Goal: Task Accomplishment & Management: Use online tool/utility

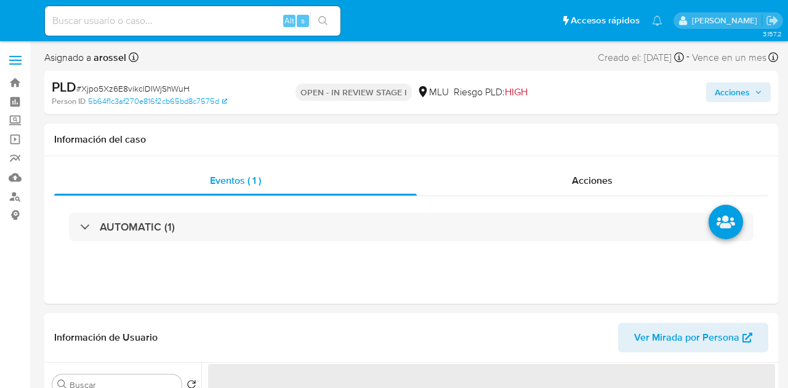
select select "10"
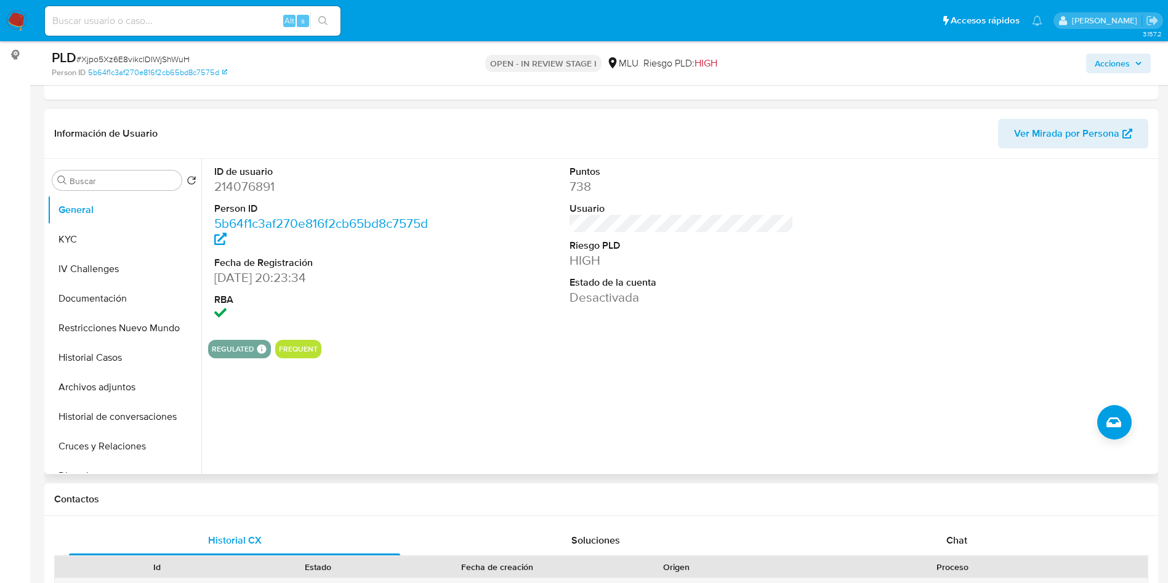
scroll to position [185, 0]
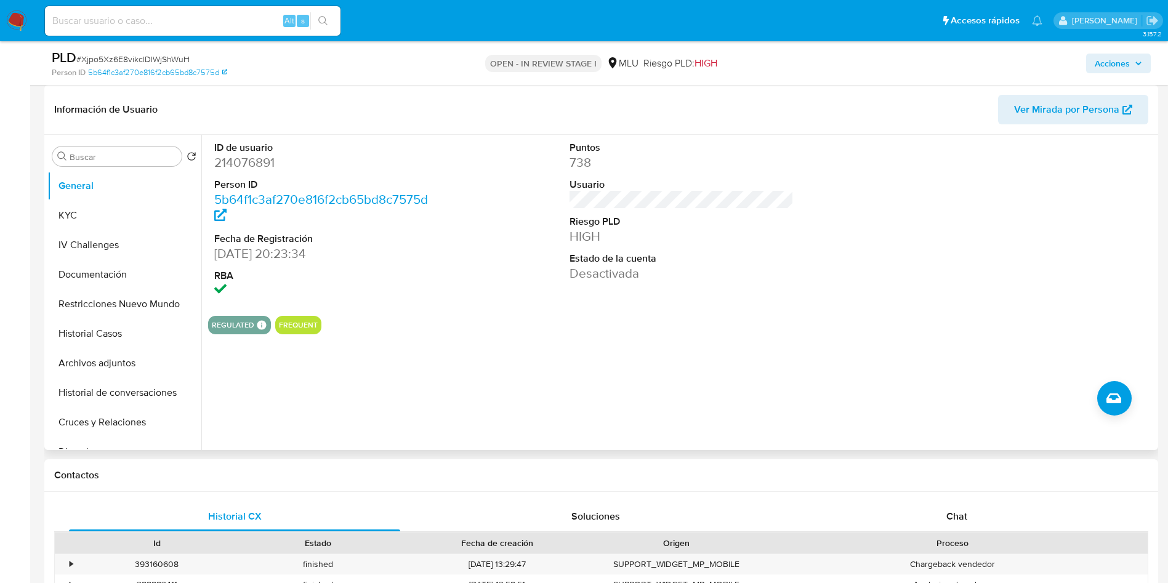
click at [787, 258] on div at bounding box center [1036, 220] width 237 height 171
drag, startPoint x: 1041, startPoint y: 198, endPoint x: 965, endPoint y: 239, distance: 86.5
click at [787, 198] on div at bounding box center [1036, 220] width 237 height 171
click at [118, 218] on button "KYC" at bounding box center [119, 216] width 144 height 30
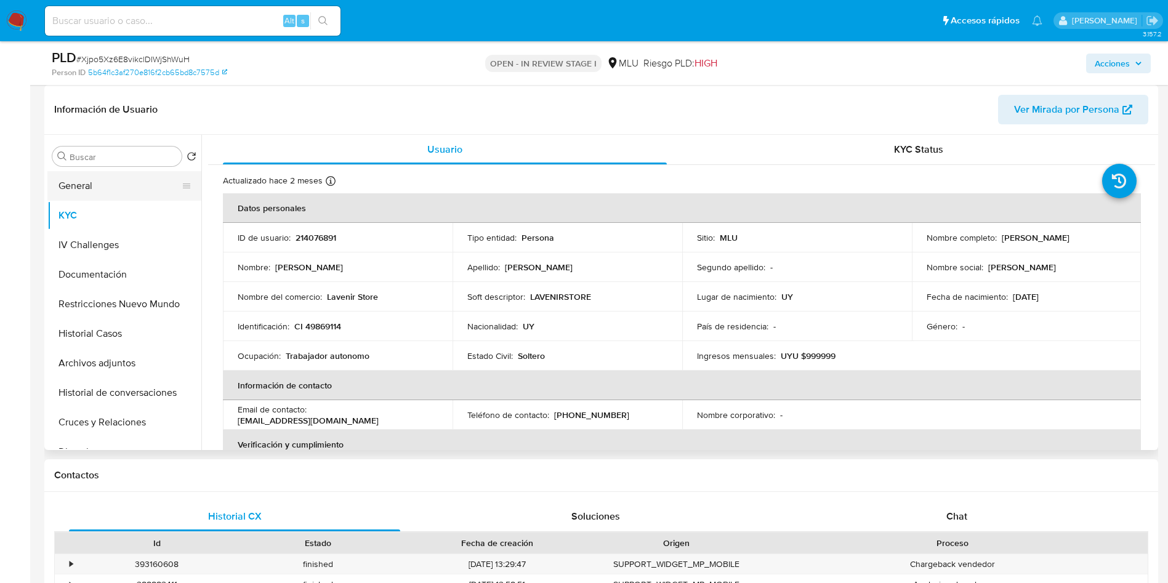
click at [118, 190] on button "General" at bounding box center [119, 186] width 144 height 30
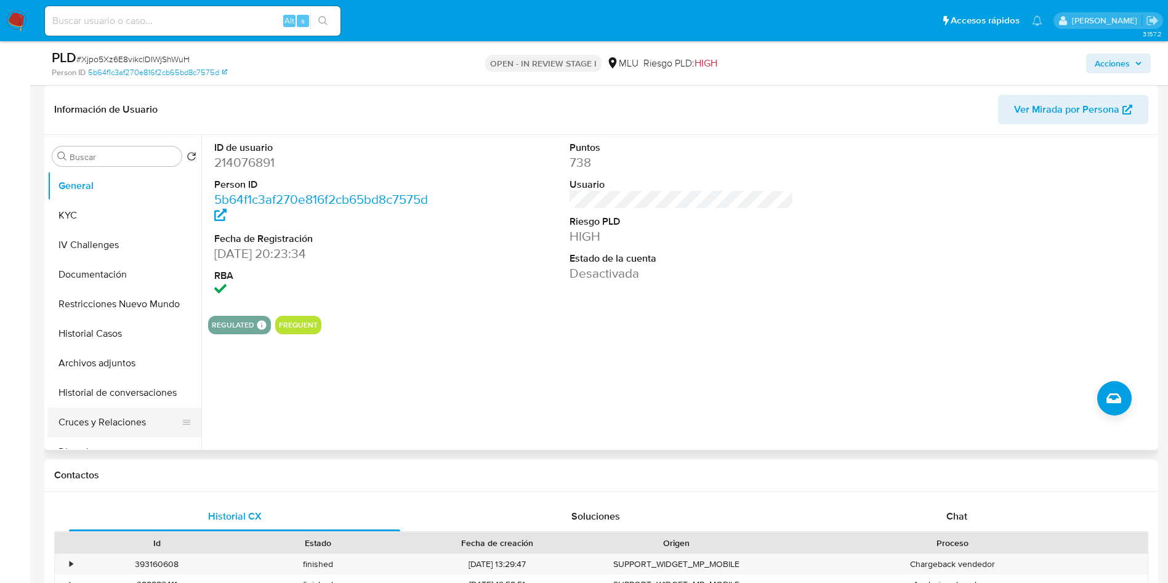
click at [134, 388] on button "Cruces y Relaciones" at bounding box center [119, 423] width 144 height 30
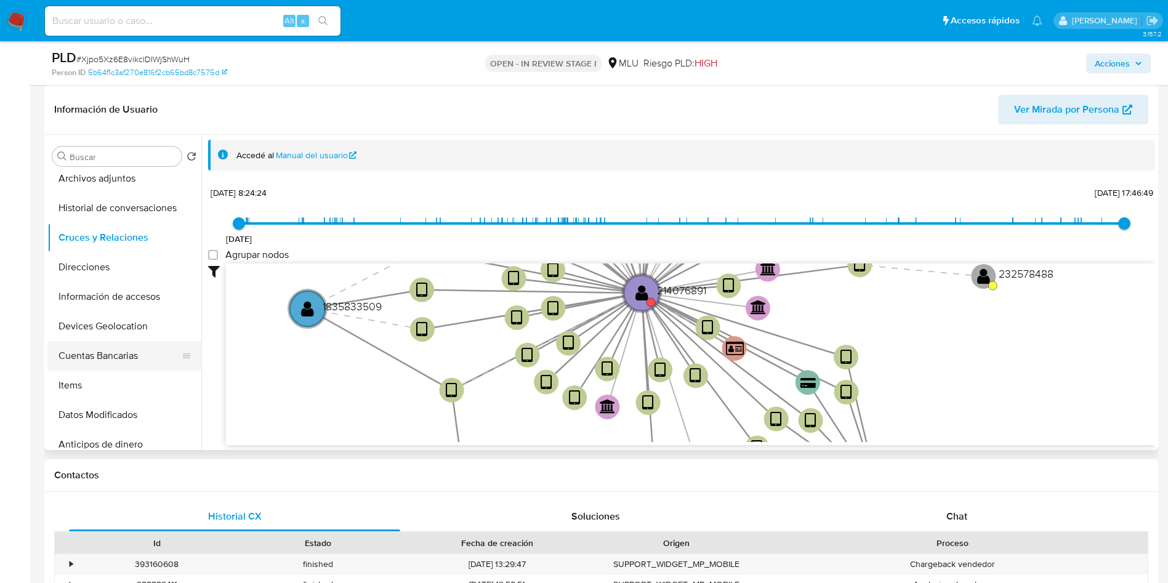
click at [130, 359] on button "Cuentas Bancarias" at bounding box center [119, 356] width 144 height 30
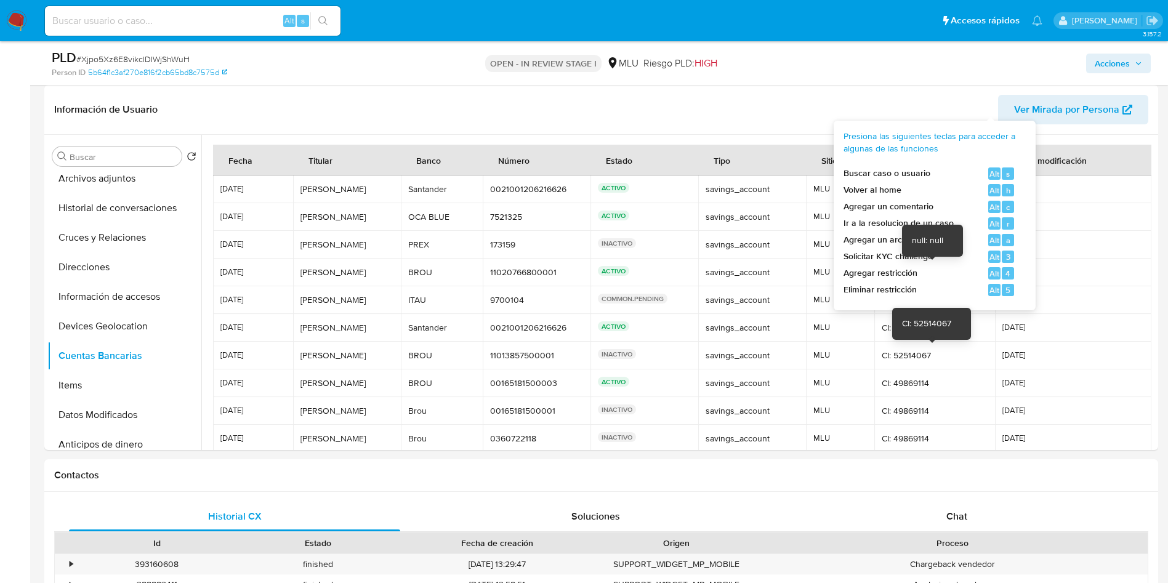
scroll to position [646, 0]
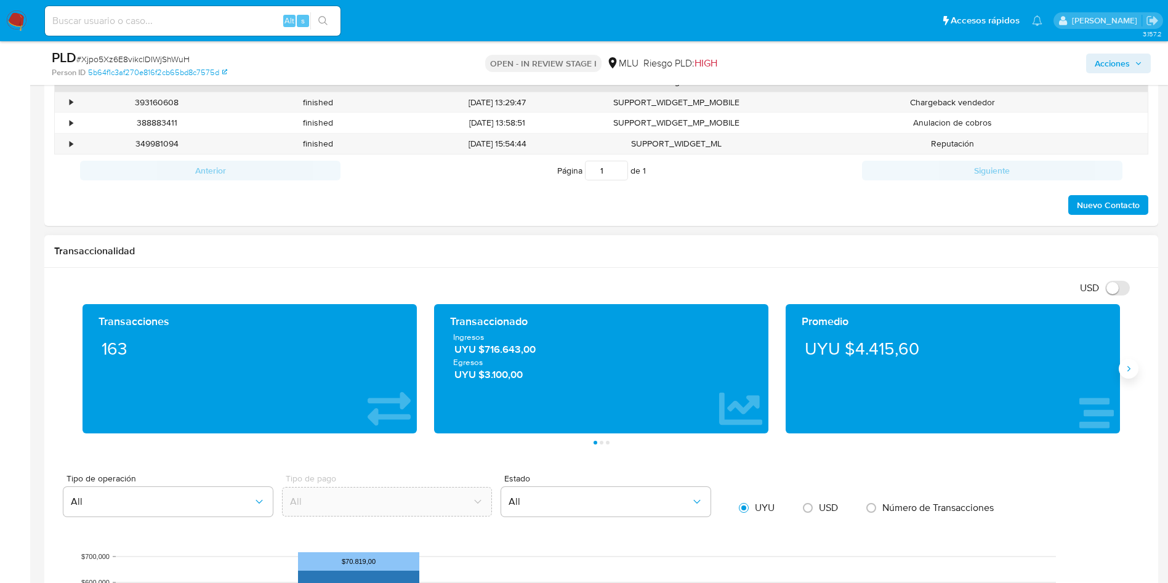
click at [787, 370] on icon "Siguiente" at bounding box center [1128, 369] width 10 height 10
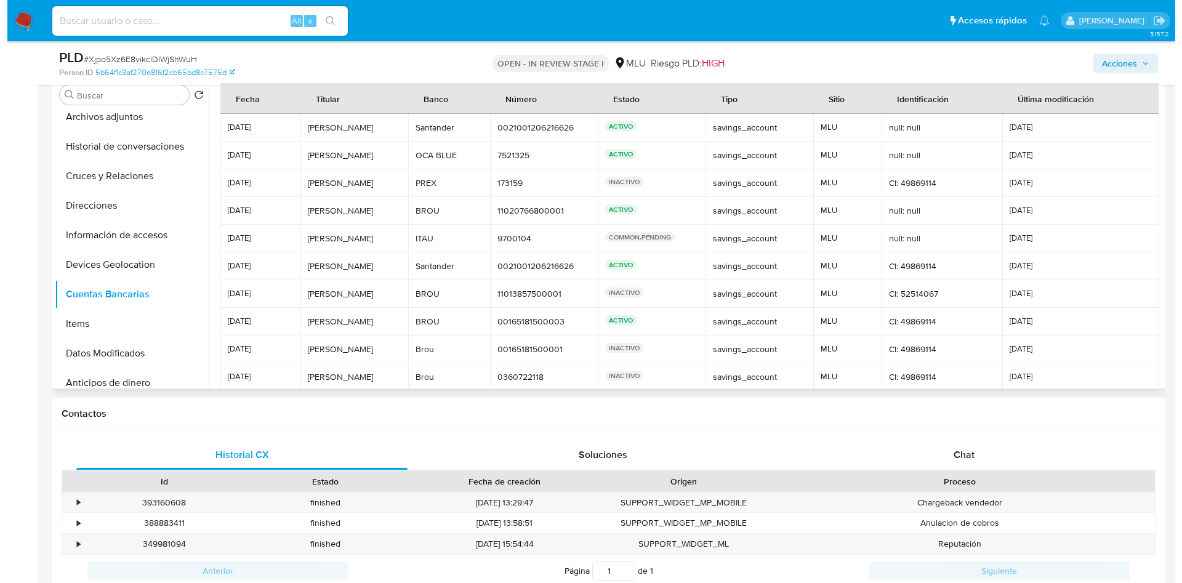
scroll to position [92, 0]
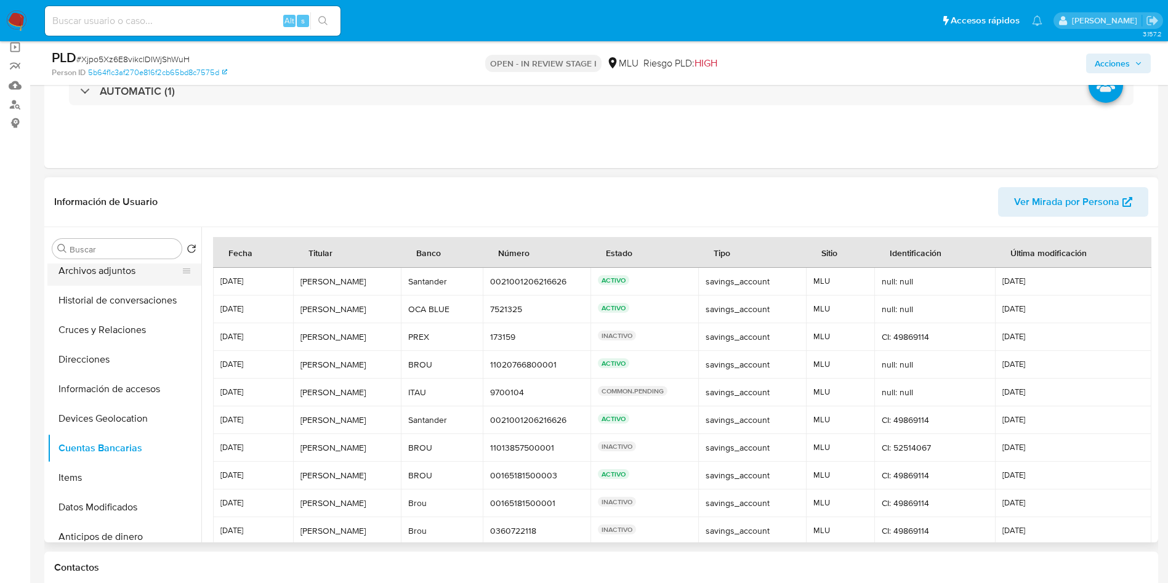
click at [114, 281] on button "Archivos adjuntos" at bounding box center [119, 271] width 144 height 30
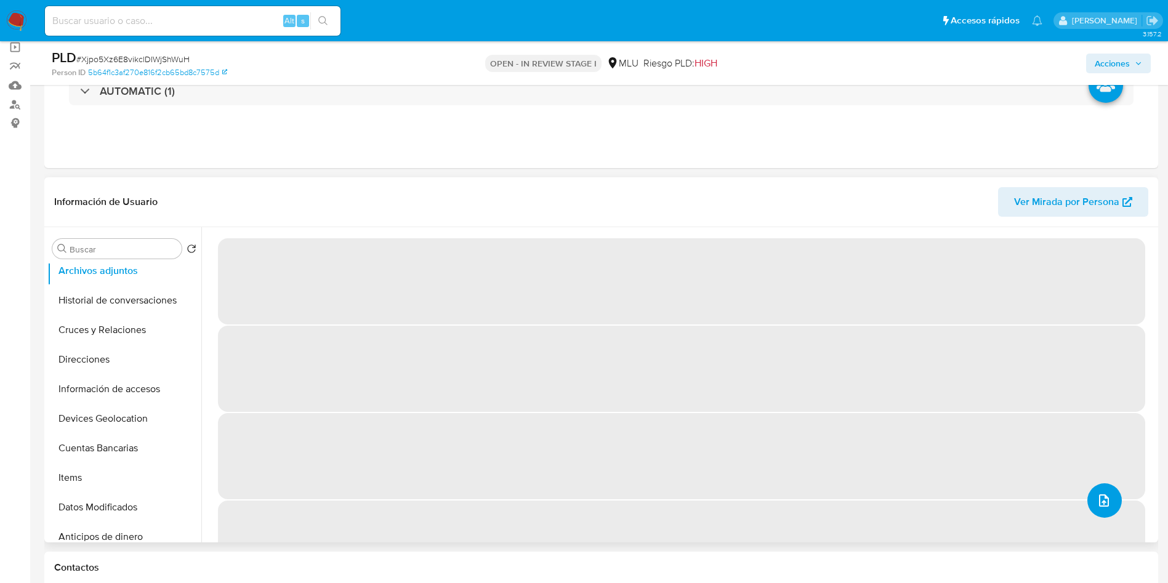
click at [787, 388] on button "upload-file" at bounding box center [1104, 500] width 34 height 34
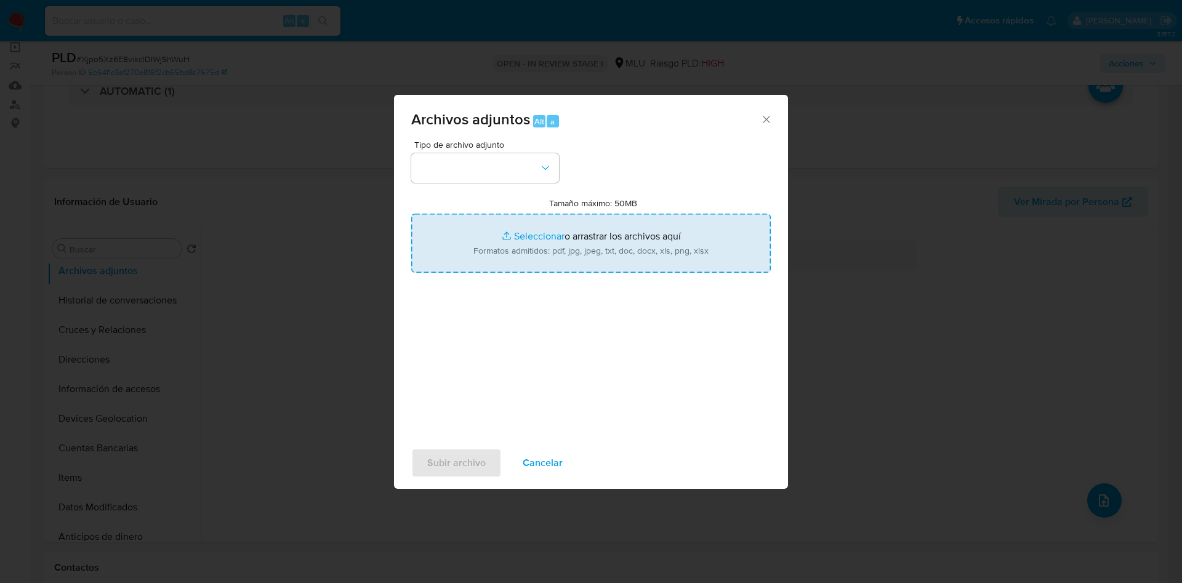
click at [523, 255] on input "Tamaño máximo: 50MB Seleccionar archivos" at bounding box center [590, 243] width 359 height 59
type input "C:\fakepath\Anexos 214076891 - 03_09_2025.pdf"
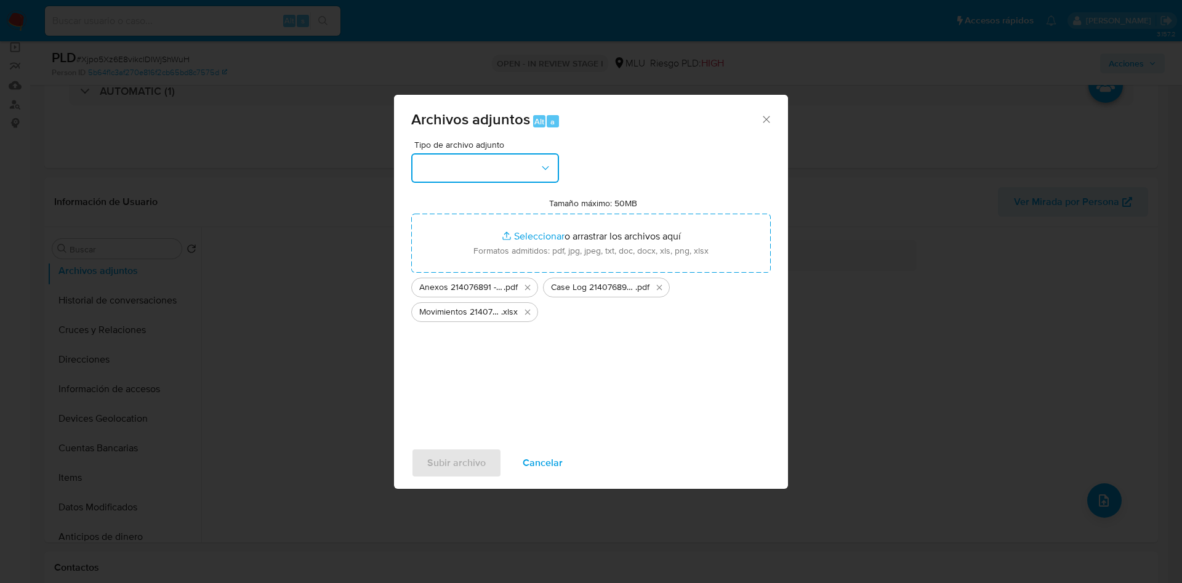
click at [530, 159] on button "button" at bounding box center [485, 168] width 148 height 30
click at [499, 326] on div "OTROS" at bounding box center [482, 316] width 126 height 30
click at [478, 388] on span "Subir archivo" at bounding box center [456, 462] width 58 height 27
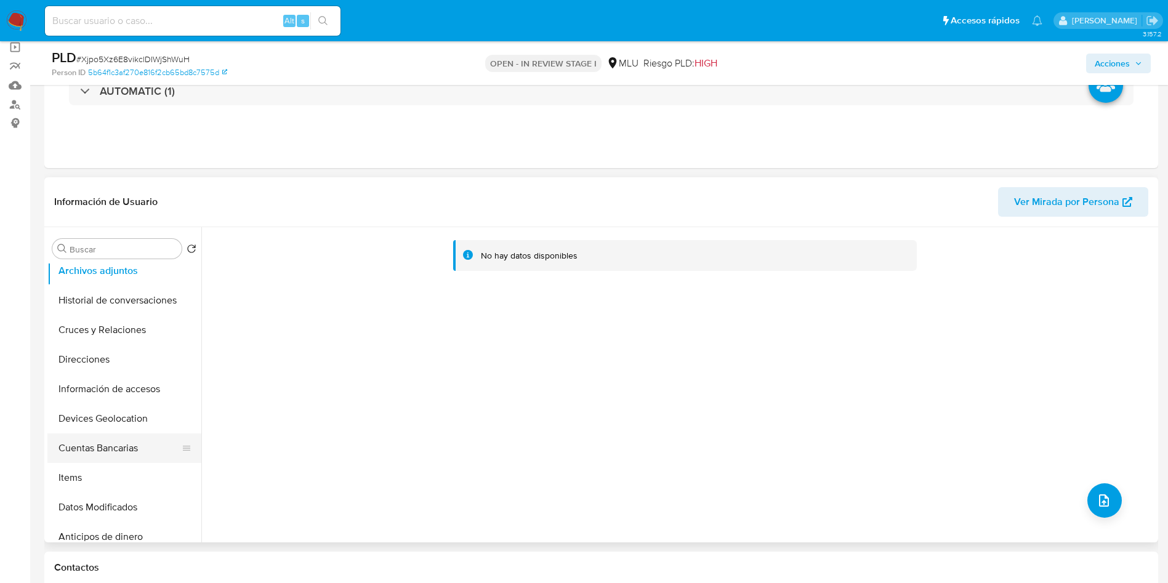
drag, startPoint x: 55, startPoint y: 416, endPoint x: 92, endPoint y: 457, distance: 55.0
click at [58, 388] on button "Devices Geolocation" at bounding box center [124, 419] width 154 height 30
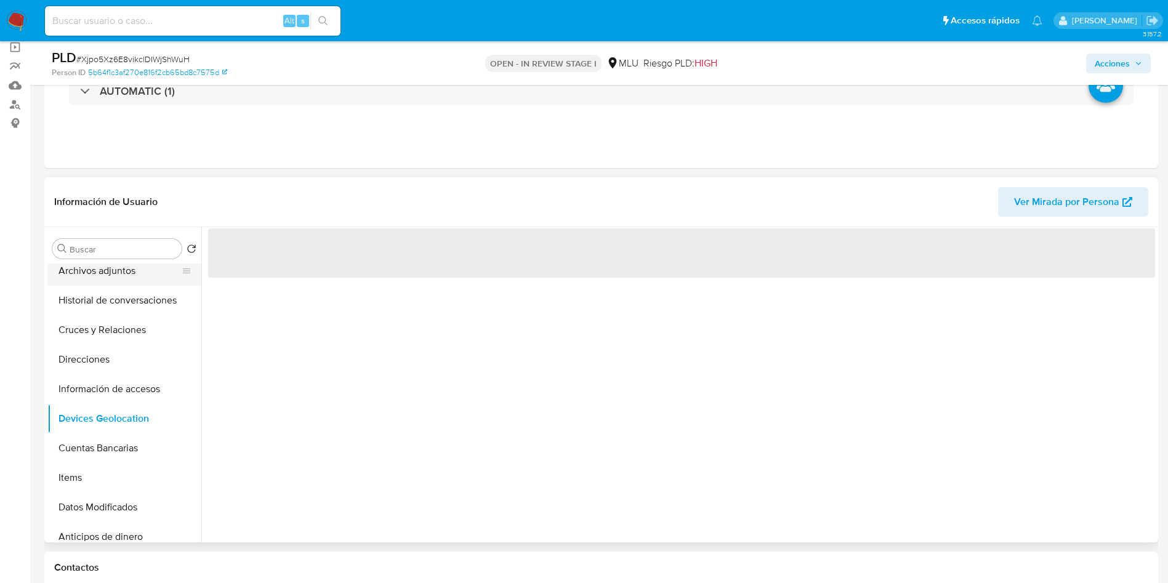
click at [110, 268] on button "Archivos adjuntos" at bounding box center [119, 271] width 144 height 30
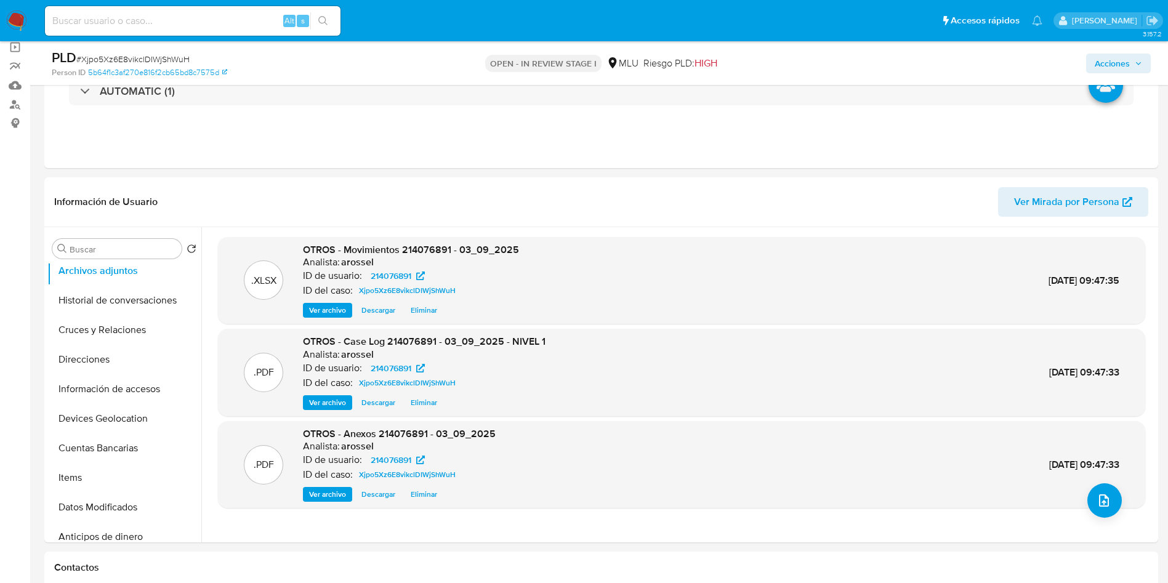
click at [787, 62] on span "Acciones" at bounding box center [1117, 63] width 47 height 17
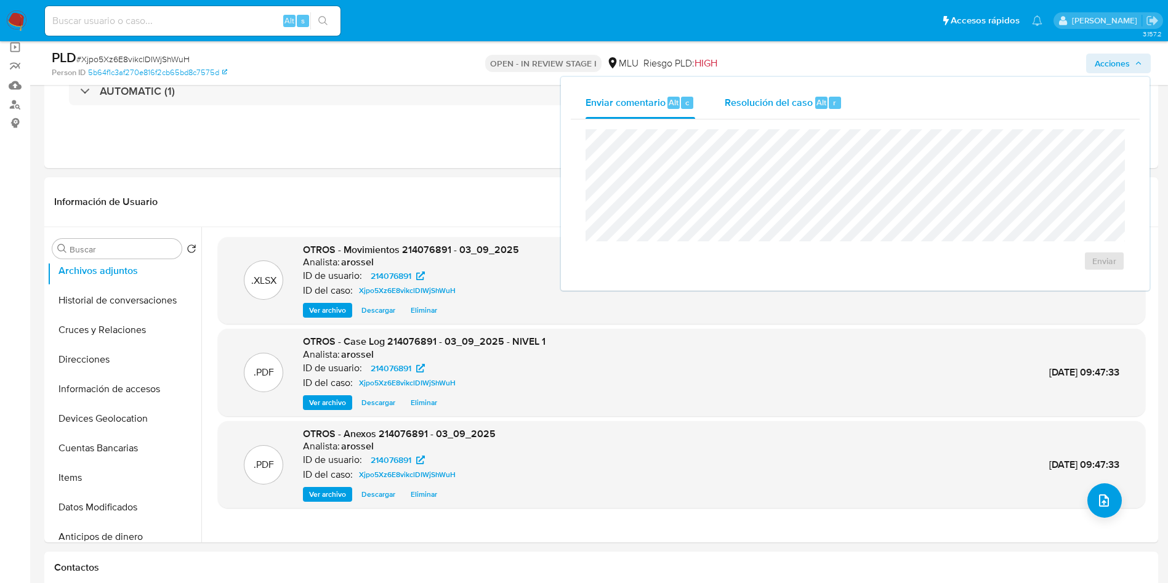
click at [751, 105] on span "Resolución del caso" at bounding box center [769, 102] width 88 height 14
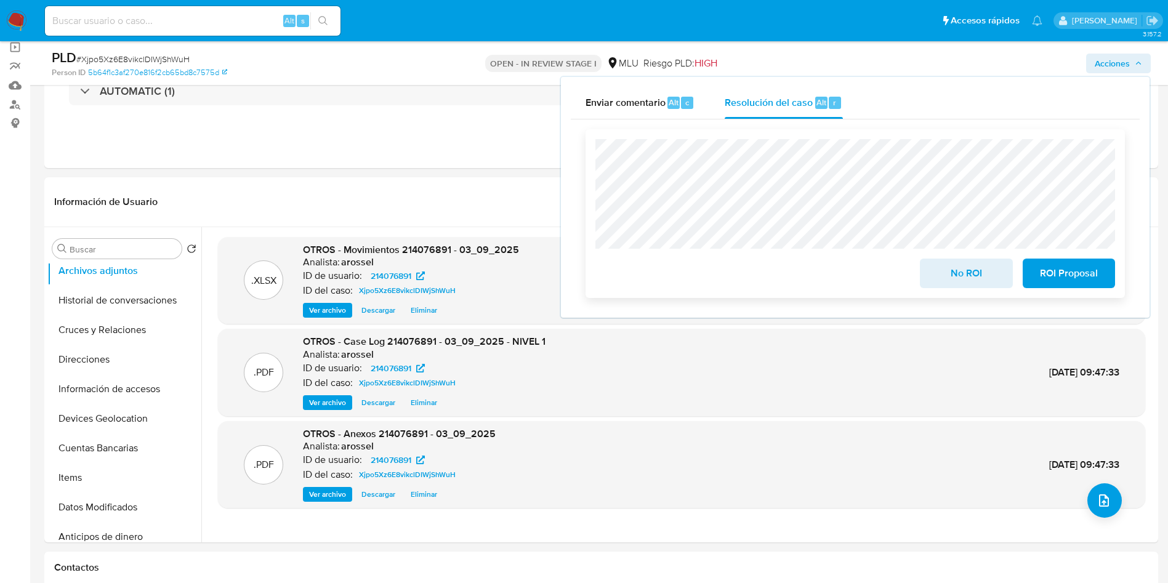
drag, startPoint x: 935, startPoint y: 274, endPoint x: 903, endPoint y: 282, distance: 33.0
click at [787, 273] on button "No ROI" at bounding box center [966, 274] width 92 height 30
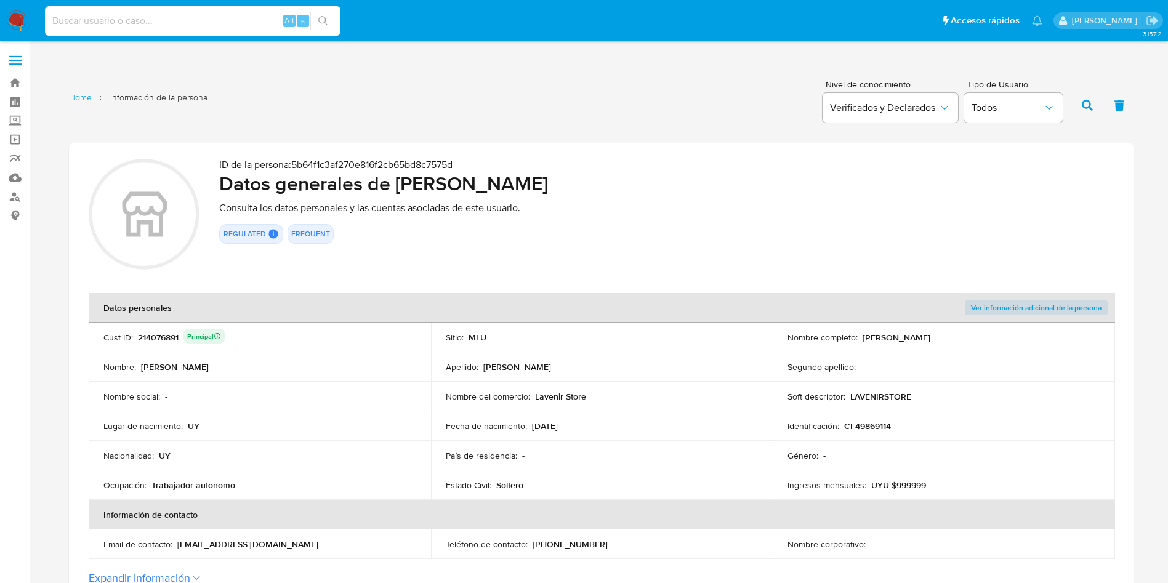
click at [249, 15] on input at bounding box center [192, 21] width 295 height 16
paste input "766438474"
type input "766438474"
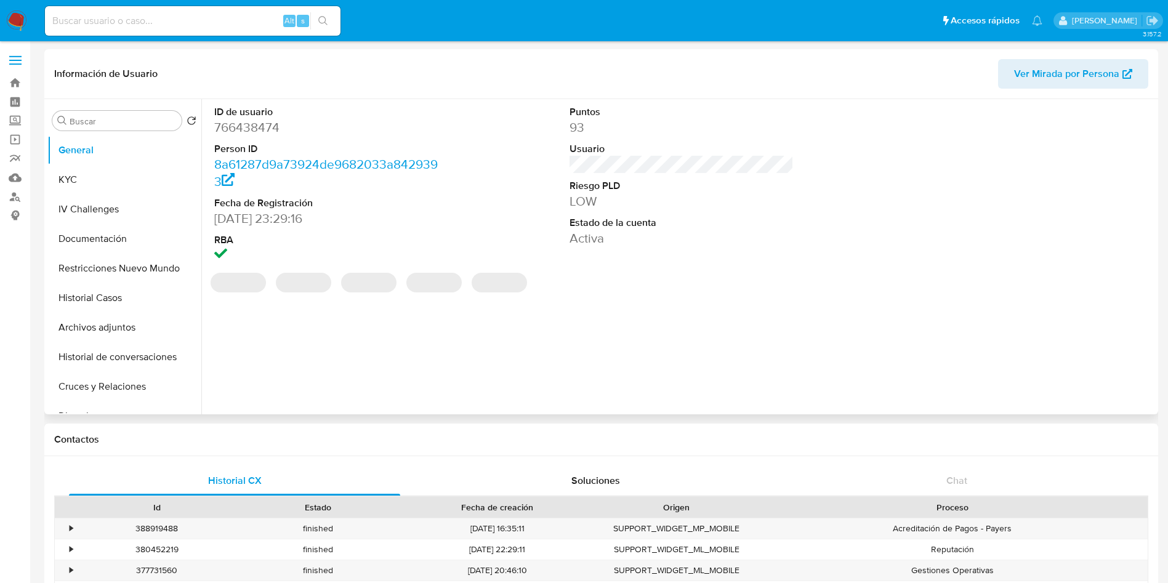
select select "10"
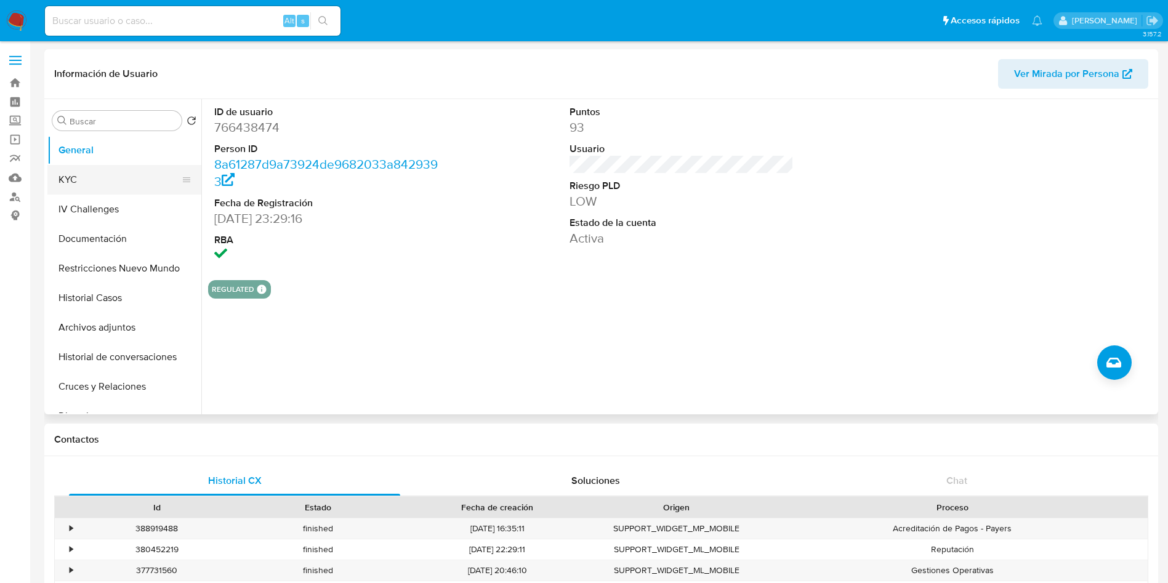
click at [105, 179] on button "KYC" at bounding box center [119, 180] width 144 height 30
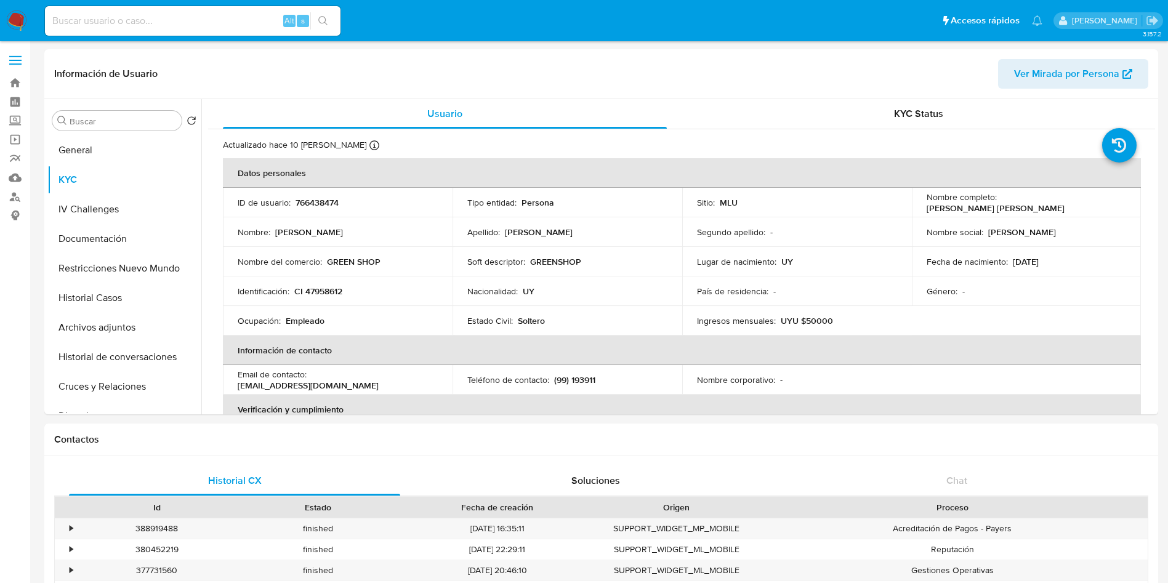
drag, startPoint x: 913, startPoint y: 205, endPoint x: 1039, endPoint y: 209, distance: 125.6
click at [1054, 211] on td "Nombre completo : Roberto Michael Curbelo Romero" at bounding box center [1027, 203] width 230 height 30
click at [1026, 207] on p "Roberto Michael Curbelo Romero" at bounding box center [995, 208] width 138 height 11
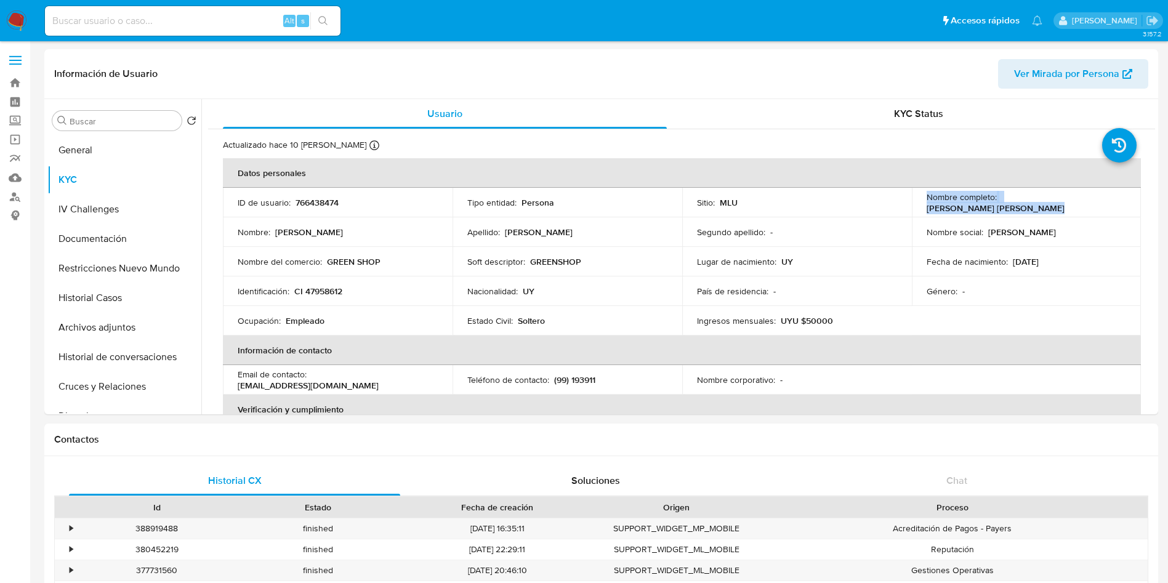
drag, startPoint x: 1008, startPoint y: 213, endPoint x: 963, endPoint y: 217, distance: 44.5
click at [1007, 213] on p "Roberto Michael Curbelo Romero" at bounding box center [995, 208] width 138 height 11
click at [938, 207] on p "Roberto Michael Curbelo Romero" at bounding box center [995, 208] width 138 height 11
drag, startPoint x: 922, startPoint y: 210, endPoint x: 1057, endPoint y: 211, distance: 134.8
click at [1057, 211] on td "Nombre completo : Roberto Michael Curbelo Romero" at bounding box center [1027, 203] width 230 height 30
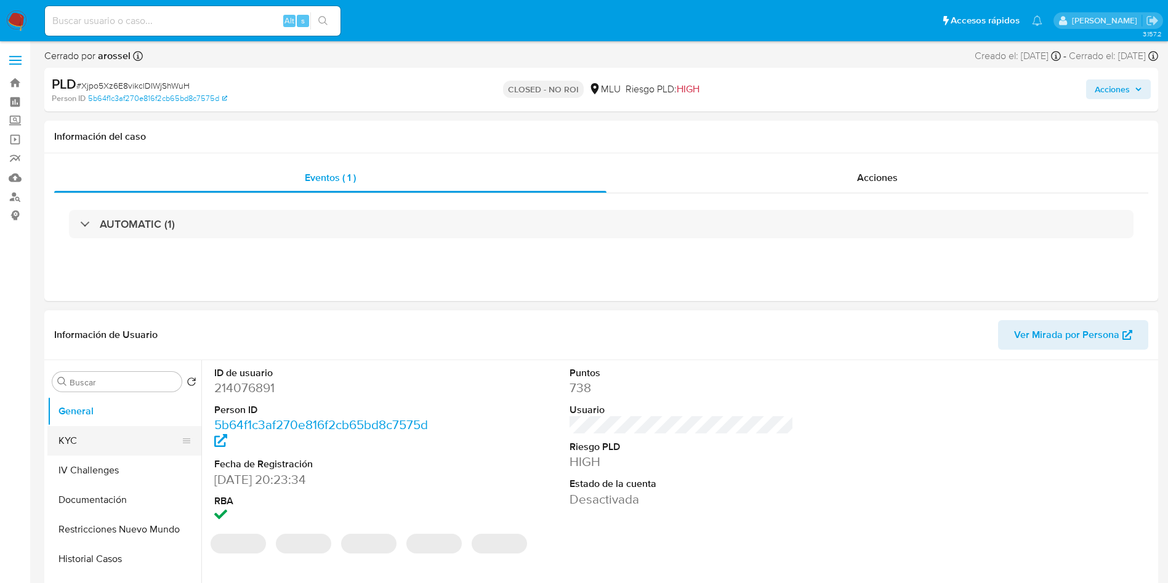
click at [88, 447] on button "KYC" at bounding box center [119, 441] width 144 height 30
select select "10"
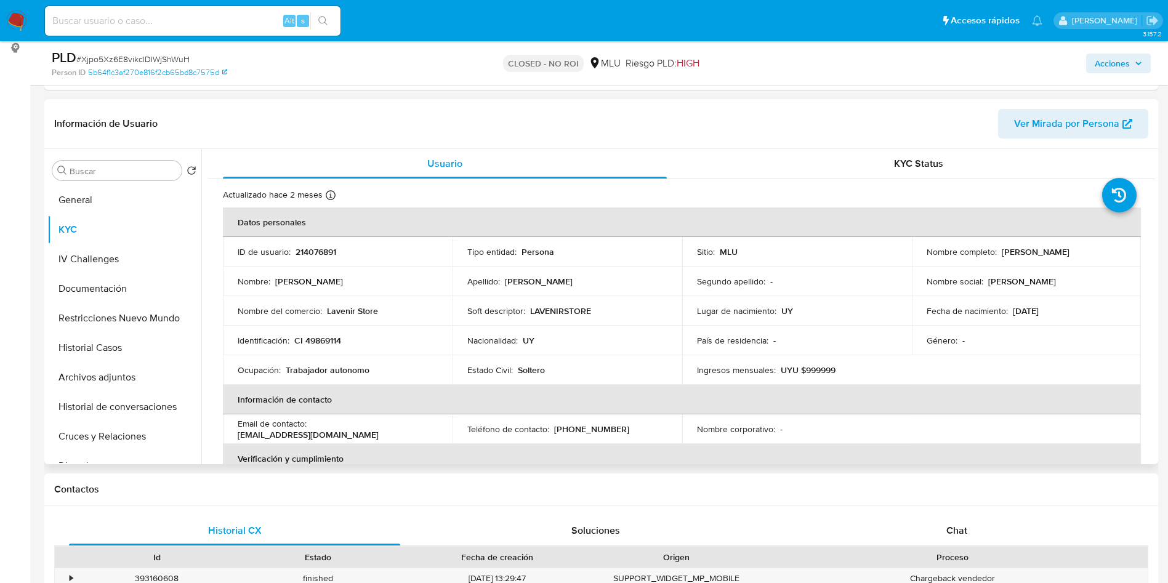
scroll to position [185, 0]
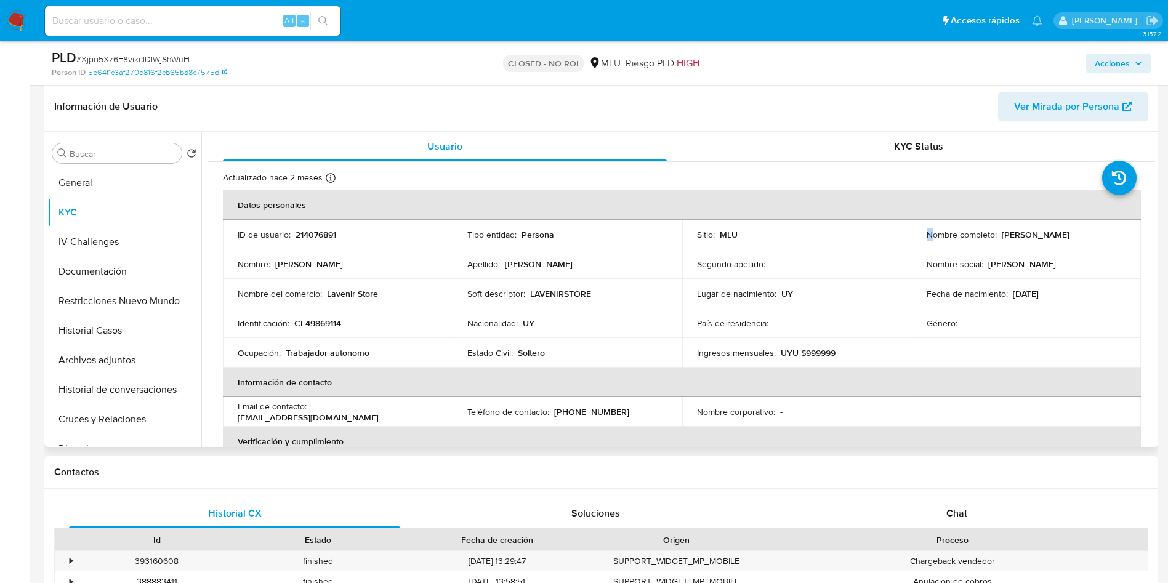
click at [930, 231] on p "Nombre completo :" at bounding box center [961, 234] width 70 height 11
drag, startPoint x: 919, startPoint y: 237, endPoint x: 1056, endPoint y: 243, distance: 136.8
click at [1056, 243] on td "Nombre completo : Fernando Gabriel Ciburo Sueldo" at bounding box center [1027, 235] width 230 height 30
copy p "[PERSON_NAME]"
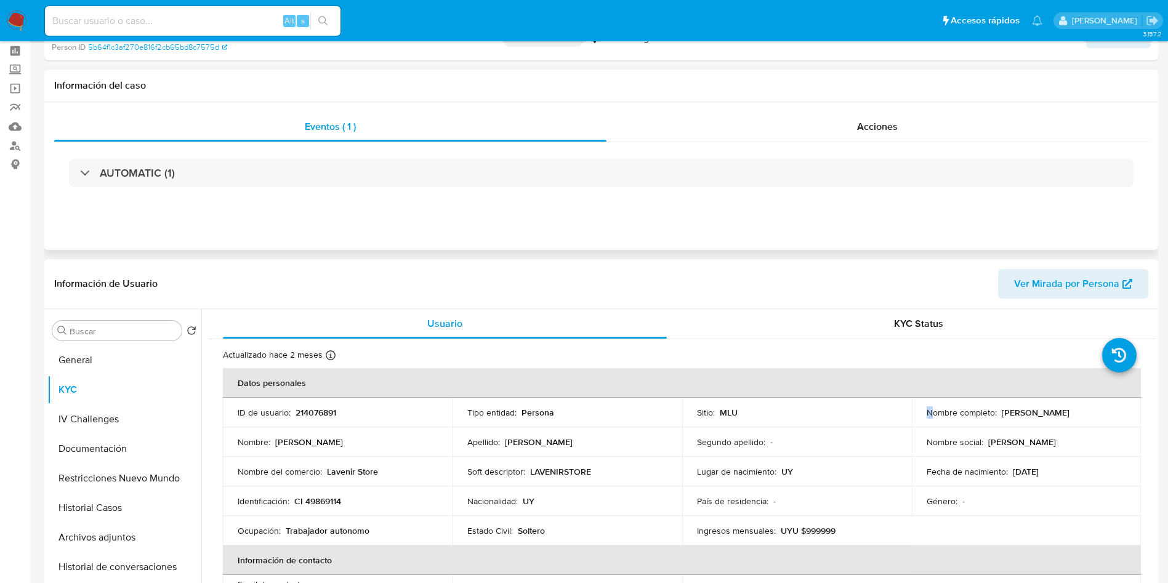
scroll to position [0, 0]
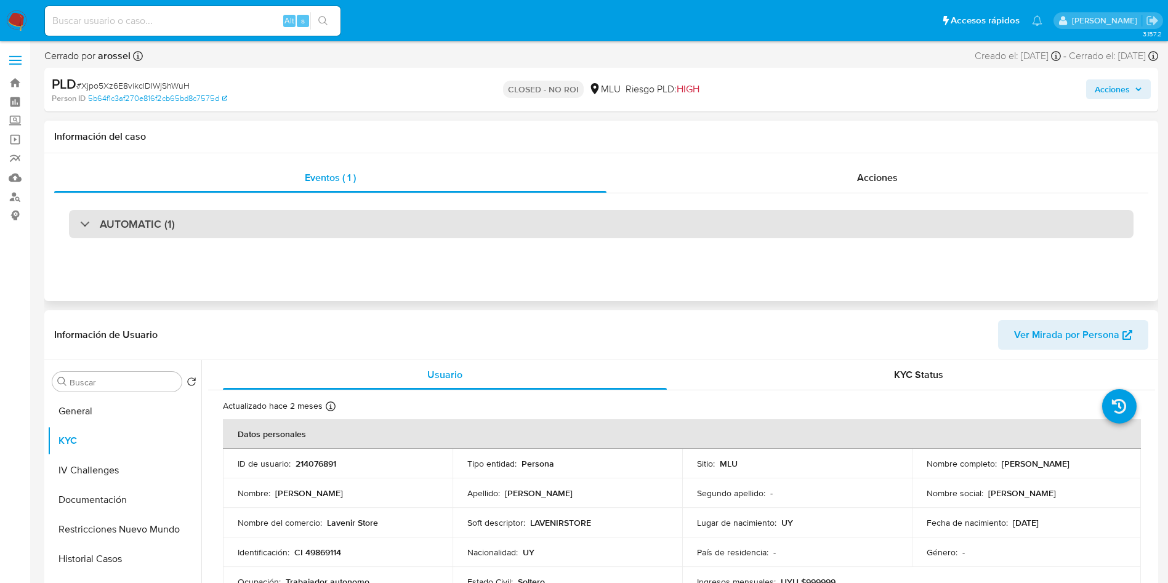
drag, startPoint x: 221, startPoint y: 220, endPoint x: 210, endPoint y: 235, distance: 18.0
click at [220, 220] on div "AUTOMATIC (1)" at bounding box center [601, 224] width 1064 height 28
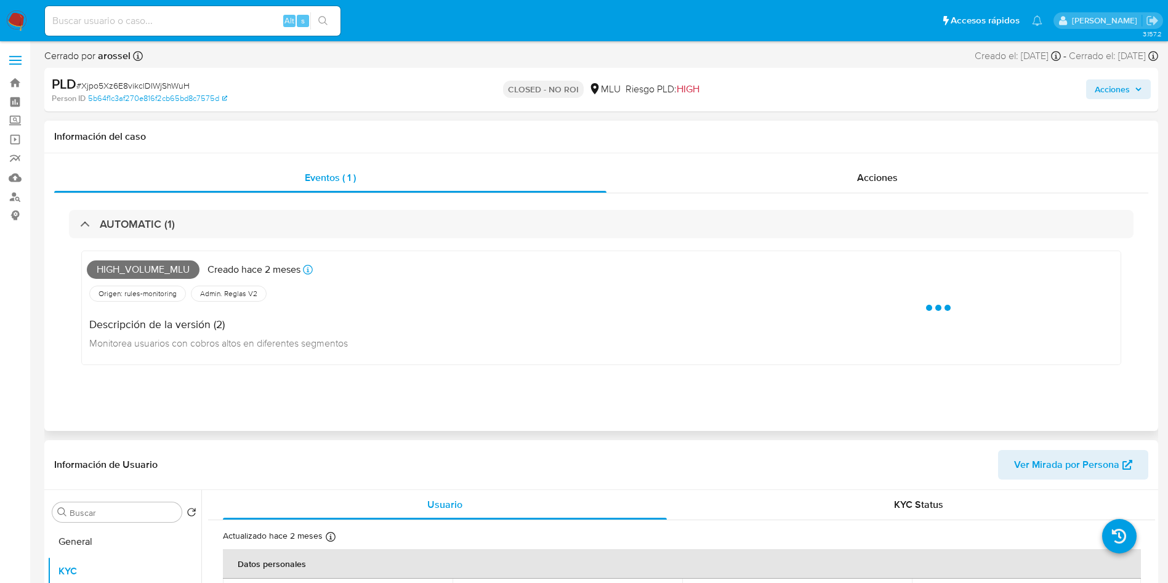
click at [135, 267] on span "High_volume_mlu" at bounding box center [143, 269] width 113 height 18
copy span "High_volume_mlu"
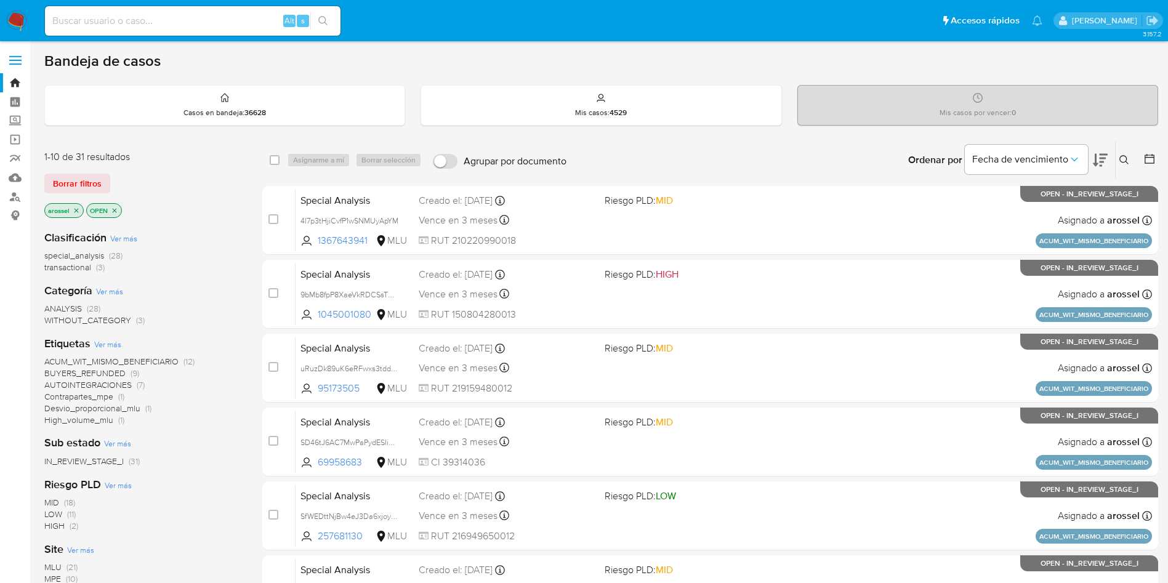
click at [235, 13] on input at bounding box center [192, 21] width 295 height 16
paste input "IXQSdfjprOUCldtrpwfOxi0v"
type input "IXQSdfjprOUCldtrpwfOxi0v"
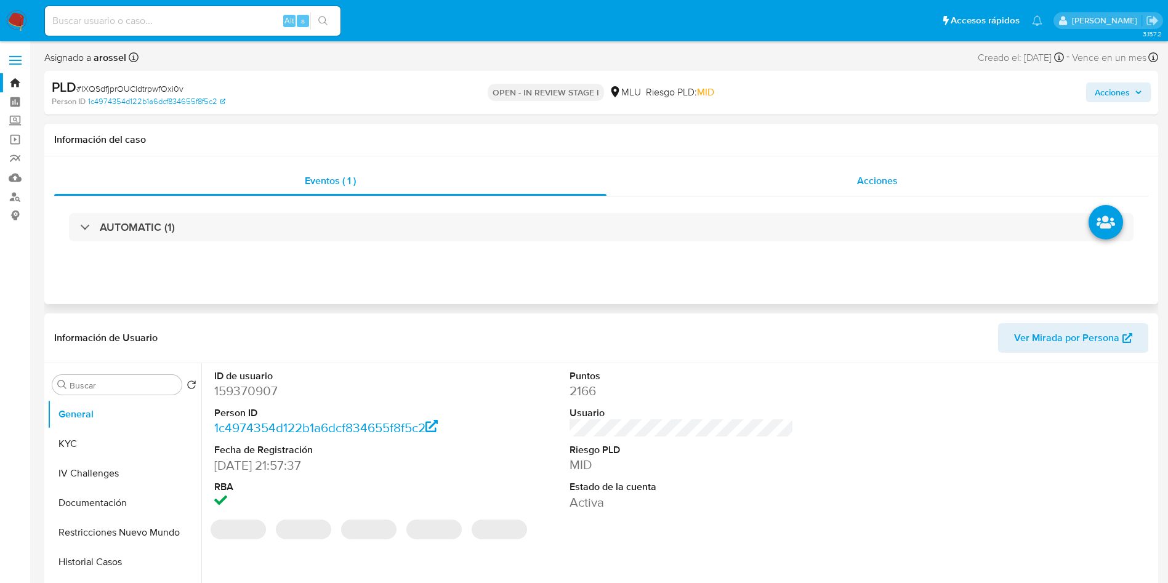
select select "10"
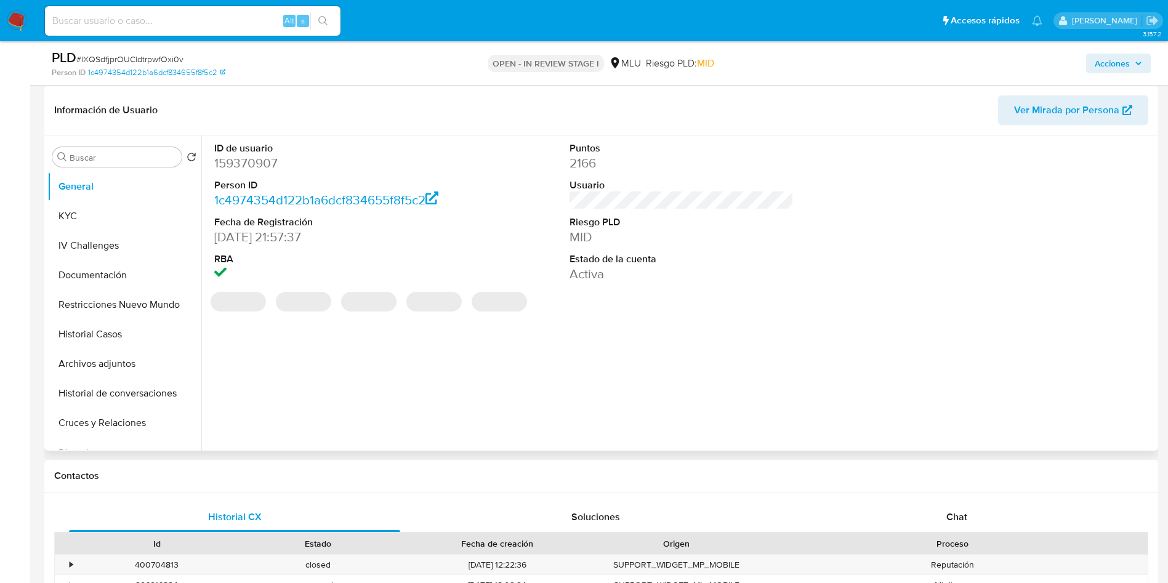
scroll to position [185, 0]
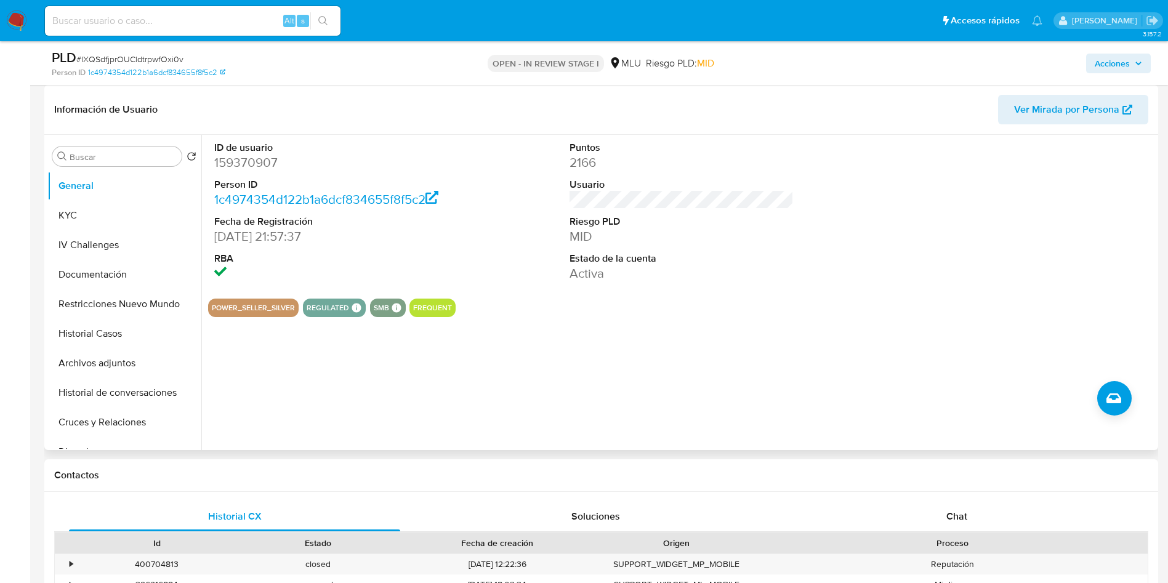
click at [1064, 113] on span "Ver Mirada por Persona" at bounding box center [1066, 110] width 105 height 30
click at [106, 209] on button "KYC" at bounding box center [119, 216] width 144 height 30
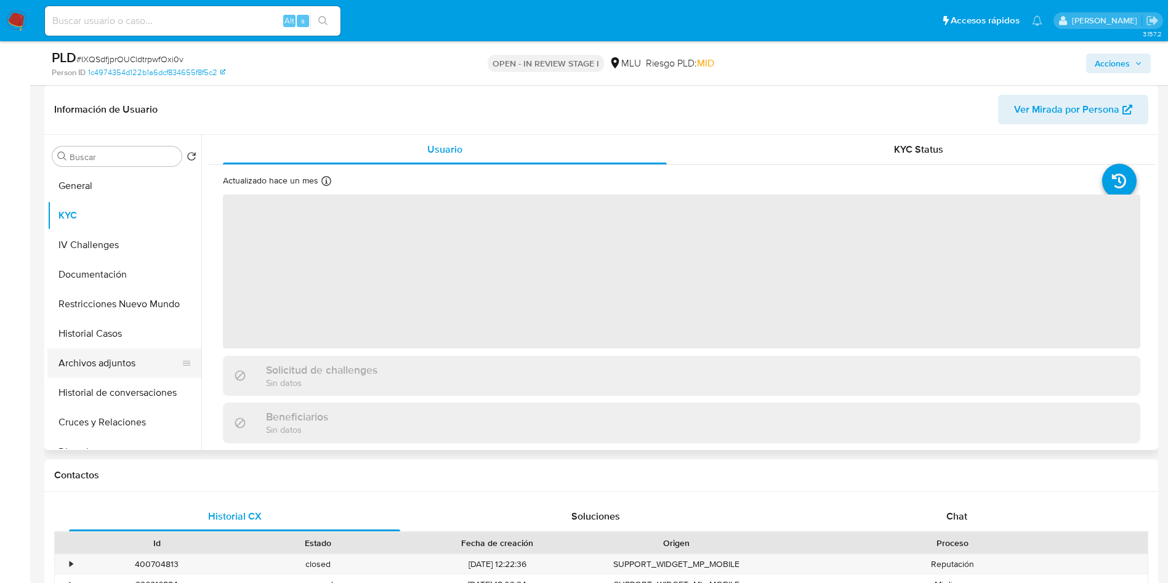
click at [124, 358] on button "Archivos adjuntos" at bounding box center [119, 363] width 144 height 30
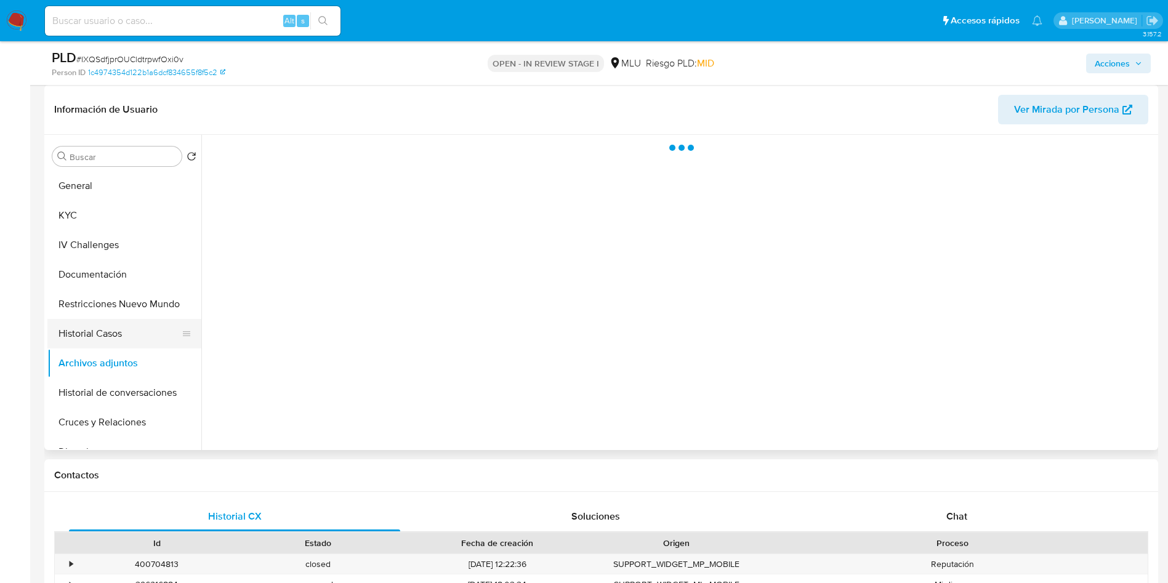
click at [123, 335] on button "Historial Casos" at bounding box center [119, 334] width 144 height 30
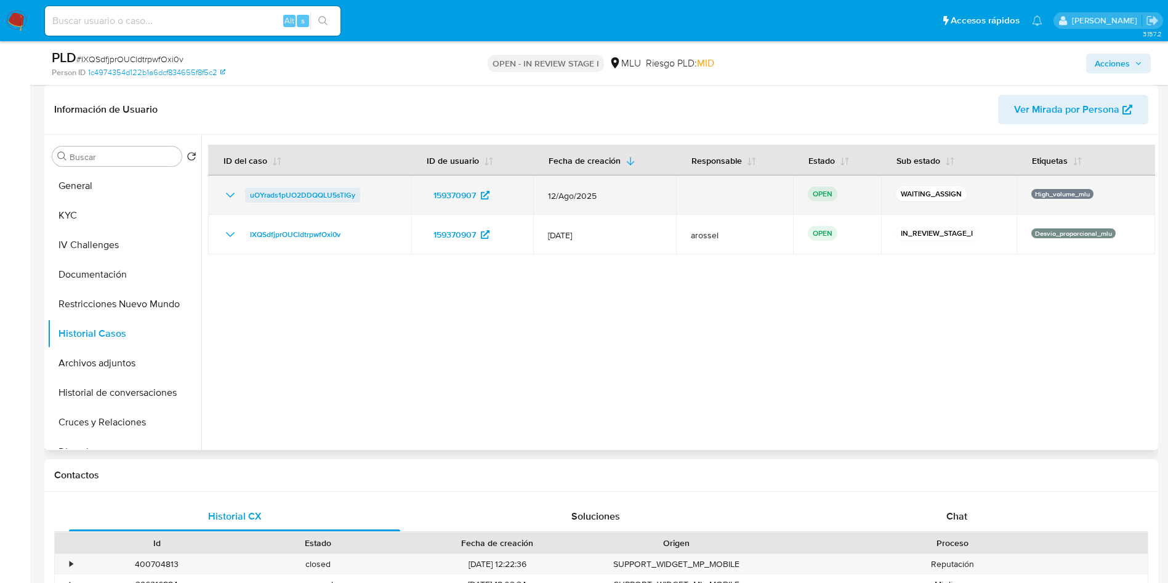
drag, startPoint x: 377, startPoint y: 185, endPoint x: 248, endPoint y: 190, distance: 129.3
click at [248, 190] on td "uOYrads1pUO2DDQQLU5sTlGy" at bounding box center [309, 194] width 203 height 39
click at [352, 209] on td "uOYrads1pUO2DDQQLU5sTlGy" at bounding box center [309, 194] width 203 height 39
click at [343, 203] on td "uOYrads1pUO2DDQQLU5sTlGy" at bounding box center [309, 194] width 203 height 39
click at [337, 195] on span "uOYrads1pUO2DDQQLU5sTlGy" at bounding box center [302, 195] width 105 height 15
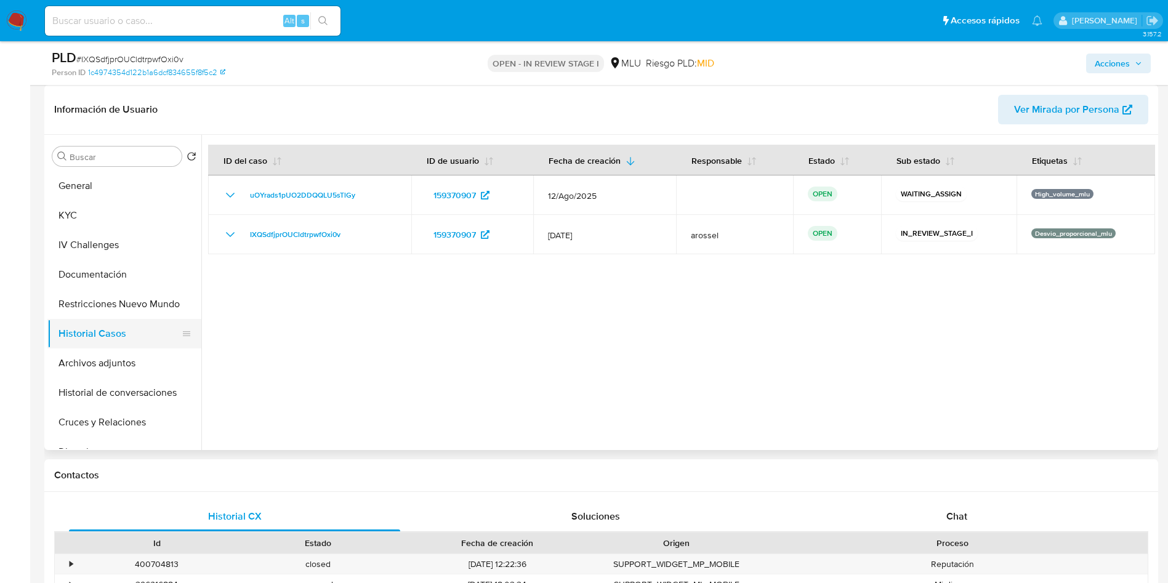
drag, startPoint x: 115, startPoint y: 284, endPoint x: 115, endPoint y: 321, distance: 36.3
click at [115, 284] on button "Documentación" at bounding box center [124, 275] width 154 height 30
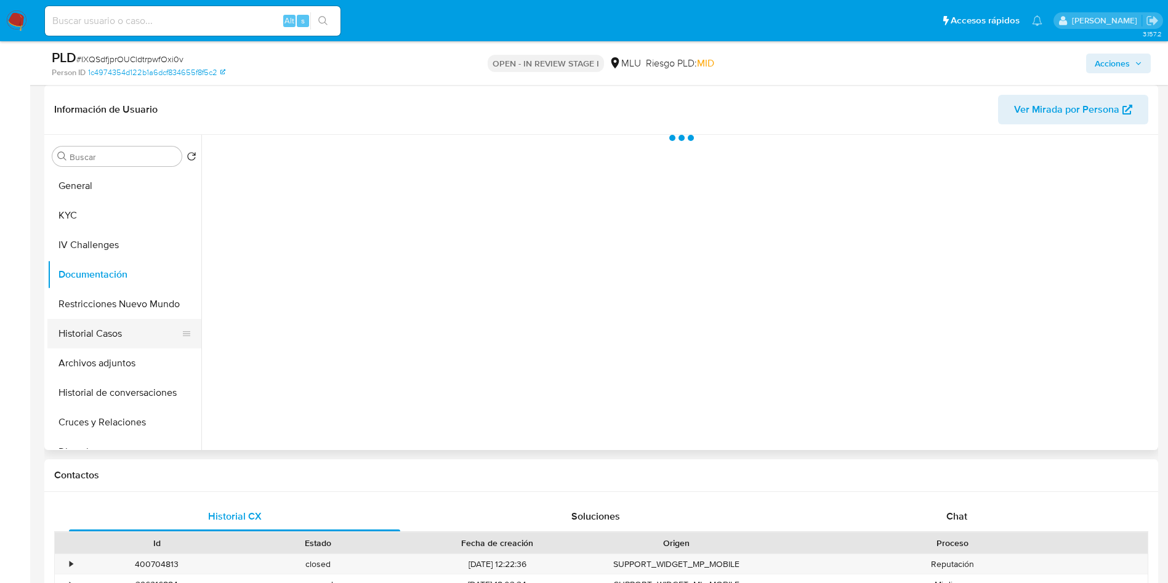
click at [115, 327] on button "Historial Casos" at bounding box center [119, 334] width 144 height 30
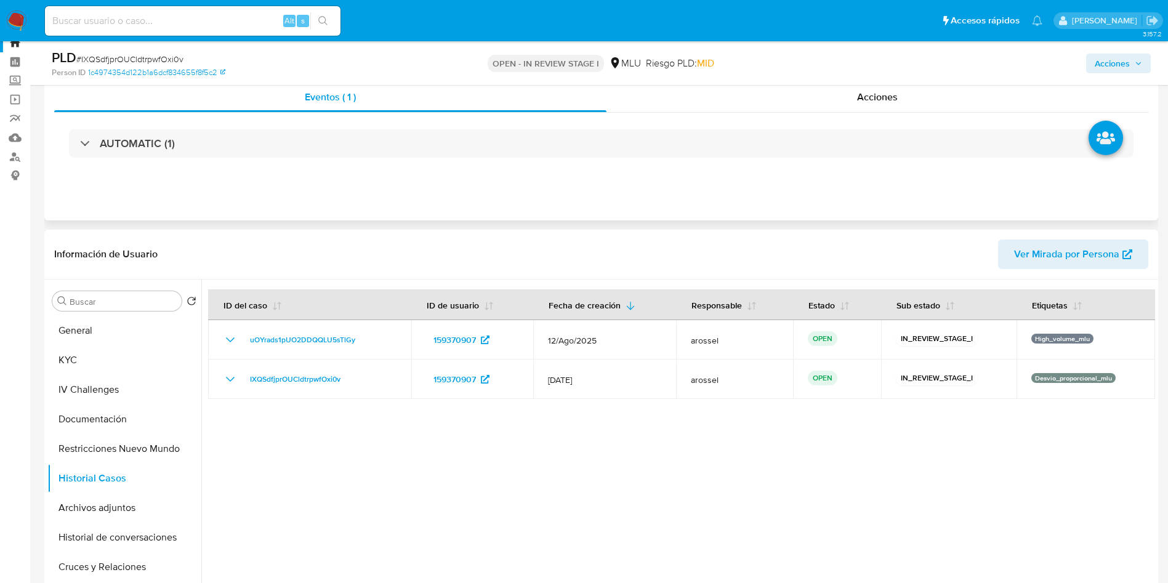
scroll to position [0, 0]
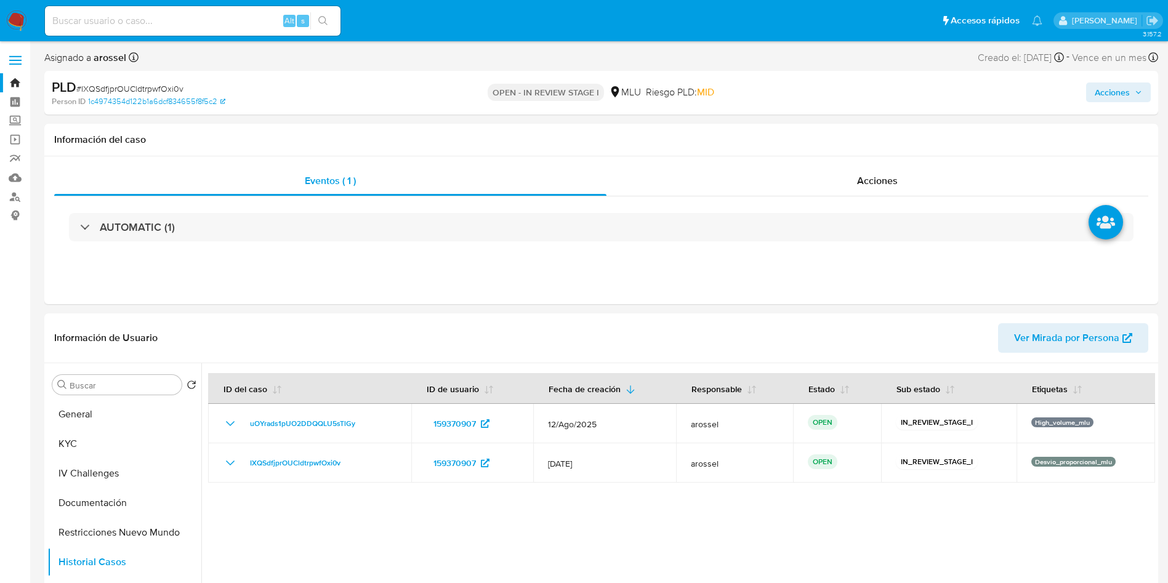
click at [163, 84] on span "# IXQSdfjprOUCldtrpwfOxi0v" at bounding box center [129, 88] width 107 height 12
copy span "IXQSdfjprOUCldtrpwfOxi0v"
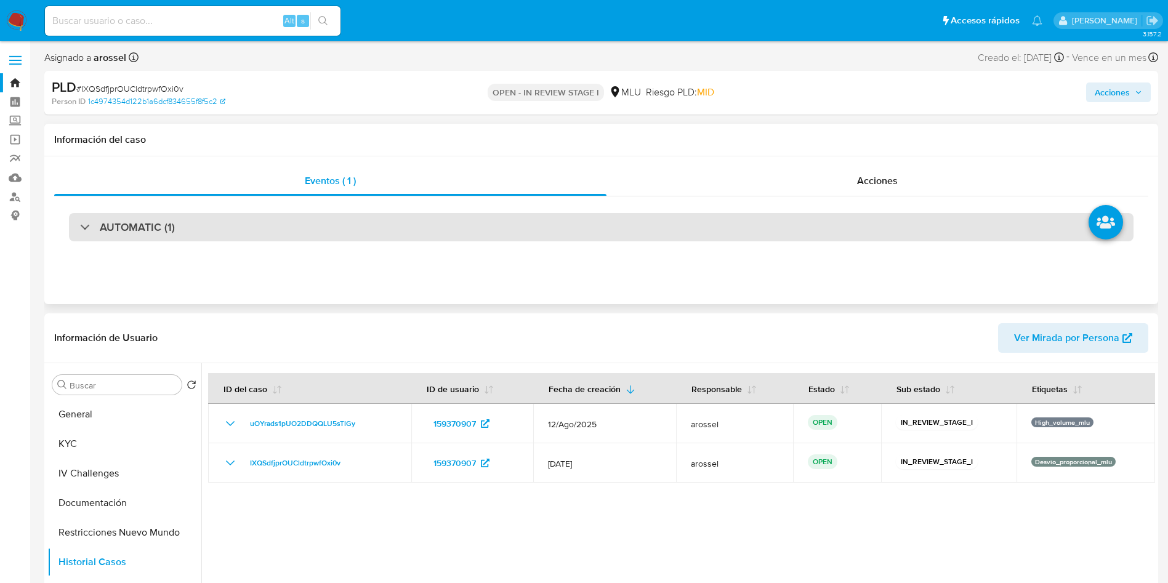
click at [243, 240] on div "AUTOMATIC (1)" at bounding box center [601, 227] width 1064 height 28
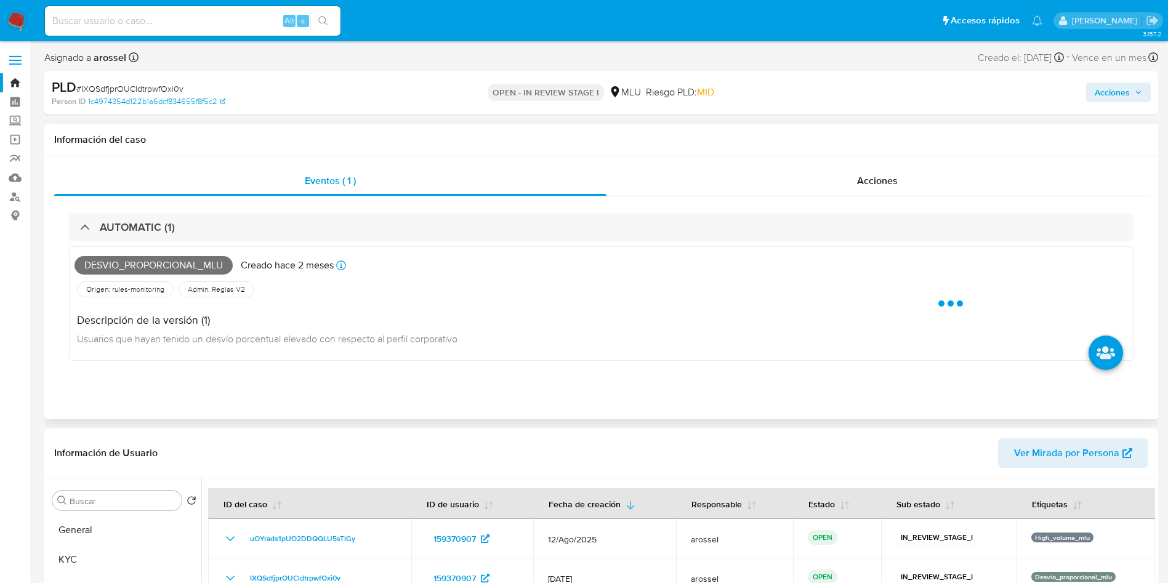
click at [181, 268] on span "Desvio_proporcional_mlu" at bounding box center [153, 265] width 158 height 18
copy span "Desvio_proporcional_mlu"
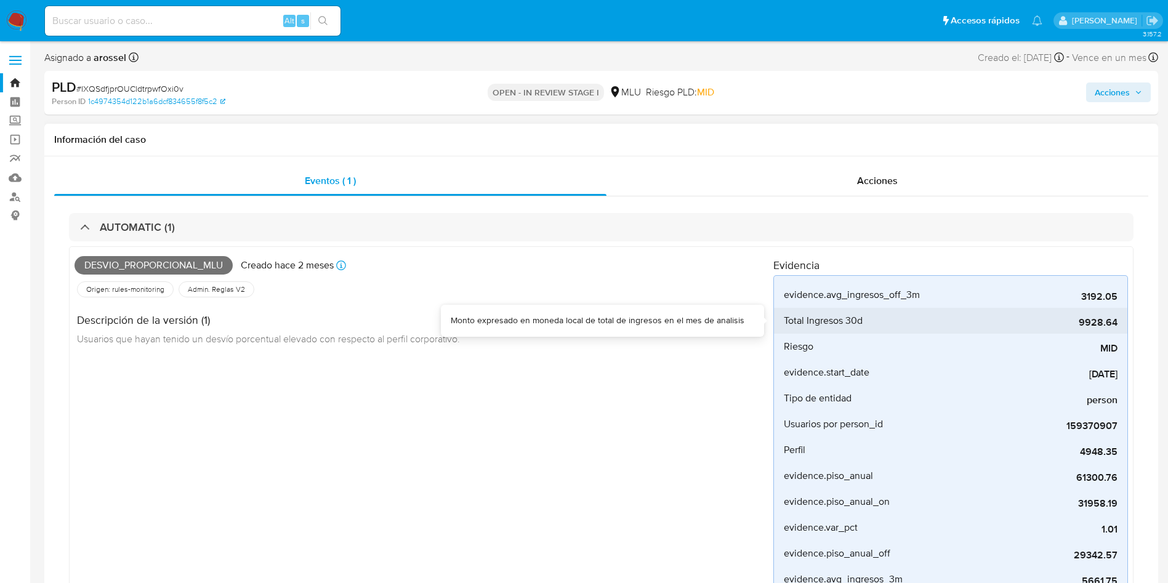
drag, startPoint x: 1078, startPoint y: 324, endPoint x: 1118, endPoint y: 323, distance: 40.7
click at [1118, 323] on li "Total Ingresos 30d 9928.64" at bounding box center [950, 321] width 353 height 26
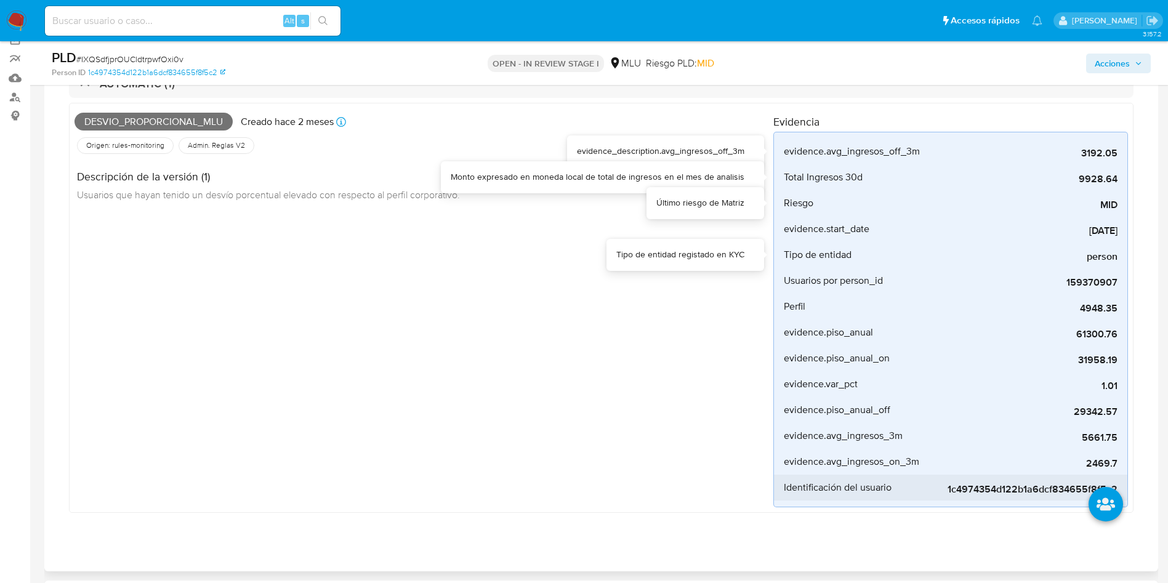
scroll to position [185, 0]
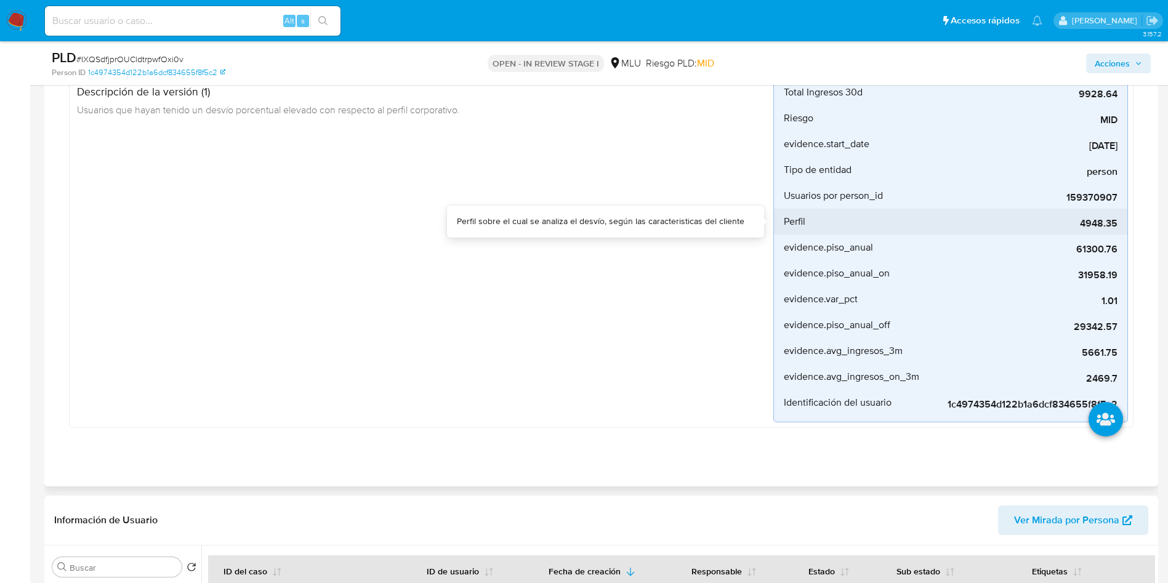
drag, startPoint x: 1086, startPoint y: 223, endPoint x: 1118, endPoint y: 225, distance: 32.1
click at [1118, 225] on li "Perfil 4948.35" at bounding box center [950, 222] width 353 height 26
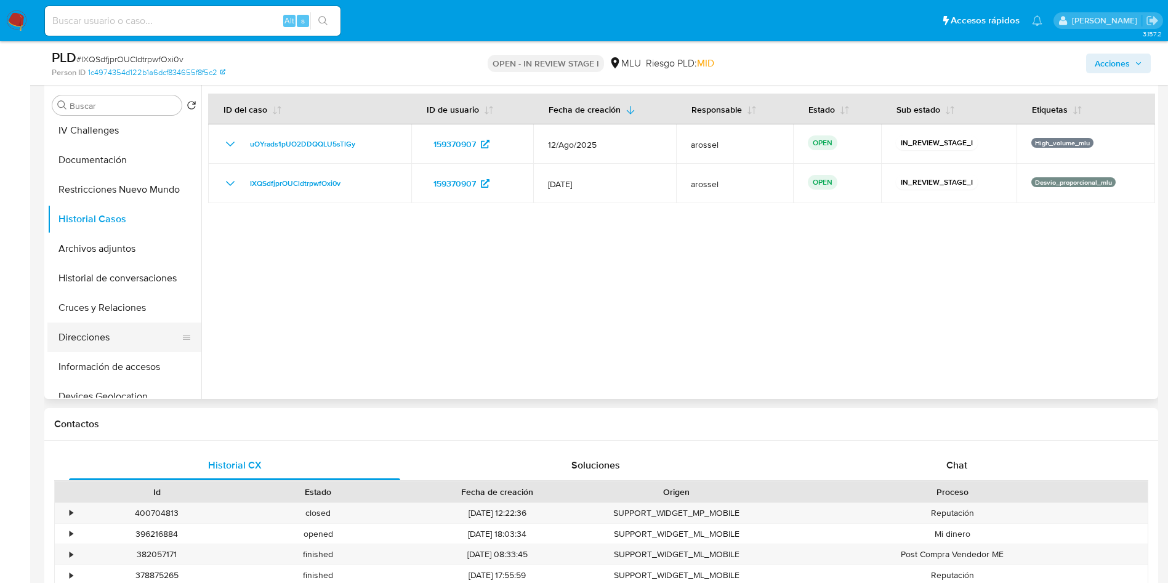
scroll to position [92, 0]
drag, startPoint x: 98, startPoint y: 302, endPoint x: 114, endPoint y: 311, distance: 19.0
click at [98, 300] on button "Direcciones" at bounding box center [119, 309] width 144 height 30
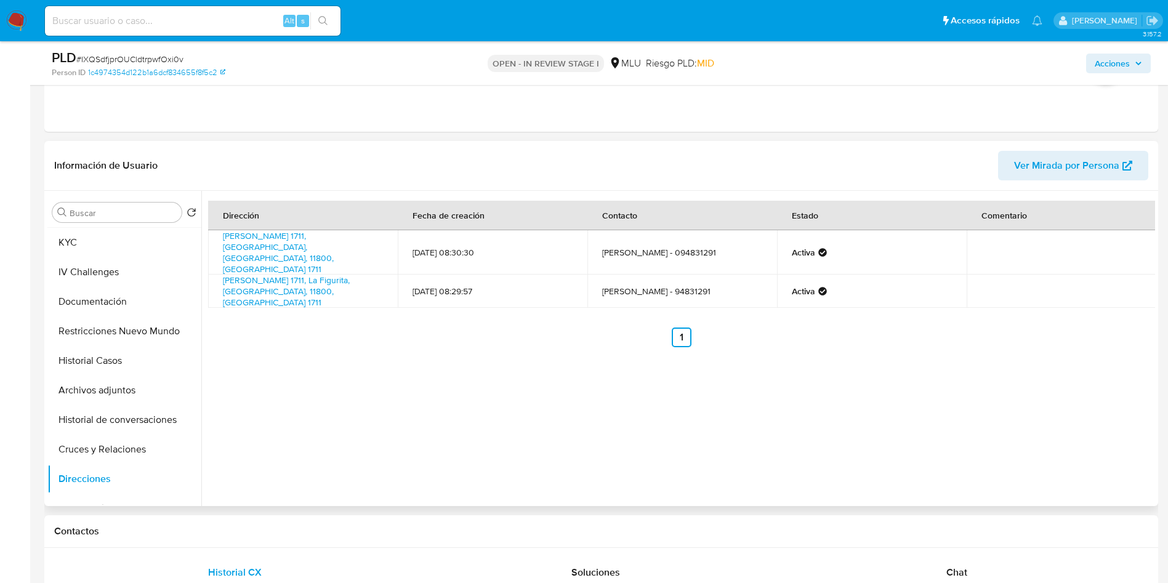
scroll to position [0, 0]
click at [108, 247] on button "General" at bounding box center [119, 242] width 144 height 30
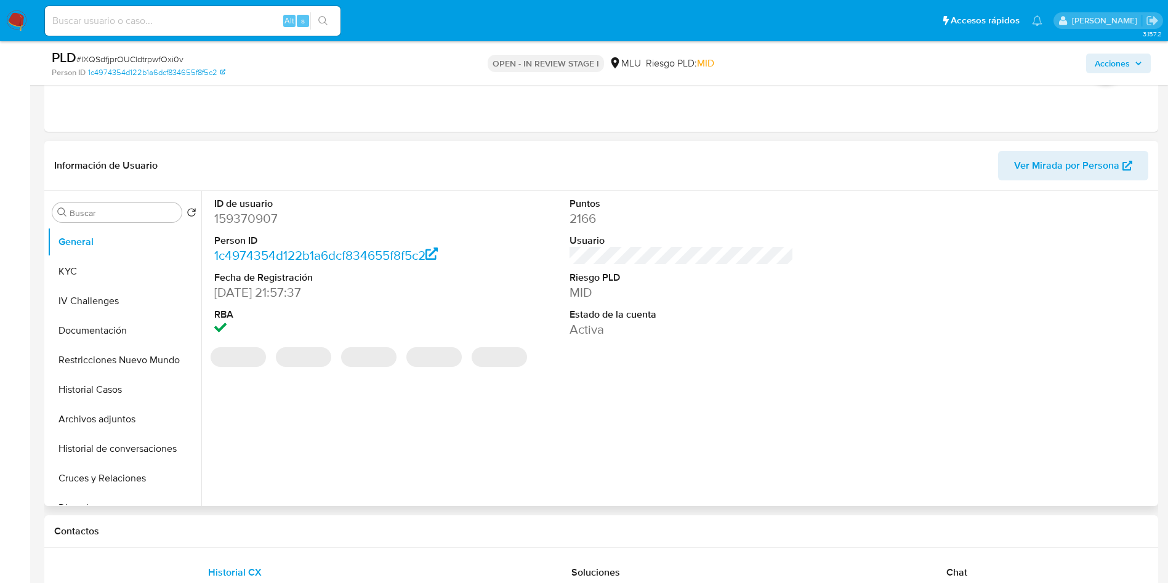
click at [254, 224] on dd "159370907" at bounding box center [326, 218] width 225 height 17
copy dd "159370907"
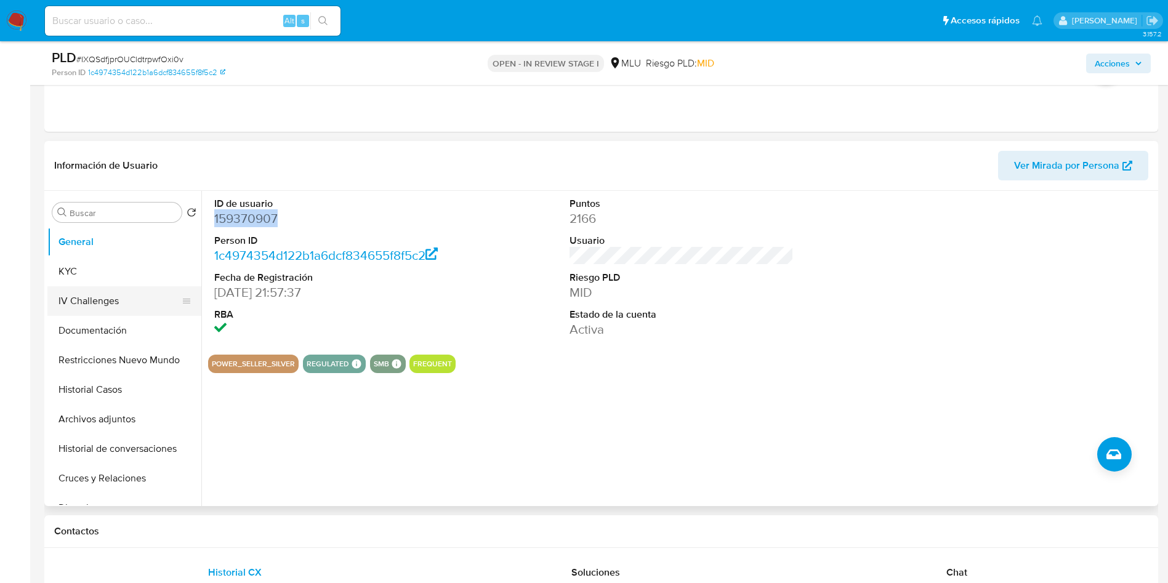
click at [108, 287] on button "IV Challenges" at bounding box center [119, 301] width 144 height 30
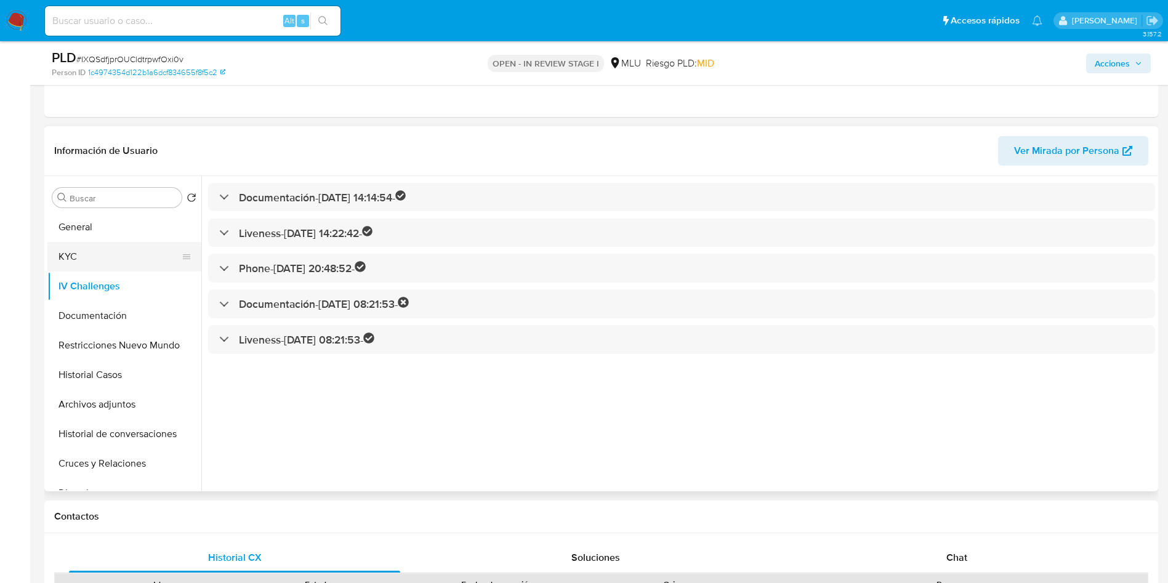
click at [112, 257] on button "KYC" at bounding box center [119, 257] width 144 height 30
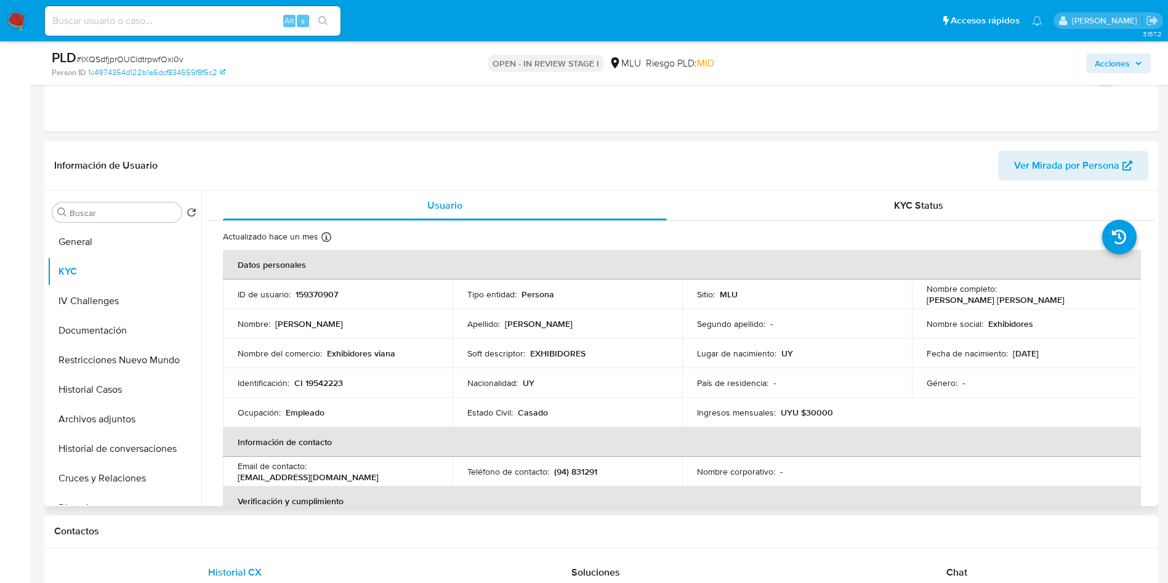
drag, startPoint x: 922, startPoint y: 299, endPoint x: 1053, endPoint y: 295, distance: 131.8
click at [1053, 295] on td "Nombre completo : Jeanette Leticia Viana Fernandez" at bounding box center [1027, 294] width 230 height 30
copy p "[PERSON_NAME] [PERSON_NAME]"
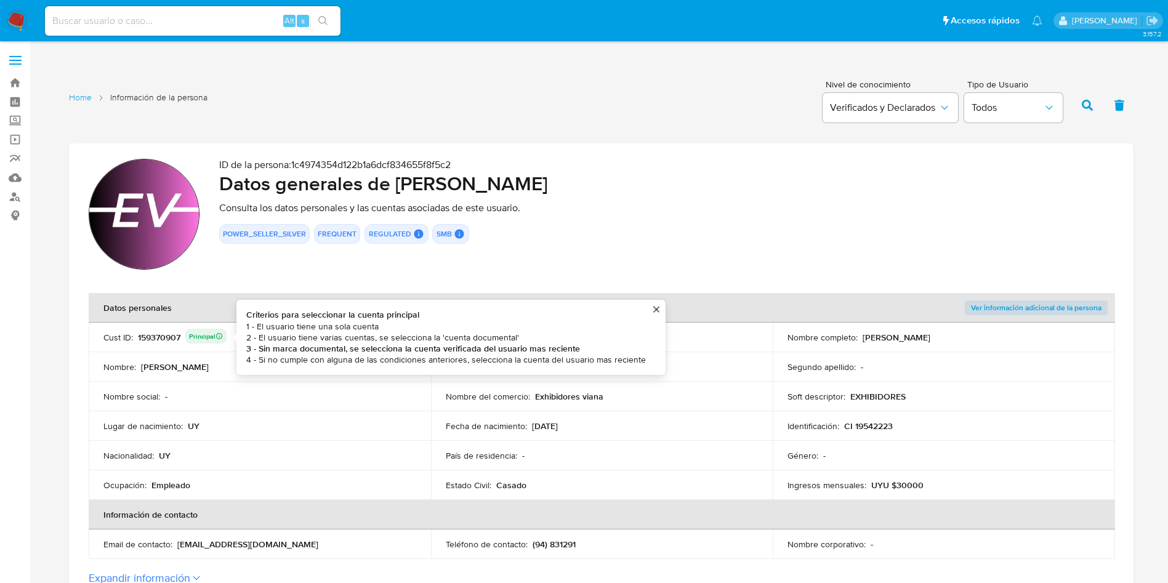
click at [156, 340] on div "159370907 Principal Criterios para seleccionar la cuenta principal 1 - El usuar…" at bounding box center [182, 337] width 89 height 17
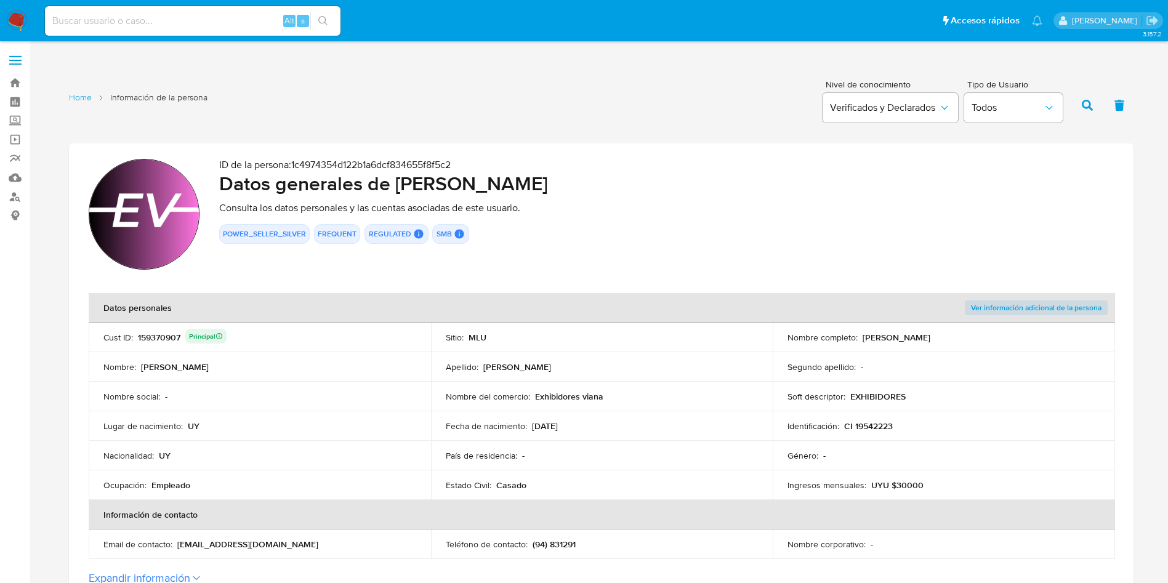
click at [156, 339] on div "159370907 Principal" at bounding box center [182, 337] width 89 height 17
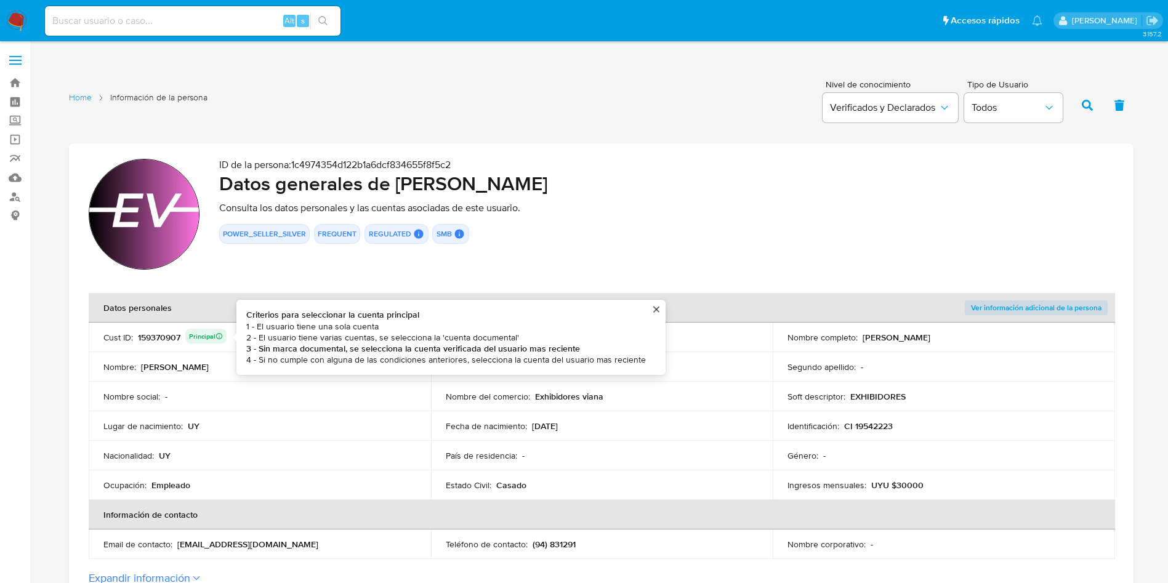
click at [143, 339] on div "159370907 Principal Criterios para seleccionar la cuenta principal 1 - El usuar…" at bounding box center [182, 337] width 89 height 17
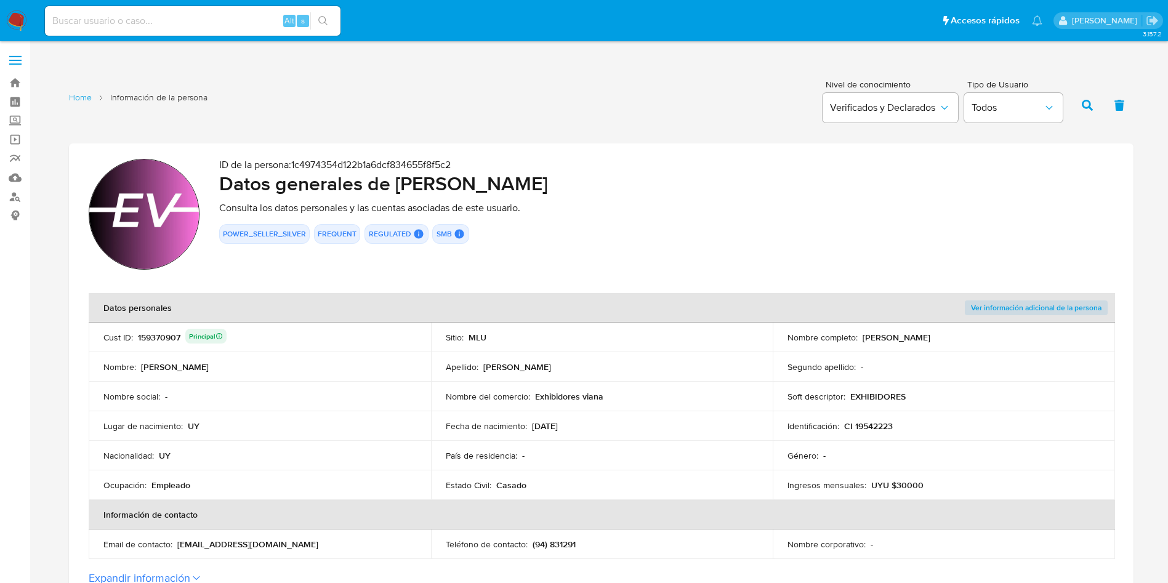
click at [143, 339] on div "159370907 Principal" at bounding box center [182, 337] width 89 height 17
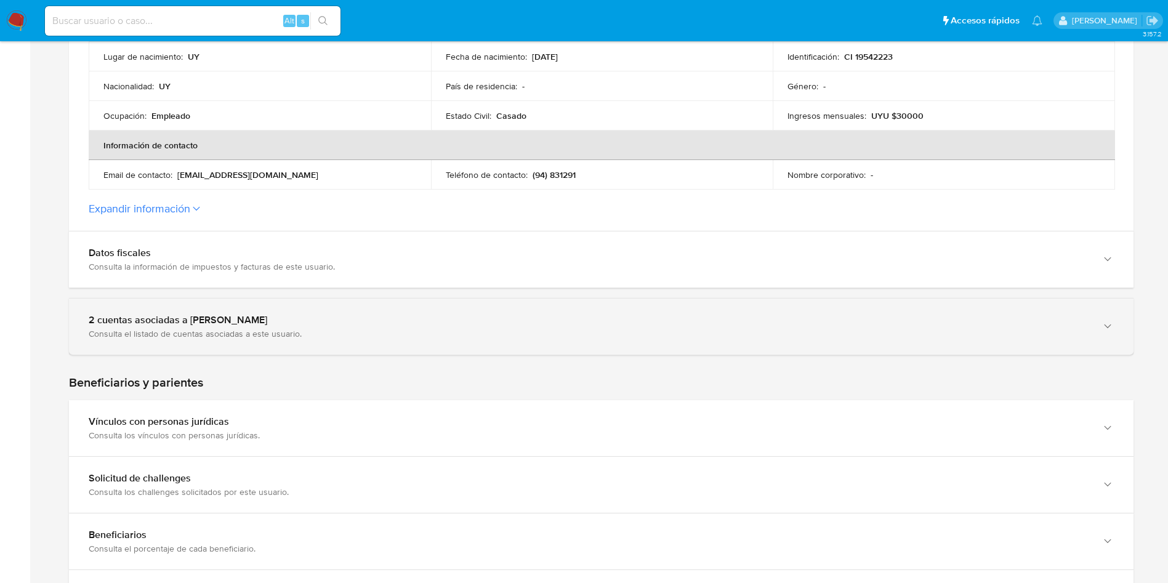
click at [184, 314] on div "2 cuentas asociadas a Jeanette Leticia Viana Fernandez" at bounding box center [589, 320] width 1000 height 12
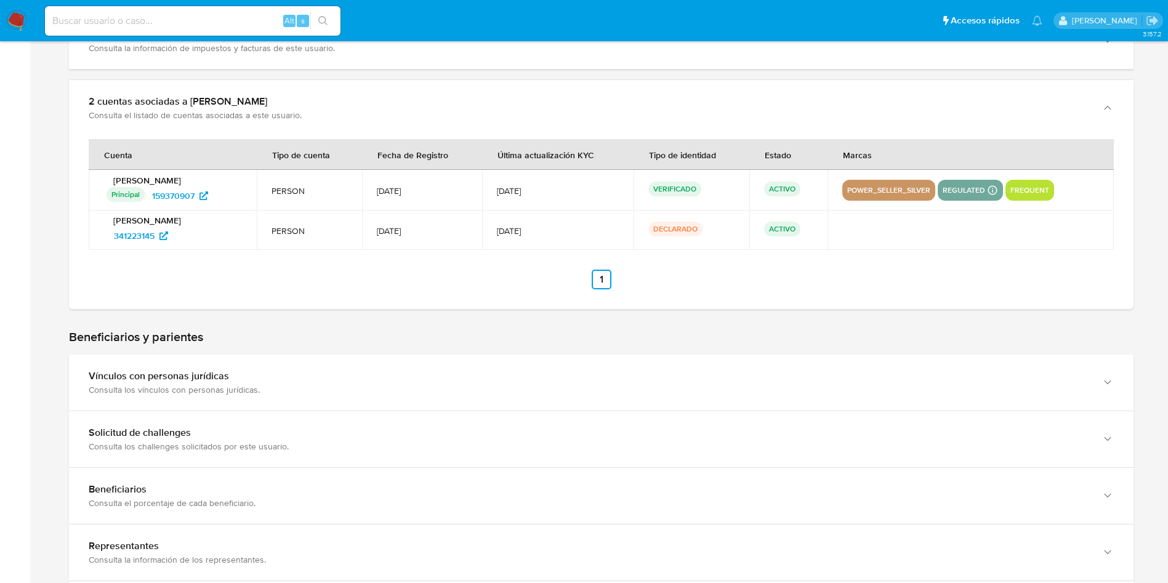
scroll to position [646, 0]
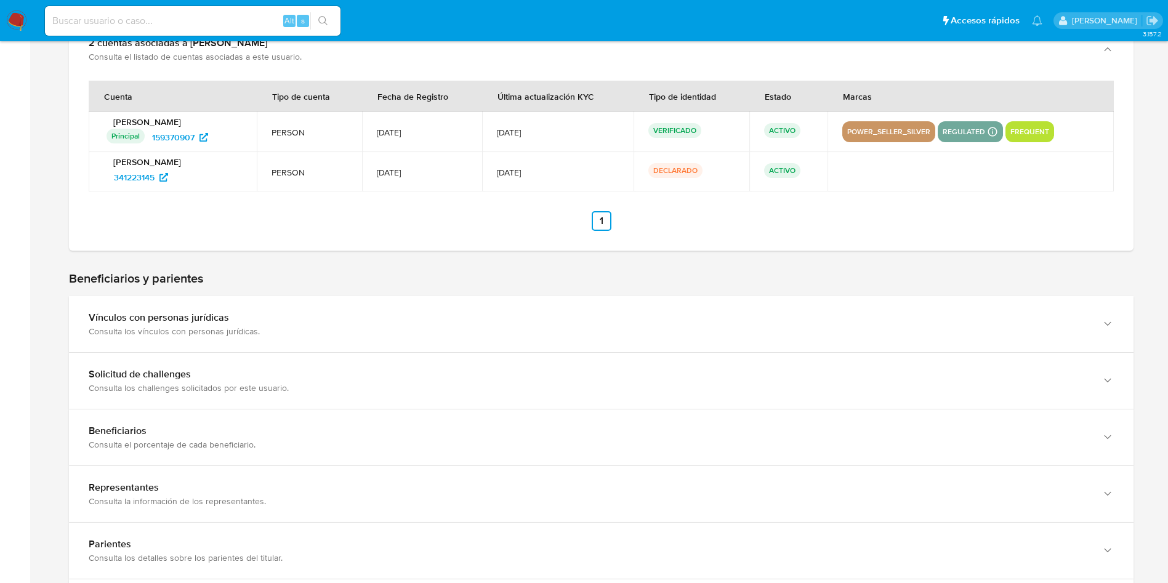
drag, startPoint x: 196, startPoint y: 185, endPoint x: 110, endPoint y: 188, distance: 86.8
click at [110, 188] on td "Jeanette Leticia Viana Fernandez 341223145" at bounding box center [173, 171] width 168 height 39
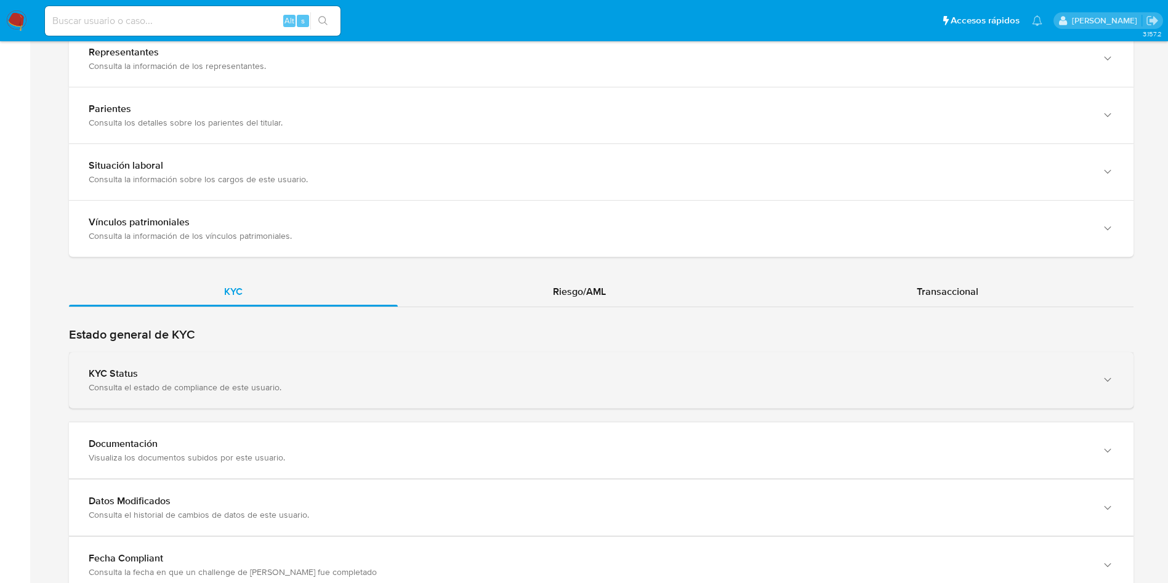
scroll to position [1187, 0]
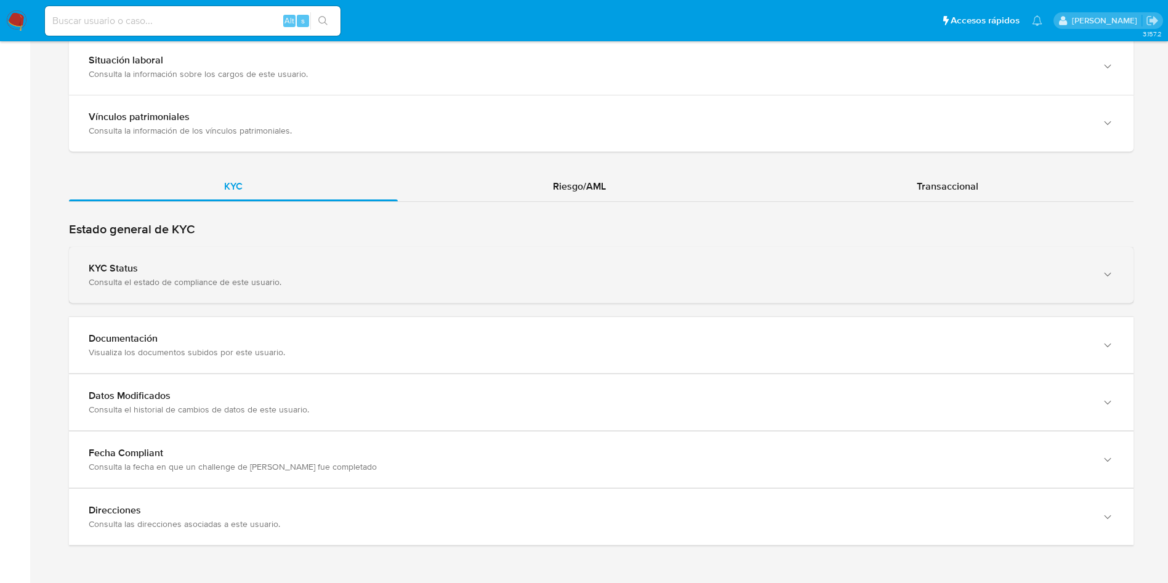
click at [353, 279] on div "Consulta el estado de compliance de este usuario." at bounding box center [589, 281] width 1000 height 11
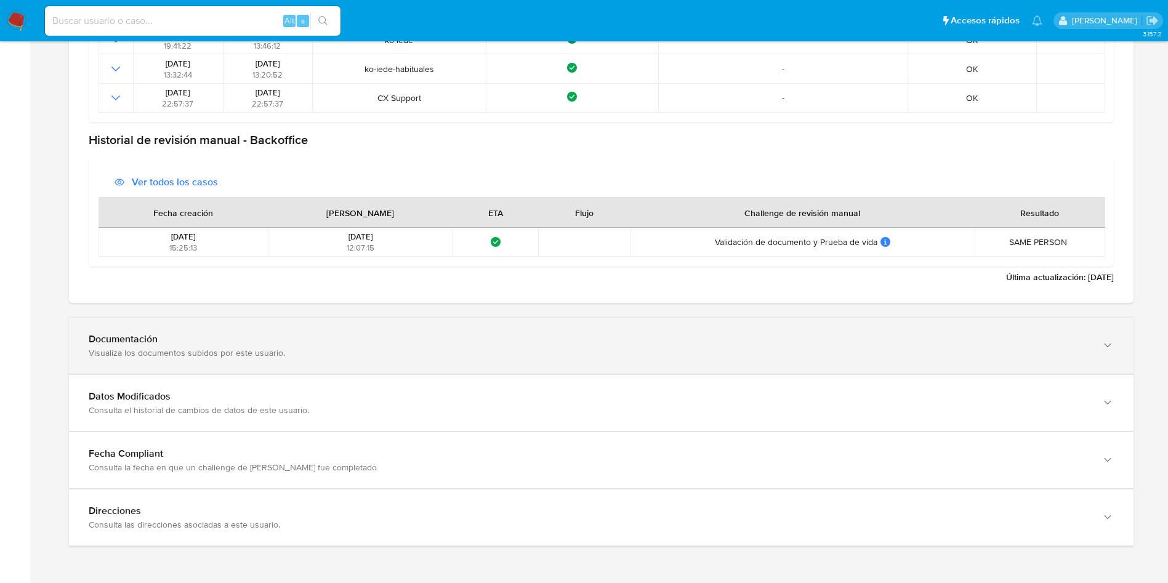
click at [297, 336] on div "Documentación" at bounding box center [589, 339] width 1000 height 12
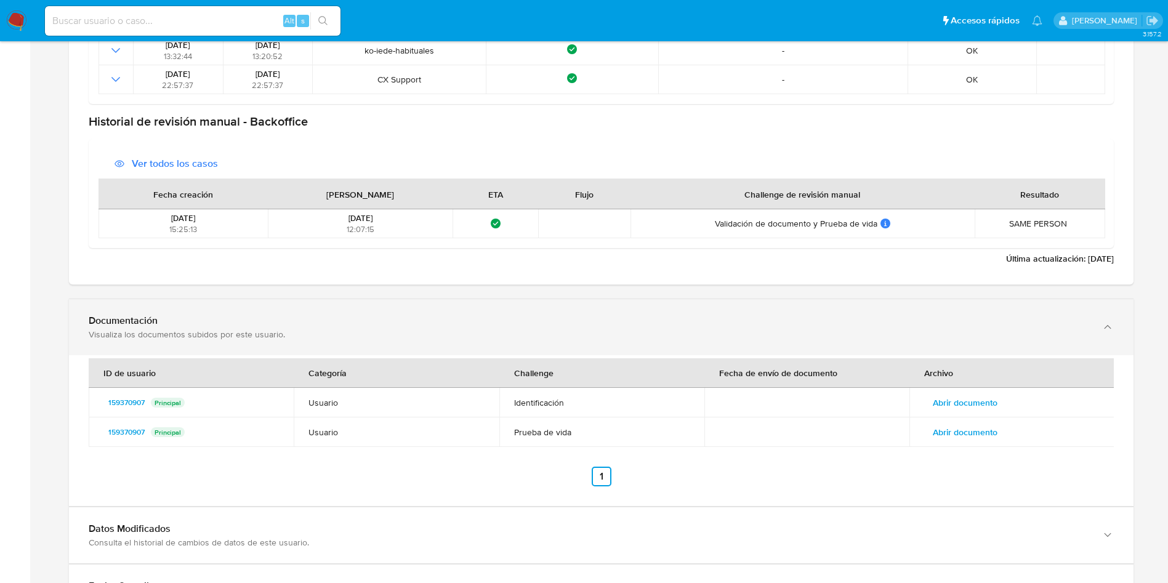
scroll to position [1685, 0]
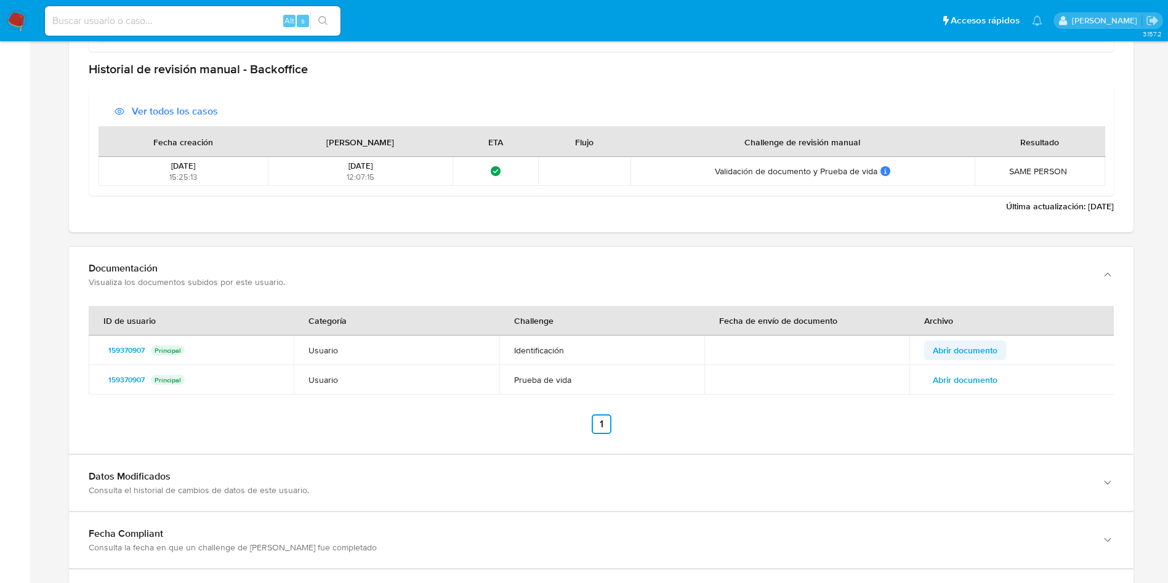
click at [976, 348] on span "Abrir documento" at bounding box center [965, 350] width 65 height 17
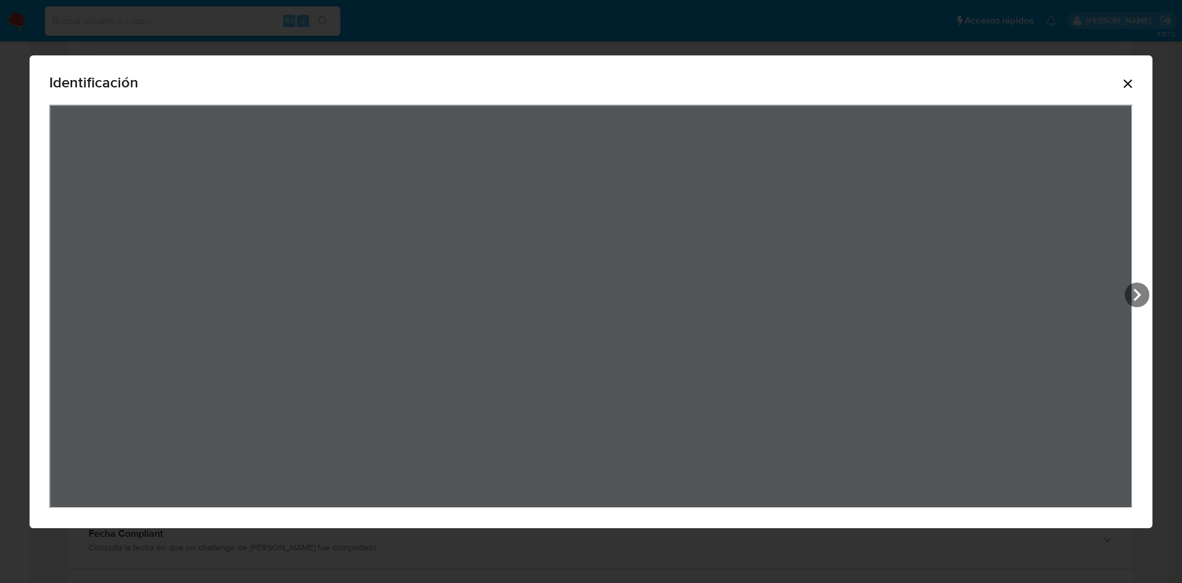
click at [1130, 91] on div "Identificación" at bounding box center [590, 84] width 1083 height 39
click at [1133, 86] on icon "Cerrar" at bounding box center [1127, 83] width 15 height 15
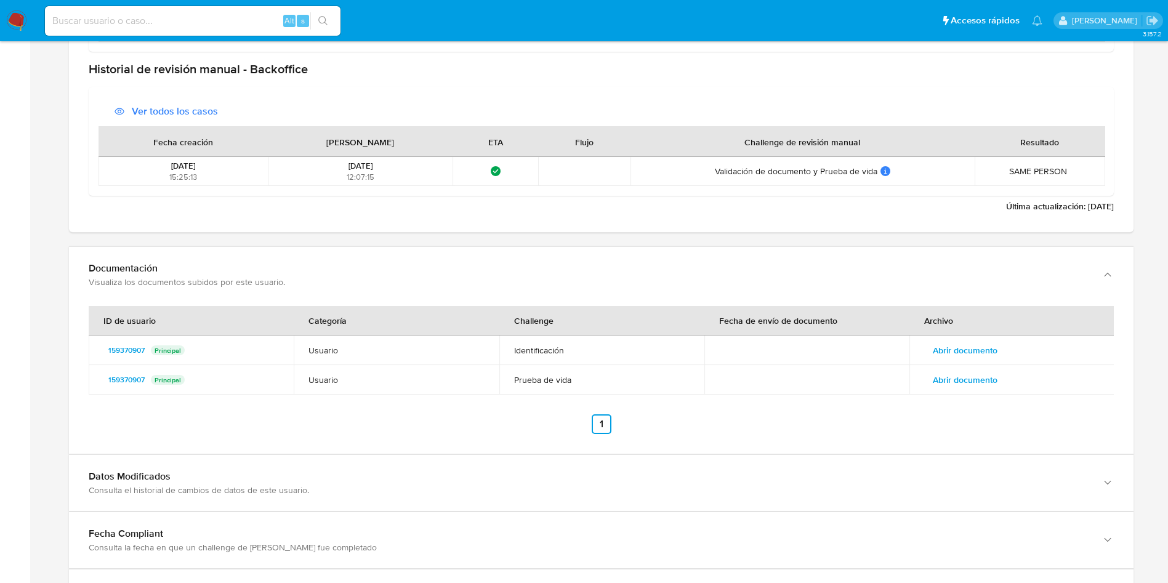
click at [958, 379] on span "Abrir documento" at bounding box center [965, 379] width 65 height 17
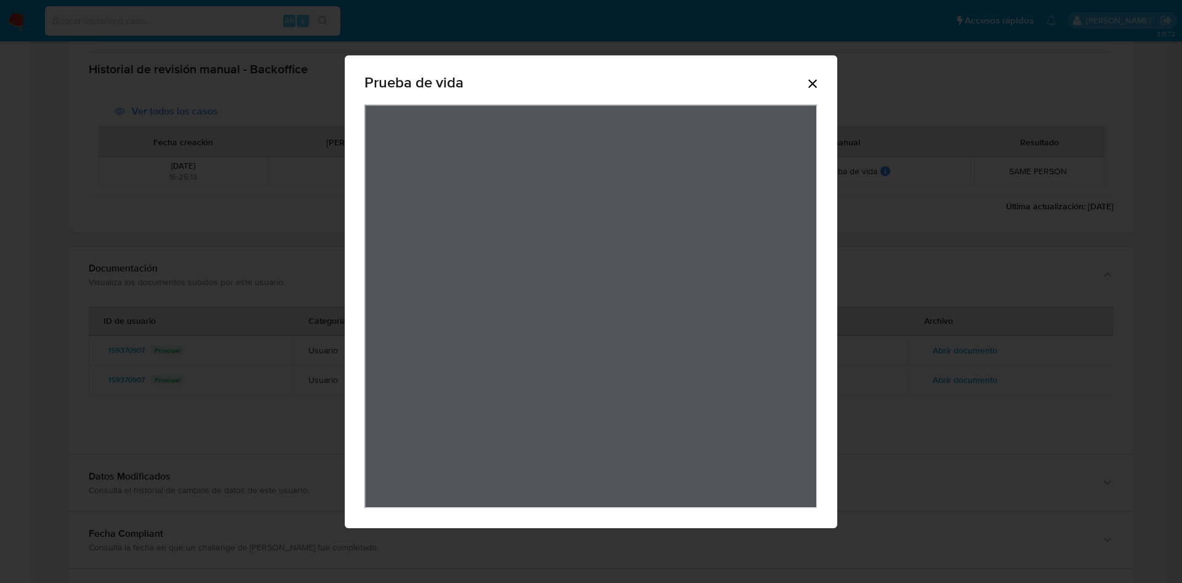
drag, startPoint x: 816, startPoint y: 78, endPoint x: 708, endPoint y: 20, distance: 122.5
click at [816, 78] on icon "Cerrar" at bounding box center [812, 83] width 15 height 15
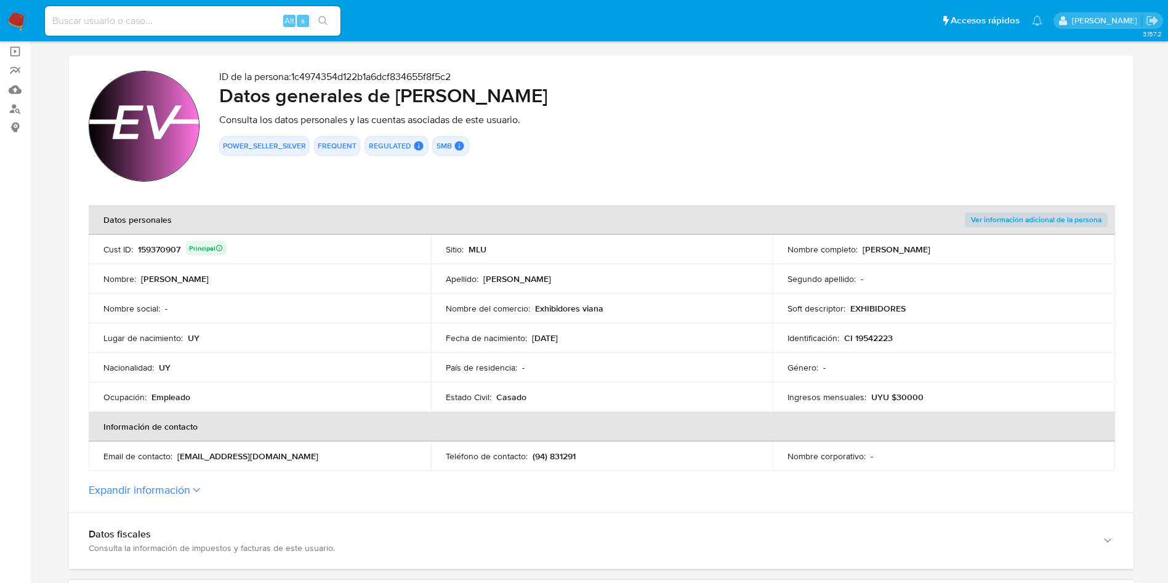
scroll to position [0, 0]
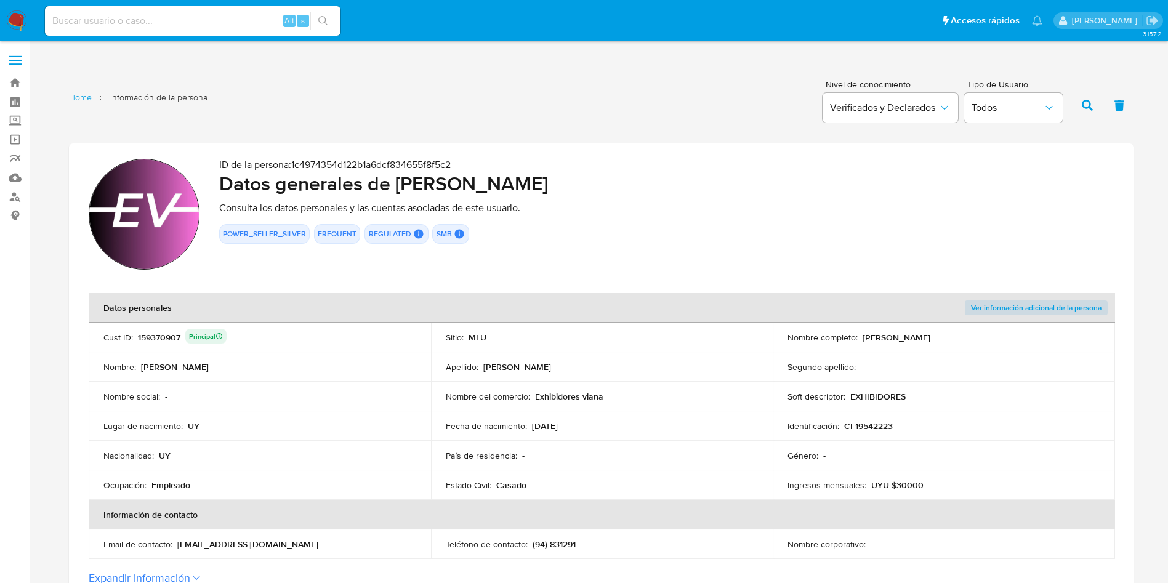
drag, startPoint x: 401, startPoint y: 180, endPoint x: 627, endPoint y: 193, distance: 226.2
click at [671, 193] on h2 "Datos generales de Jeanette Leticia Viana Fernandez" at bounding box center [666, 183] width 894 height 25
drag, startPoint x: 396, startPoint y: 186, endPoint x: 623, endPoint y: 130, distance: 233.9
click at [712, 188] on h2 "Datos generales de Jeanette Leticia Viana Fernandez" at bounding box center [666, 183] width 894 height 25
click at [869, 433] on td "Identificación : CI 19542223" at bounding box center [944, 426] width 342 height 30
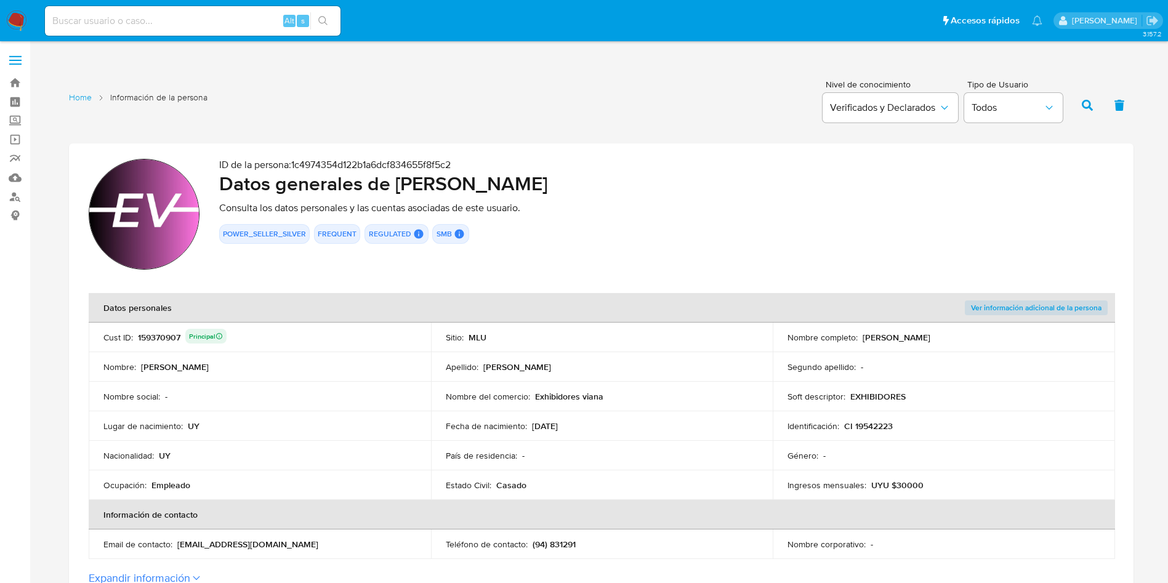
click at [871, 422] on p "CI 19542223" at bounding box center [868, 425] width 49 height 11
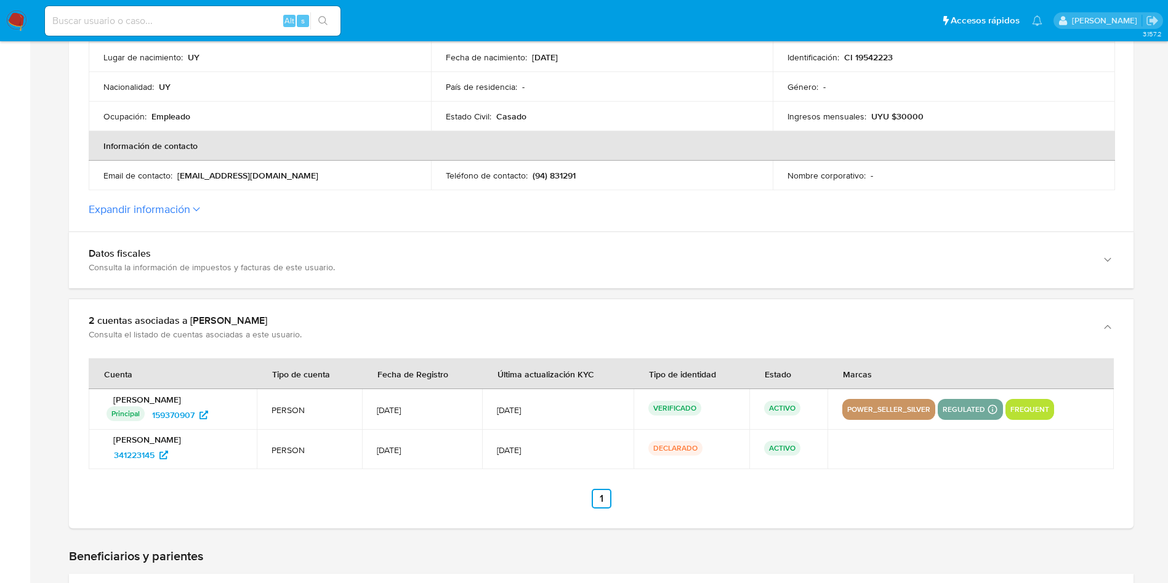
scroll to position [369, 0]
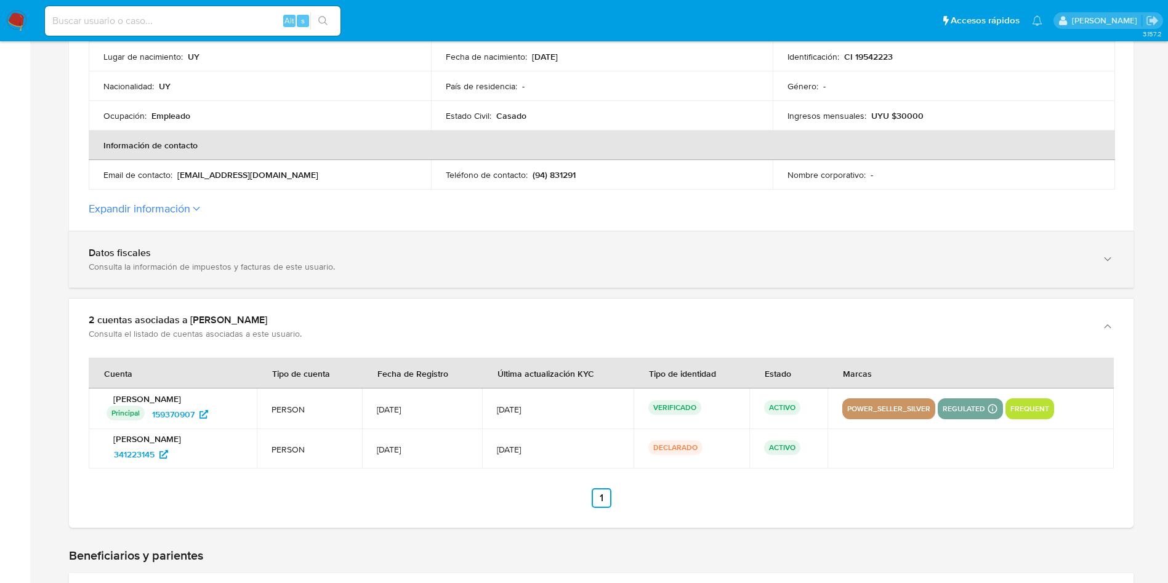
click at [227, 264] on div "Consulta la información de impuestos y facturas de este usuario." at bounding box center [589, 266] width 1000 height 11
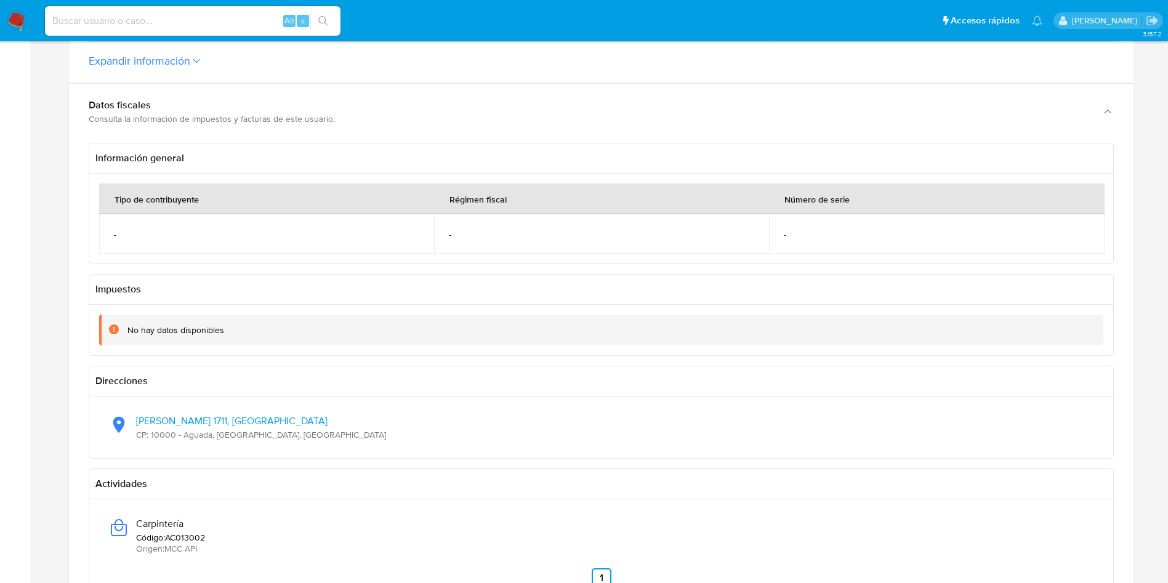
scroll to position [554, 0]
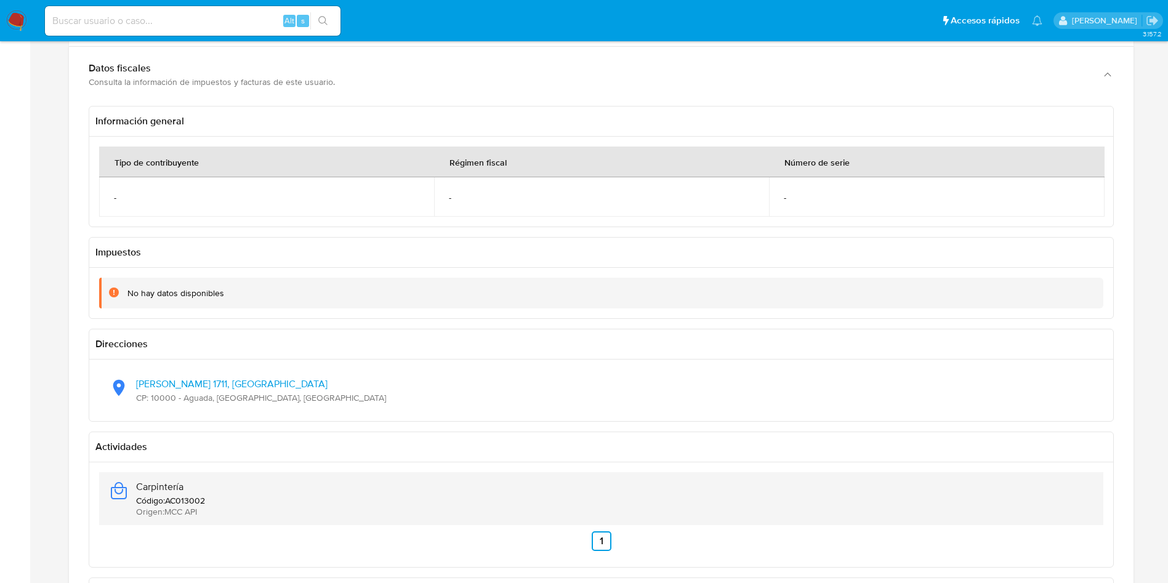
drag, startPoint x: 222, startPoint y: 481, endPoint x: 137, endPoint y: 489, distance: 85.9
click at [137, 489] on div "Carpintería Código : AC013002 Origen : MCC API" at bounding box center [601, 498] width 984 height 53
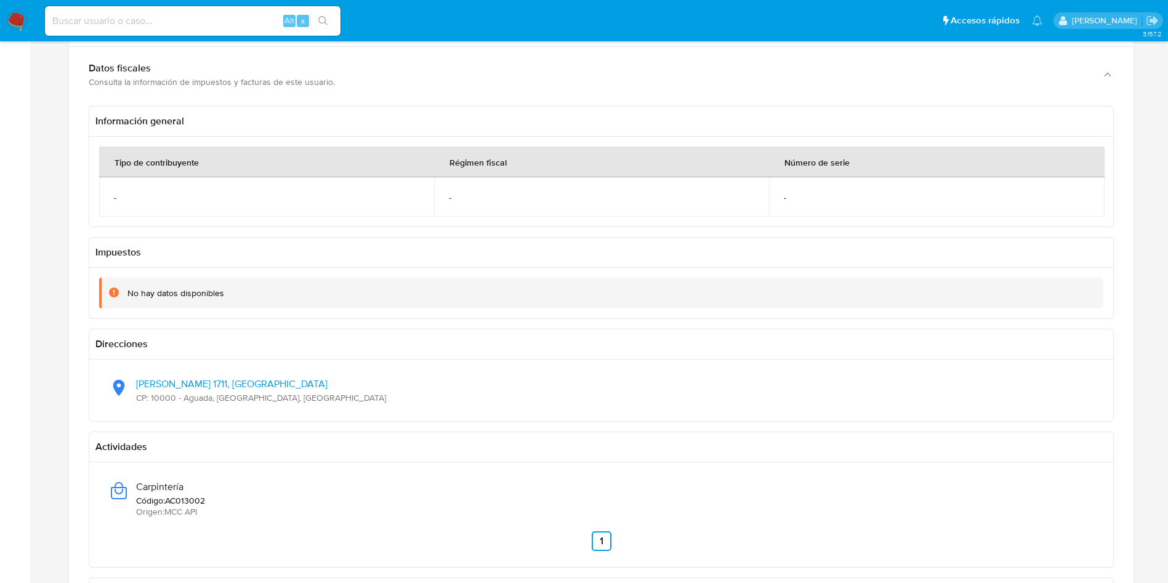
drag, startPoint x: 319, startPoint y: 400, endPoint x: 185, endPoint y: 285, distance: 177.3
click at [136, 386] on div "Gustavo Gallinal 1711, Aguada CP: 10000 - Aguada, Montevideo, Uruguay" at bounding box center [601, 390] width 984 height 42
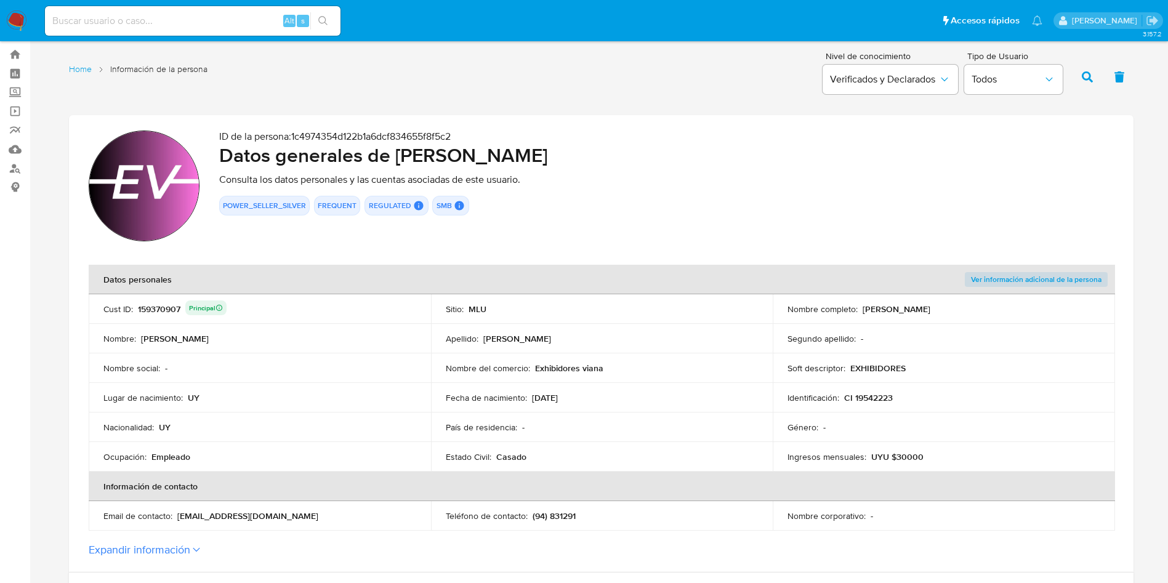
scroll to position [0, 0]
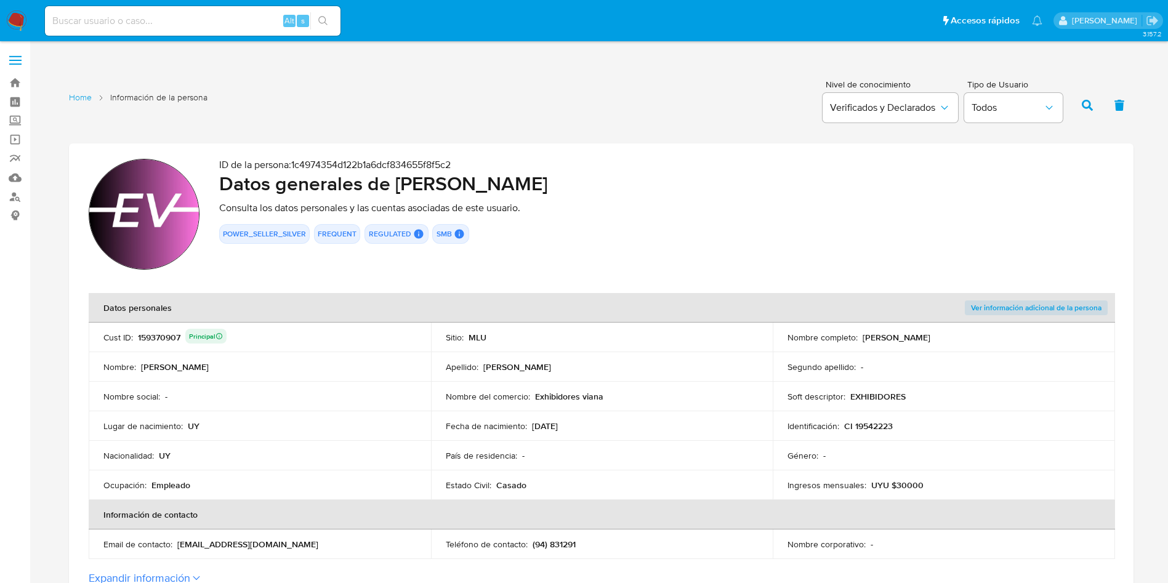
drag, startPoint x: 400, startPoint y: 179, endPoint x: 713, endPoint y: 190, distance: 313.5
click at [713, 190] on h2 "Datos generales de Jeanette Leticia Viana Fernandez" at bounding box center [666, 183] width 894 height 25
click at [854, 425] on p "CI 19542223" at bounding box center [868, 425] width 49 height 11
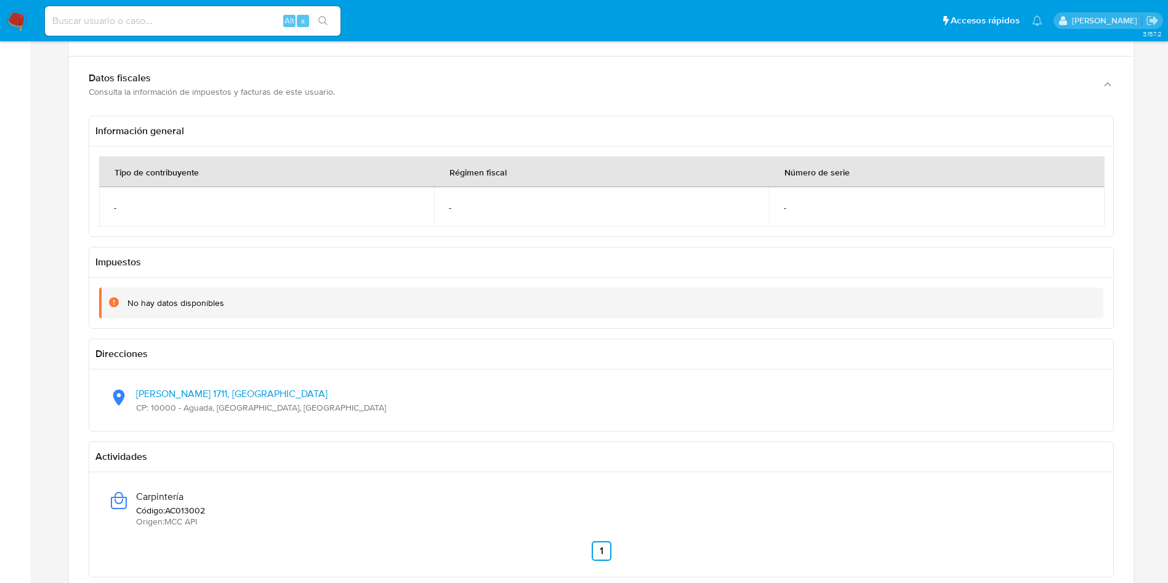
scroll to position [462, 0]
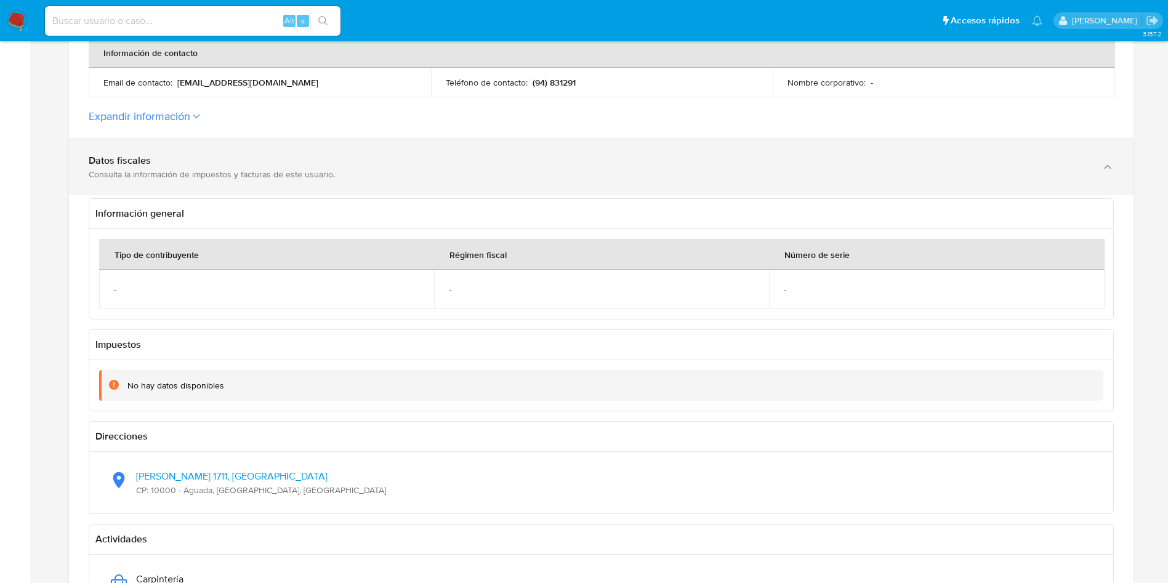
click at [230, 179] on div "Consulta la información de impuestos y facturas de este usuario." at bounding box center [589, 174] width 1000 height 11
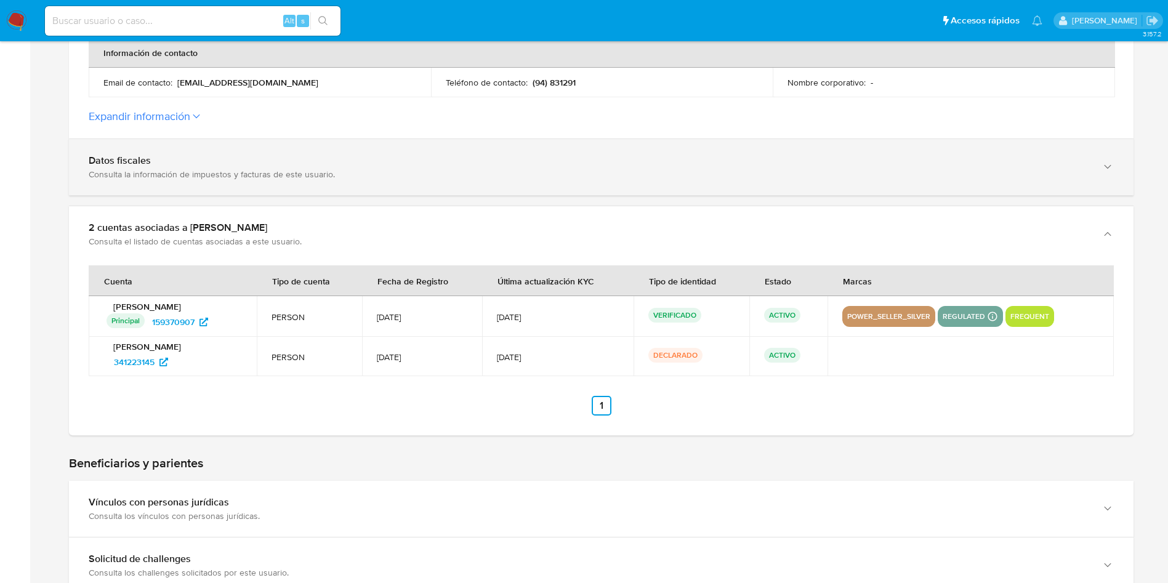
click at [274, 169] on div "Consulta la información de impuestos y facturas de este usuario." at bounding box center [589, 174] width 1000 height 11
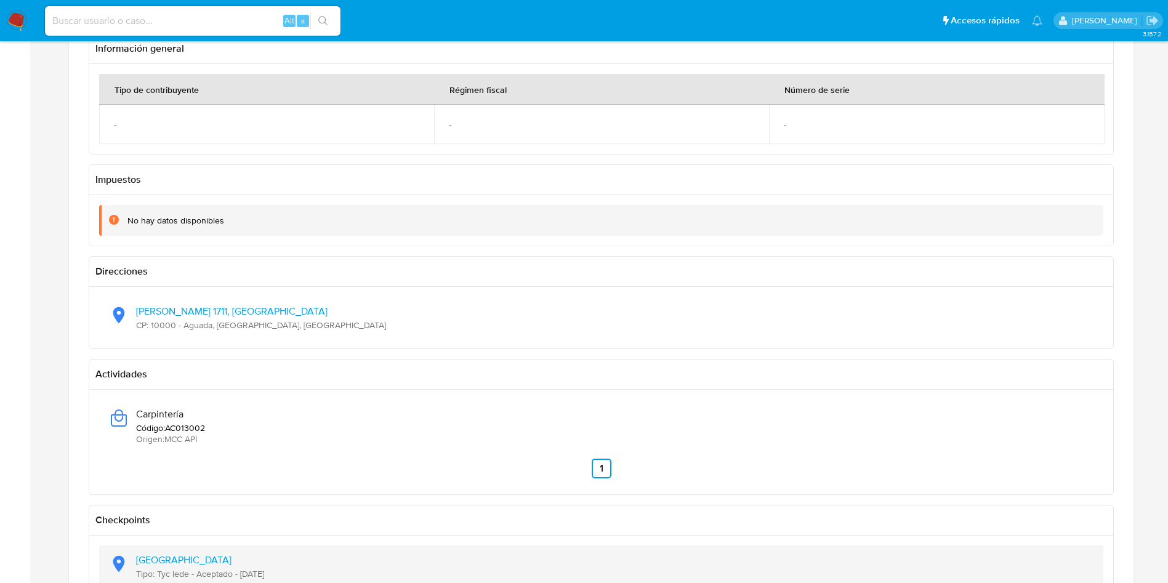
scroll to position [739, 0]
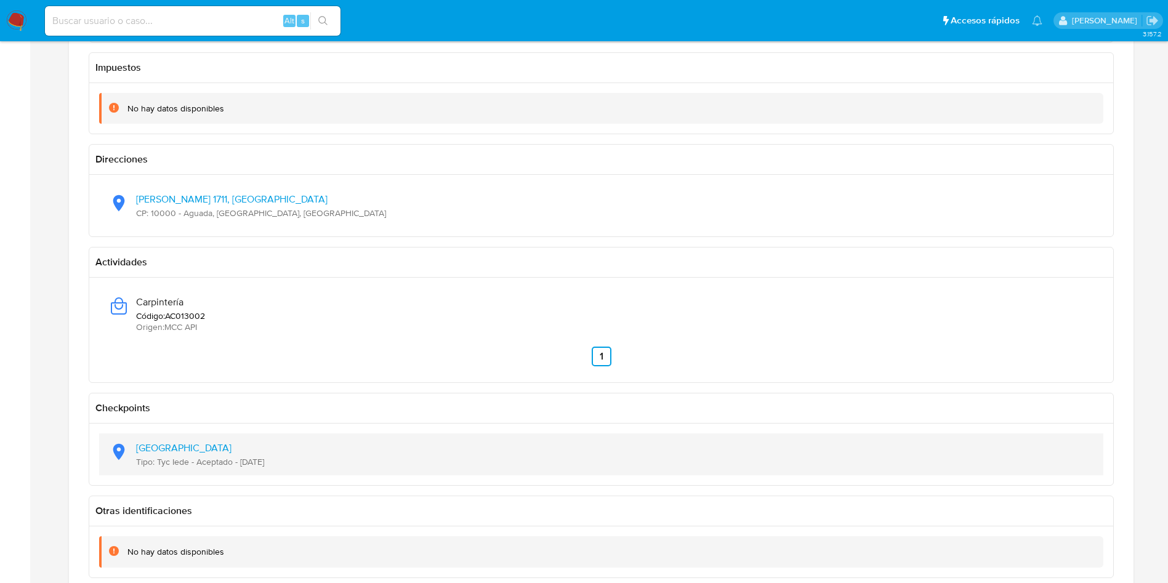
drag, startPoint x: 297, startPoint y: 467, endPoint x: 239, endPoint y: 469, distance: 57.9
click at [239, 469] on div "Latitud: -34.9064, Longitud: -56.1629 Tipo: Tyc Iede - Aceptado - 14/12/2023" at bounding box center [601, 454] width 984 height 42
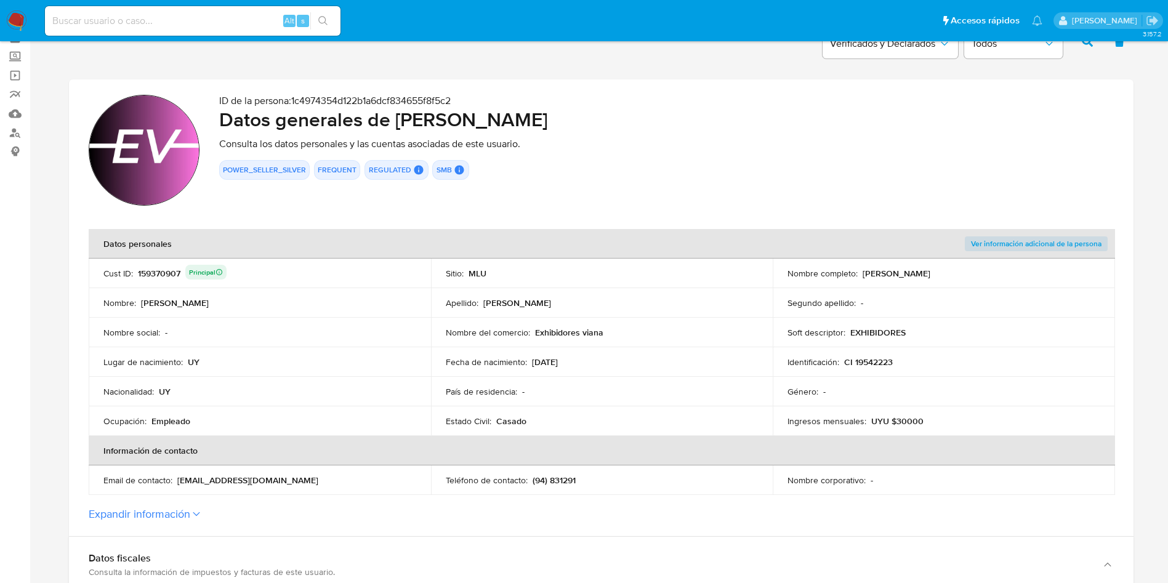
scroll to position [92, 0]
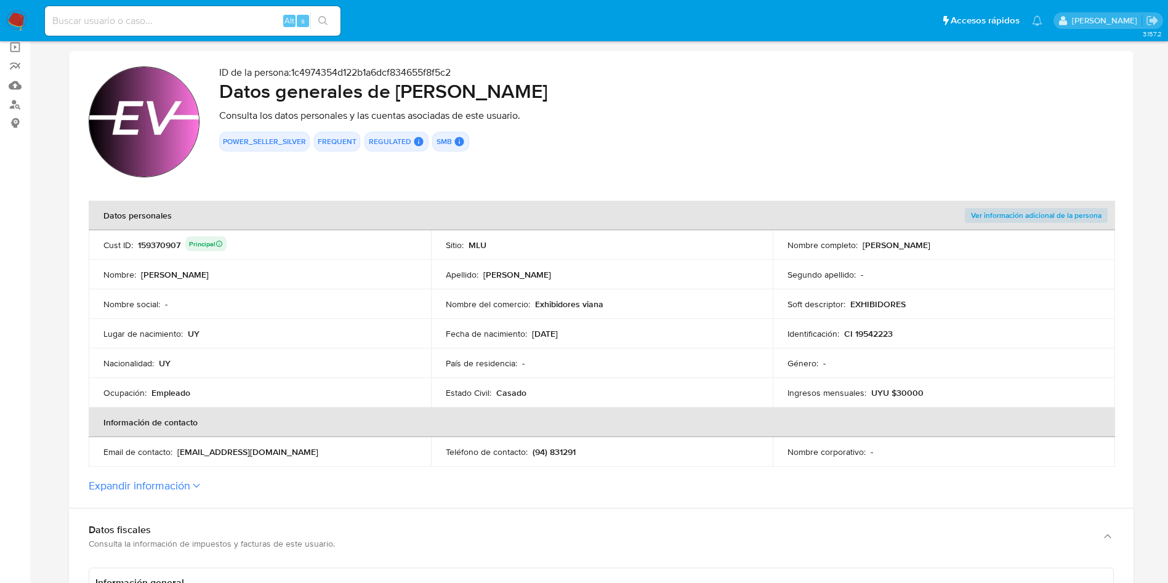
click at [172, 398] on p "Empleado" at bounding box center [170, 392] width 39 height 11
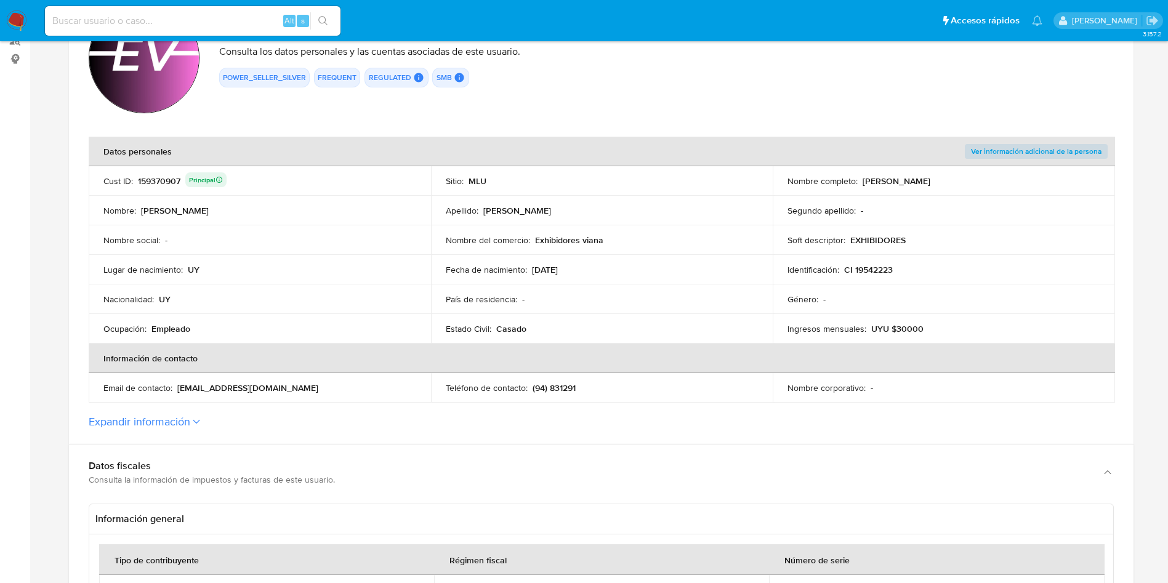
scroll to position [185, 0]
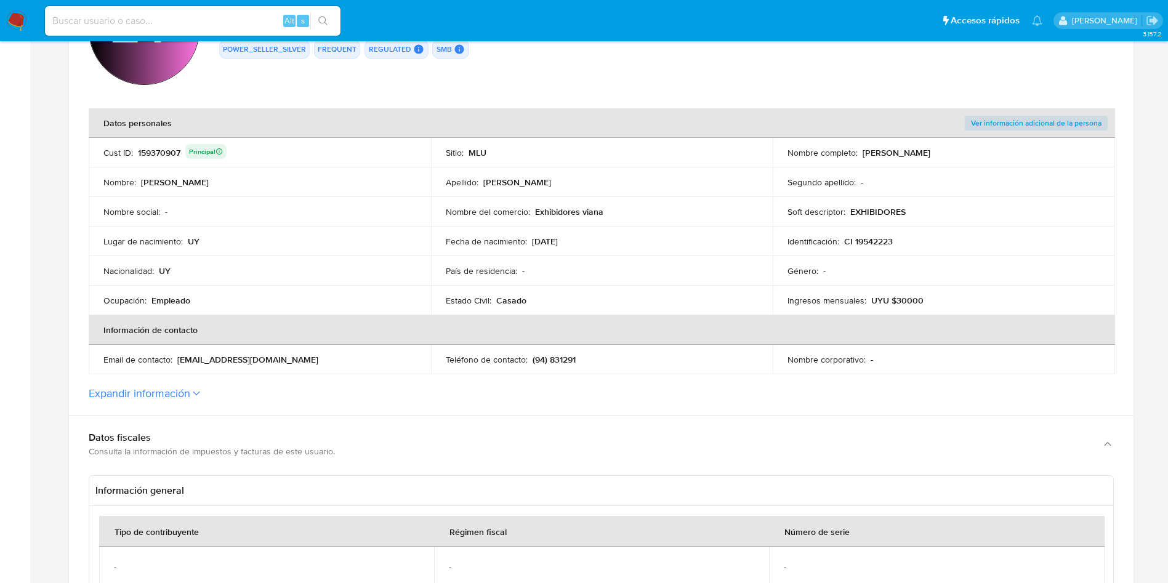
click at [169, 388] on button "Expandir información" at bounding box center [140, 394] width 102 height 14
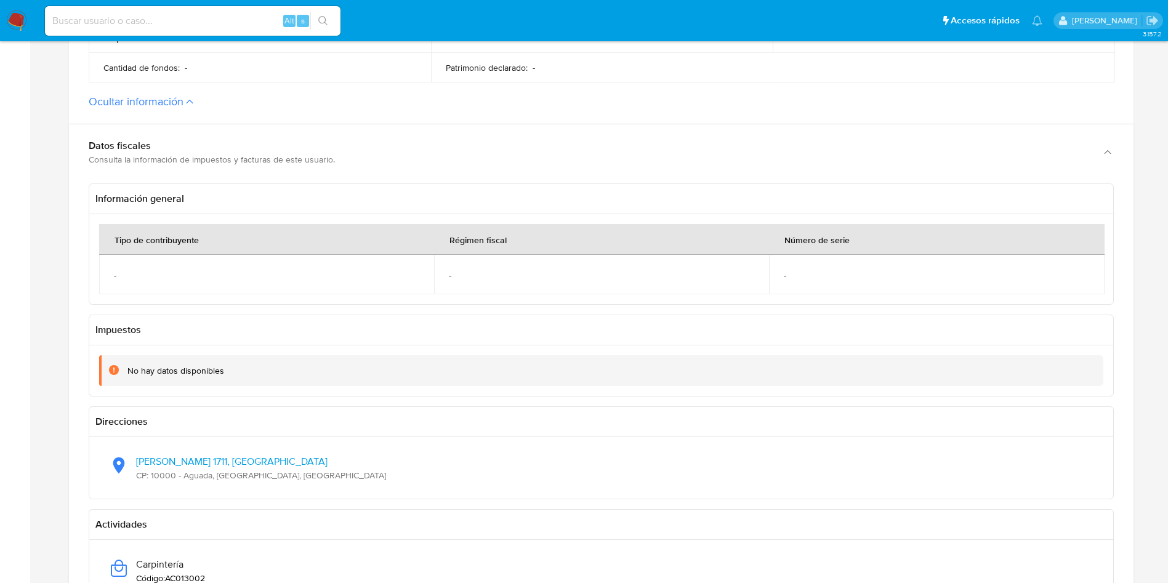
scroll to position [739, 0]
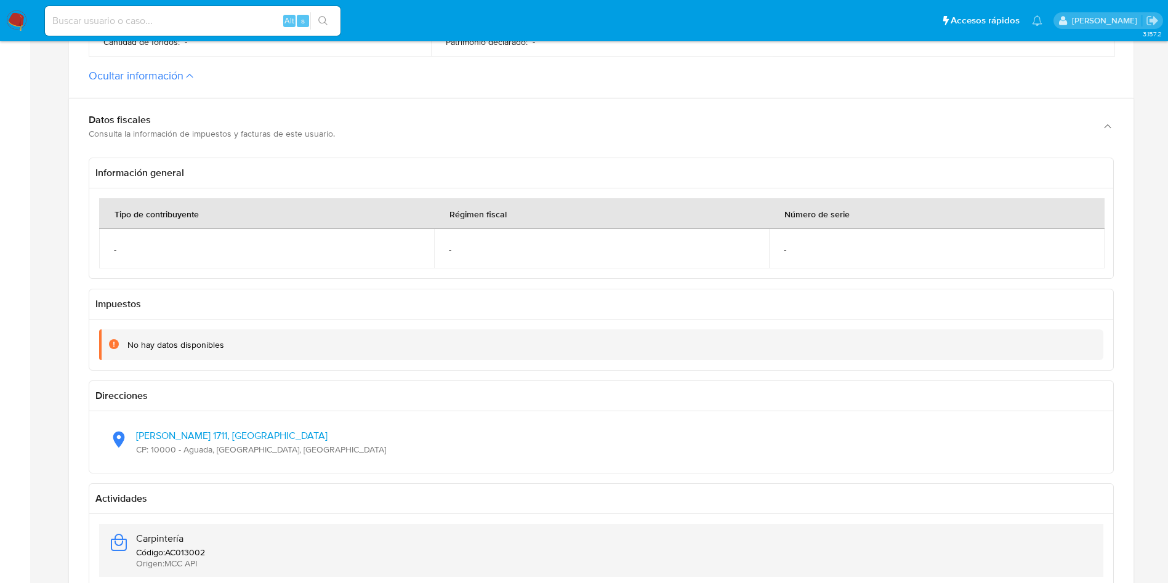
drag, startPoint x: 205, startPoint y: 540, endPoint x: 120, endPoint y: 536, distance: 85.1
click at [121, 536] on div "Carpintería Código : AC013002 Origen : MCC API" at bounding box center [601, 550] width 984 height 53
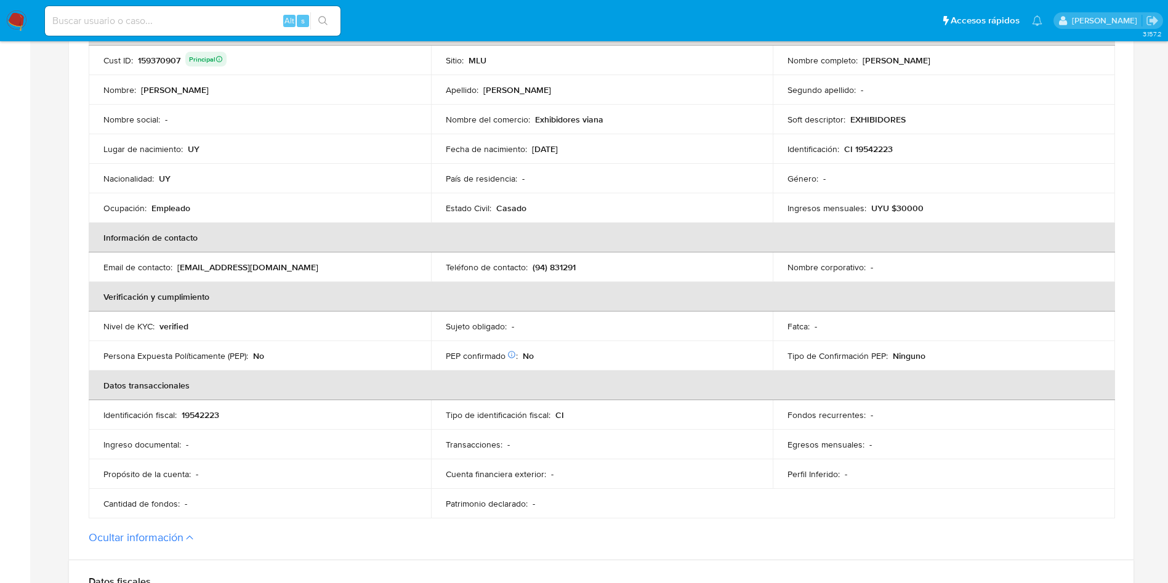
scroll to position [0, 0]
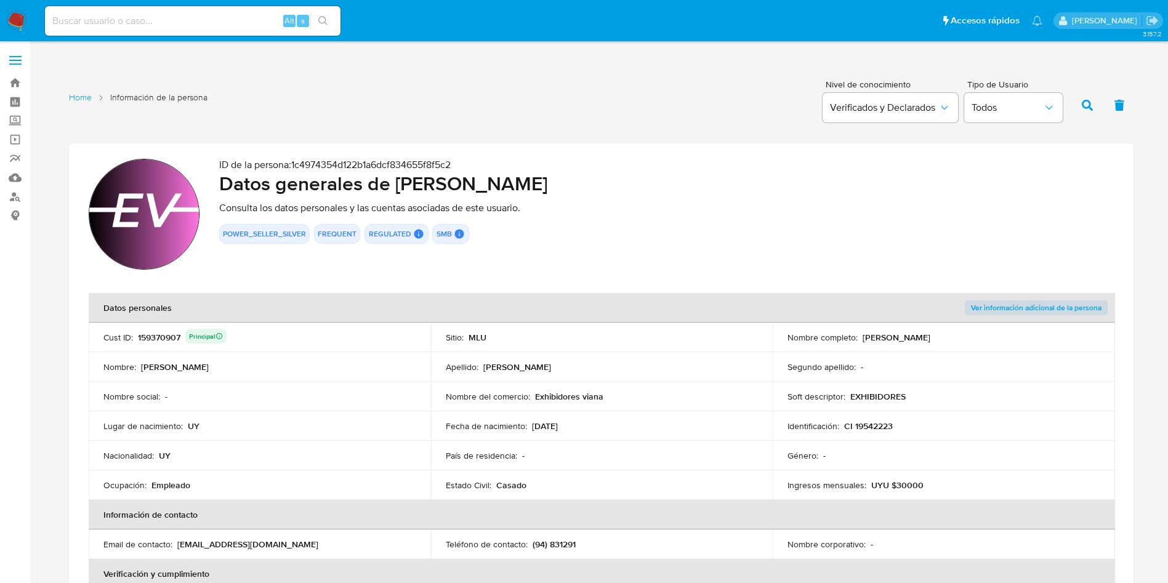
drag, startPoint x: 532, startPoint y: 397, endPoint x: 606, endPoint y: 397, distance: 73.9
click at [606, 397] on div "Nombre del comercio : Exhibidores viana" at bounding box center [602, 396] width 313 height 11
click at [20, 202] on link "Buscador de personas" at bounding box center [73, 196] width 147 height 19
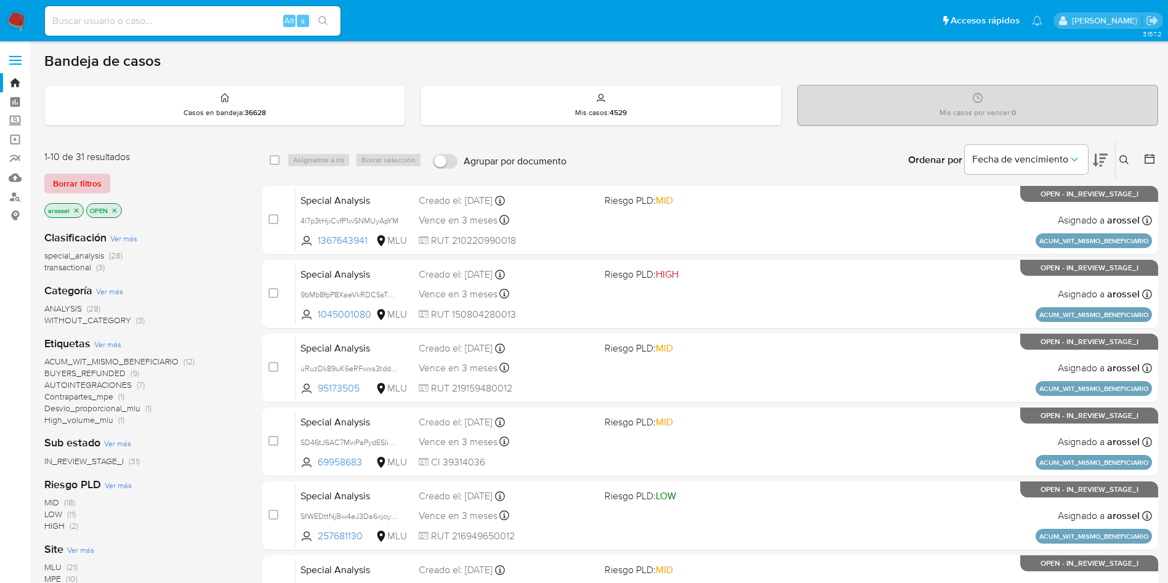
click at [78, 179] on span "Borrar filtros" at bounding box center [77, 183] width 49 height 17
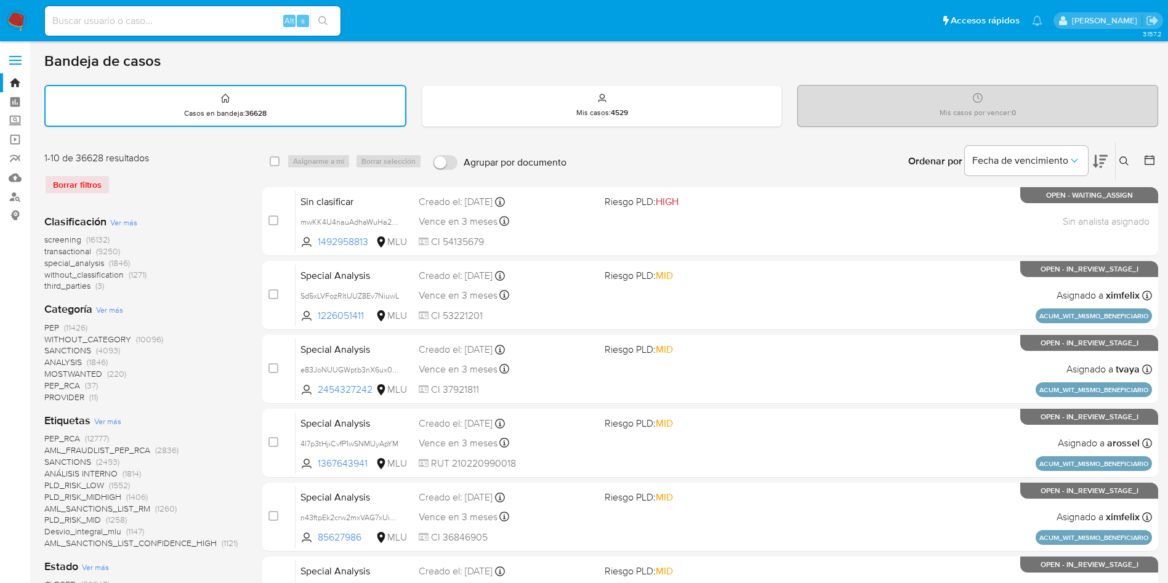
click at [1130, 158] on button at bounding box center [1125, 161] width 20 height 15
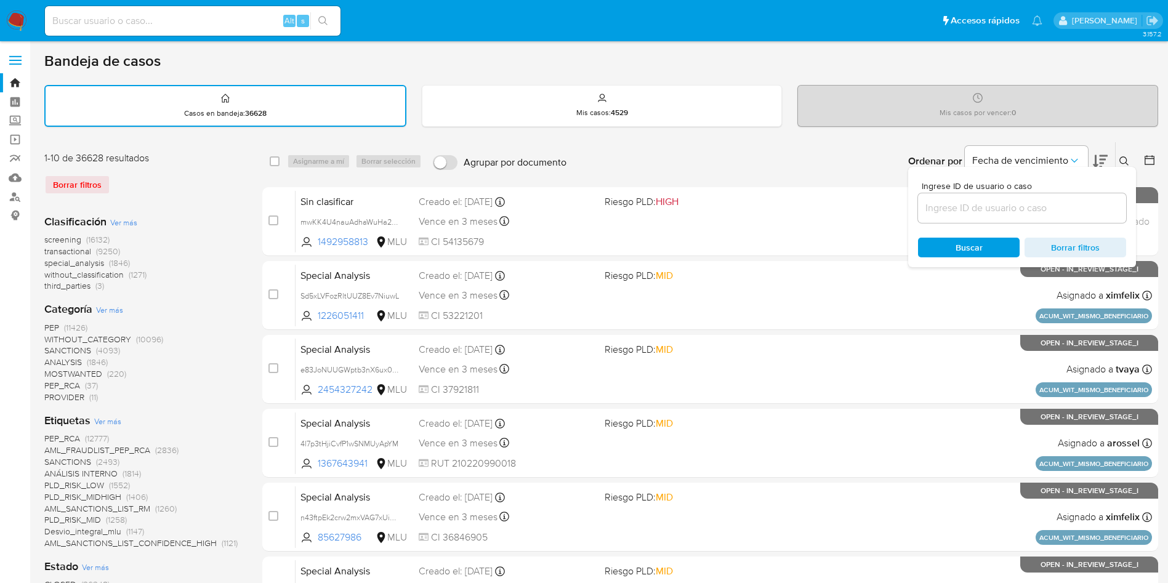
click at [955, 204] on input at bounding box center [1022, 208] width 208 height 16
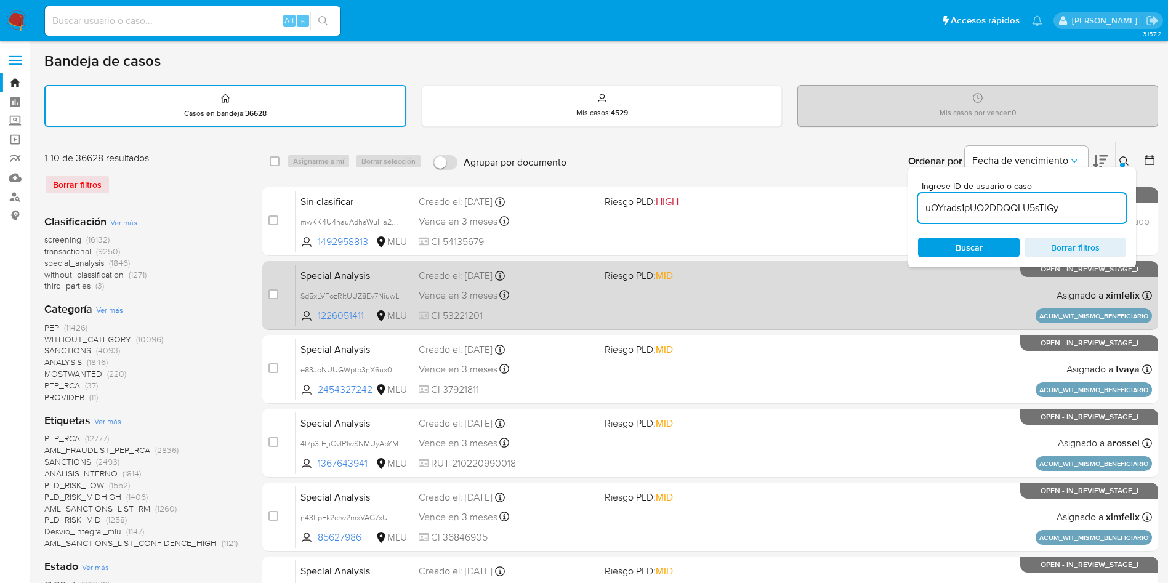
type input "uOYrads1pUO2DDQQLU5sTlGy"
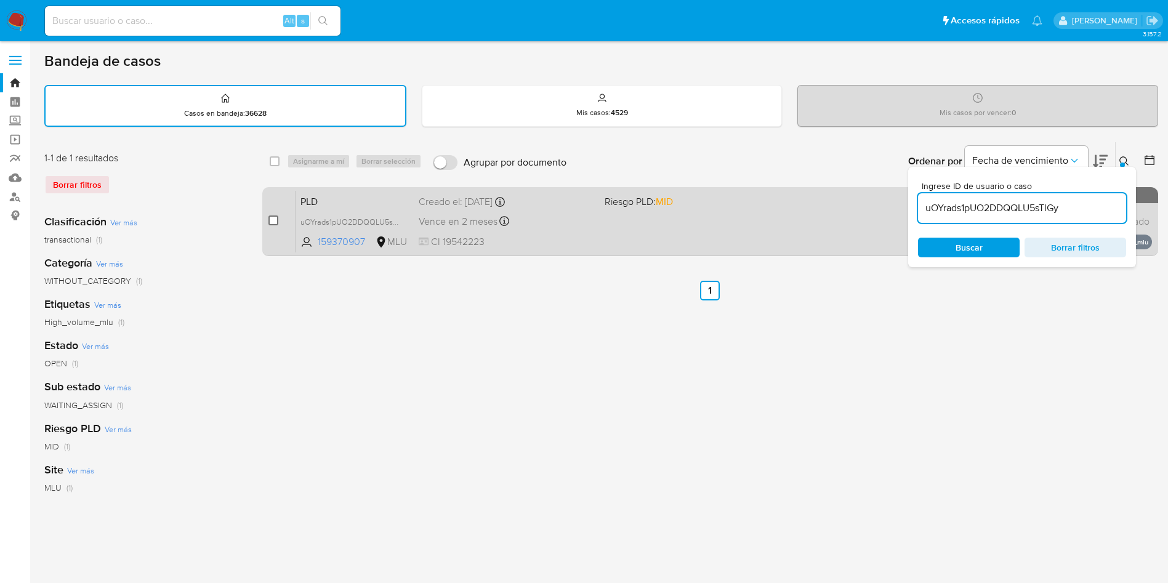
click at [276, 222] on input "checkbox" at bounding box center [273, 220] width 10 height 10
checkbox input "true"
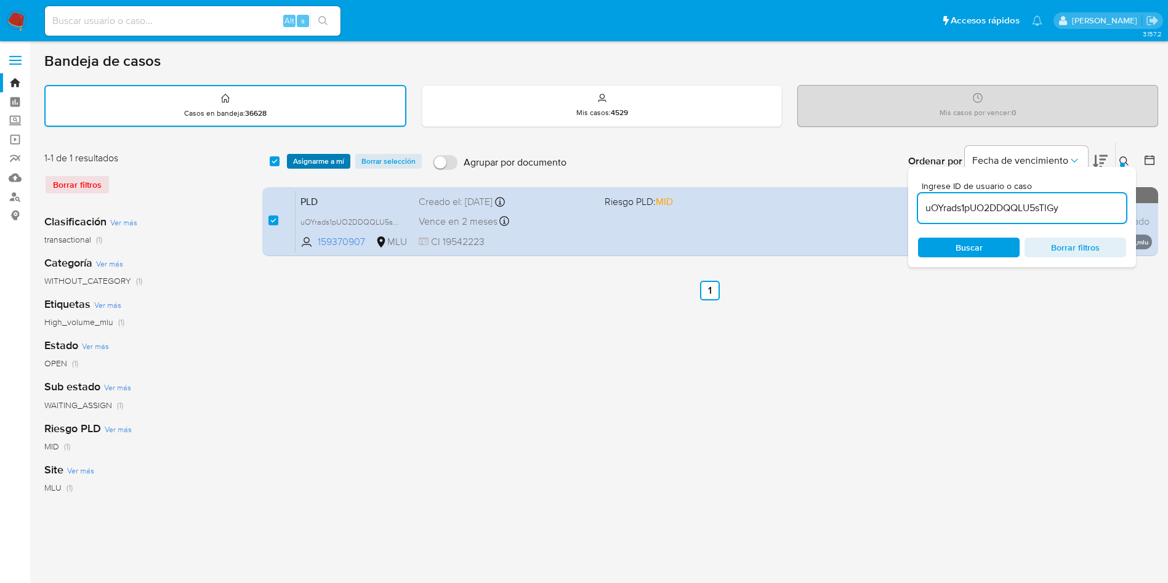
click at [334, 162] on span "Asignarme a mí" at bounding box center [318, 161] width 51 height 12
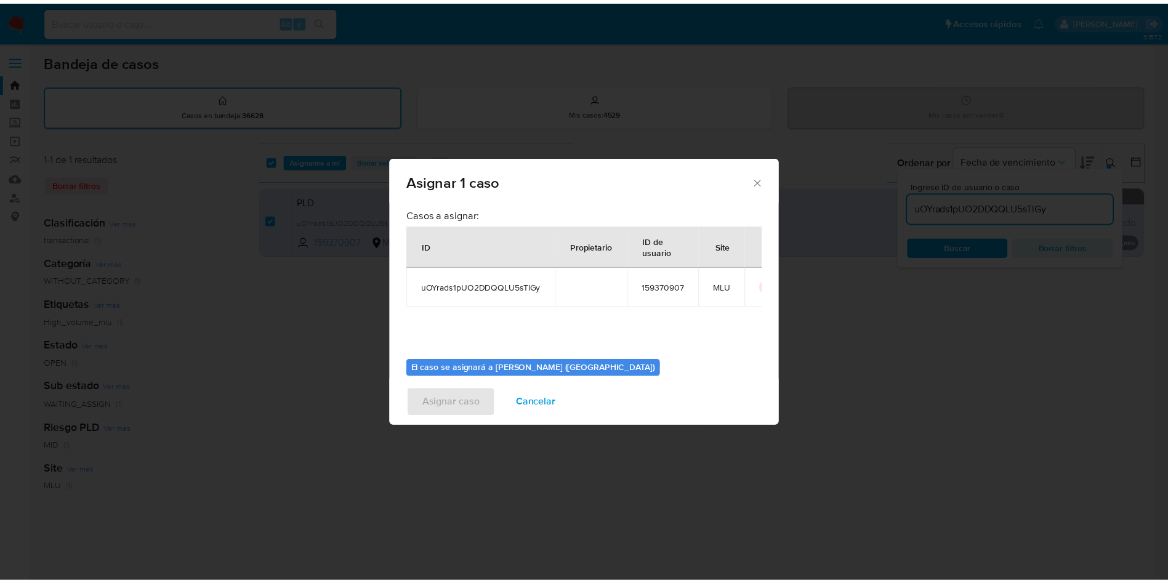
scroll to position [64, 0]
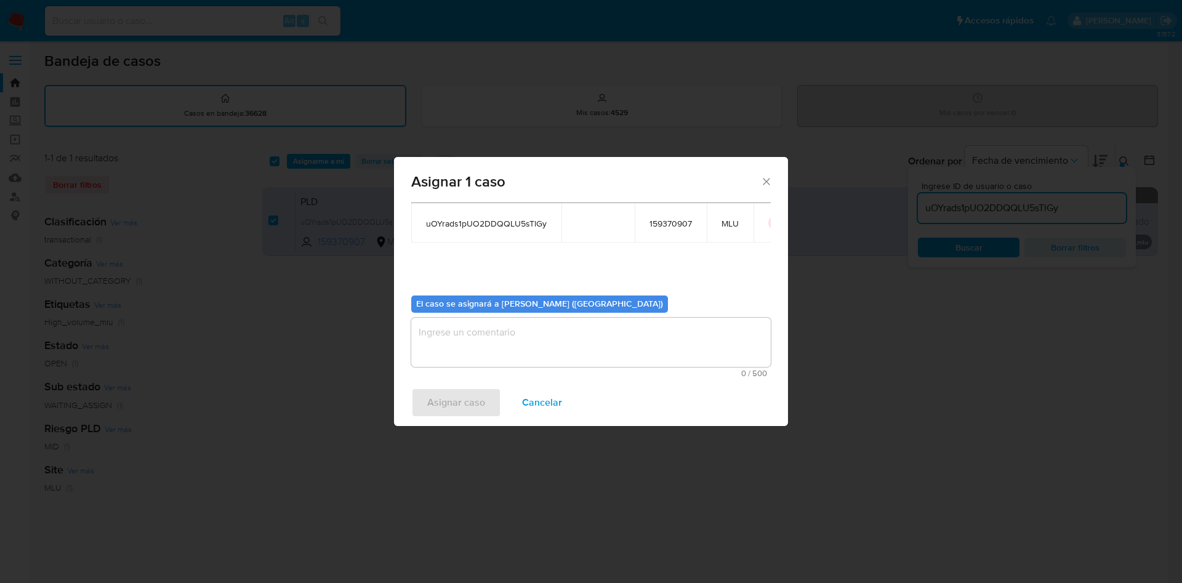
click at [535, 335] on textarea "assign-modal" at bounding box center [590, 342] width 359 height 49
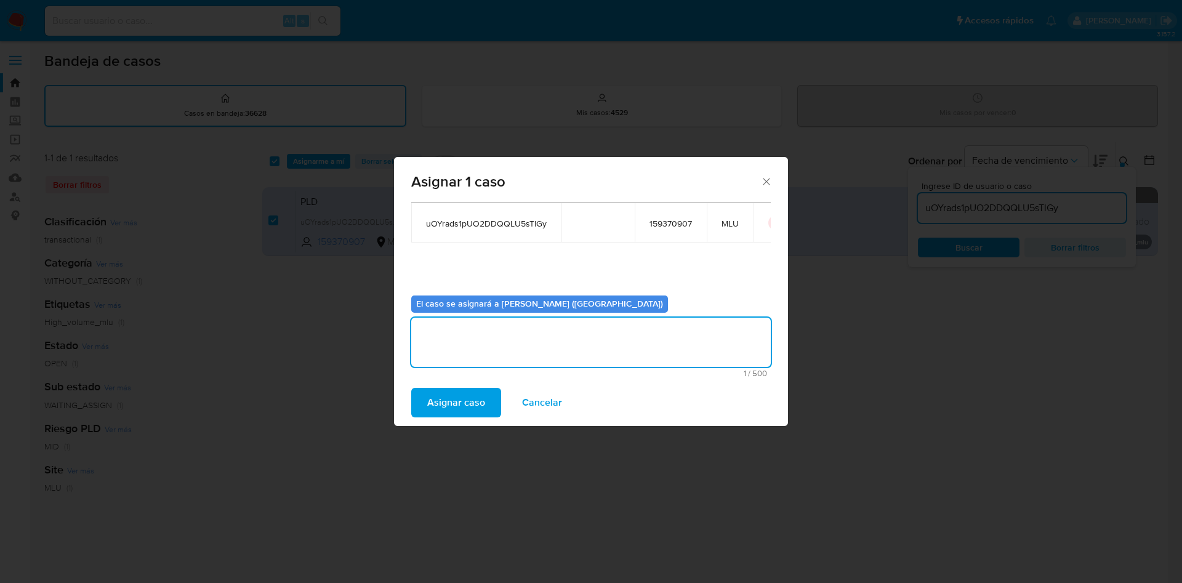
click at [442, 393] on span "Asignar caso" at bounding box center [456, 402] width 58 height 27
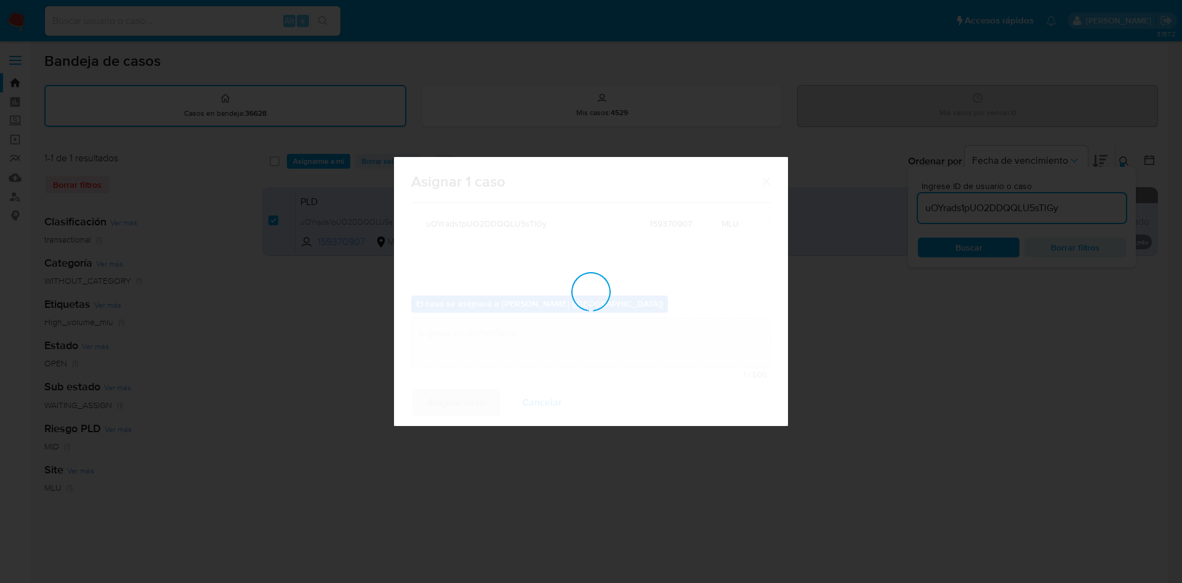
checkbox input "false"
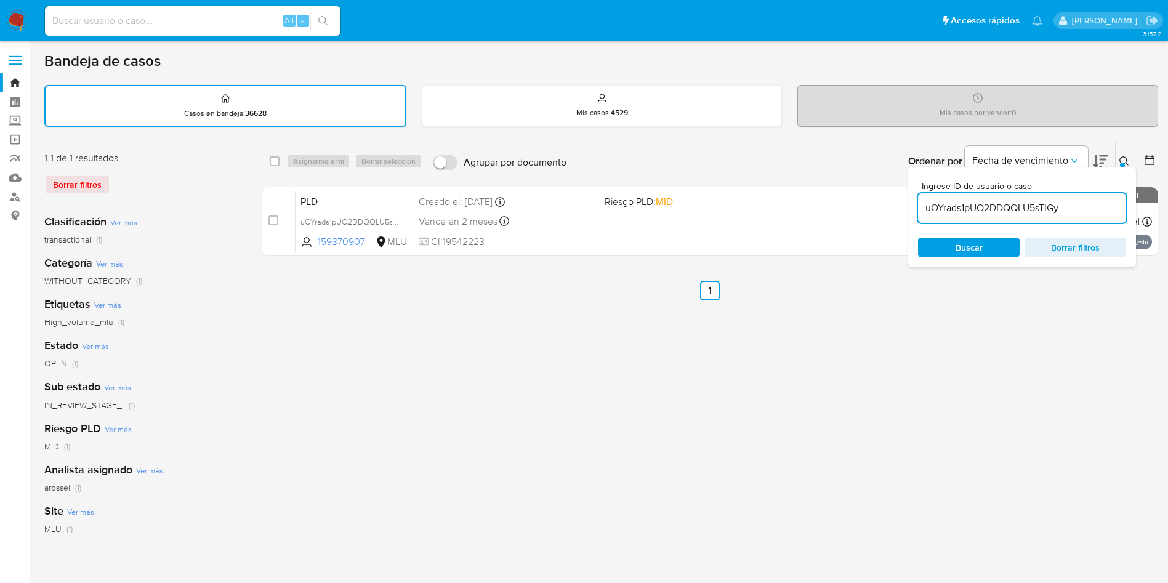
click at [241, 24] on input at bounding box center [192, 21] width 295 height 16
paste input "uOYrads1pUO2DDQQLU5sTlGy"
type input "uOYrads1pUO2DDQQLU5sTlGy"
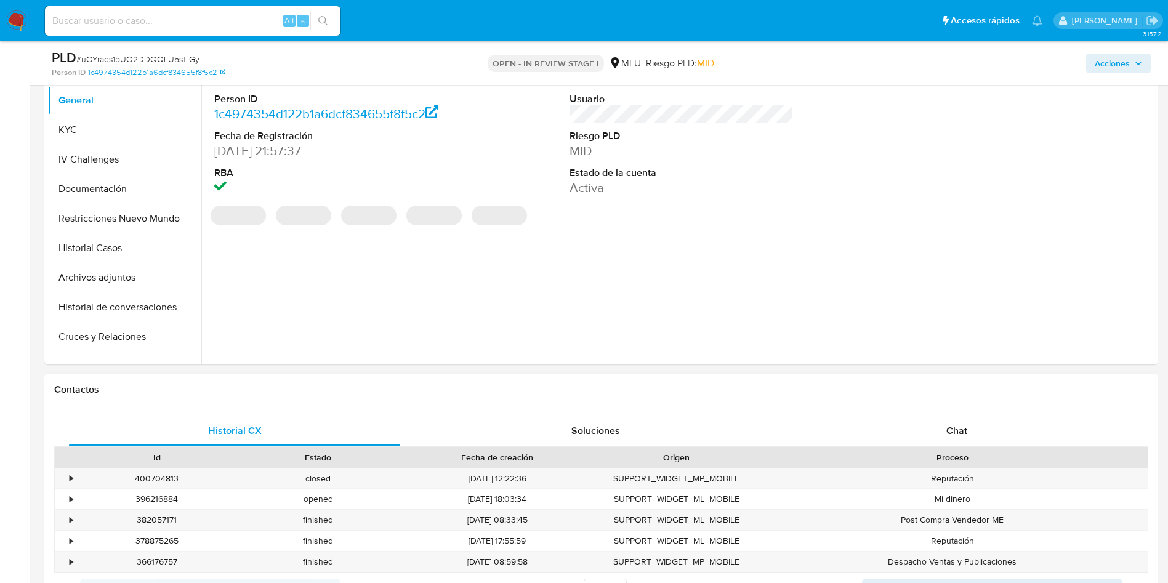
scroll to position [185, 0]
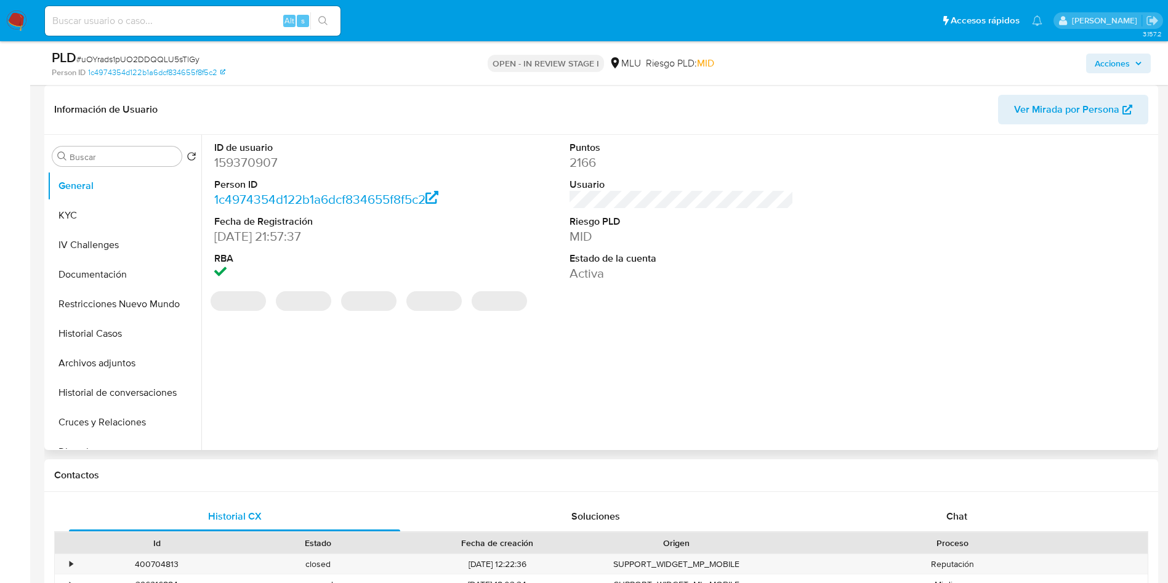
select select "10"
click at [126, 226] on button "KYC" at bounding box center [119, 216] width 144 height 30
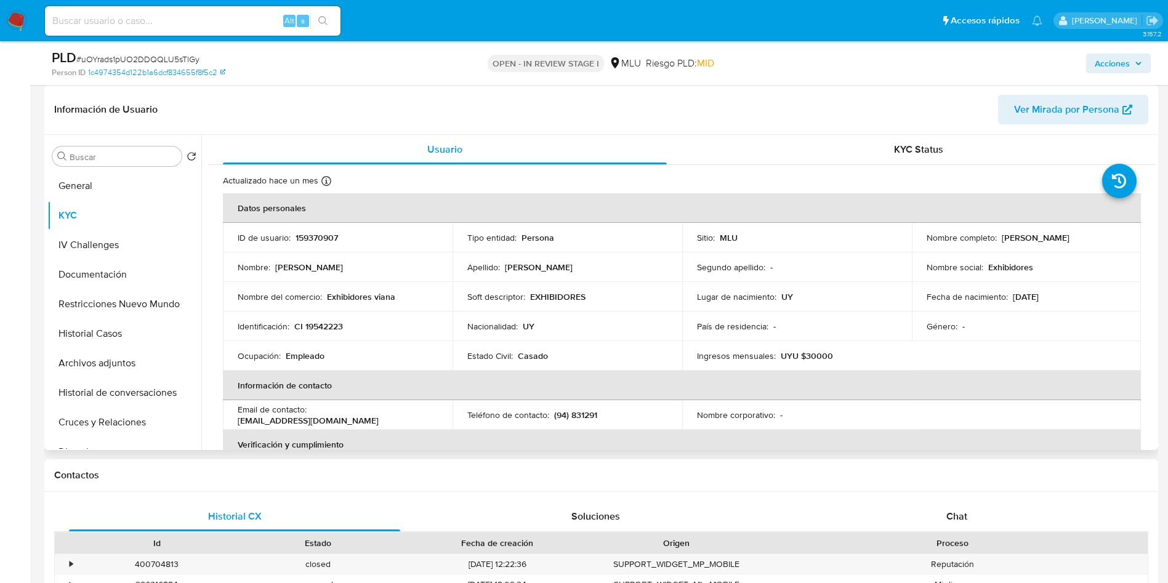
click at [813, 279] on td "Segundo apellido : -" at bounding box center [797, 267] width 230 height 30
drag, startPoint x: 921, startPoint y: 242, endPoint x: 1062, endPoint y: 247, distance: 141.7
click at [1062, 247] on td "Nombre completo : Jeanette Leticia Viana Fernandez" at bounding box center [1027, 238] width 230 height 30
copy p "Jeanette Leticia Viana Fernandez"
click at [135, 361] on button "Archivos adjuntos" at bounding box center [119, 363] width 144 height 30
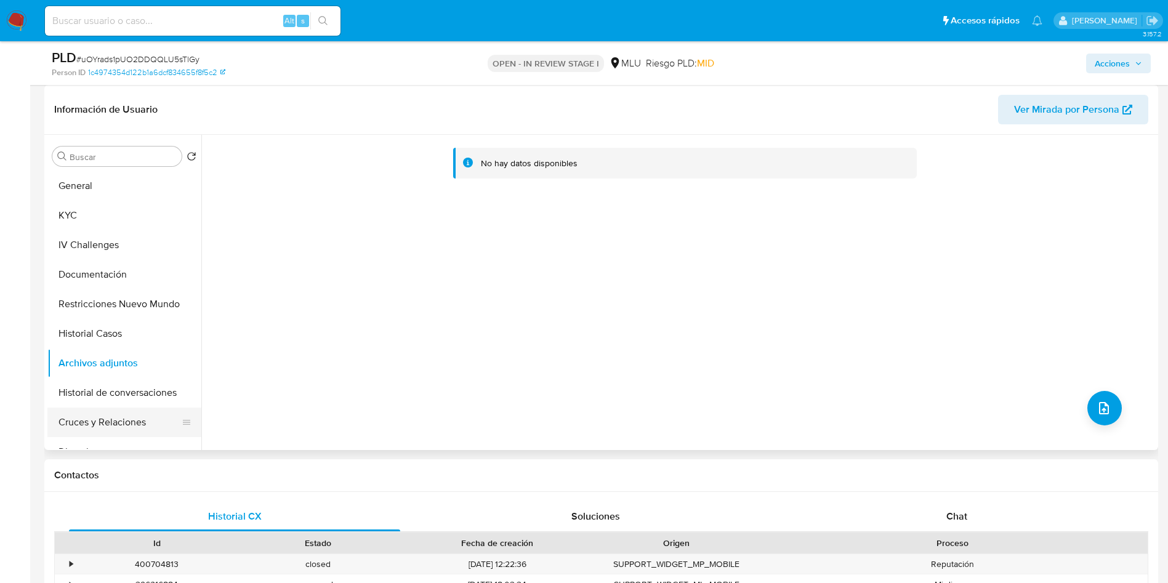
click at [135, 432] on button "Cruces y Relaciones" at bounding box center [119, 423] width 144 height 30
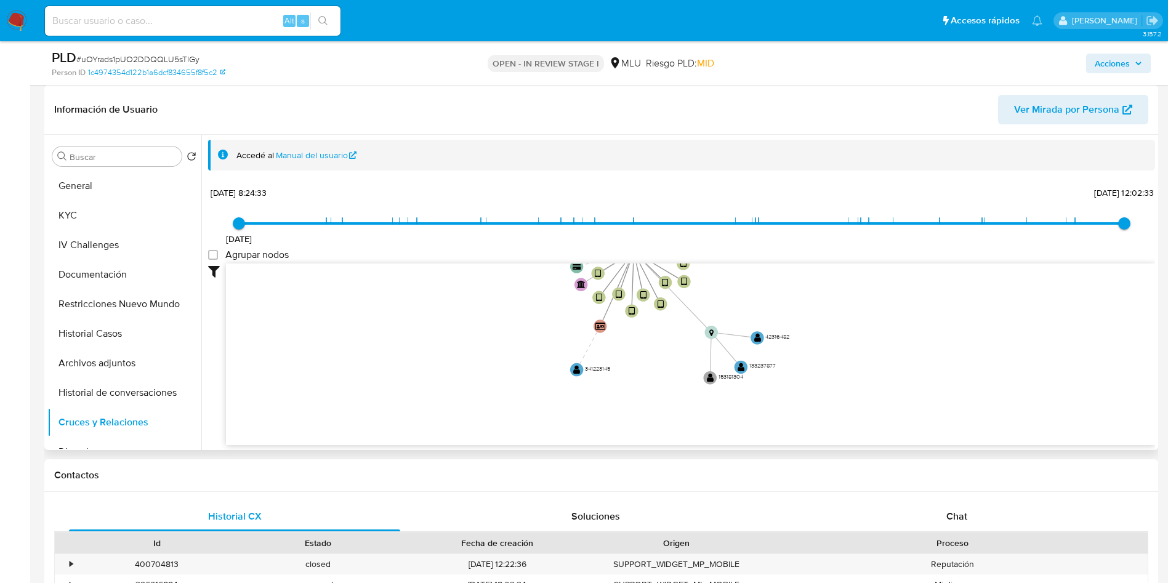
drag, startPoint x: 504, startPoint y: 374, endPoint x: 288, endPoint y: 310, distance: 224.9
click at [499, 347] on icon "device-64fa66ec871fc185735f5c94  user-159370907  159370907 device-674528d8078…" at bounding box center [690, 352] width 929 height 179
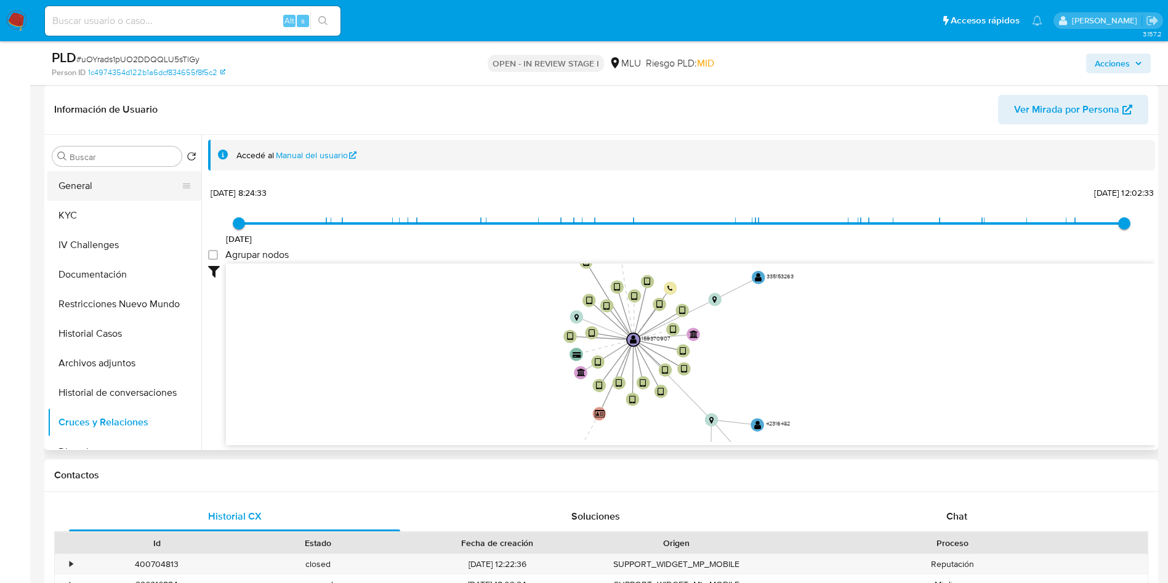
click at [102, 190] on button "General" at bounding box center [119, 186] width 144 height 30
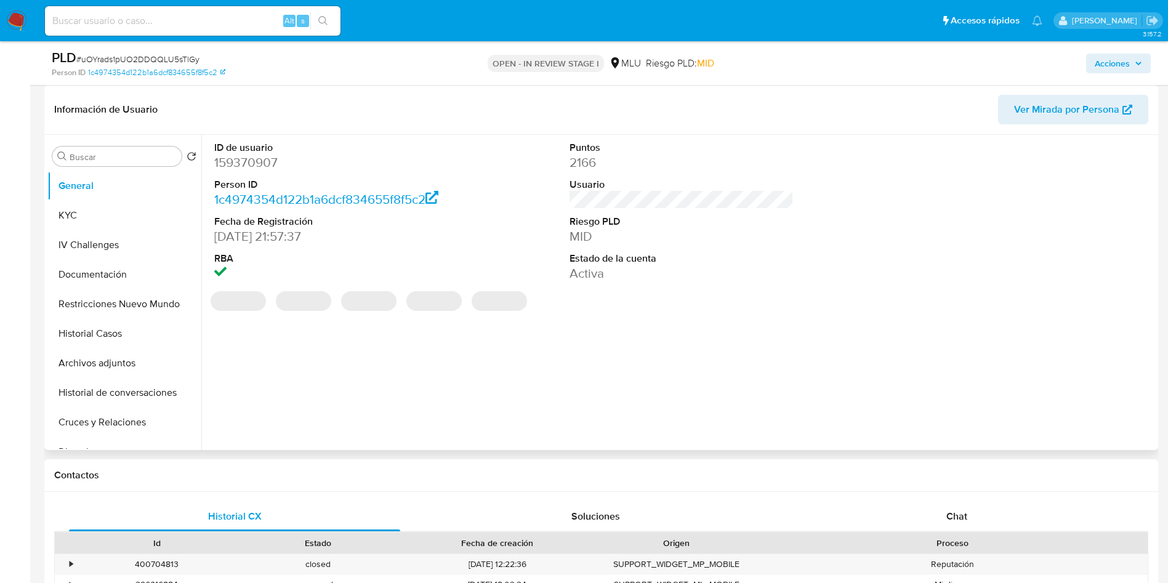
click at [255, 159] on dd "159370907" at bounding box center [326, 162] width 225 height 17
copy dd "159370907"
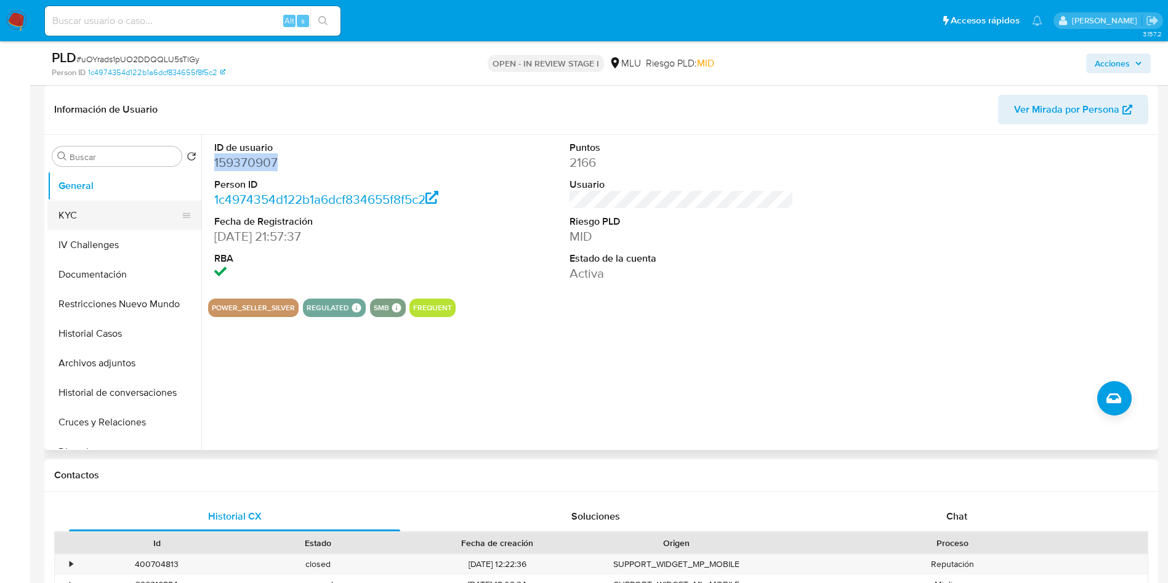
click at [96, 224] on button "KYC" at bounding box center [119, 216] width 144 height 30
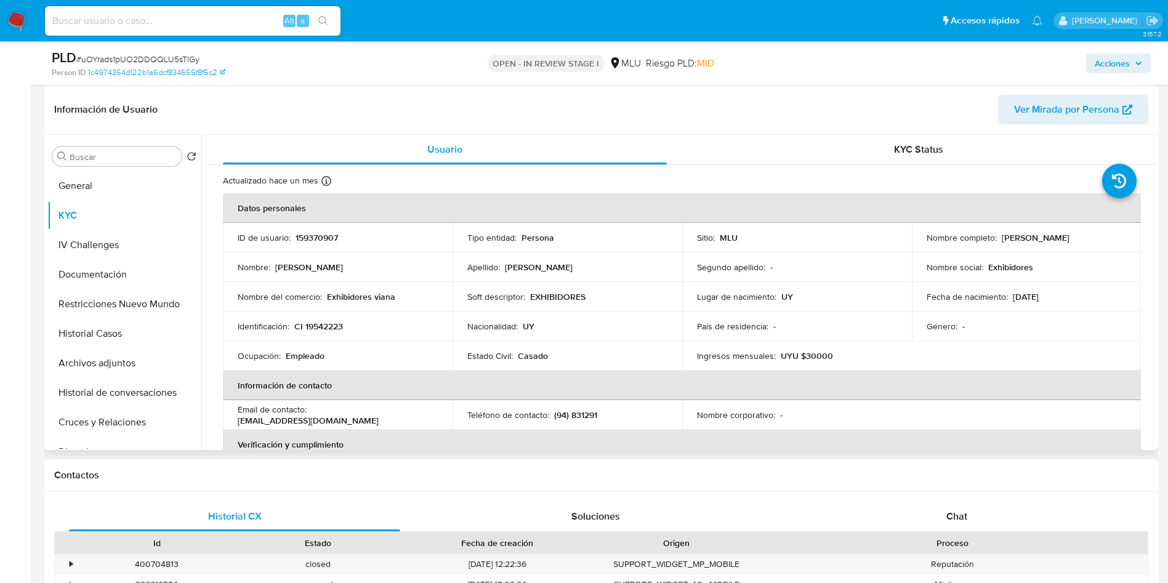
click at [319, 238] on p "159370907" at bounding box center [316, 237] width 42 height 11
copy p "159370907"
click at [183, 64] on span "# uOYrads1pUO2DDQQLU5sTlGy" at bounding box center [137, 59] width 123 height 12
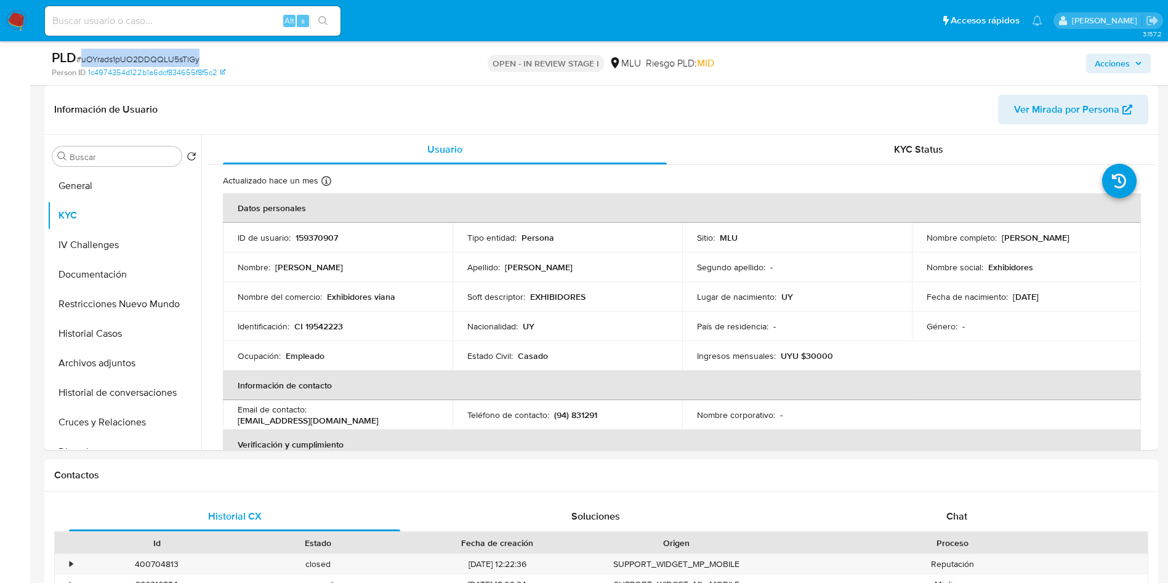
copy span "uOYrads1pUO2DDQQLU5sTlGy"
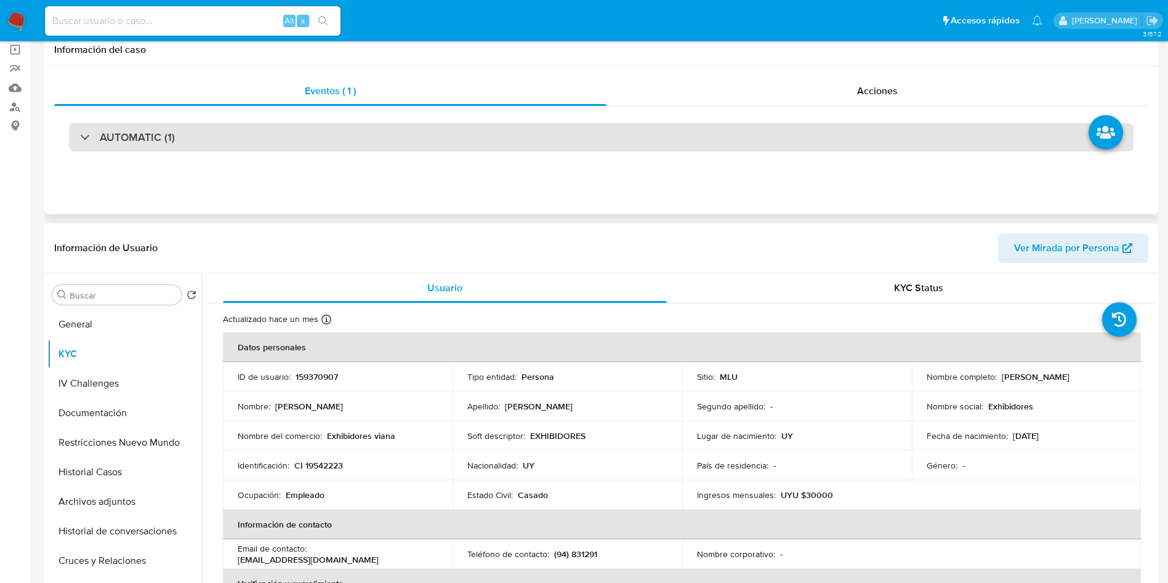
scroll to position [0, 0]
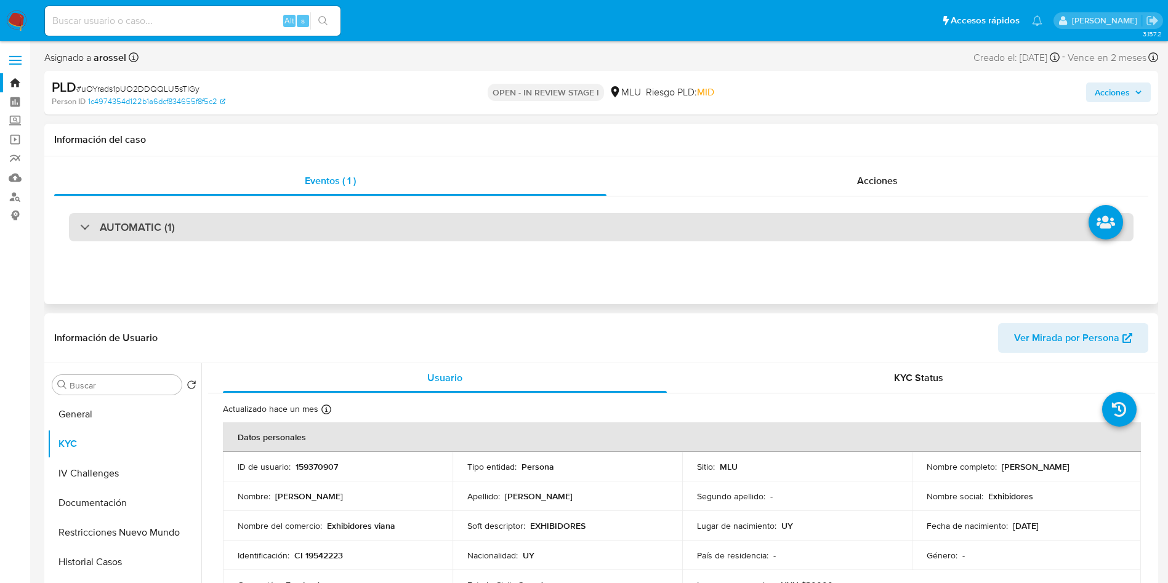
click at [236, 222] on div "AUTOMATIC (1)" at bounding box center [601, 227] width 1064 height 28
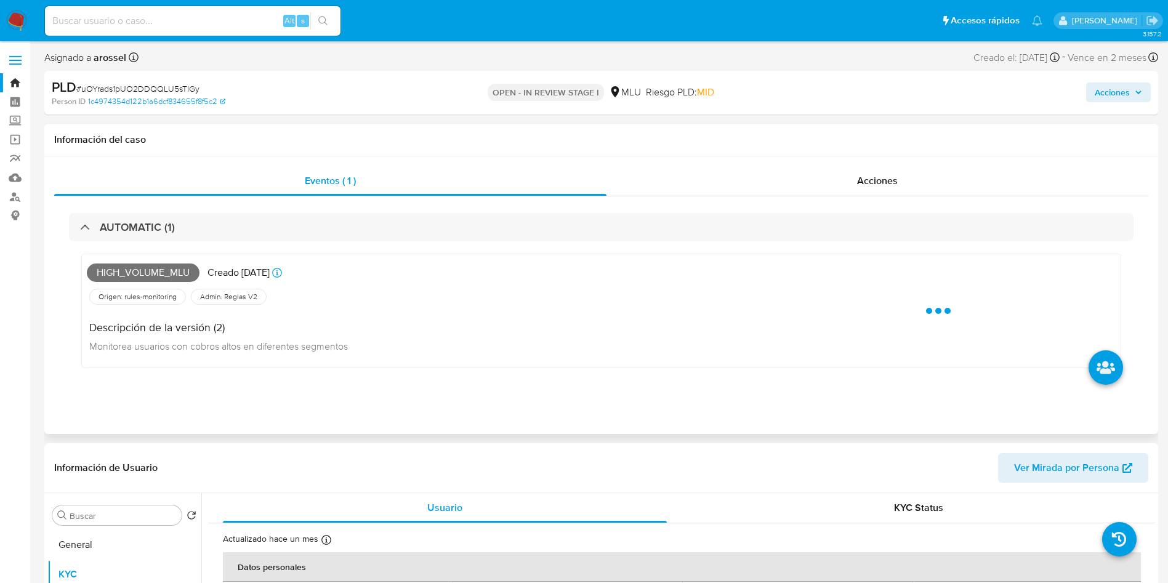
click at [144, 276] on span "High_volume_mlu" at bounding box center [143, 272] width 113 height 18
copy span "High_volume_mlu"
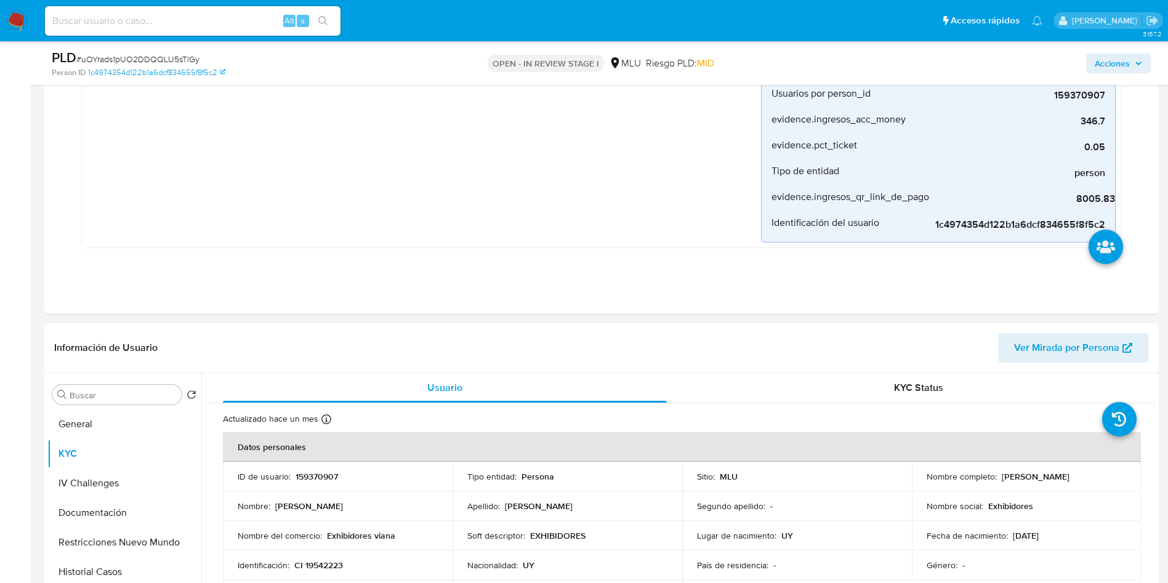
scroll to position [462, 0]
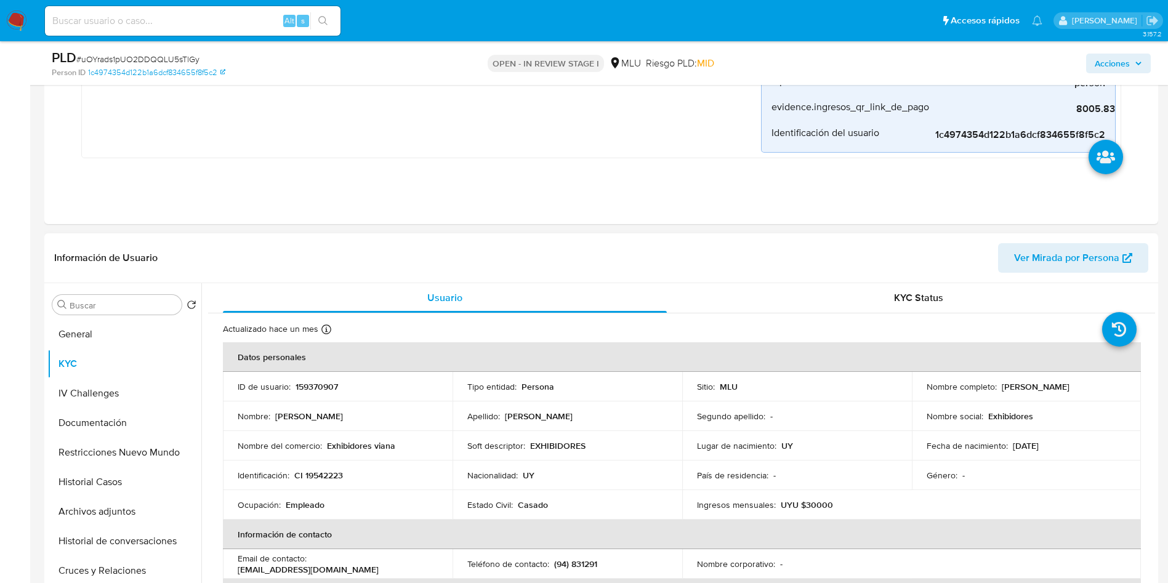
click at [327, 388] on p "159370907" at bounding box center [316, 386] width 42 height 11
copy p "159370907"
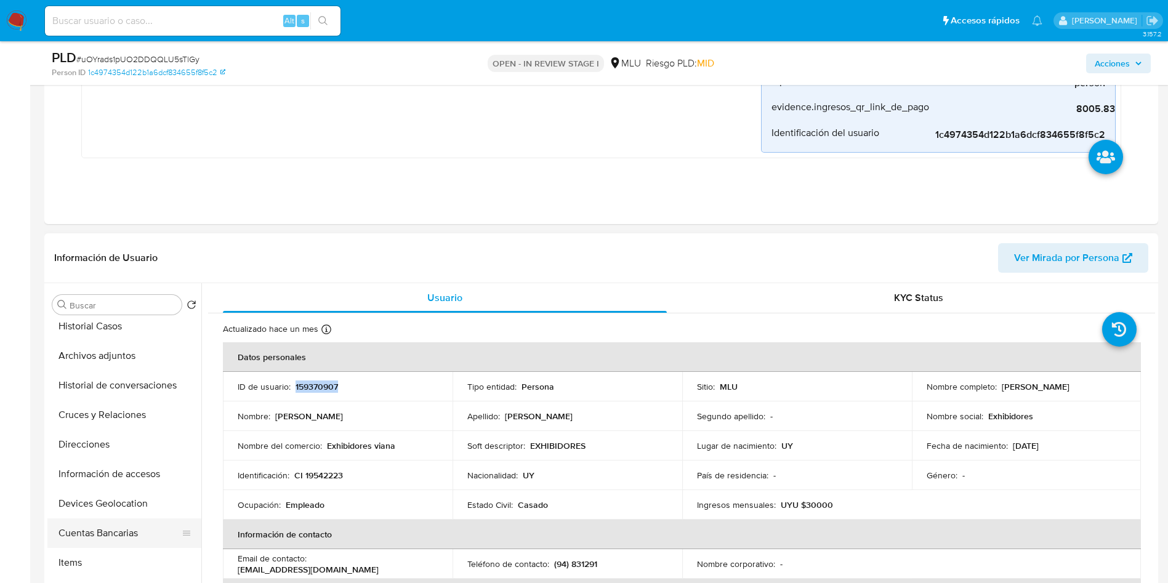
scroll to position [185, 0]
click at [134, 504] on button "Cuentas Bancarias" at bounding box center [119, 504] width 144 height 30
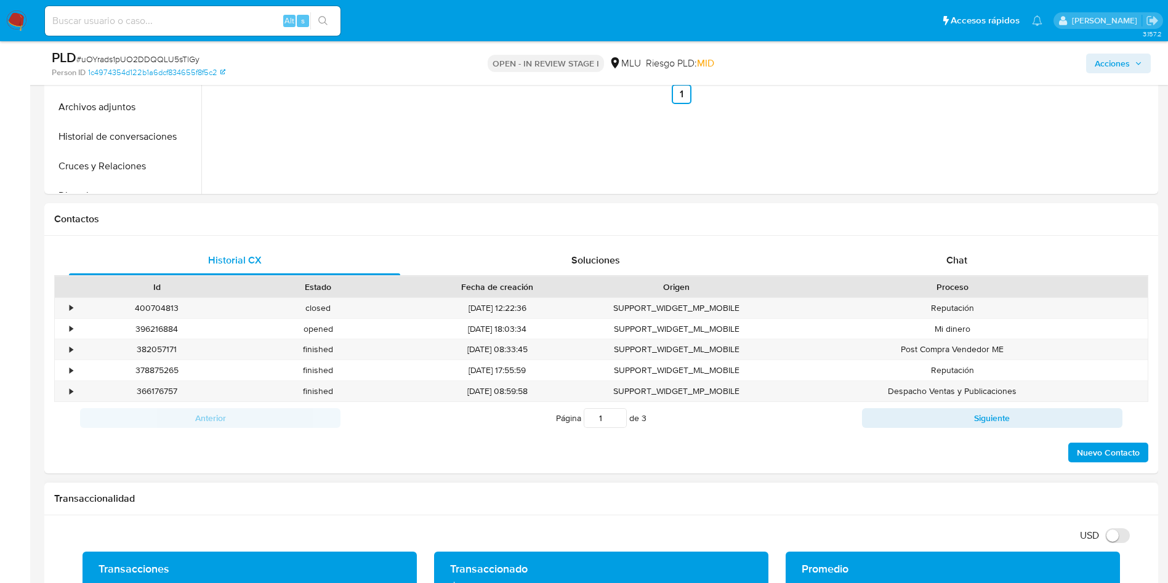
scroll to position [1016, 0]
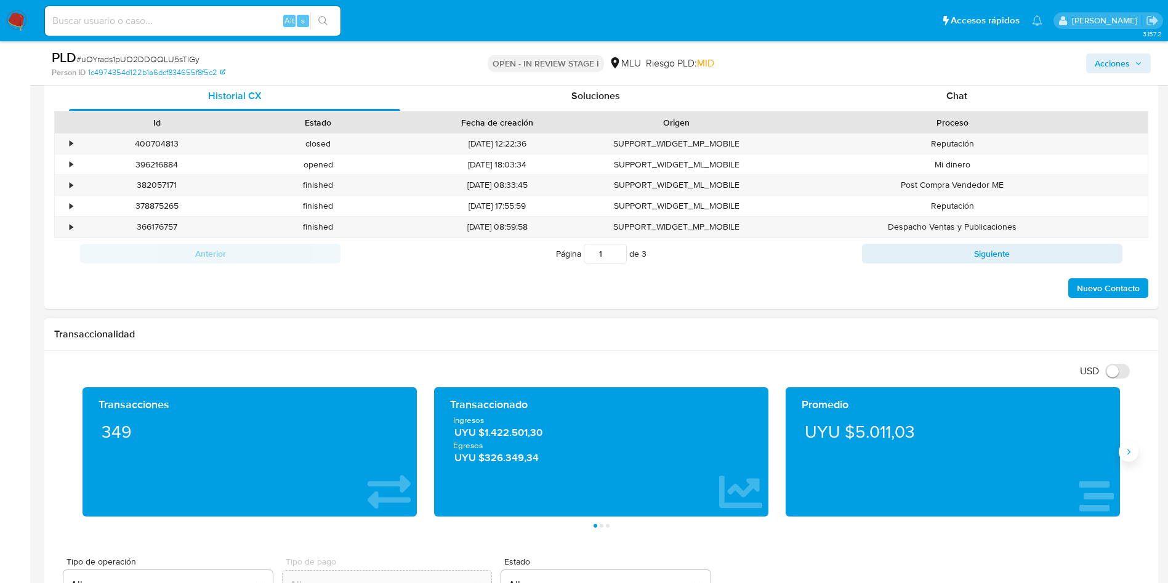
click at [1130, 457] on button "Siguiente" at bounding box center [1128, 452] width 20 height 20
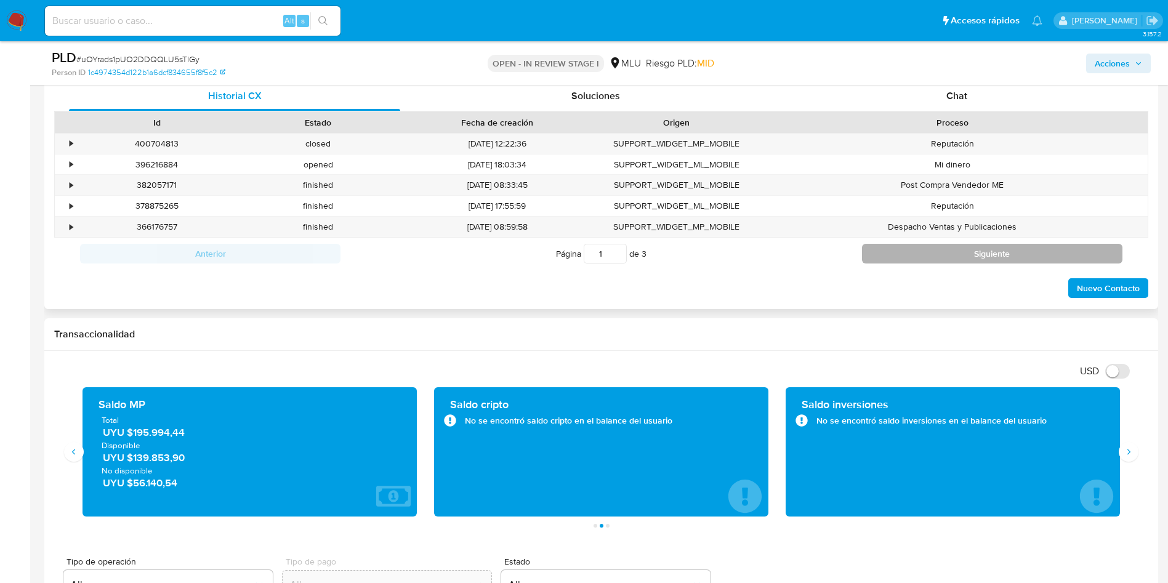
click at [907, 263] on button "Siguiente" at bounding box center [992, 254] width 260 height 20
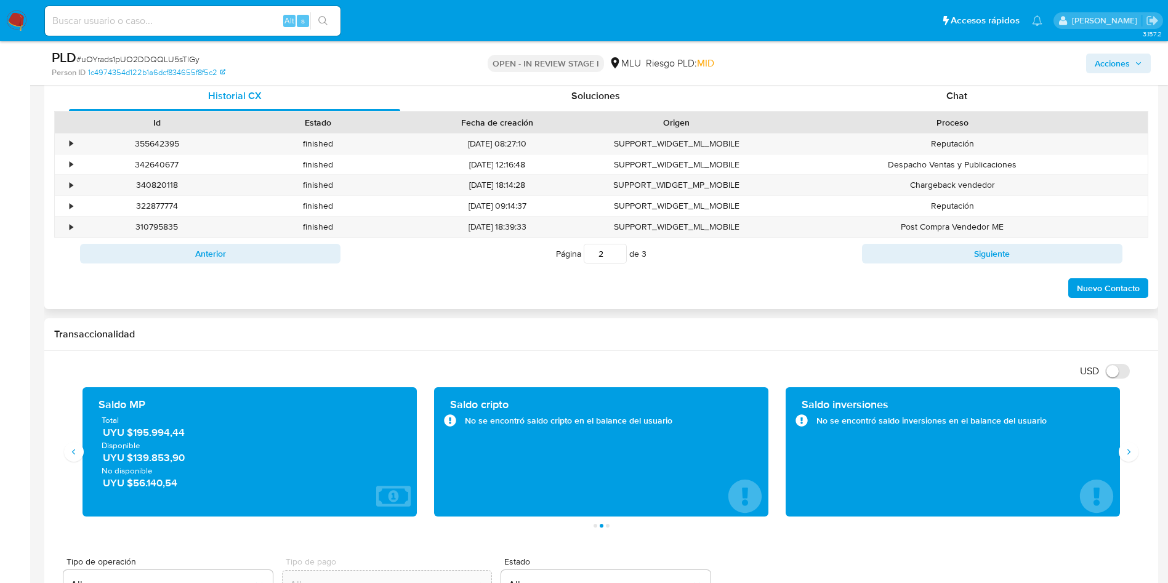
click at [913, 257] on button "Siguiente" at bounding box center [992, 254] width 260 height 20
type input "3"
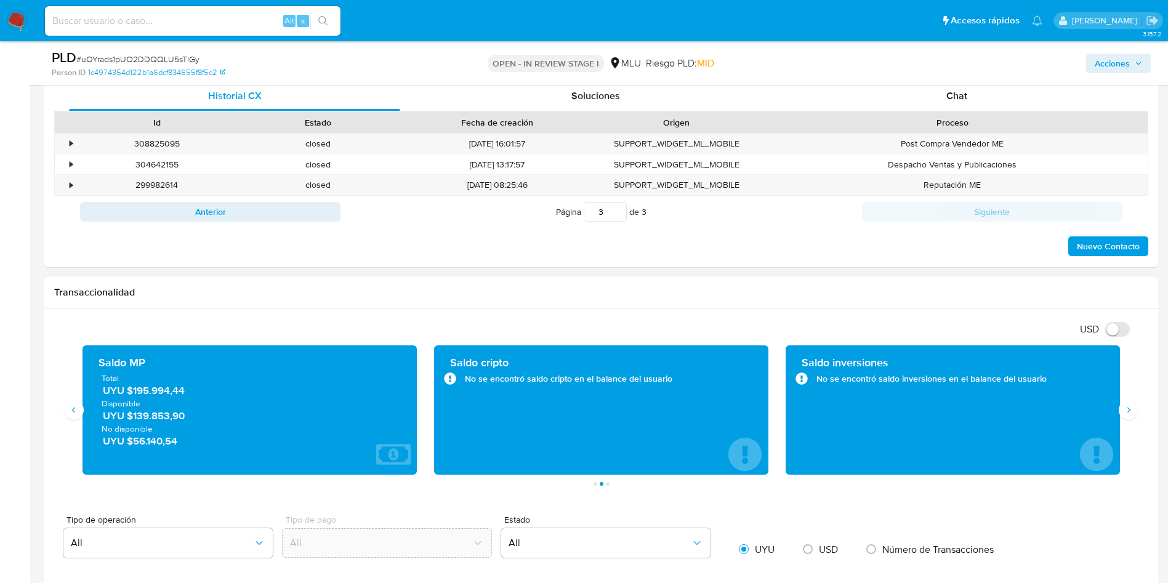
drag, startPoint x: 219, startPoint y: 391, endPoint x: 158, endPoint y: 442, distance: 79.5
click at [132, 391] on span "UYU $195.994,44" at bounding box center [250, 390] width 295 height 14
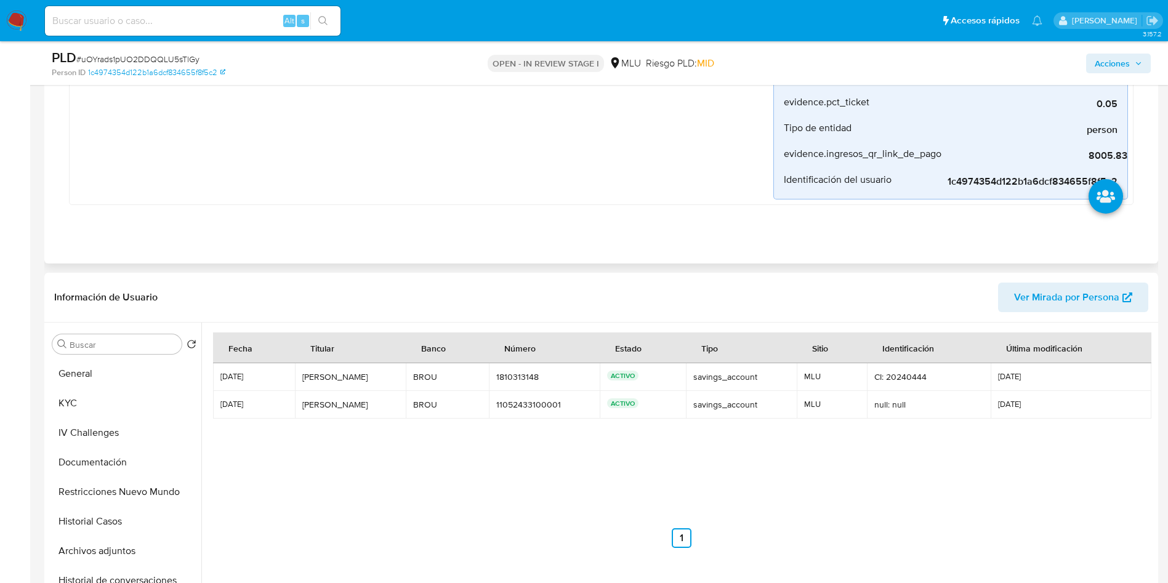
scroll to position [277, 0]
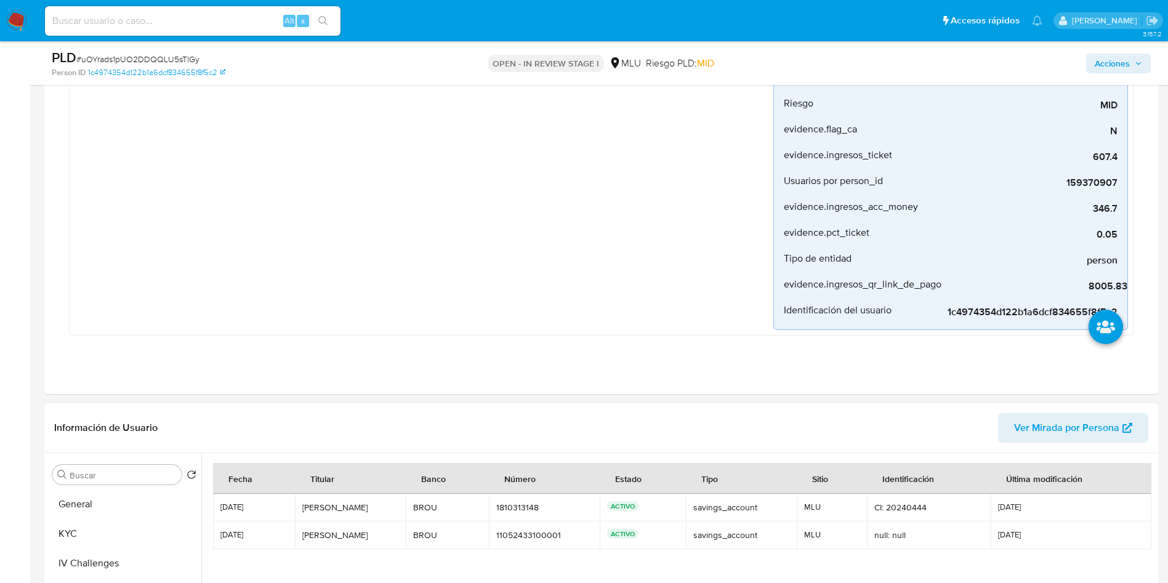
click at [1077, 435] on span "Ver Mirada por Persona" at bounding box center [1066, 428] width 105 height 30
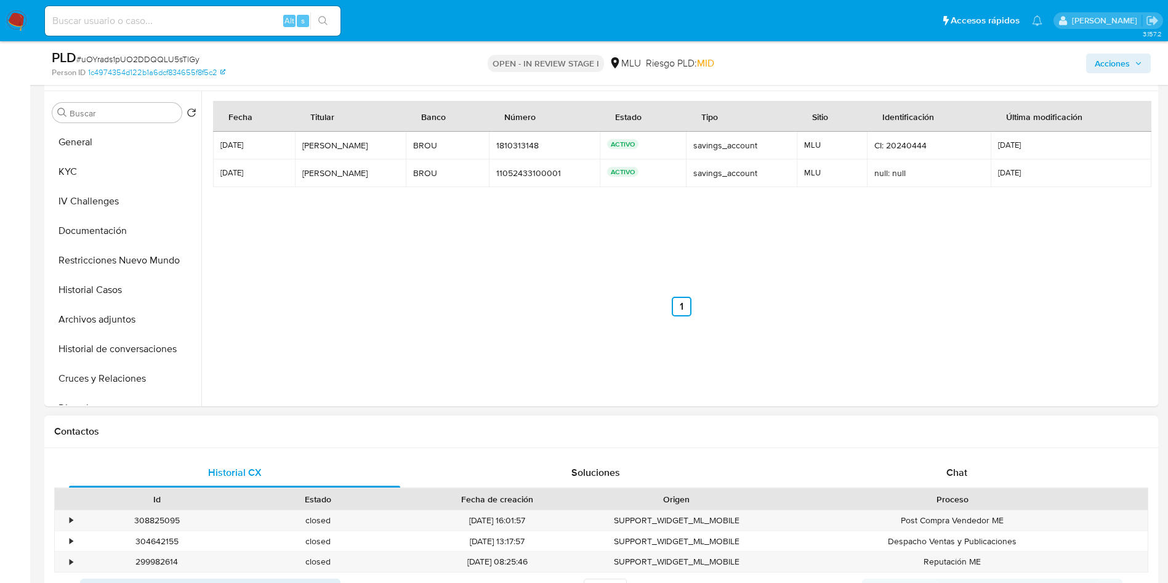
scroll to position [923, 0]
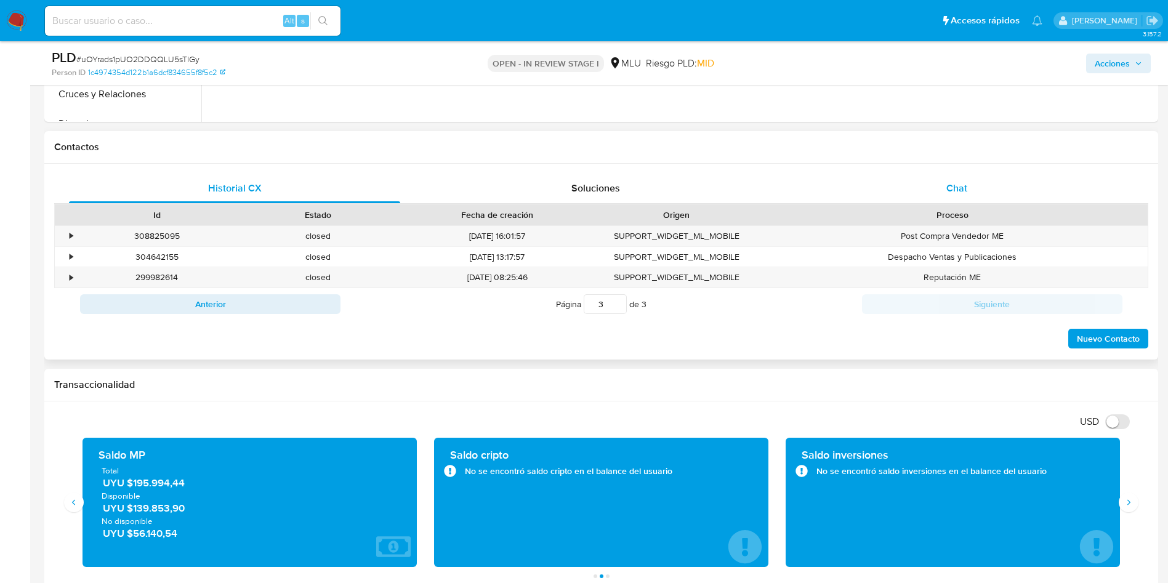
click at [971, 185] on div "Chat" at bounding box center [956, 189] width 331 height 30
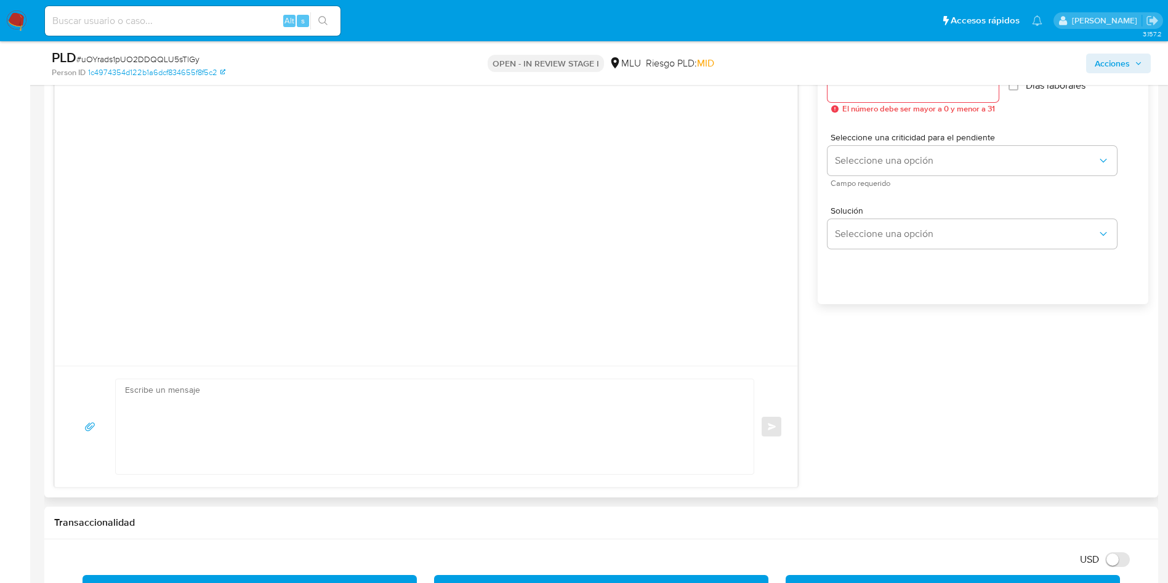
scroll to position [1200, 0]
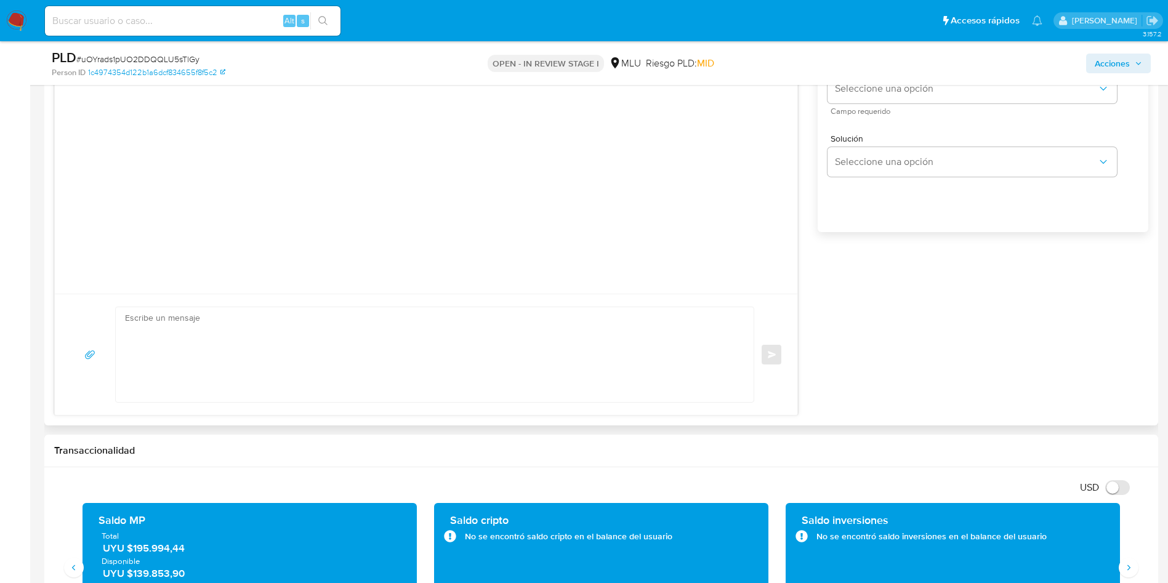
click at [622, 342] on textarea at bounding box center [431, 354] width 613 height 95
click at [582, 369] on textarea at bounding box center [431, 354] width 613 height 95
paste textarea "Hola, XXX. Te contactamos ya que necesitamos verificar algunos datos. Por este …"
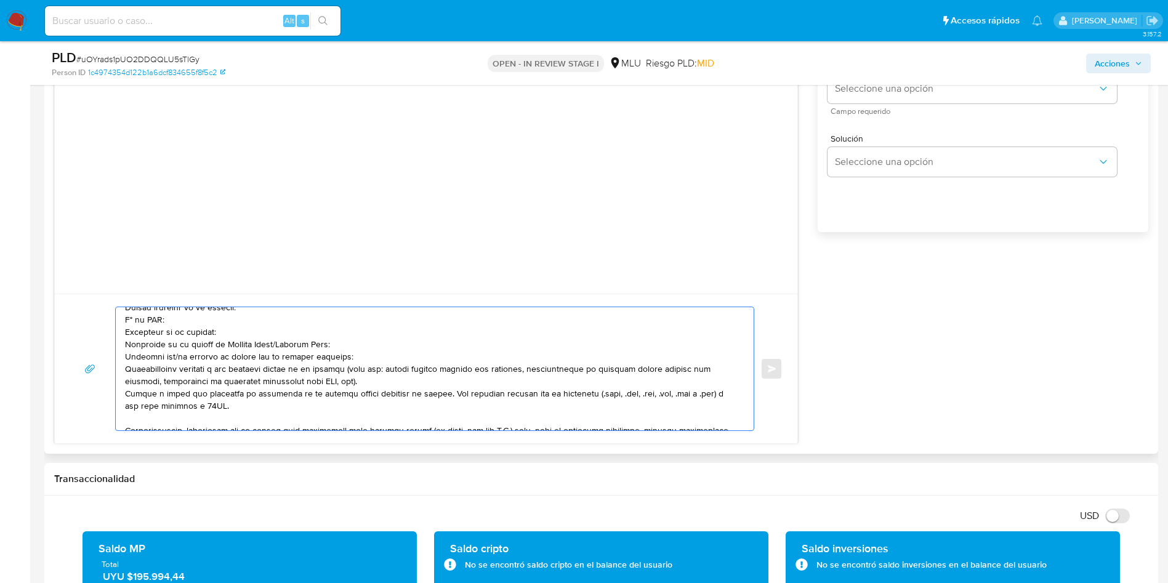
scroll to position [0, 0]
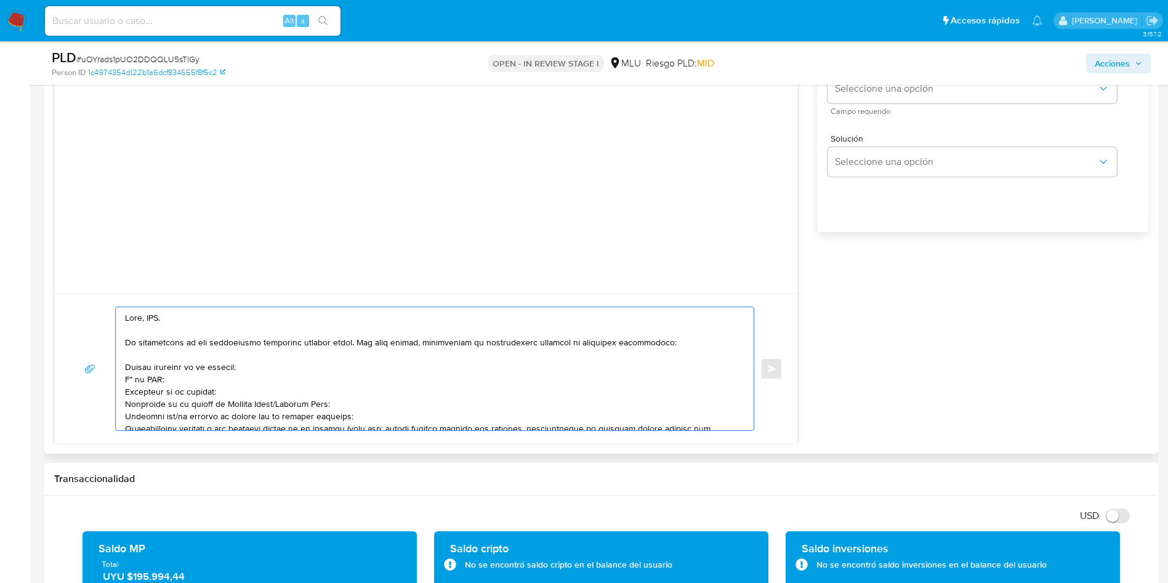
click at [152, 315] on textarea at bounding box center [431, 368] width 613 height 123
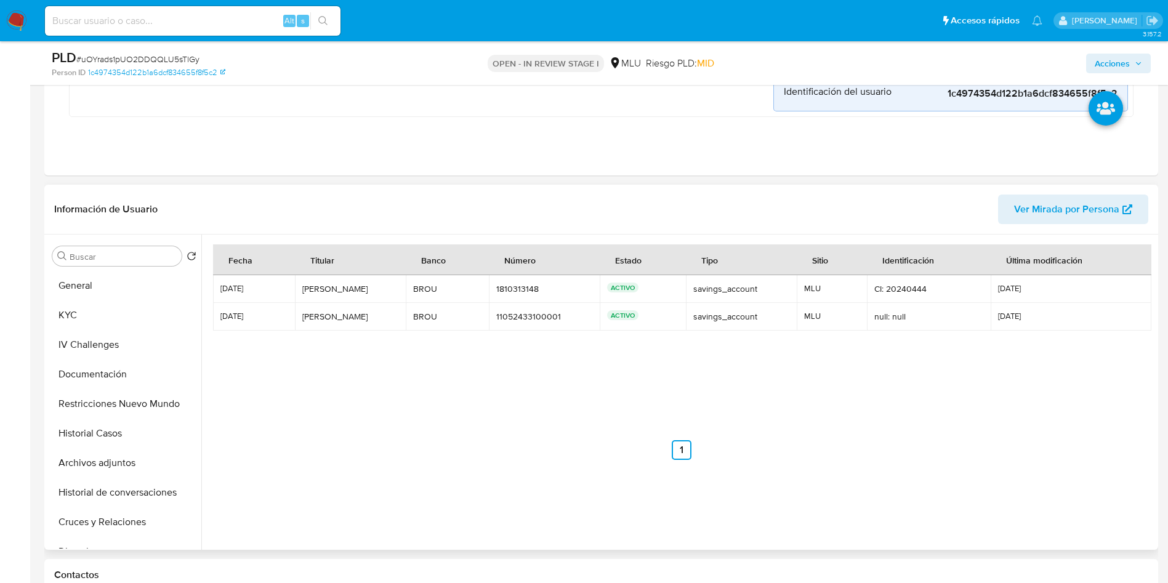
scroll to position [369, 0]
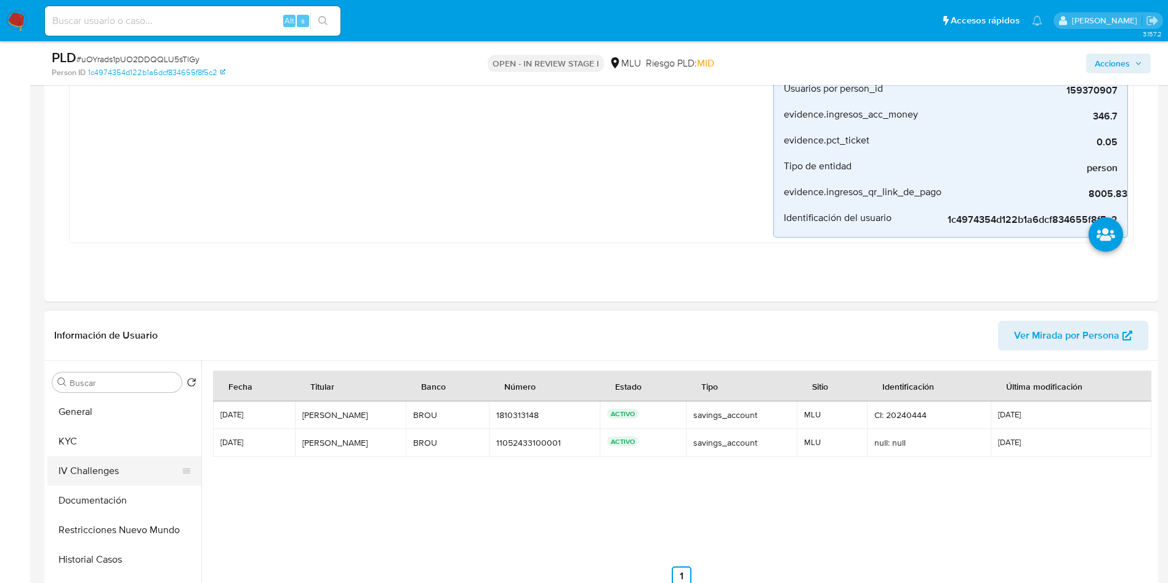
click at [119, 457] on button "IV Challenges" at bounding box center [119, 471] width 144 height 30
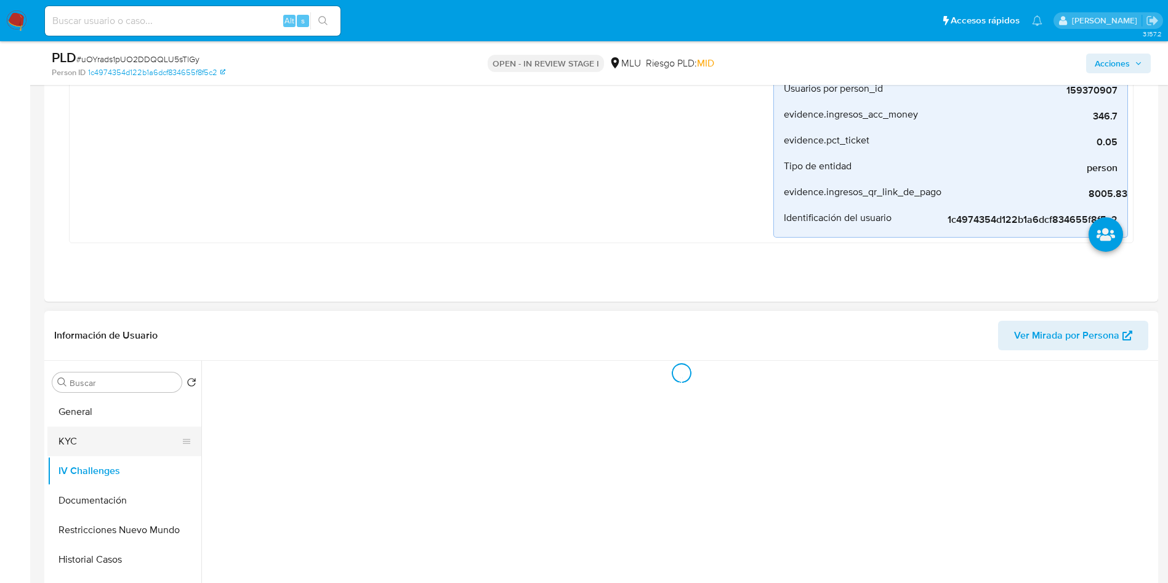
click at [117, 446] on button "KYC" at bounding box center [119, 442] width 144 height 30
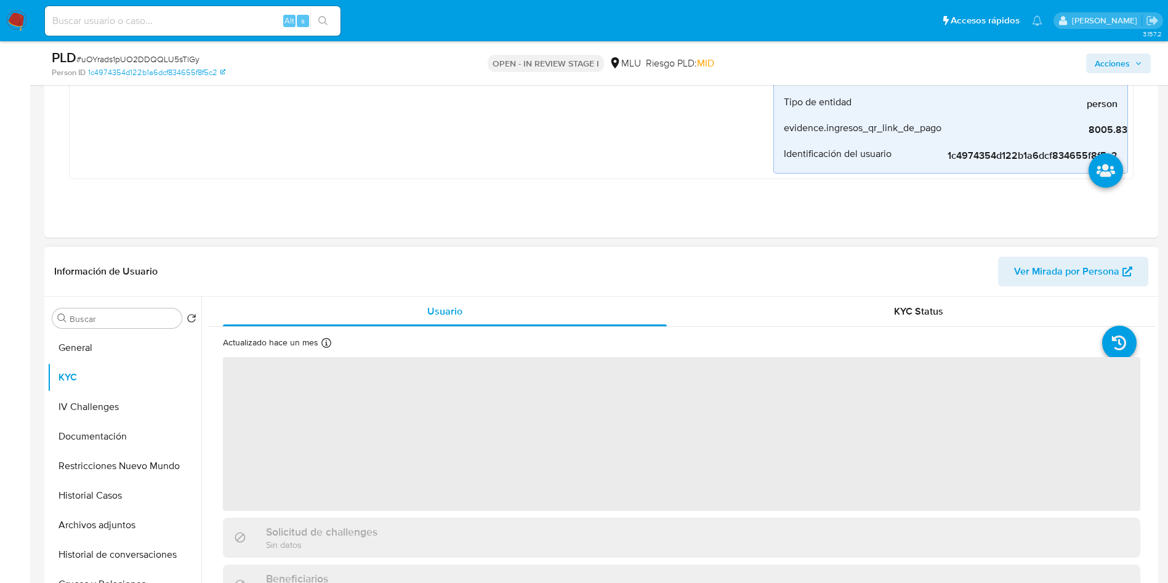
scroll to position [462, 0]
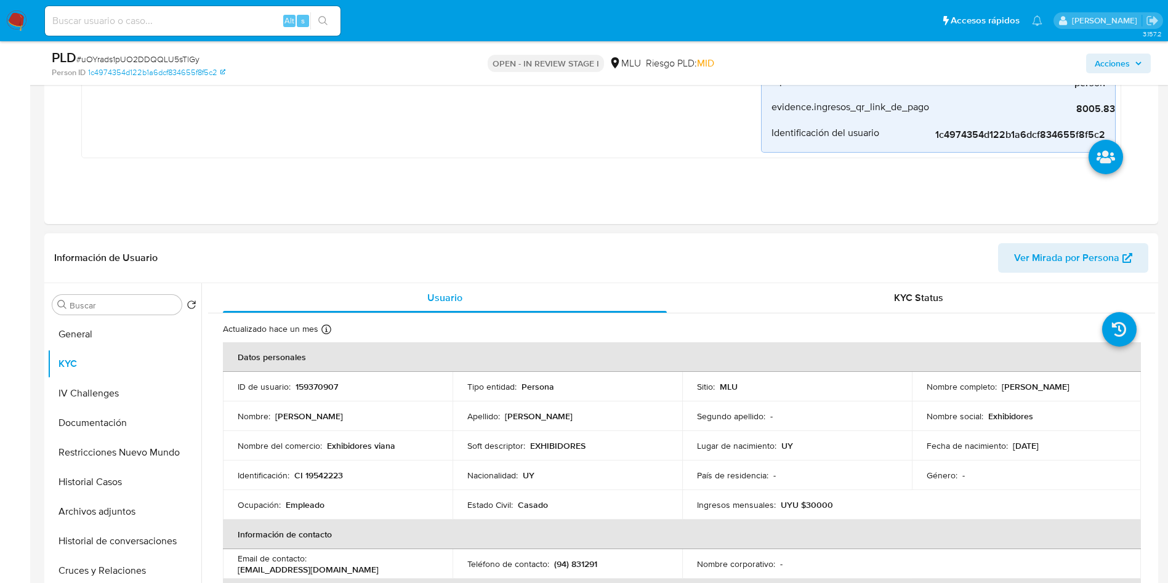
click at [1002, 392] on p "Jeanette Leticia Viana Fernandez" at bounding box center [1036, 386] width 68 height 11
copy p "Jeanette"
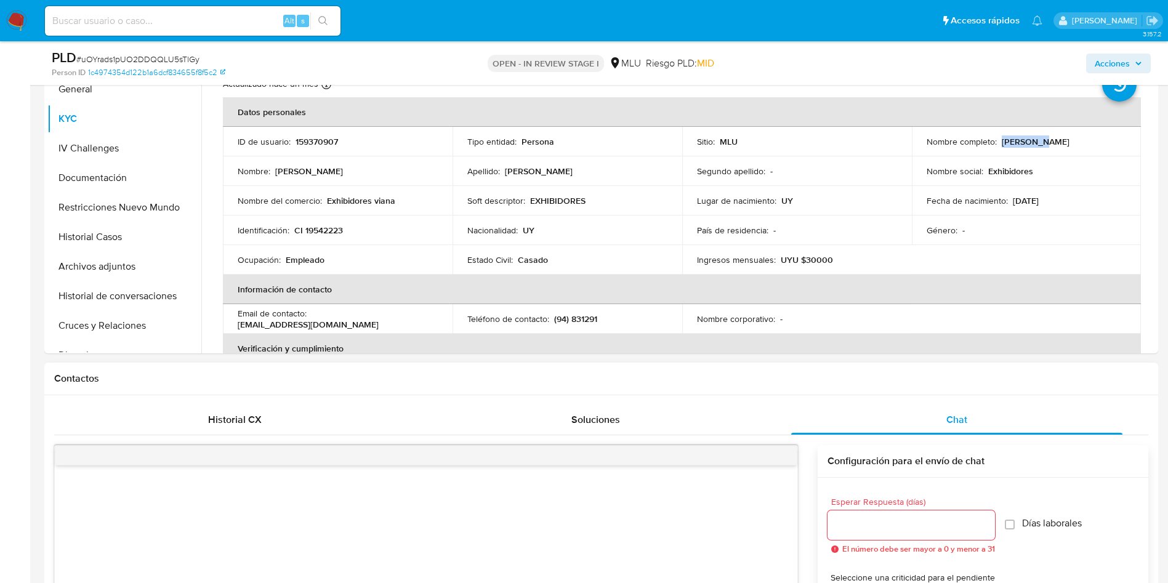
scroll to position [1108, 0]
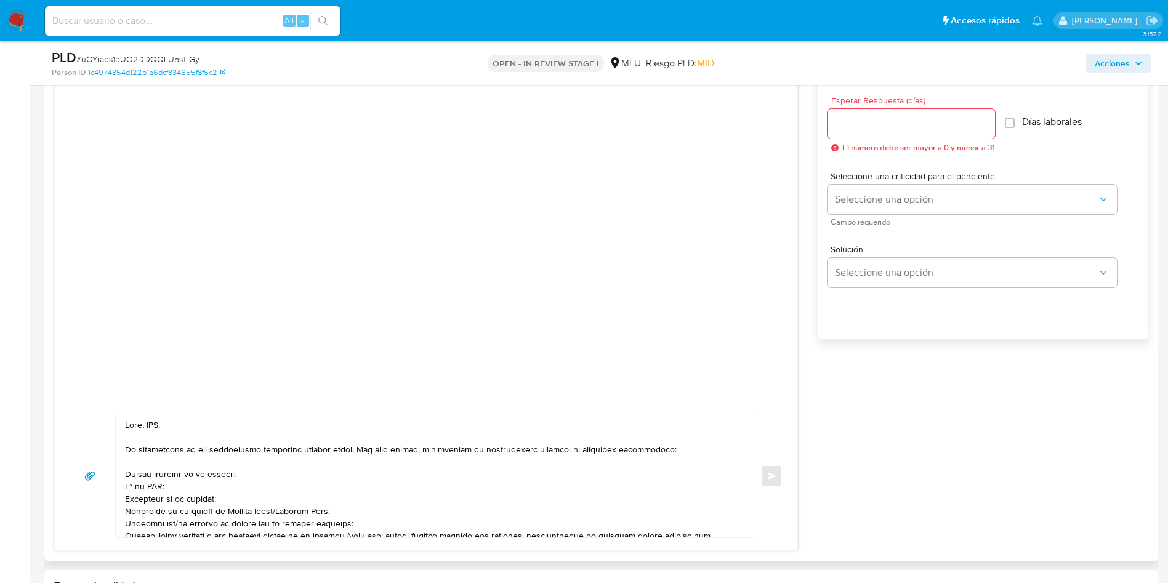
click at [158, 420] on textarea at bounding box center [431, 475] width 613 height 123
paste textarea "Jeanette"
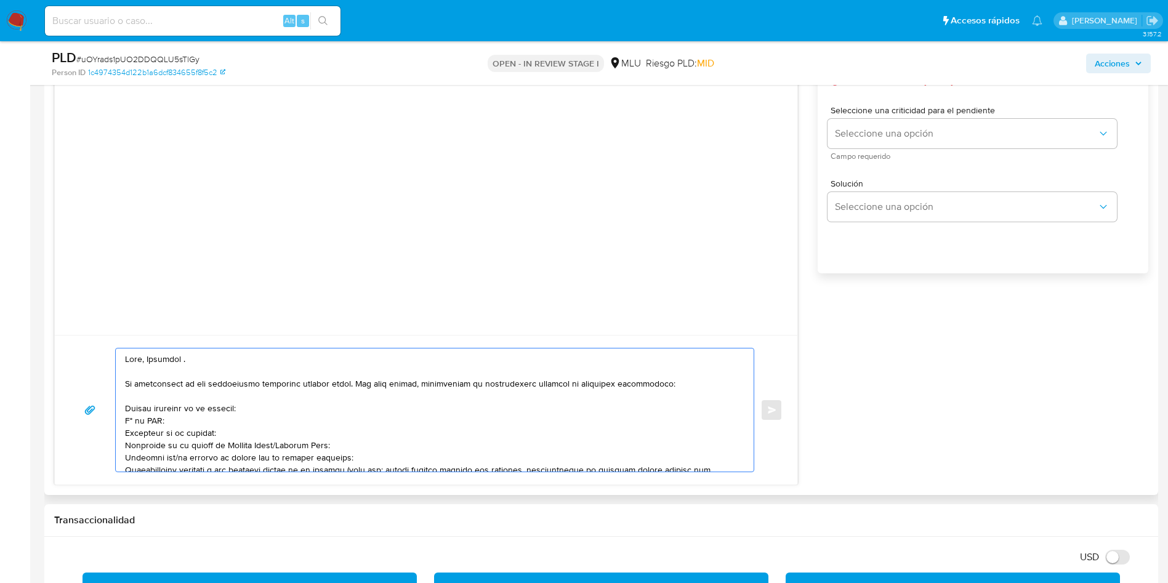
scroll to position [1200, 0]
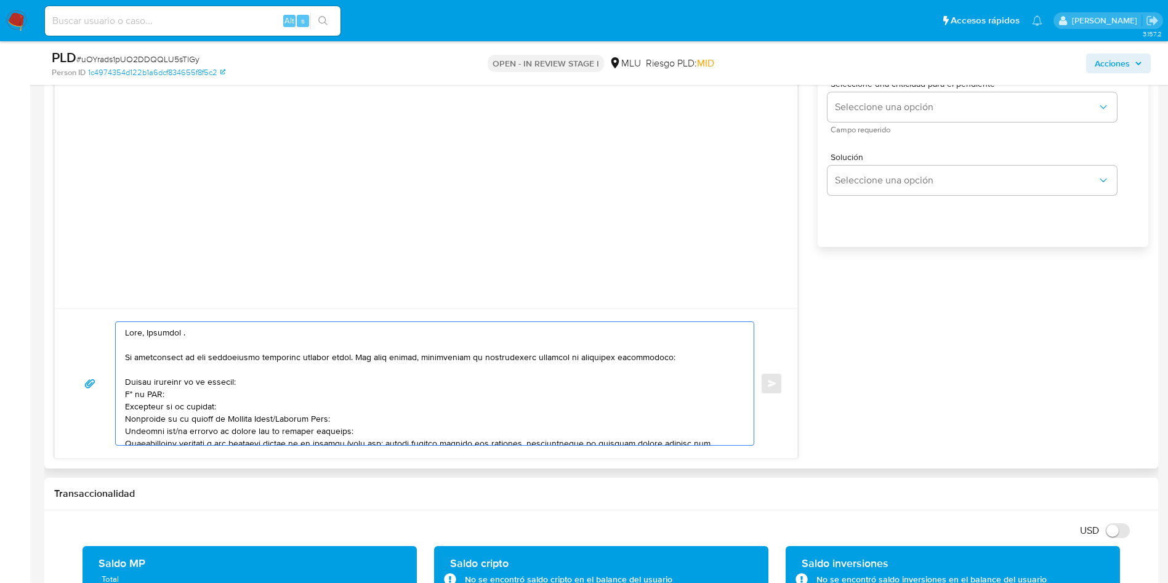
click at [128, 380] on textarea at bounding box center [431, 383] width 613 height 123
click at [127, 398] on textarea at bounding box center [431, 383] width 613 height 123
drag, startPoint x: 335, startPoint y: 430, endPoint x: 124, endPoint y: 408, distance: 212.3
click at [124, 408] on div at bounding box center [432, 383] width 632 height 123
click at [172, 418] on textarea at bounding box center [431, 383] width 613 height 123
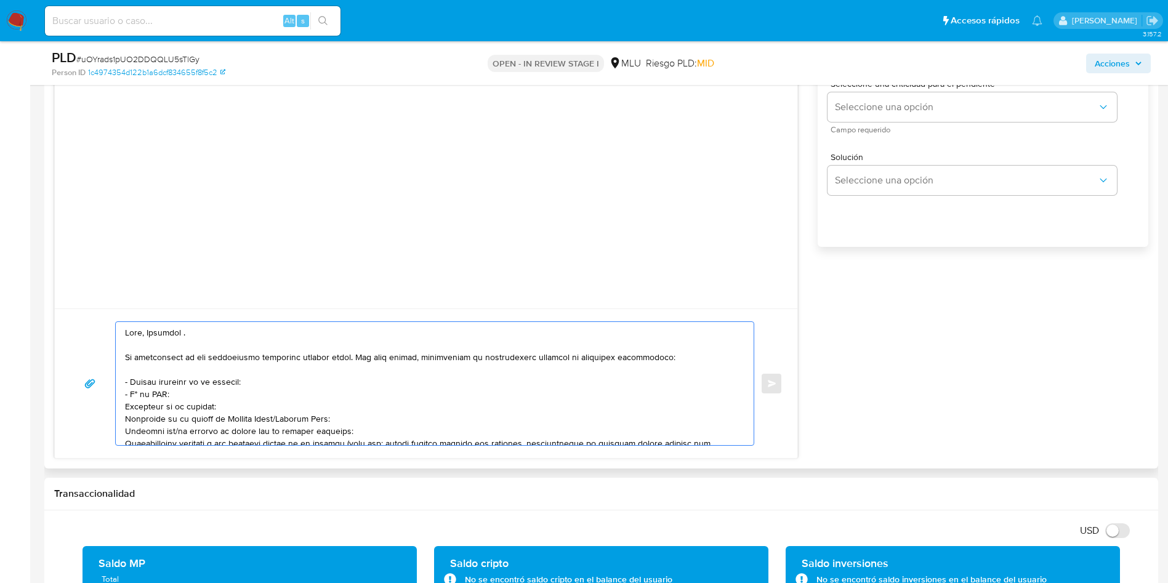
drag, startPoint x: 352, startPoint y: 417, endPoint x: 119, endPoint y: 409, distance: 232.8
click at [119, 409] on div at bounding box center [432, 383] width 632 height 123
click at [178, 404] on textarea at bounding box center [431, 383] width 613 height 123
click at [355, 404] on textarea at bounding box center [431, 383] width 613 height 123
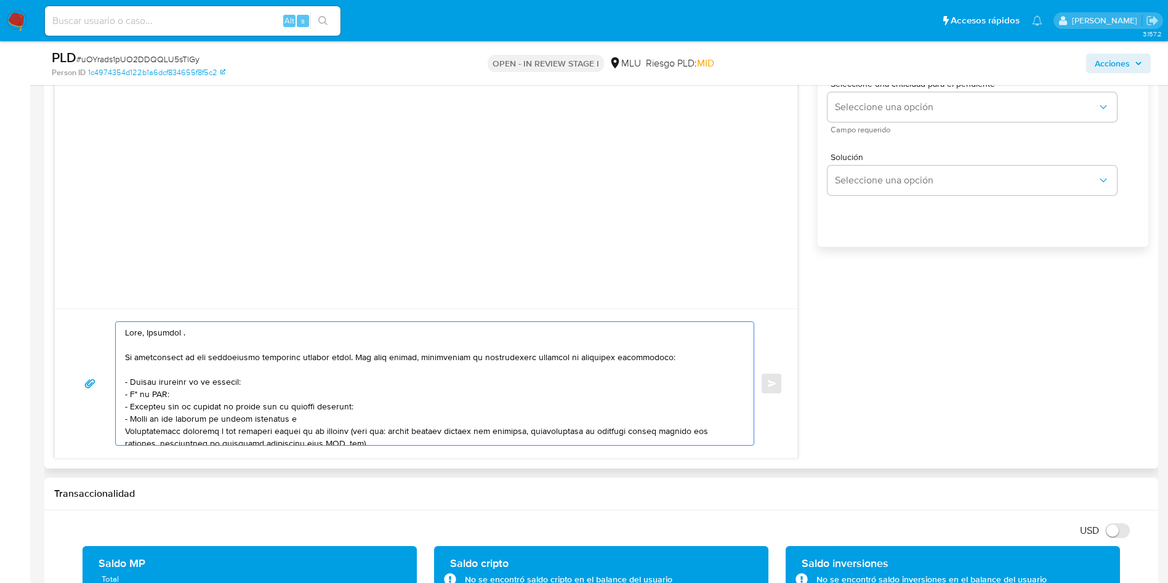
paste textarea "Pablo Sebastian Ibañez Concepcion"
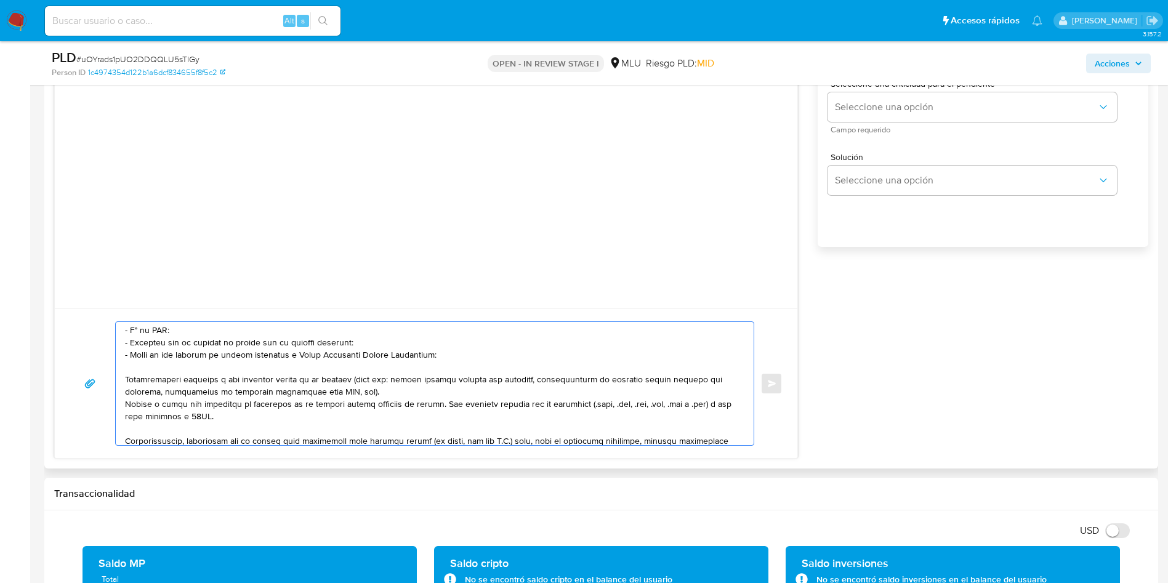
scroll to position [92, 0]
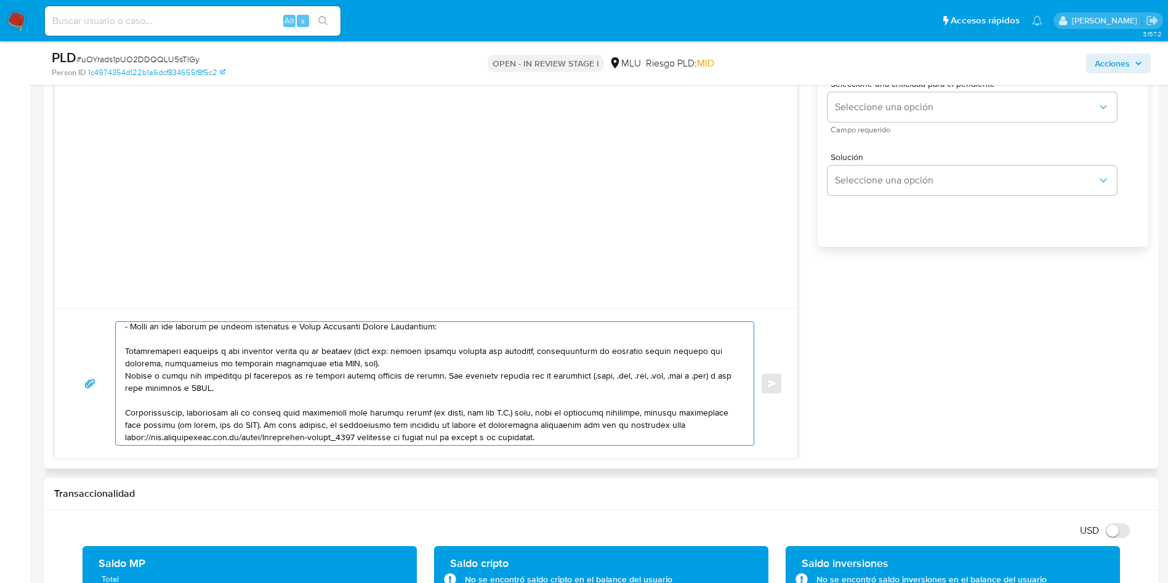
click at [255, 361] on textarea at bounding box center [431, 383] width 613 height 123
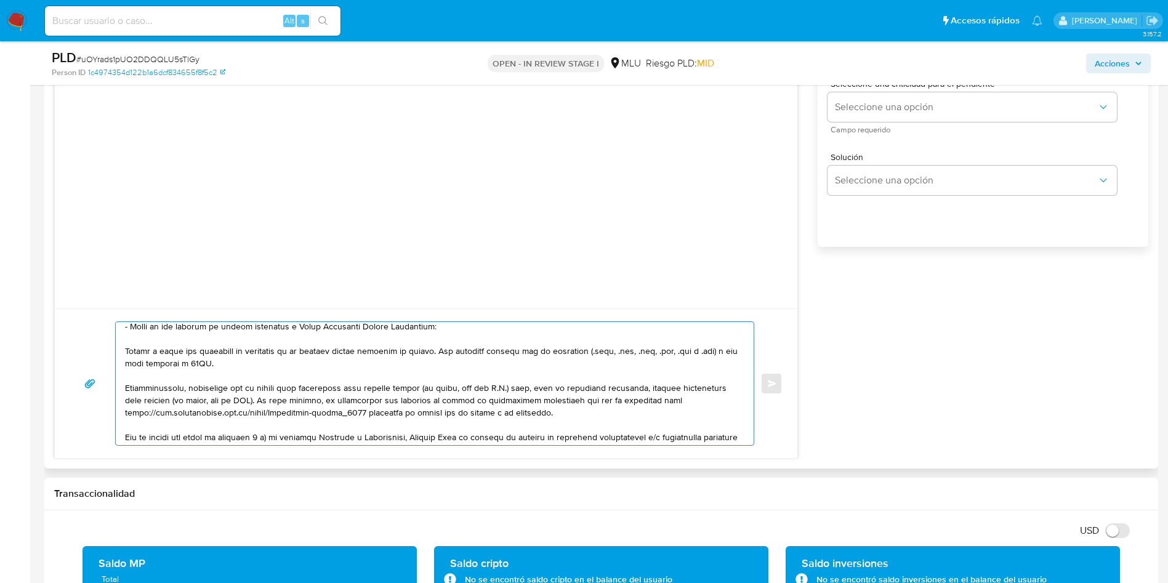
click at [255, 362] on textarea at bounding box center [431, 383] width 613 height 123
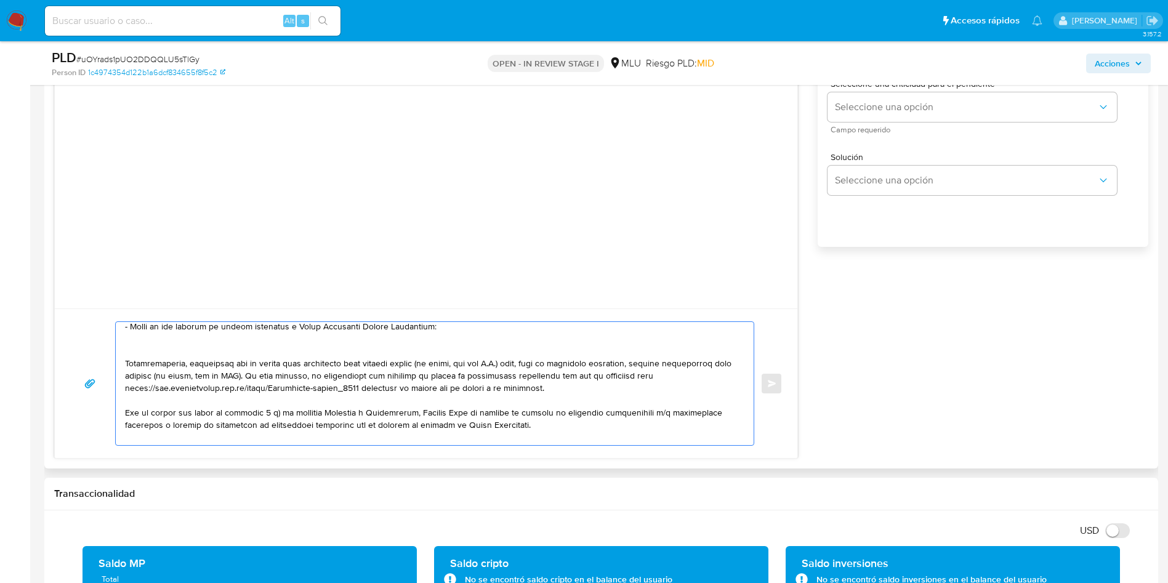
click at [236, 381] on textarea at bounding box center [431, 383] width 613 height 123
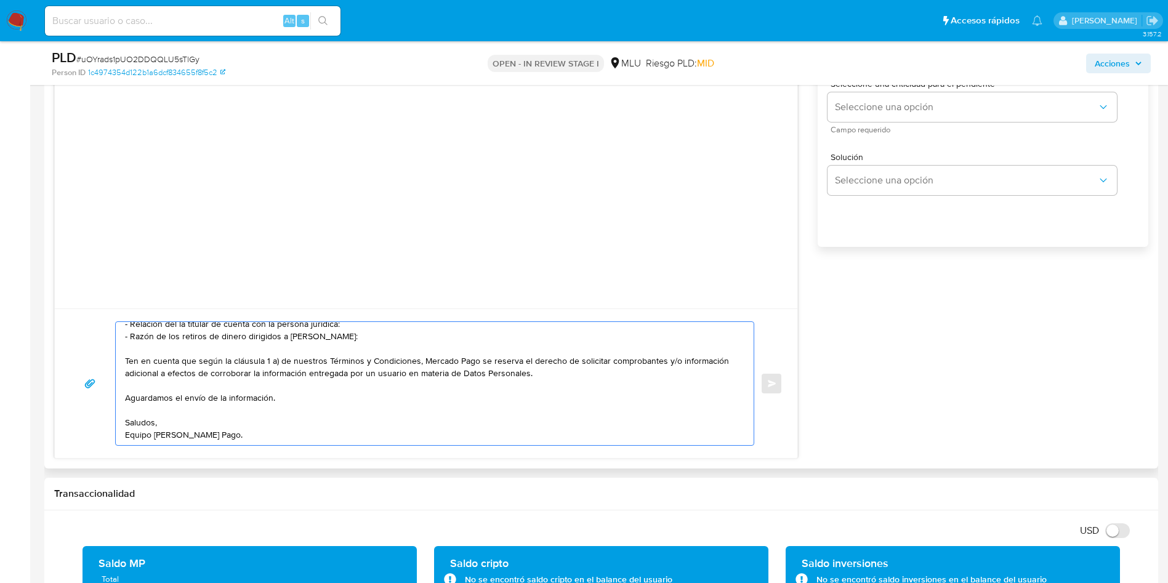
scroll to position [82, 0]
click at [266, 373] on textarea "Hola, Jeanette . Te contactamos ya que necesitamos verificar algunos datos. Por…" at bounding box center [431, 383] width 613 height 123
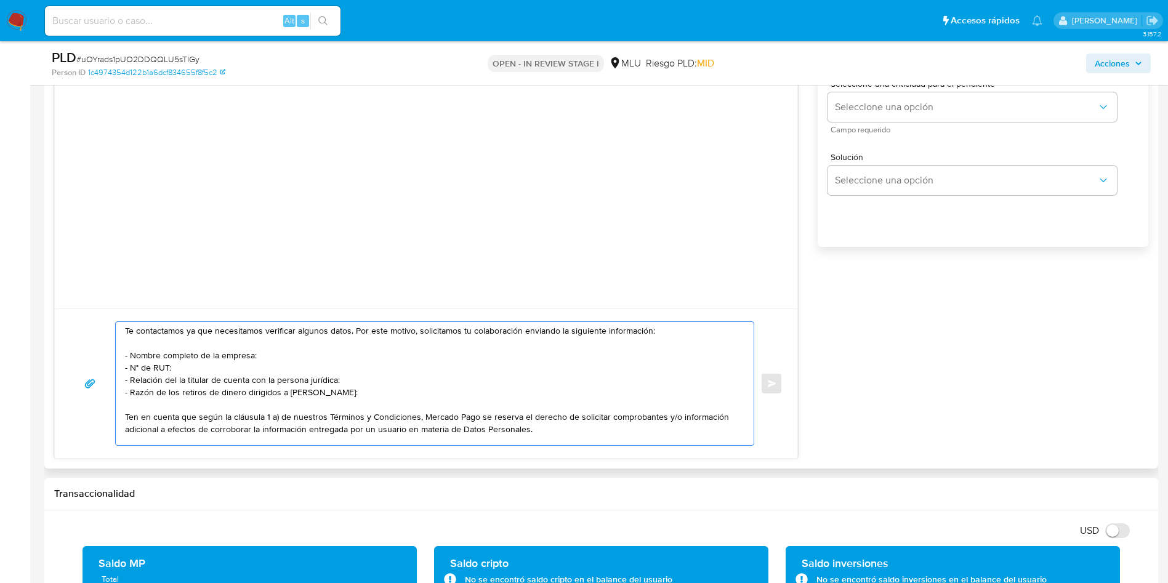
scroll to position [0, 0]
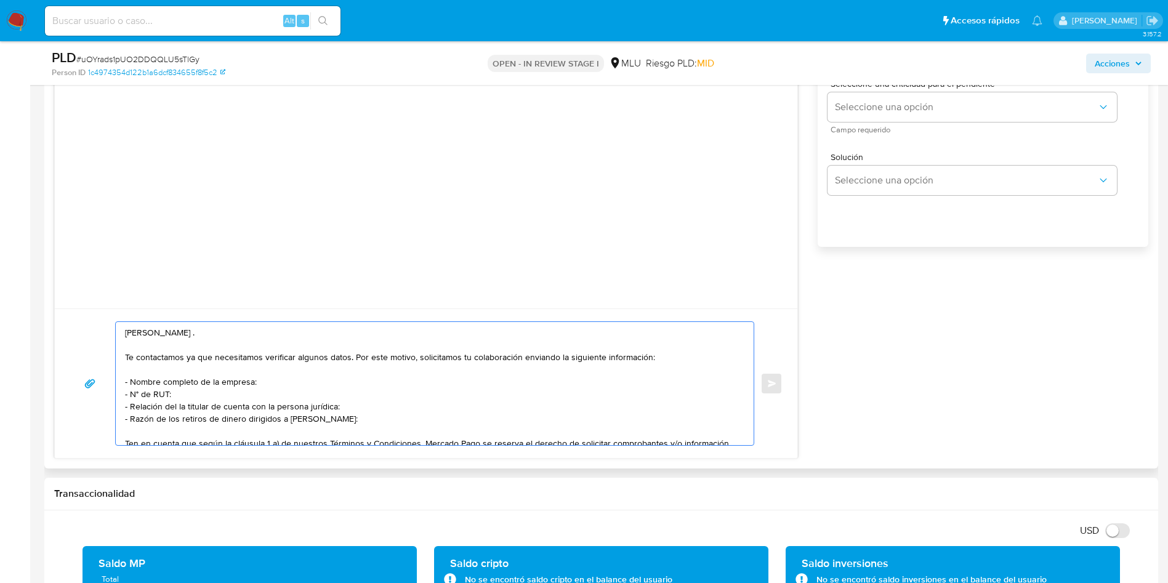
click at [316, 335] on textarea "Hola, Jeanette . Te contactamos ya que necesitamos verificar algunos datos. Por…" at bounding box center [431, 383] width 613 height 123
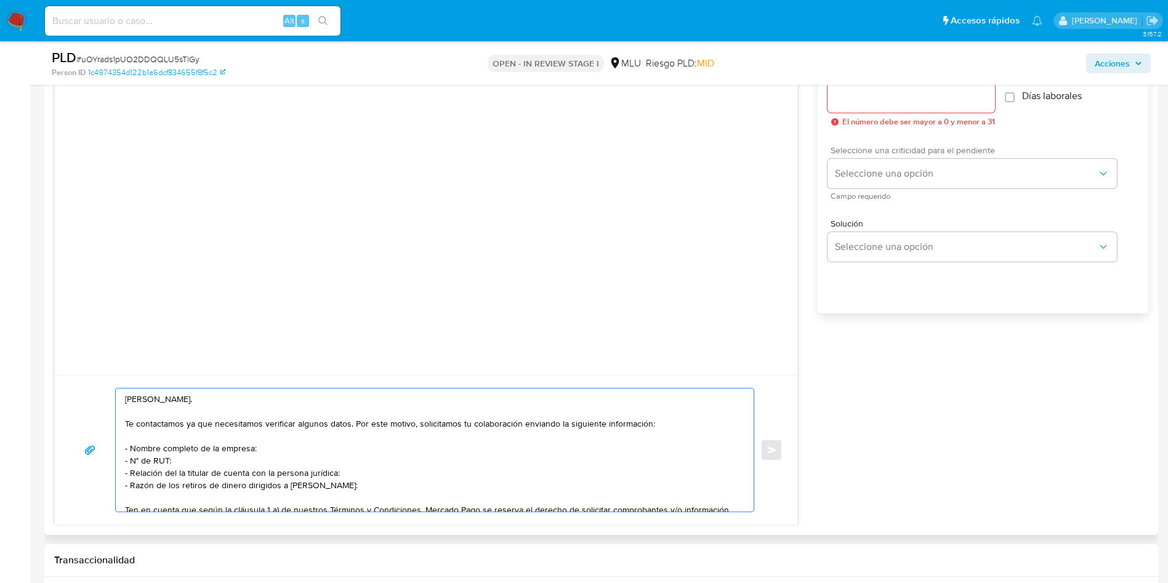
scroll to position [1108, 0]
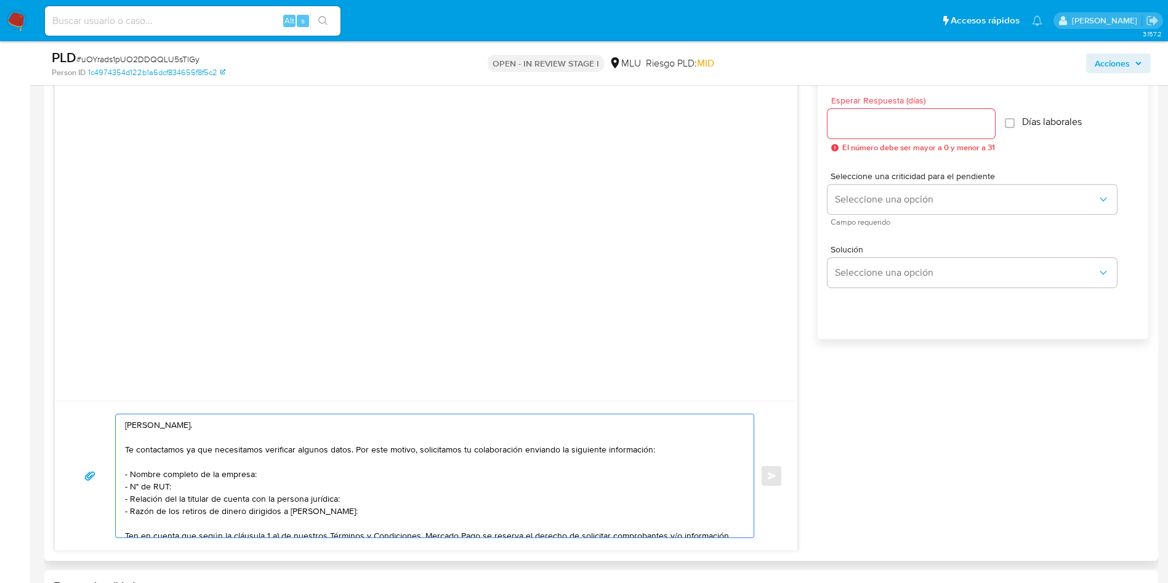
type textarea "Hola, Jeanette. Te contactamos ya que necesitamos verificar algunos datos. Por …"
click at [882, 125] on input "Esperar Respuesta (días)" at bounding box center [910, 124] width 167 height 16
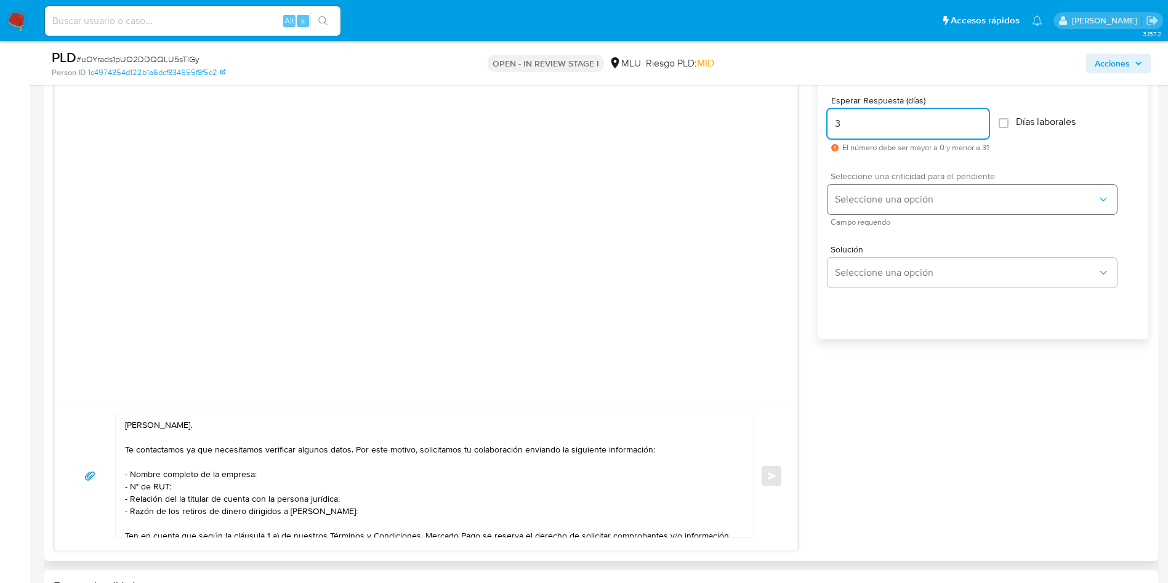
type input "3"
click at [880, 190] on button "Seleccione una opción" at bounding box center [971, 200] width 289 height 30
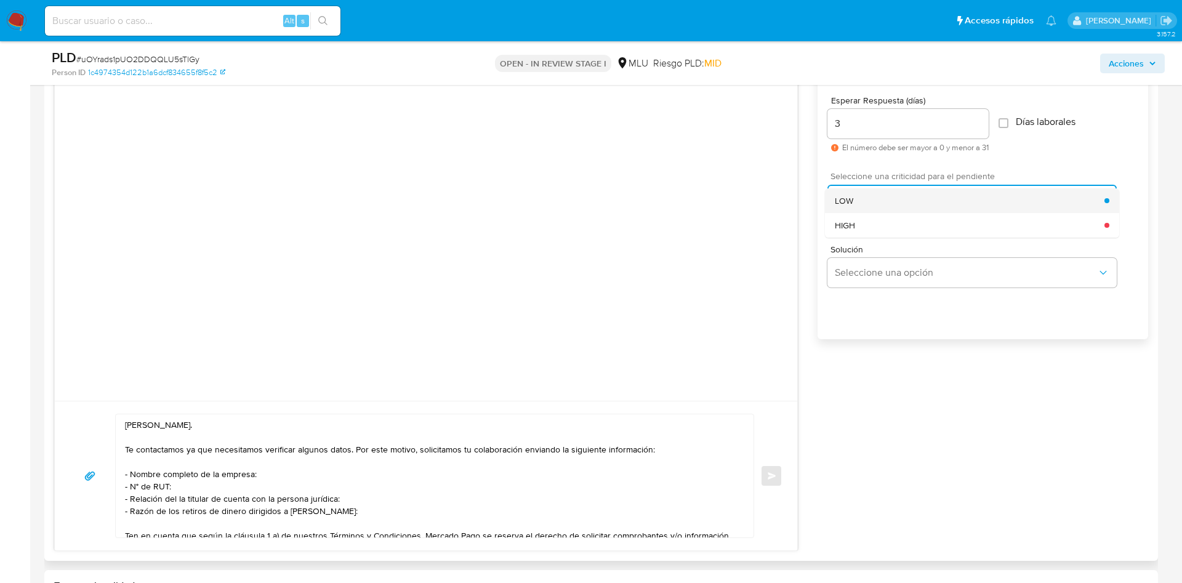
click at [880, 201] on div "LOW" at bounding box center [970, 200] width 270 height 25
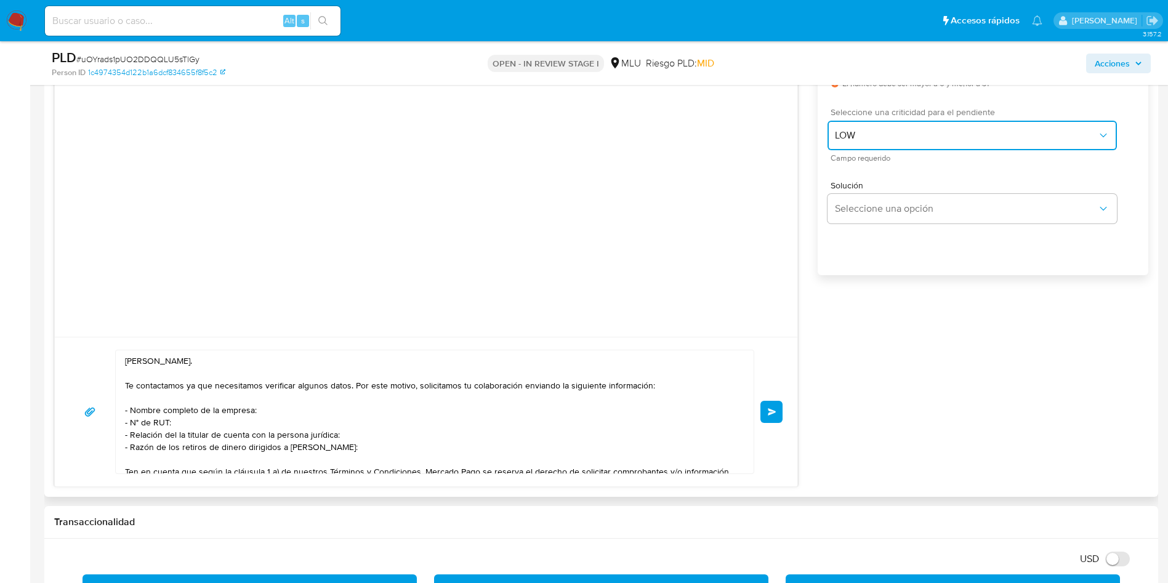
scroll to position [1200, 0]
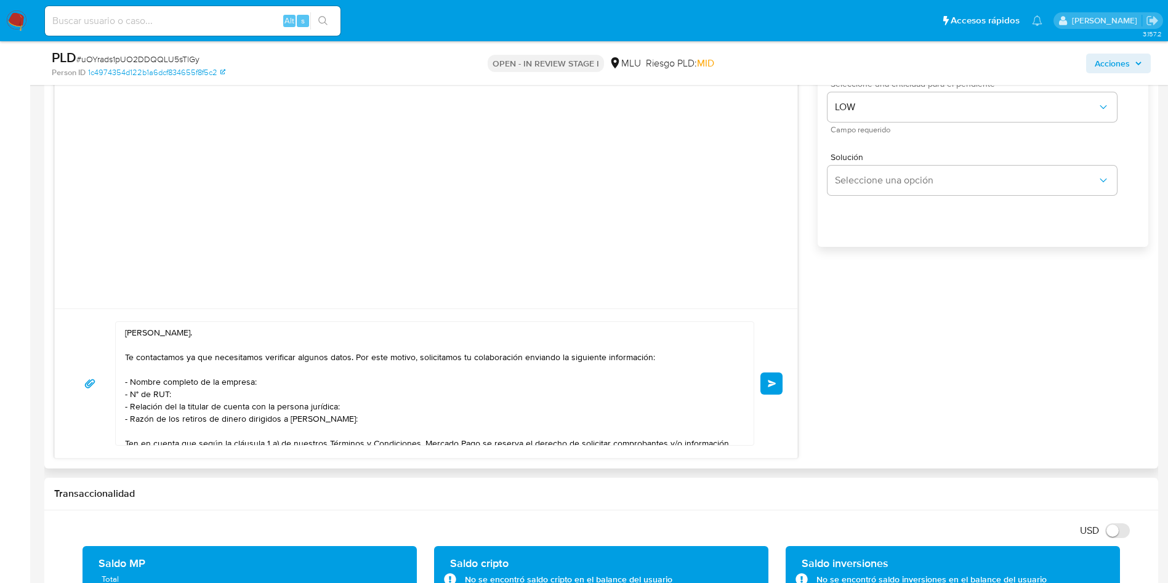
click at [770, 381] on span "Enviar" at bounding box center [772, 383] width 9 height 7
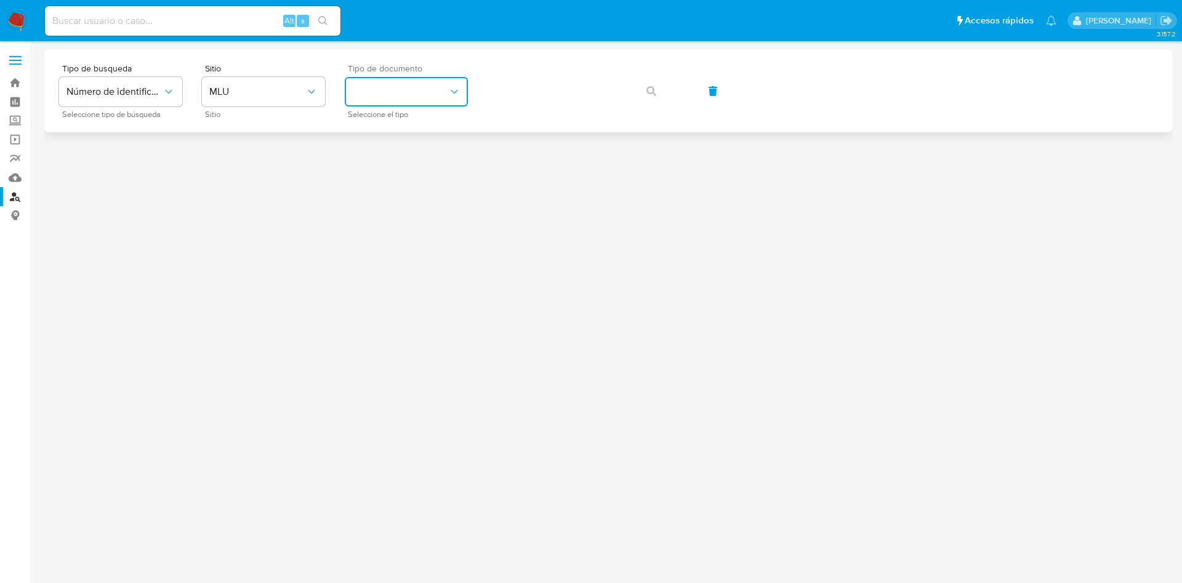
click at [442, 89] on button "identificationType" at bounding box center [406, 92] width 123 height 30
click at [414, 144] on div "CI CI" at bounding box center [402, 131] width 101 height 42
click at [652, 92] on icon "button" at bounding box center [651, 91] width 10 height 10
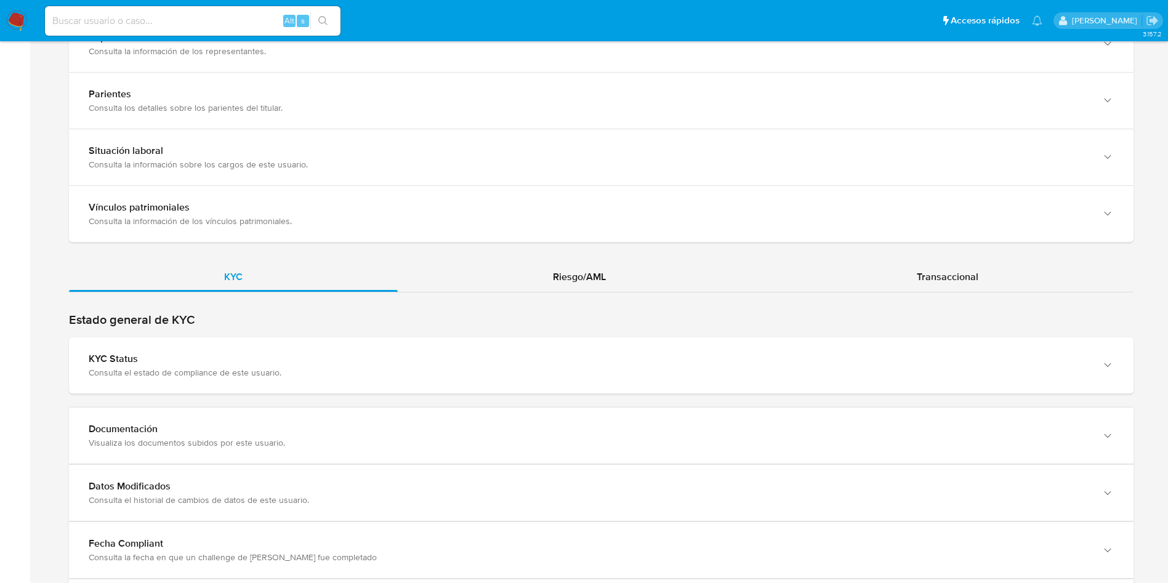
click at [657, 333] on div "Estado general de KYC KYC Status Consulta el estado de compliance de este usuar…" at bounding box center [601, 353] width 1064 height 82
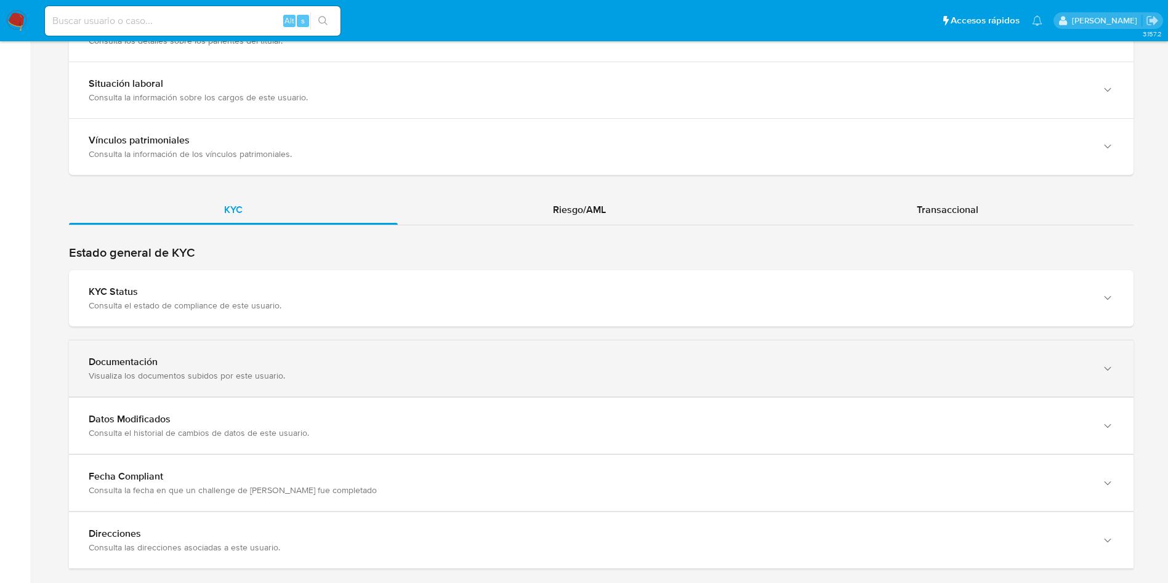
scroll to position [1014, 0]
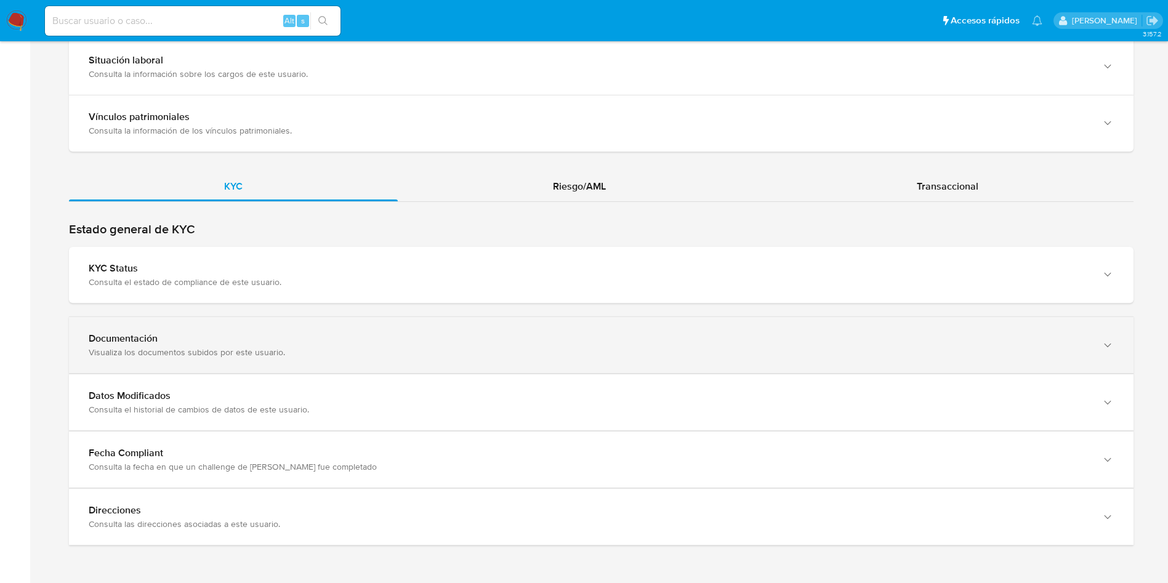
click at [657, 349] on div "Visualiza los documentos subidos por este usuario." at bounding box center [589, 352] width 1000 height 11
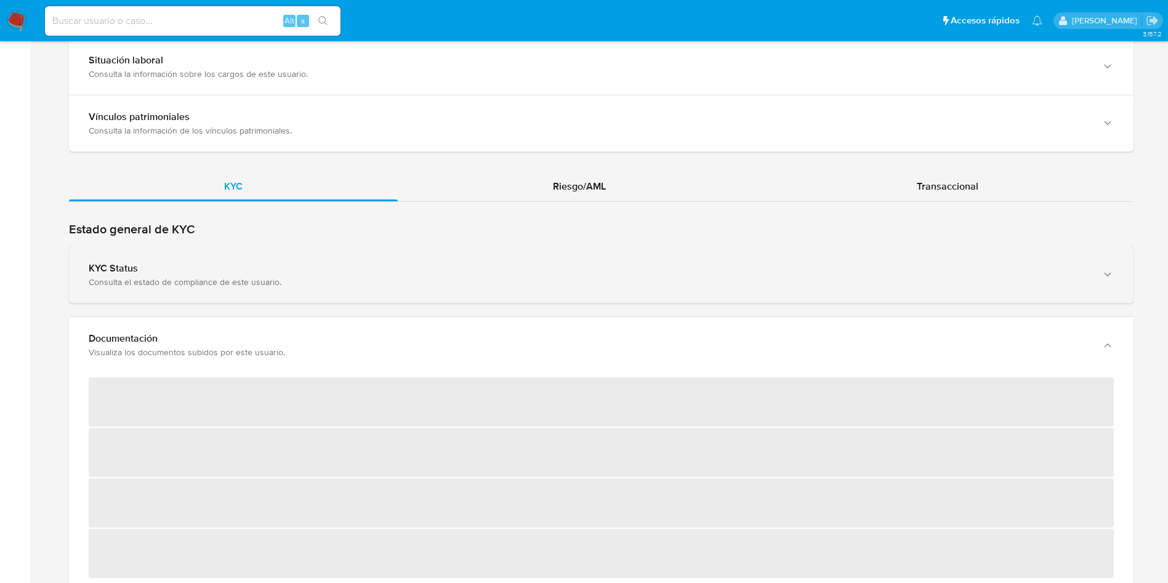
click at [640, 295] on div "KYC Status Consulta el estado de compliance de este usuario." at bounding box center [601, 275] width 1064 height 56
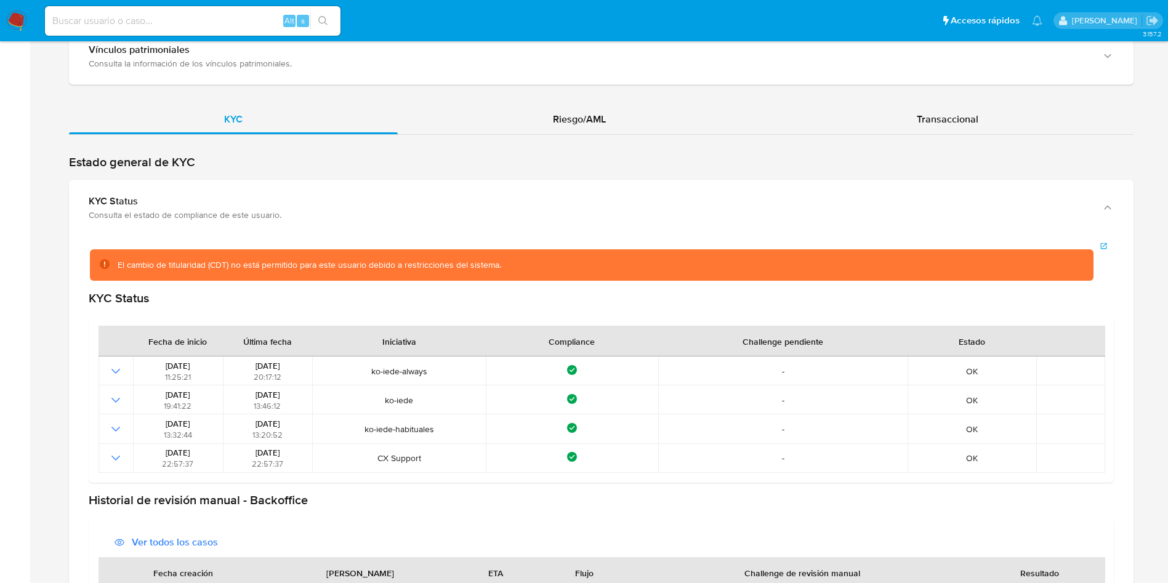
scroll to position [1106, 0]
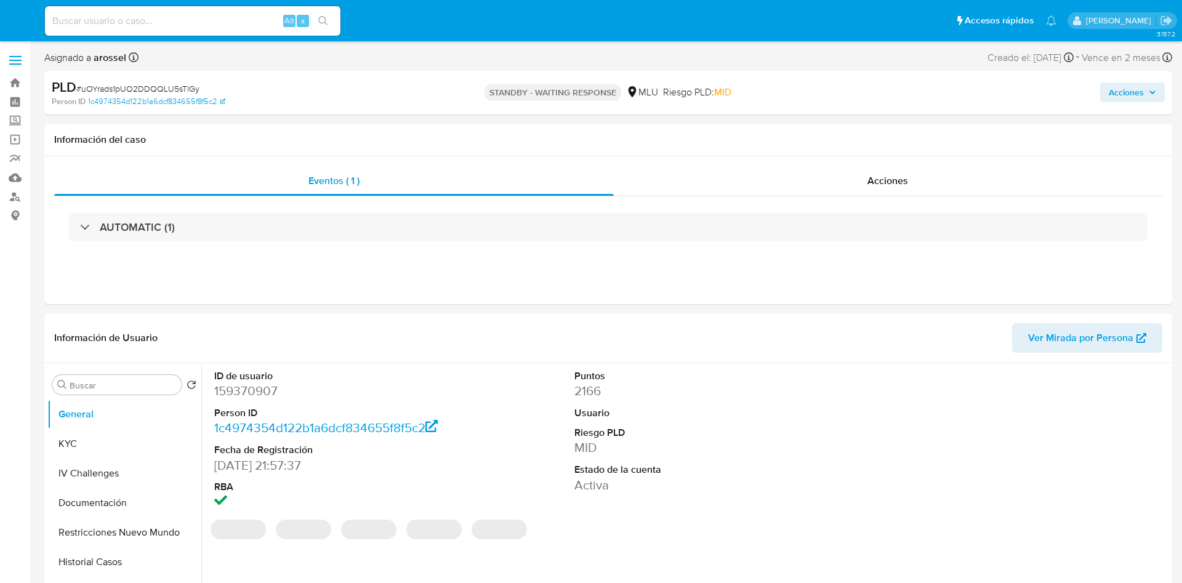
select select "10"
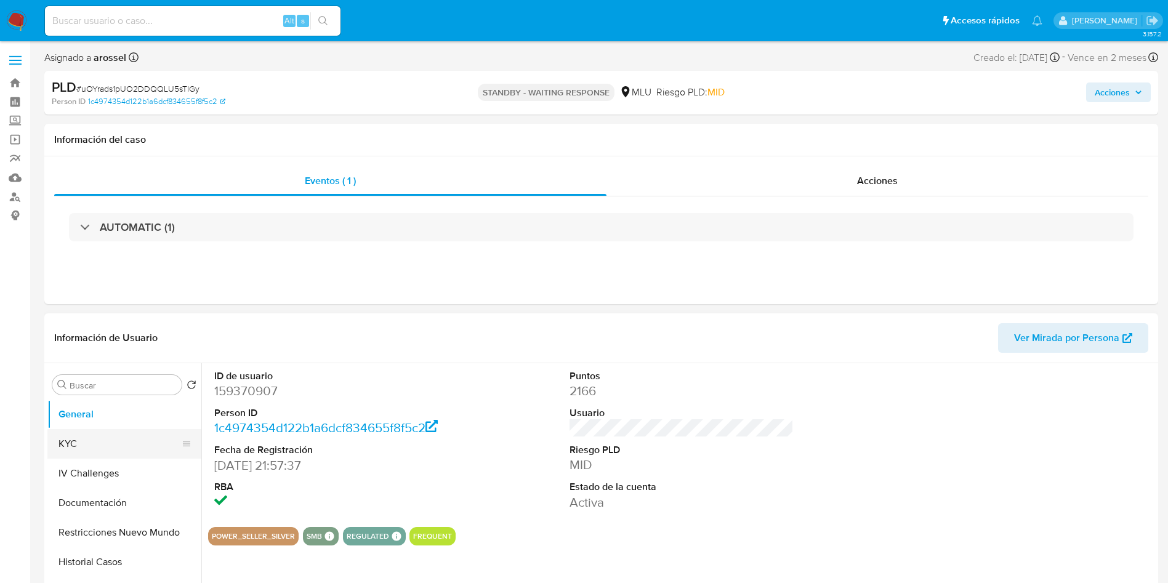
click at [113, 445] on button "KYC" at bounding box center [119, 444] width 144 height 30
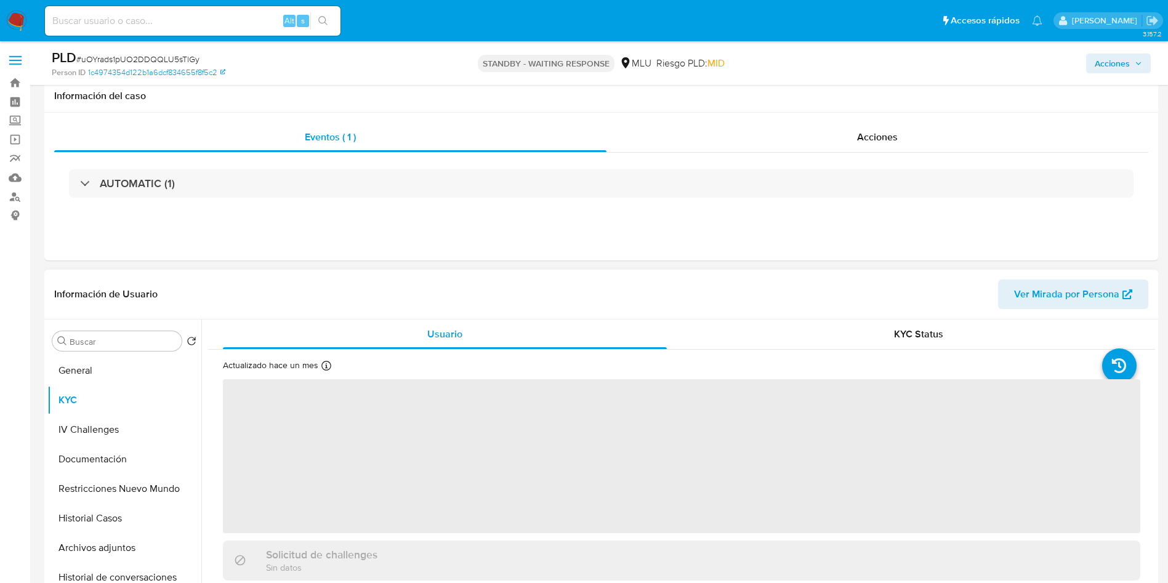
scroll to position [185, 0]
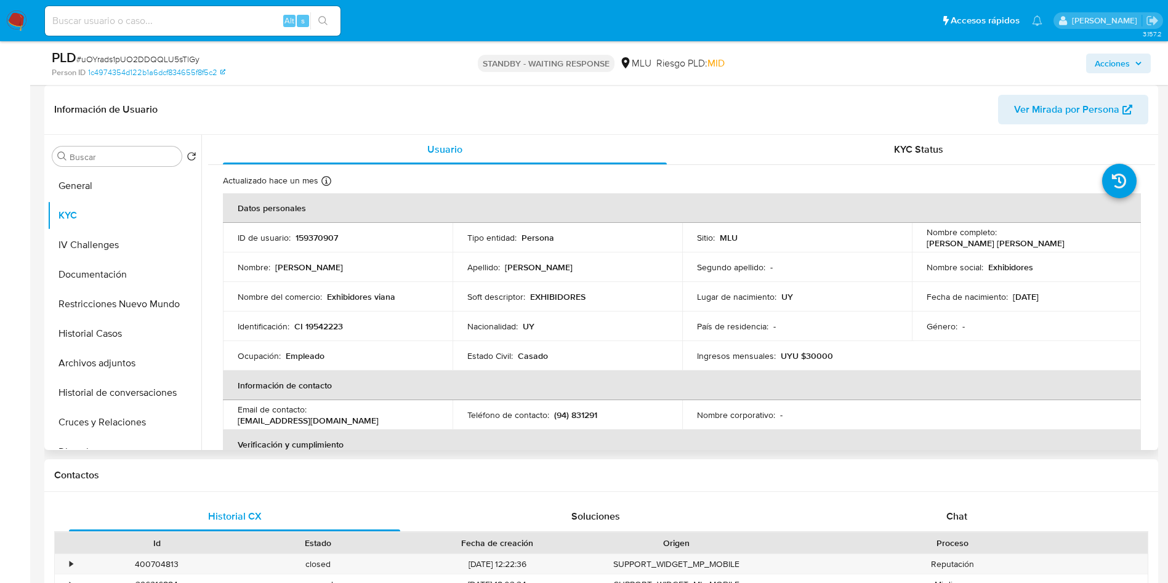
drag, startPoint x: 918, startPoint y: 248, endPoint x: 1063, endPoint y: 243, distance: 144.7
click at [1063, 243] on td "Nombre completo : [PERSON_NAME] [PERSON_NAME]" at bounding box center [1027, 238] width 230 height 30
copy p "Jeanette Leticia Viana Fernandez"
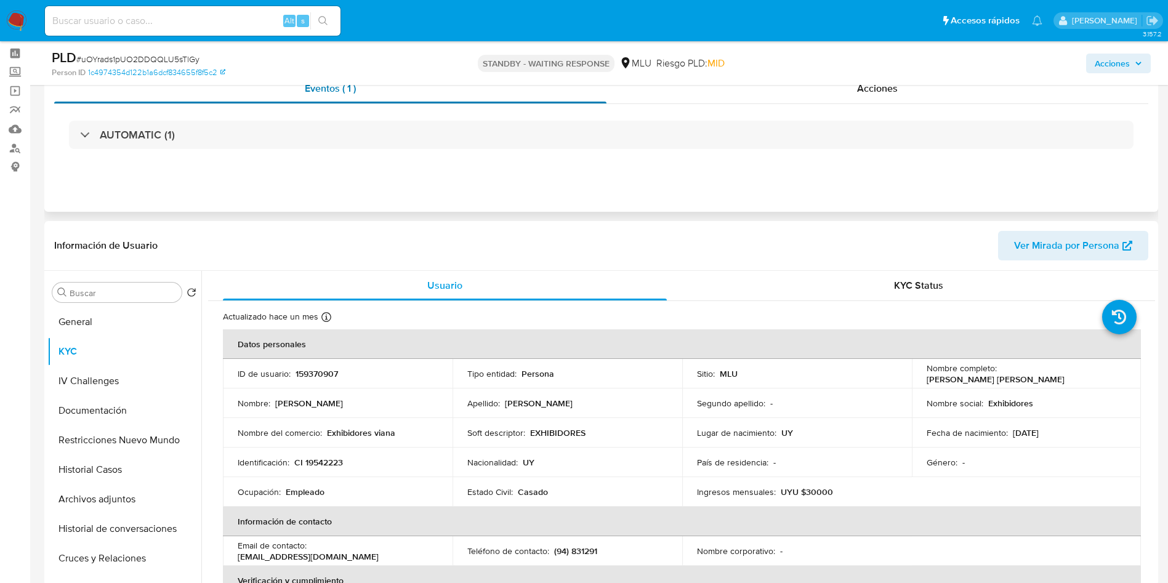
scroll to position [0, 0]
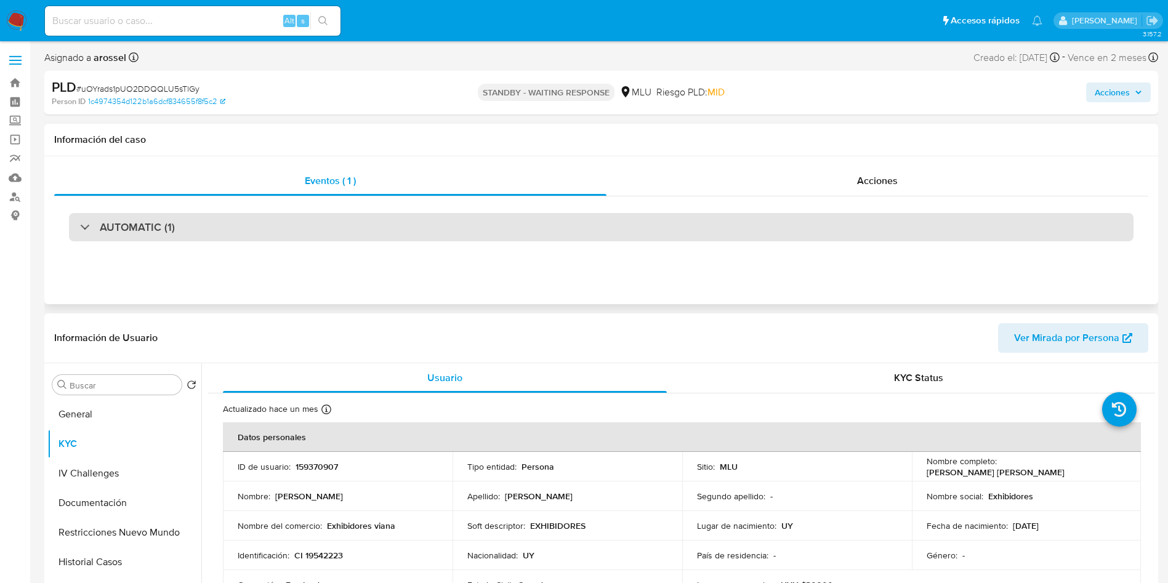
click at [215, 231] on div "AUTOMATIC (1)" at bounding box center [601, 227] width 1064 height 28
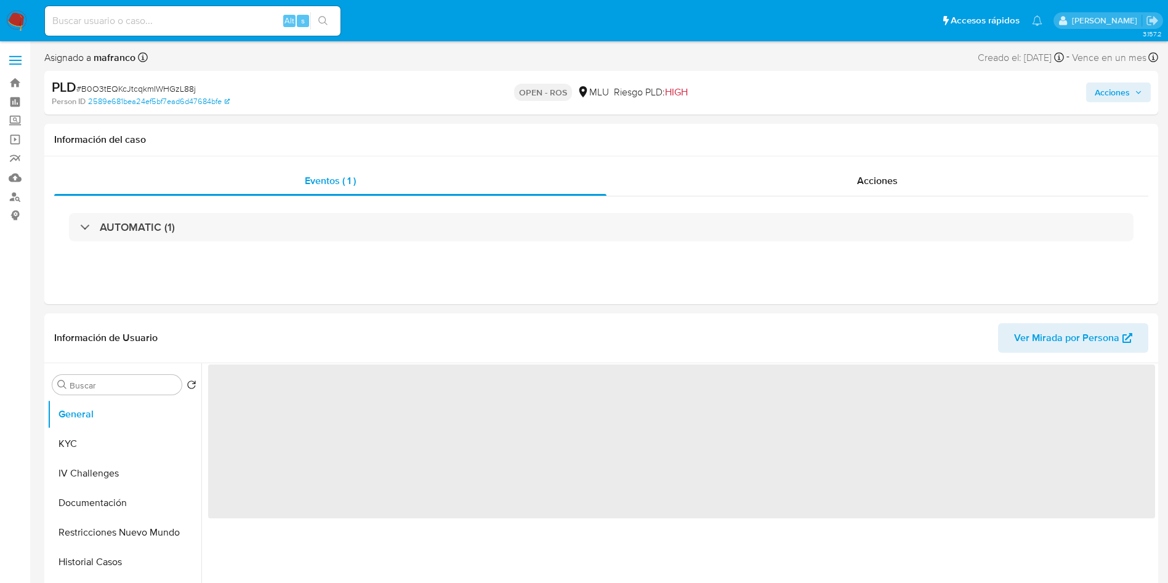
select select "10"
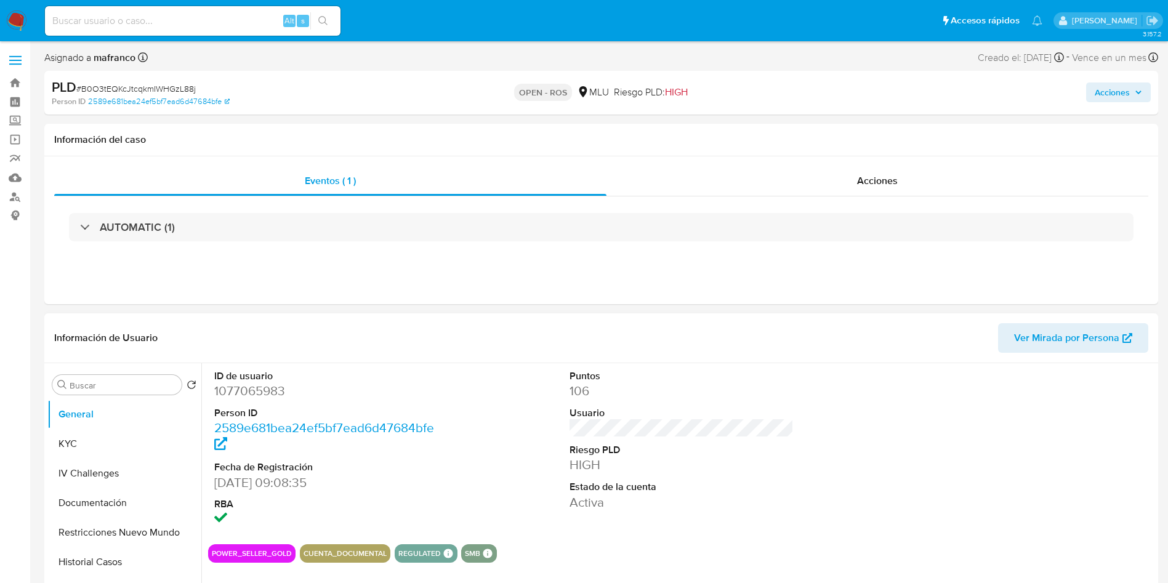
scroll to position [92, 0]
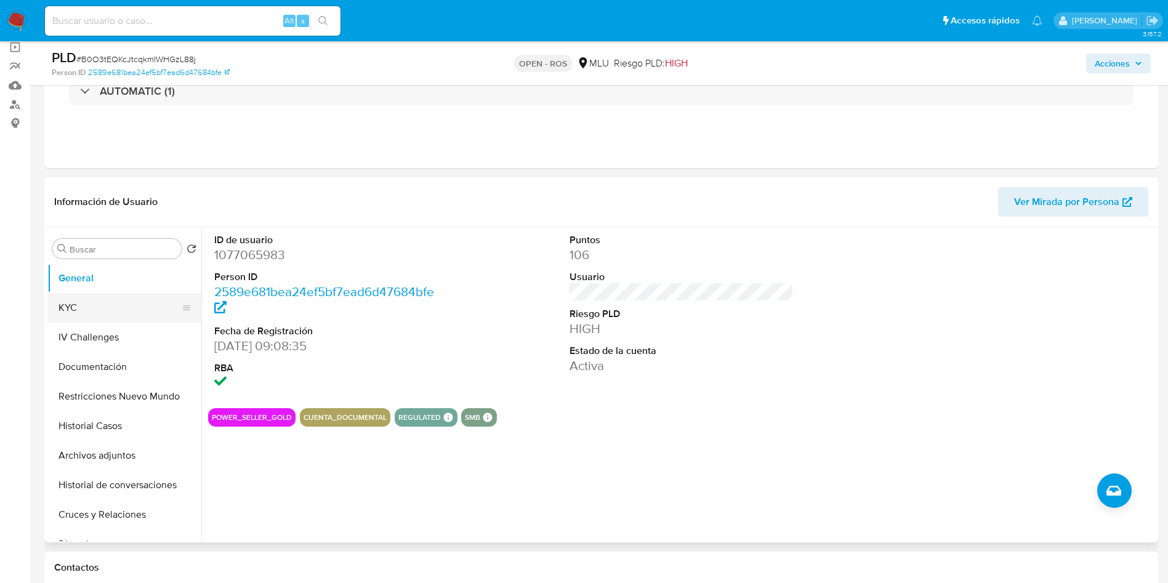
click at [108, 303] on button "KYC" at bounding box center [119, 308] width 144 height 30
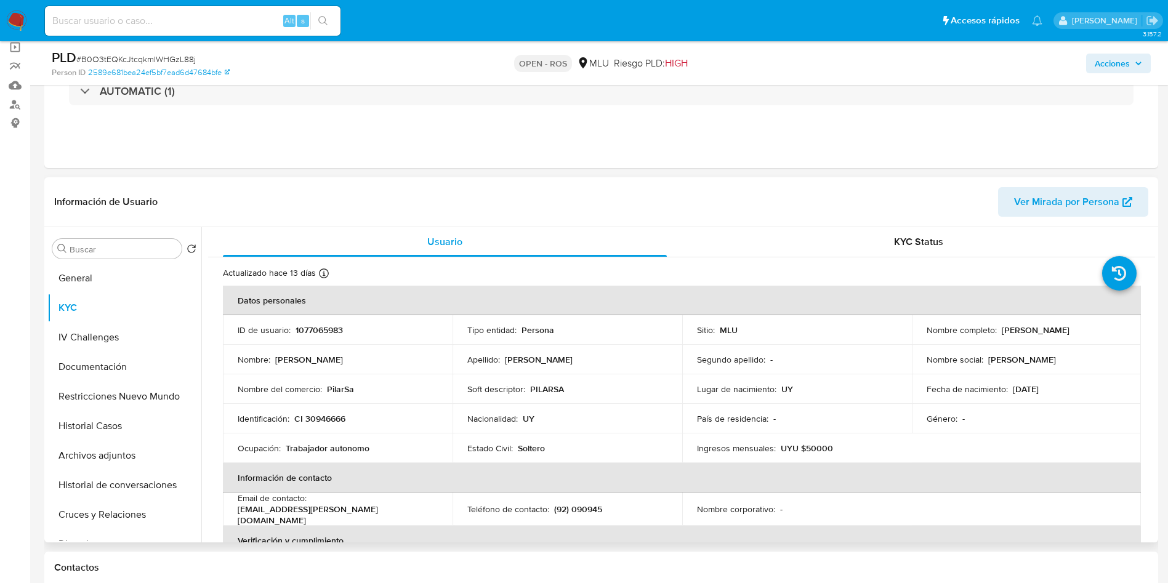
click at [323, 332] on p "1077065983" at bounding box center [318, 329] width 47 height 11
copy p "1077065983"
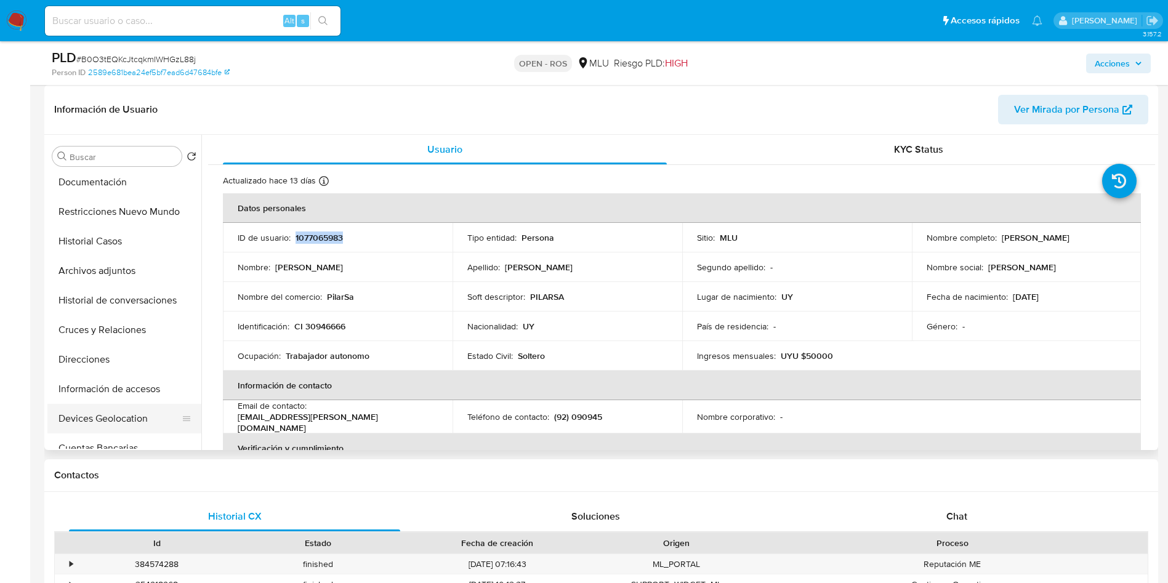
click at [139, 414] on button "Devices Geolocation" at bounding box center [119, 419] width 144 height 30
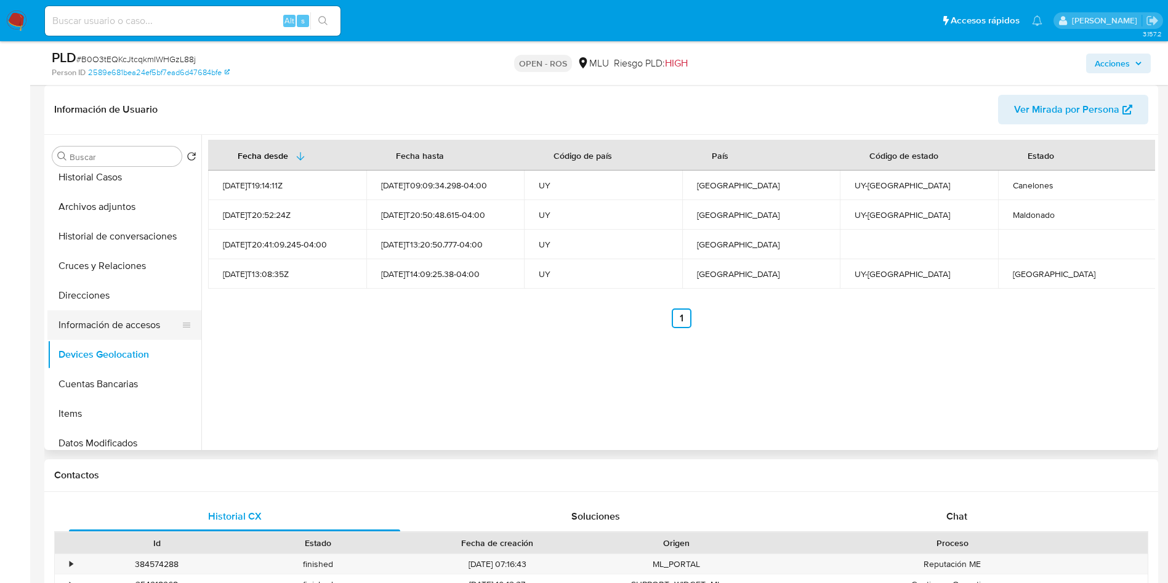
scroll to position [185, 0]
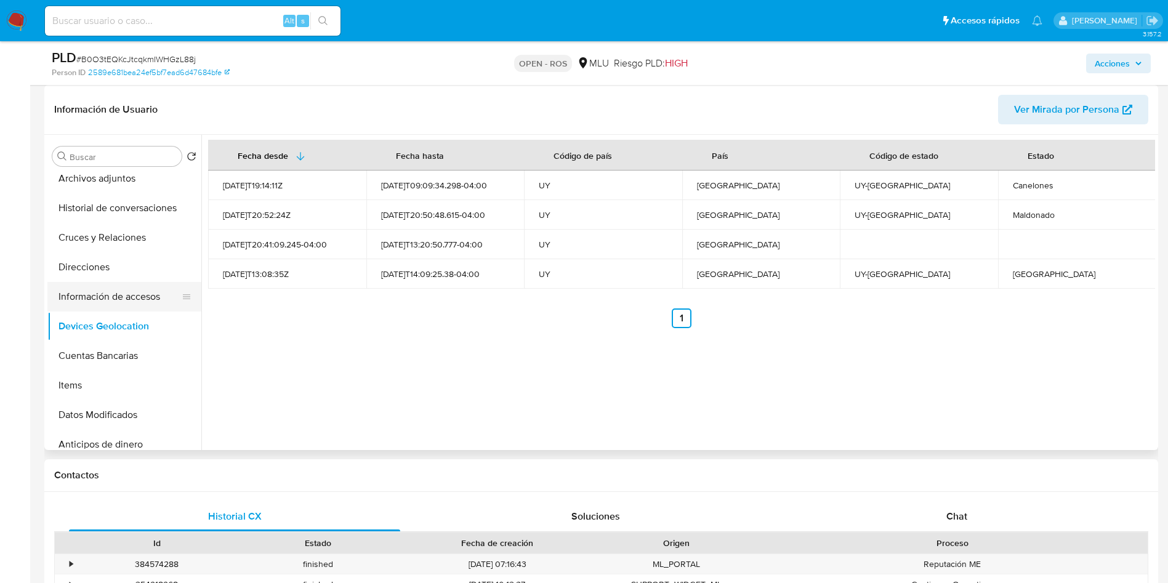
click at [100, 296] on button "Información de accesos" at bounding box center [119, 297] width 144 height 30
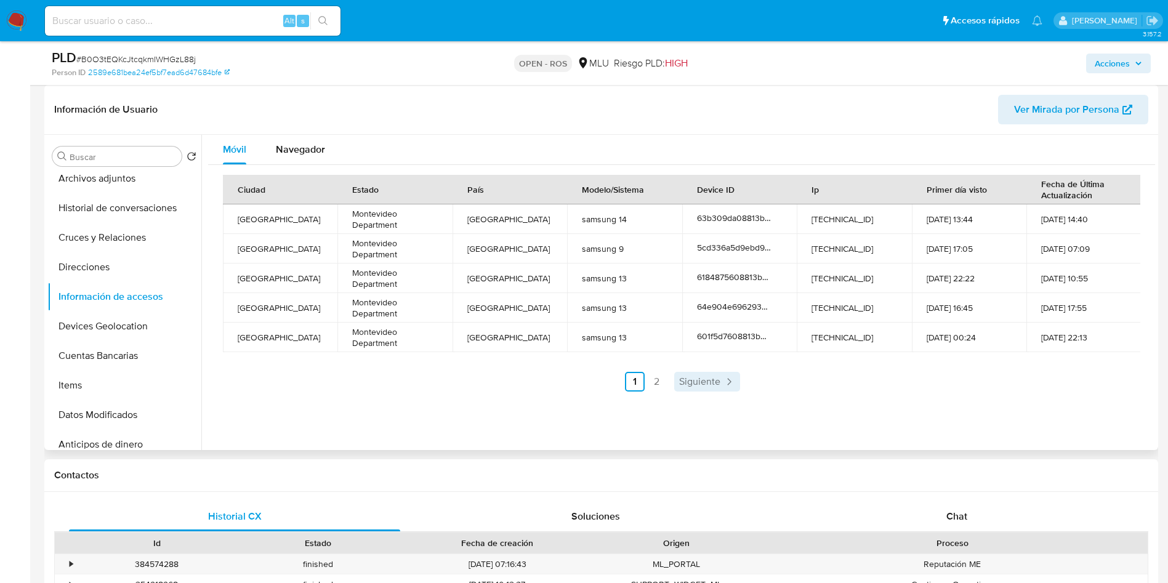
click at [705, 385] on span "Siguiente" at bounding box center [699, 382] width 41 height 10
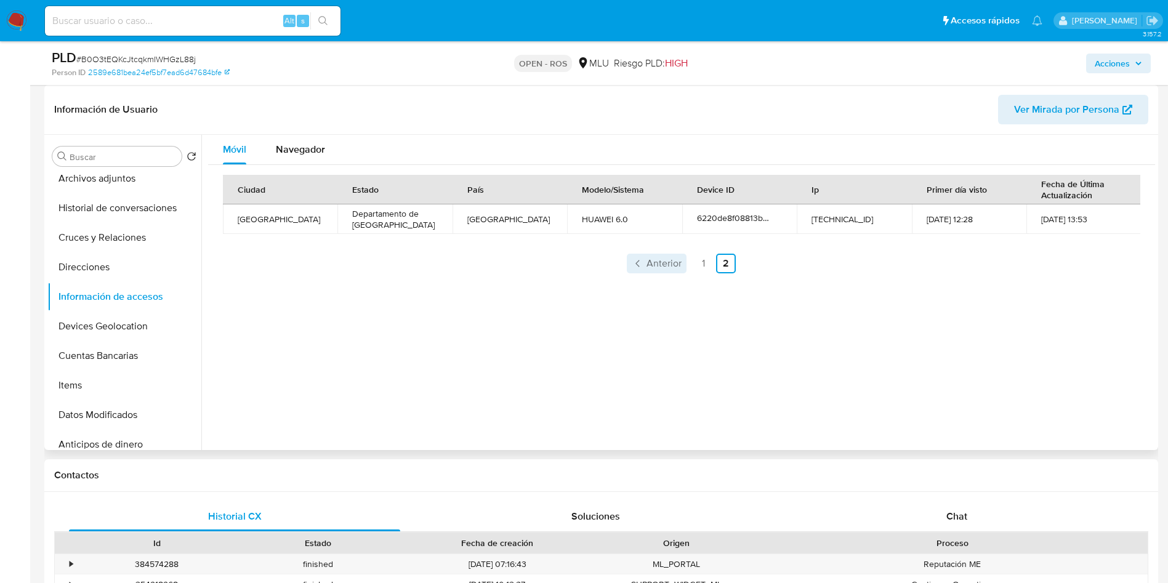
click at [650, 259] on span "Anterior" at bounding box center [663, 264] width 35 height 10
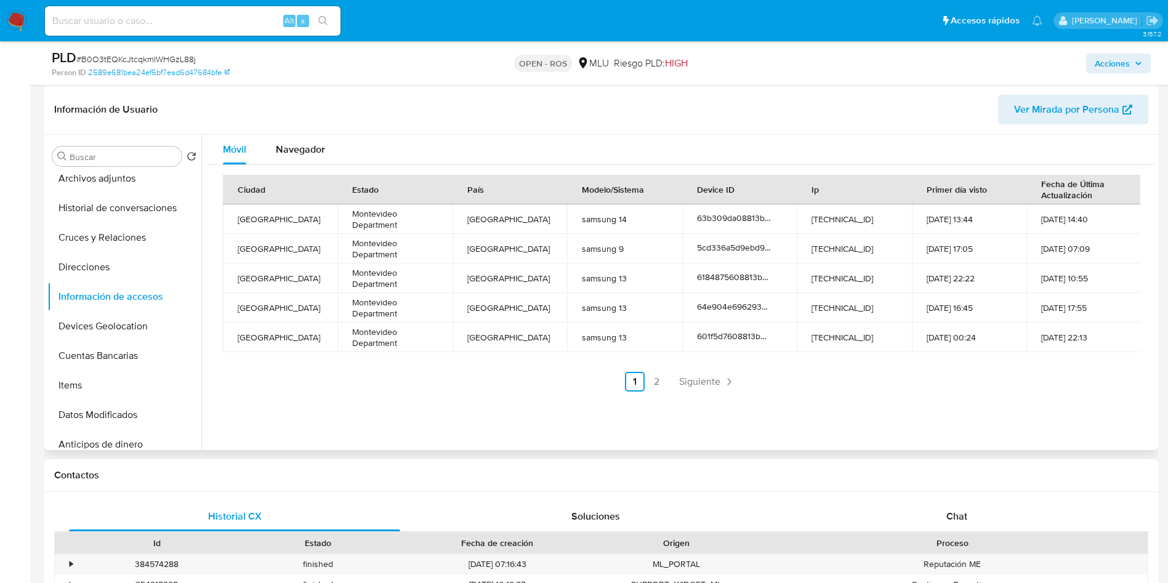
click at [709, 380] on span "Siguiente" at bounding box center [699, 382] width 41 height 10
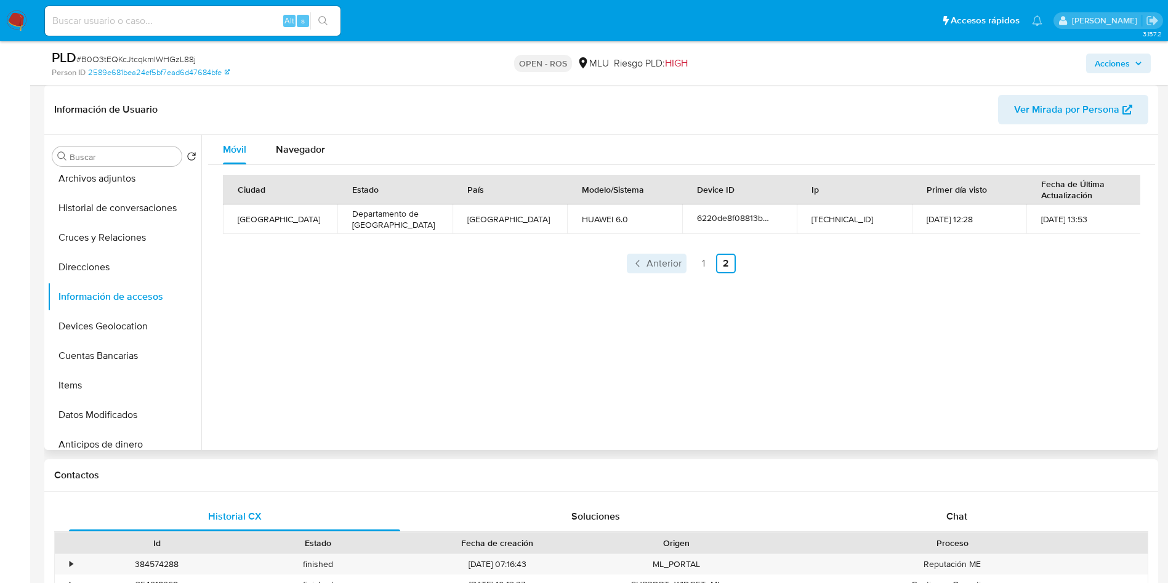
click at [668, 254] on link "Anterior" at bounding box center [657, 264] width 60 height 20
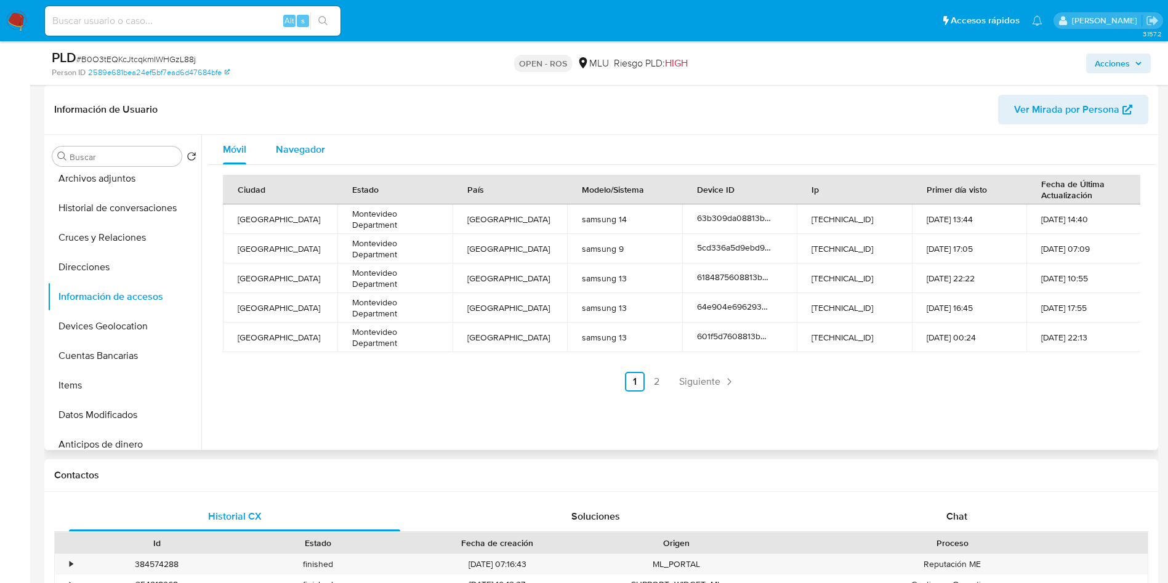
click at [264, 149] on button "Navegador" at bounding box center [300, 150] width 79 height 30
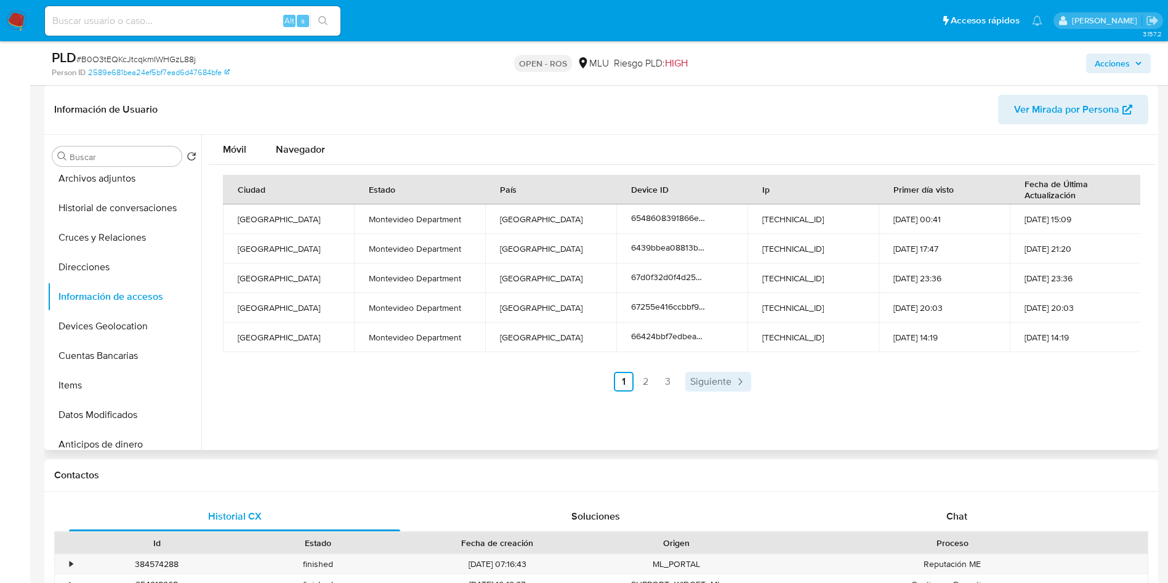
click at [699, 382] on span "Siguiente" at bounding box center [710, 382] width 41 height 10
click at [699, 382] on link "3" at bounding box center [701, 382] width 20 height 20
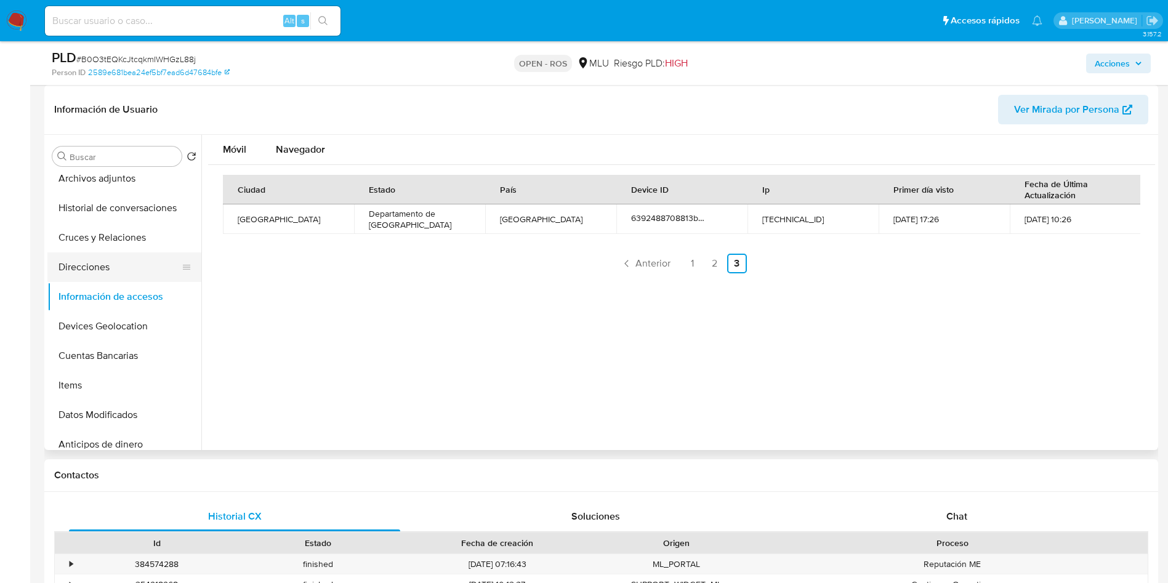
click at [111, 259] on button "Direcciones" at bounding box center [119, 267] width 144 height 30
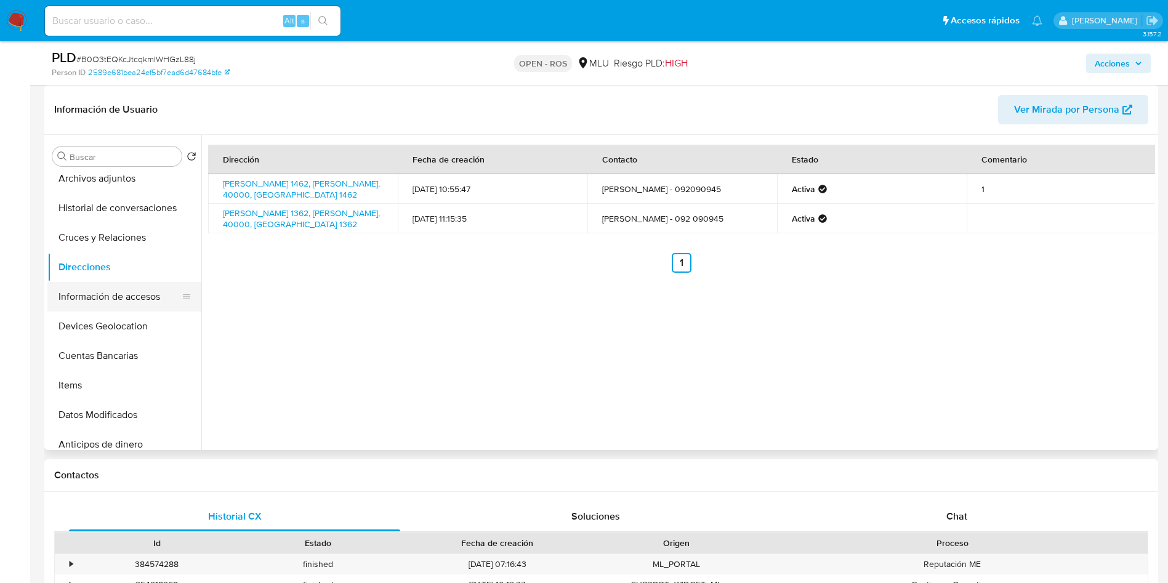
click at [92, 302] on button "Información de accesos" at bounding box center [119, 297] width 144 height 30
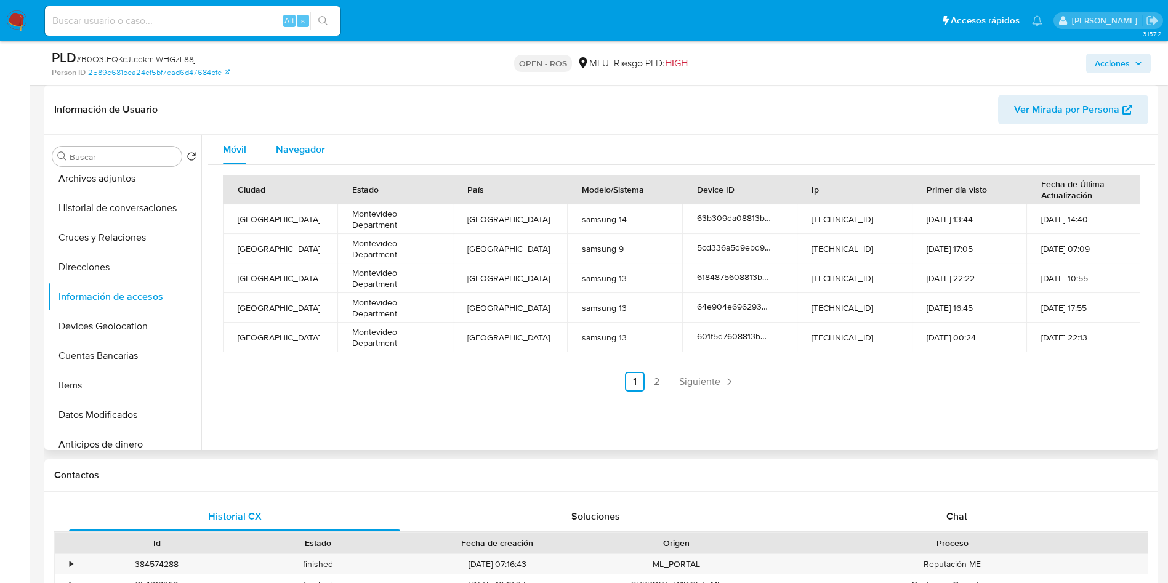
click at [316, 143] on span "Navegador" at bounding box center [300, 149] width 49 height 14
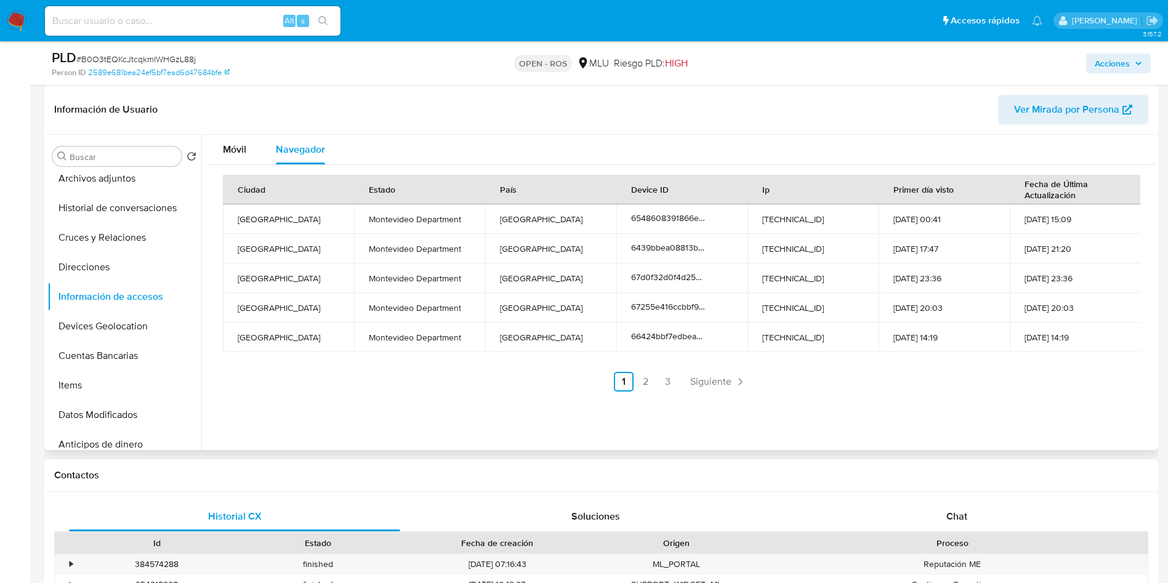
scroll to position [0, 0]
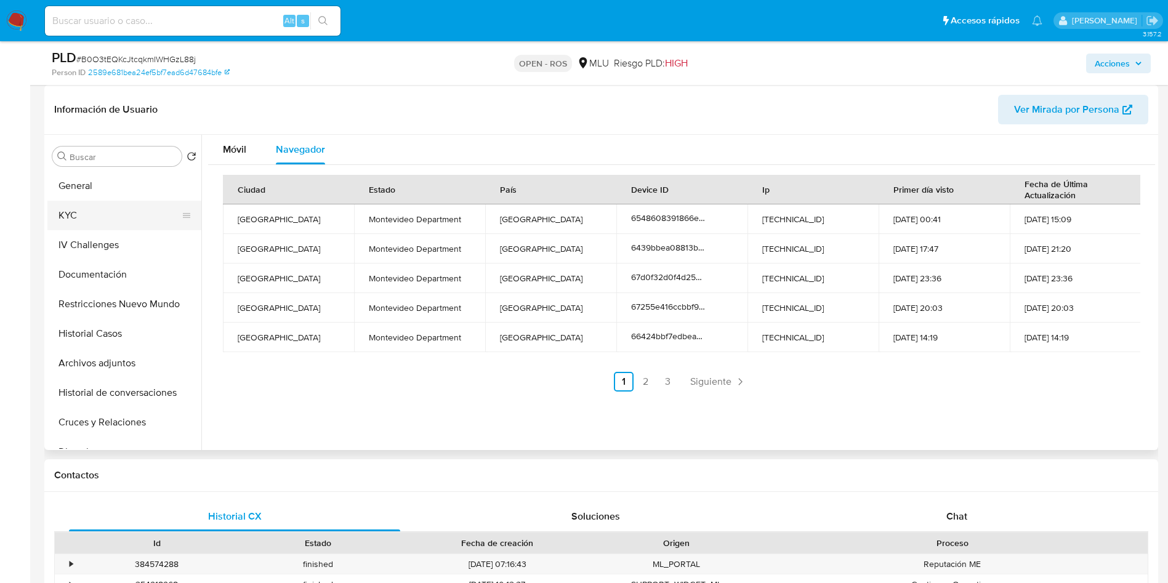
click at [107, 228] on button "KYC" at bounding box center [119, 216] width 144 height 30
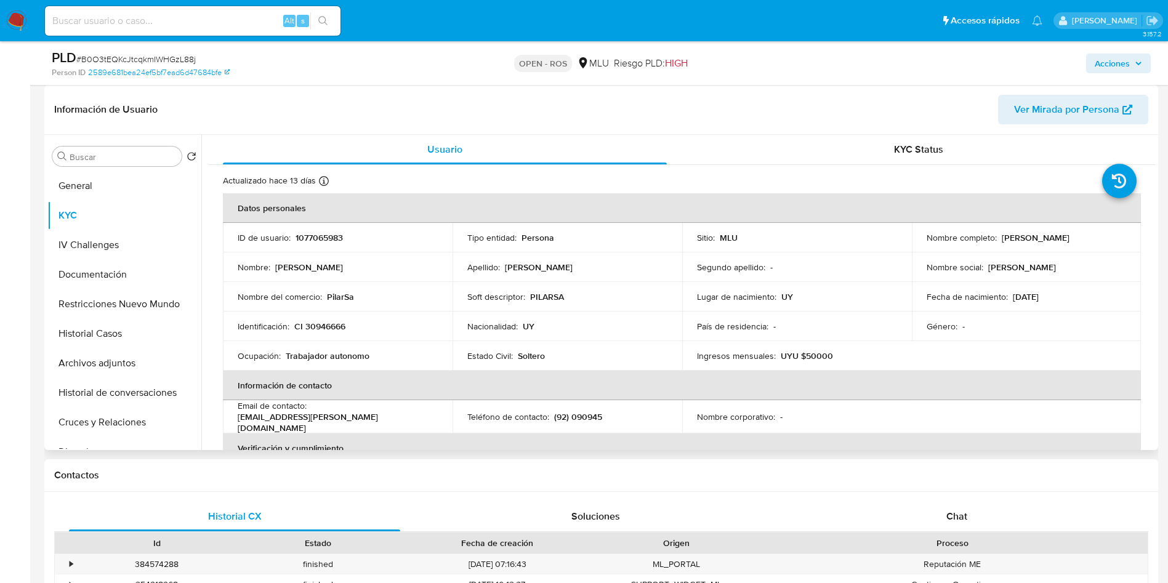
click at [466, 310] on td "Soft descriptor : PILARSA" at bounding box center [567, 297] width 230 height 30
click at [322, 316] on td "Identificación : CI 30946666" at bounding box center [338, 326] width 230 height 30
drag, startPoint x: 395, startPoint y: 354, endPoint x: 283, endPoint y: 353, distance: 112.0
click at [283, 353] on div "Ocupación : Trabajador autonomo" at bounding box center [338, 355] width 200 height 11
drag, startPoint x: 377, startPoint y: 243, endPoint x: 361, endPoint y: 348, distance: 105.9
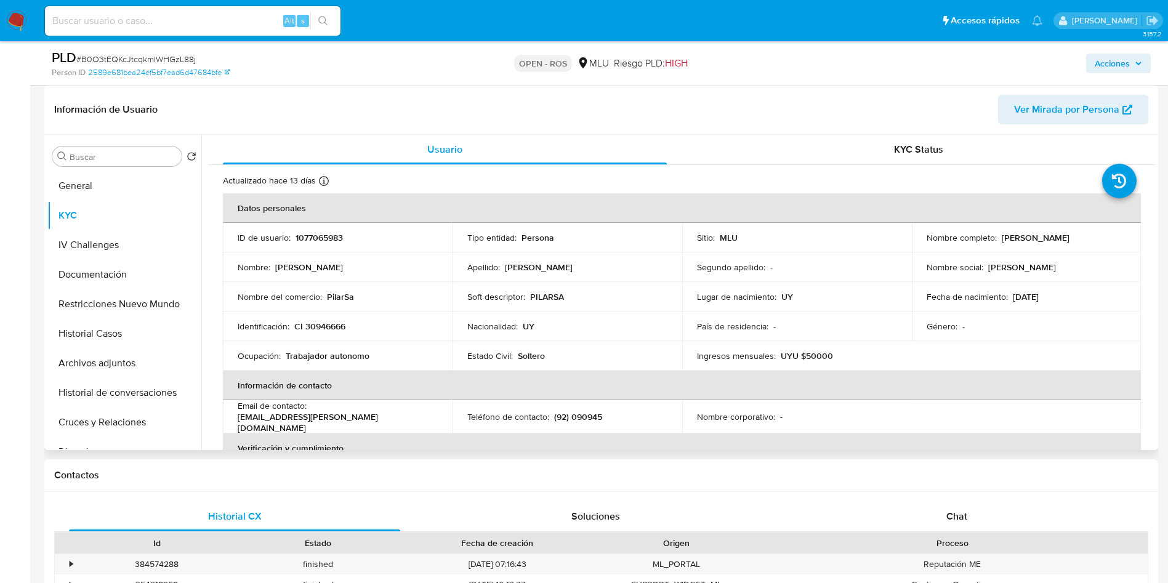
click at [377, 243] on td "ID de usuario : 1077065983" at bounding box center [338, 238] width 230 height 30
drag, startPoint x: 380, startPoint y: 355, endPoint x: 285, endPoint y: 363, distance: 95.7
click at [285, 363] on td "Ocupación : Trabajador autonomo" at bounding box center [338, 356] width 230 height 30
copy p "Trabajador autonomo"
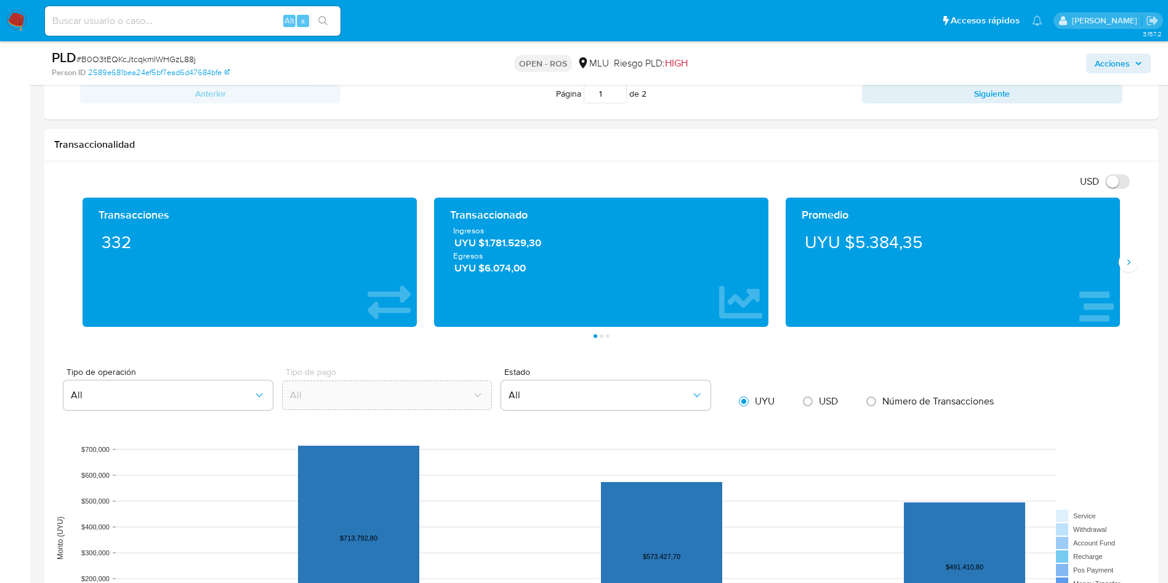
scroll to position [707, 0]
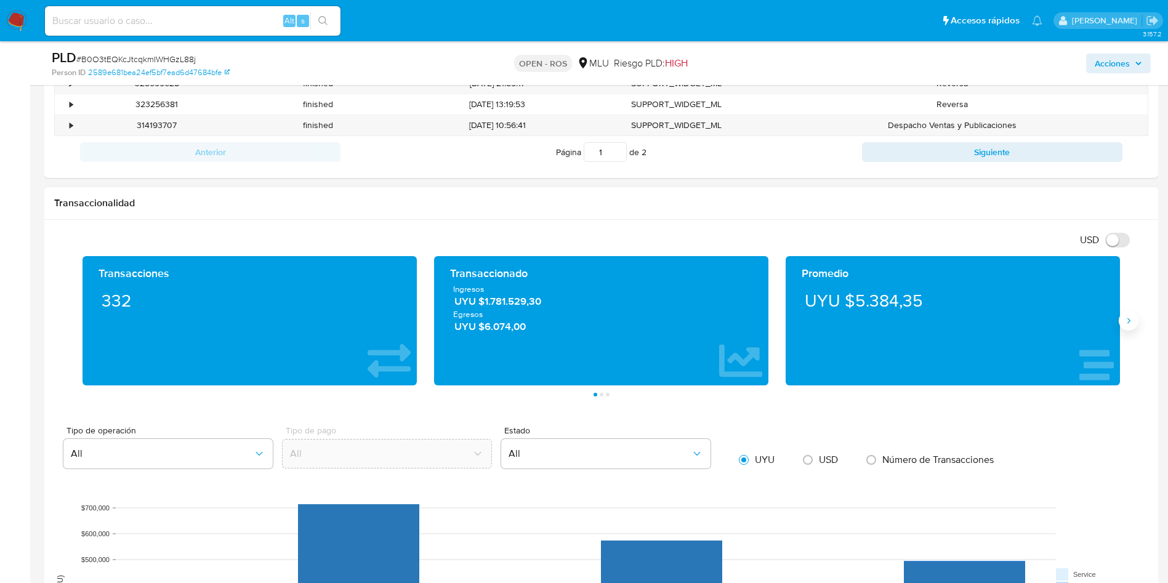
click at [1128, 326] on button "Siguiente" at bounding box center [1128, 321] width 20 height 20
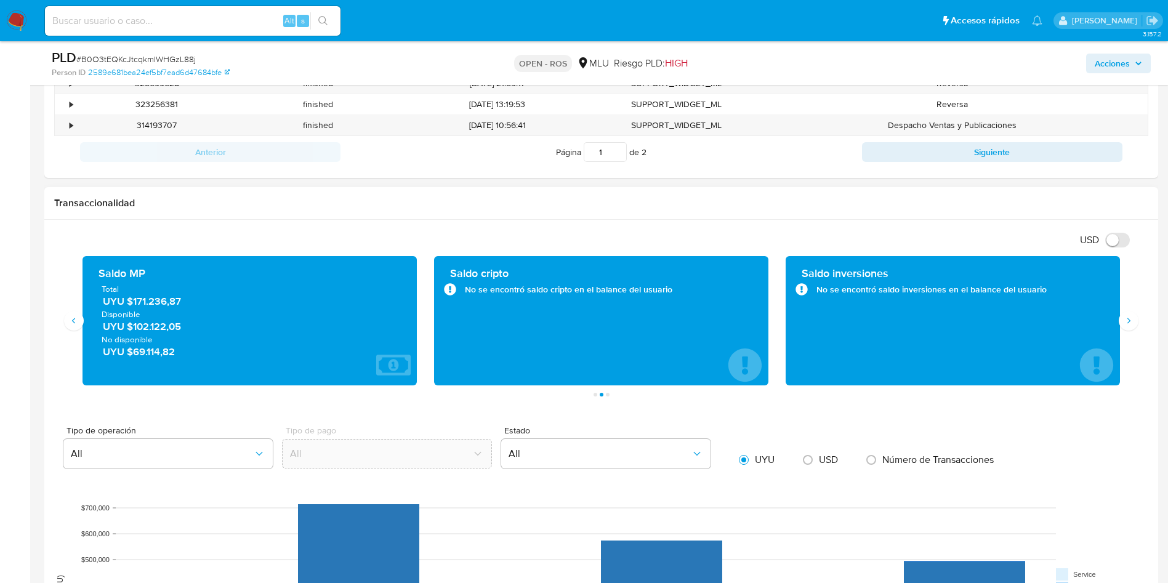
drag, startPoint x: 195, startPoint y: 303, endPoint x: 133, endPoint y: 302, distance: 61.6
click at [133, 302] on span "UYU $171.236,87" at bounding box center [250, 301] width 295 height 14
click at [1122, 237] on input "USD" at bounding box center [1117, 240] width 25 height 15
checkbox input "true"
drag, startPoint x: 190, startPoint y: 298, endPoint x: 132, endPoint y: 303, distance: 58.1
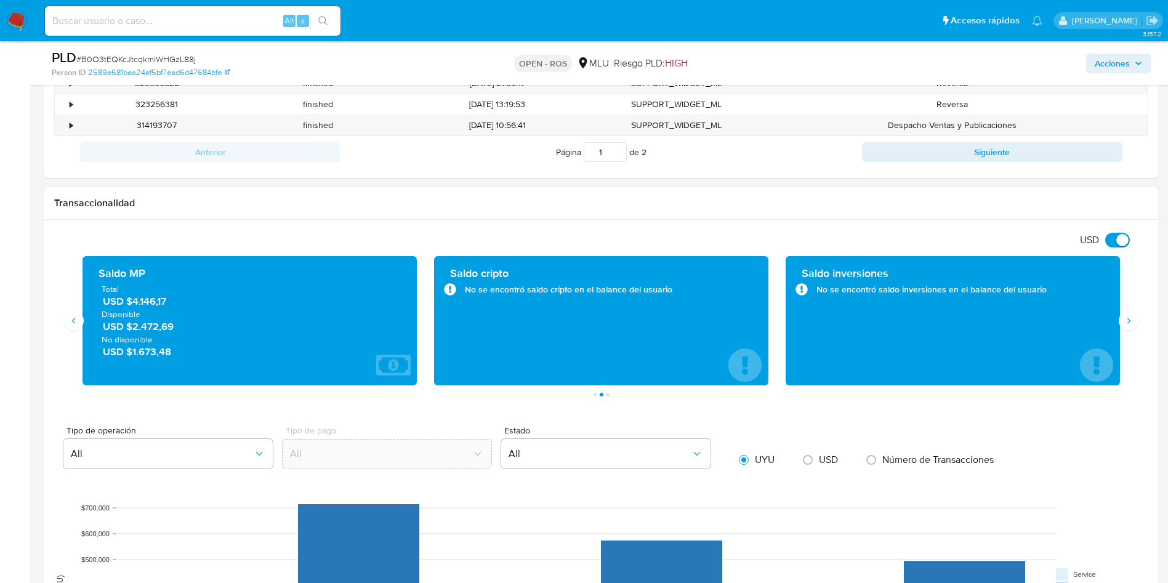
click at [132, 303] on span "USD $4.146,17" at bounding box center [250, 301] width 295 height 14
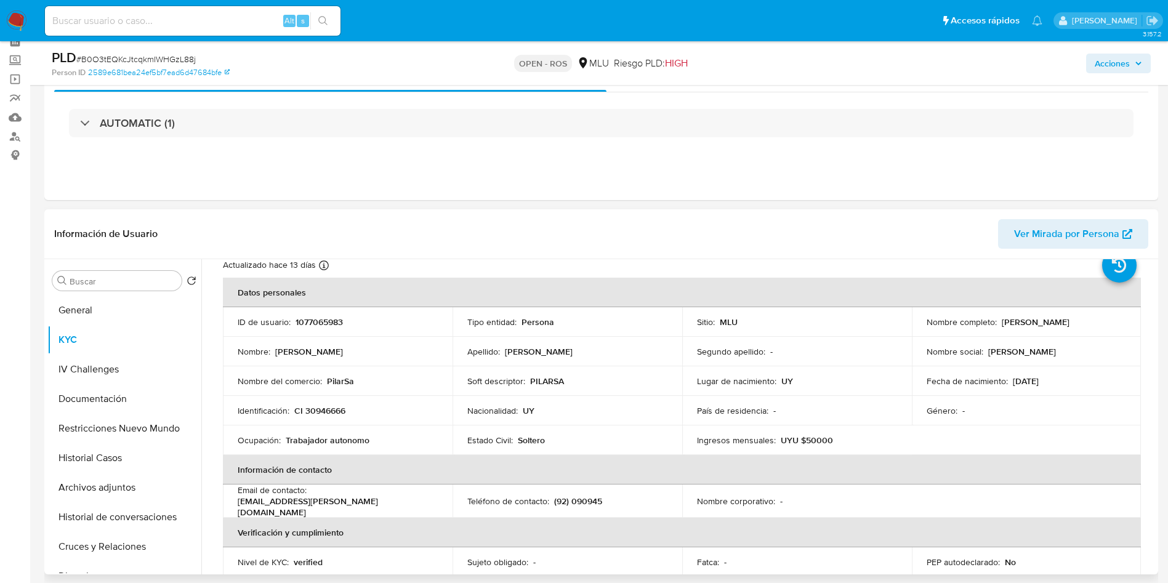
scroll to position [153, 0]
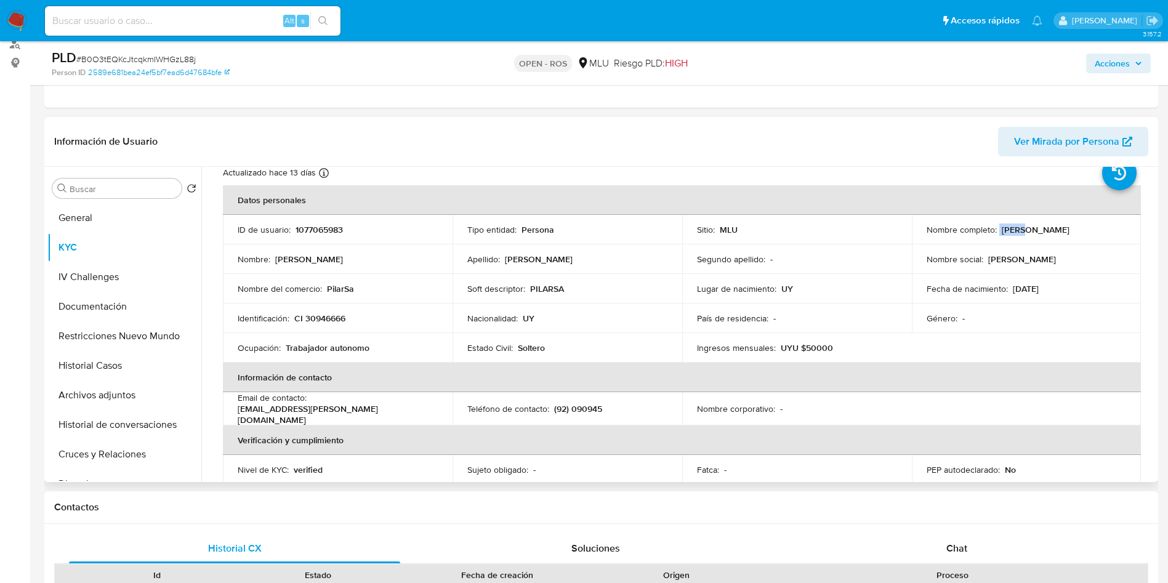
drag, startPoint x: 995, startPoint y: 230, endPoint x: 1016, endPoint y: 230, distance: 20.9
click at [1016, 230] on div "Nombre completo : [PERSON_NAME]" at bounding box center [1026, 229] width 200 height 11
click at [1013, 227] on p "[PERSON_NAME]" at bounding box center [1036, 229] width 68 height 11
drag, startPoint x: 995, startPoint y: 230, endPoint x: 1091, endPoint y: 230, distance: 96.0
click at [1091, 230] on div "Nombre completo : [PERSON_NAME]" at bounding box center [1026, 229] width 200 height 11
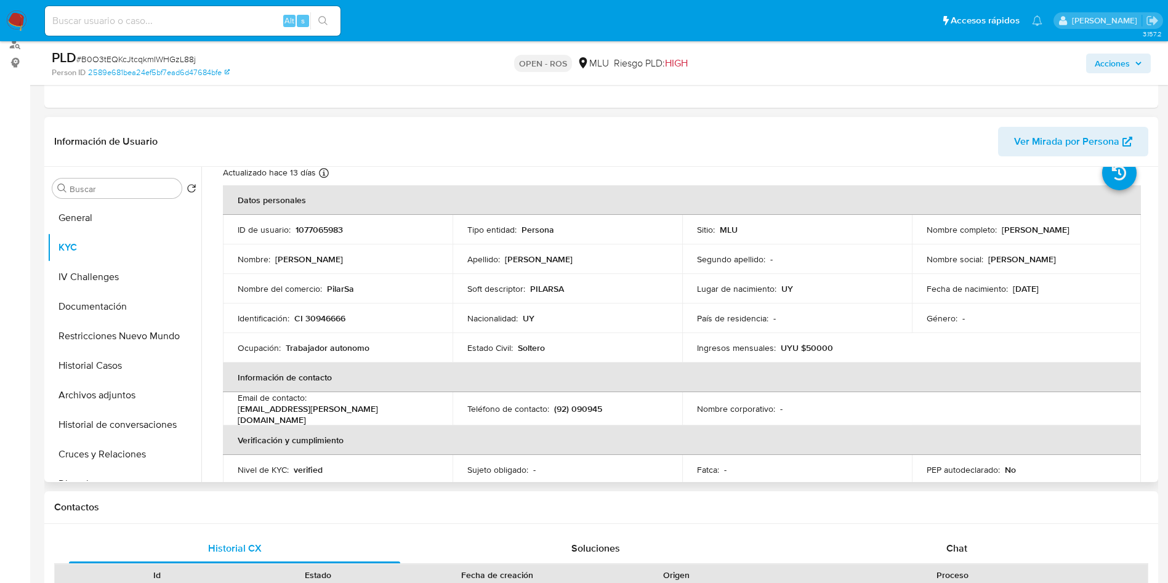
click at [1008, 232] on p "[PERSON_NAME]" at bounding box center [1036, 229] width 68 height 11
drag, startPoint x: 1002, startPoint y: 233, endPoint x: 1099, endPoint y: 232, distance: 97.3
click at [1099, 232] on div "Nombre completo : [PERSON_NAME]" at bounding box center [1026, 229] width 200 height 11
click at [983, 240] on td "Nombre completo : [PERSON_NAME]" at bounding box center [1027, 230] width 230 height 30
drag, startPoint x: 1001, startPoint y: 230, endPoint x: 1104, endPoint y: 240, distance: 103.9
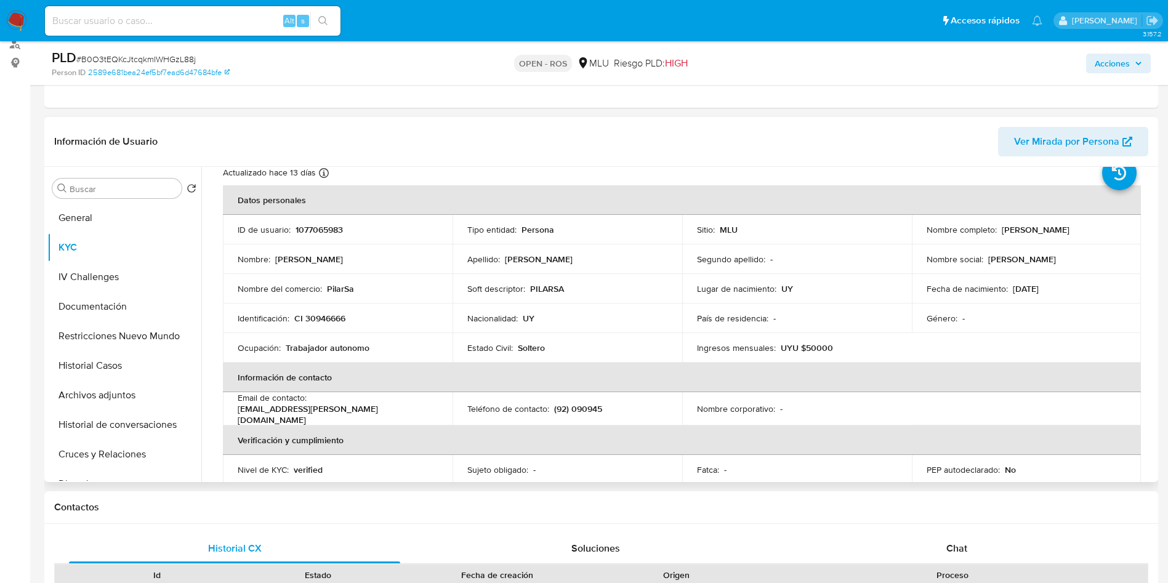
click at [1104, 240] on td "Nombre completo : [PERSON_NAME]" at bounding box center [1027, 230] width 230 height 30
click at [1002, 230] on p "[PERSON_NAME]" at bounding box center [1036, 229] width 68 height 11
drag, startPoint x: 998, startPoint y: 230, endPoint x: 1107, endPoint y: 235, distance: 109.0
click at [1107, 235] on div "Nombre completo : [PERSON_NAME]" at bounding box center [1026, 229] width 200 height 11
copy p "[PERSON_NAME]"
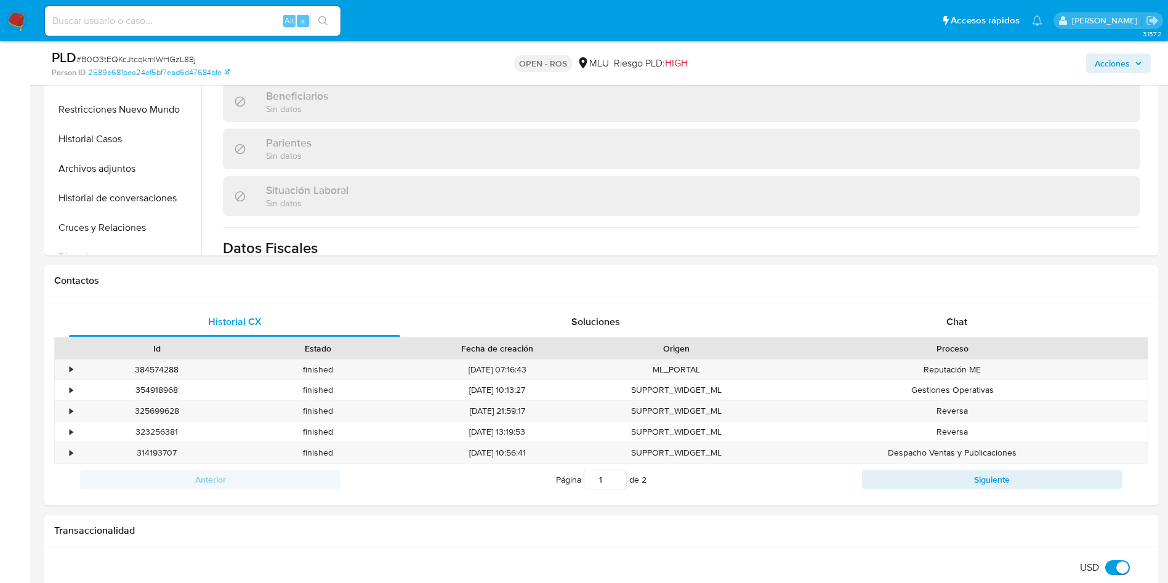
scroll to position [522, 0]
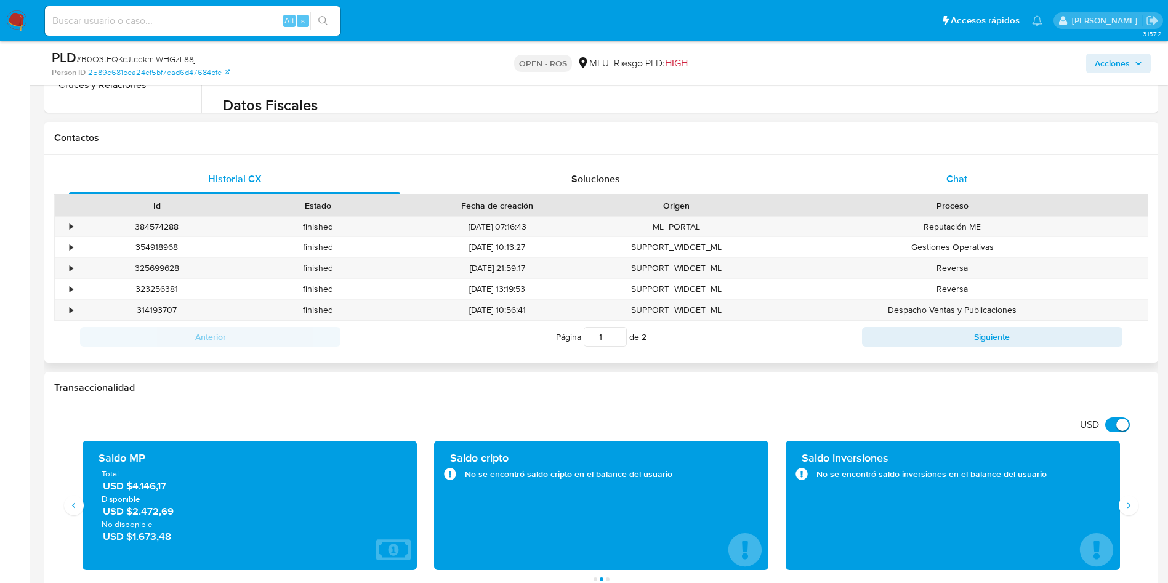
click at [966, 192] on div "Chat" at bounding box center [956, 179] width 331 height 30
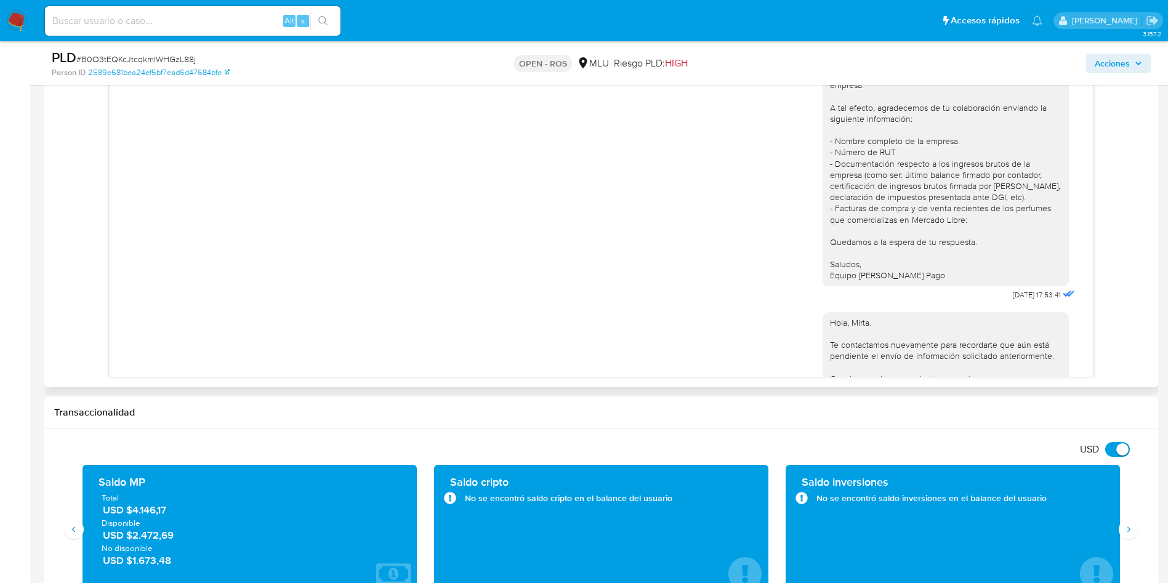
scroll to position [150, 0]
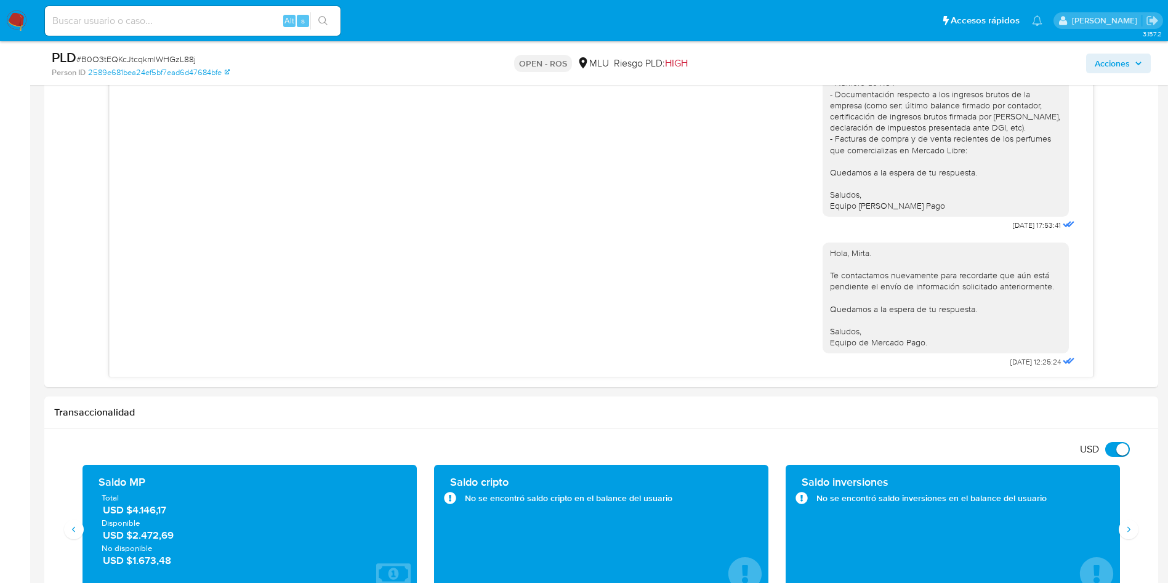
click at [151, 62] on span "# B0O3tEQKcJtcqkmIWHGzL88j" at bounding box center [135, 59] width 119 height 12
copy span "B0O3tEQKcJtcqkmIWHGzL88j"
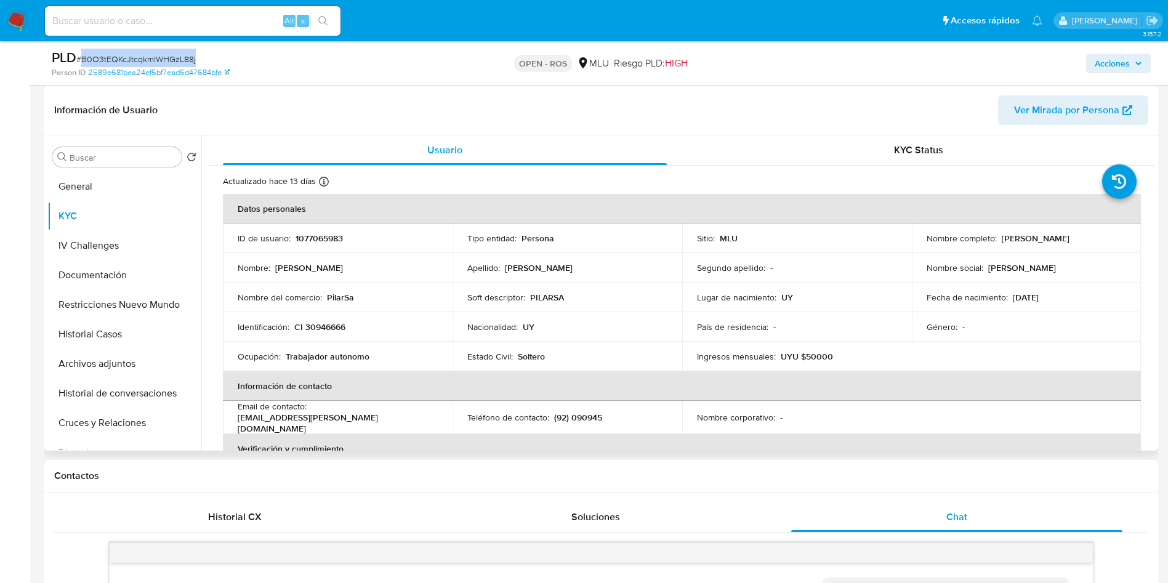
scroll to position [185, 0]
click at [322, 324] on p "CI 30946666" at bounding box center [319, 326] width 51 height 11
copy p "30946666"
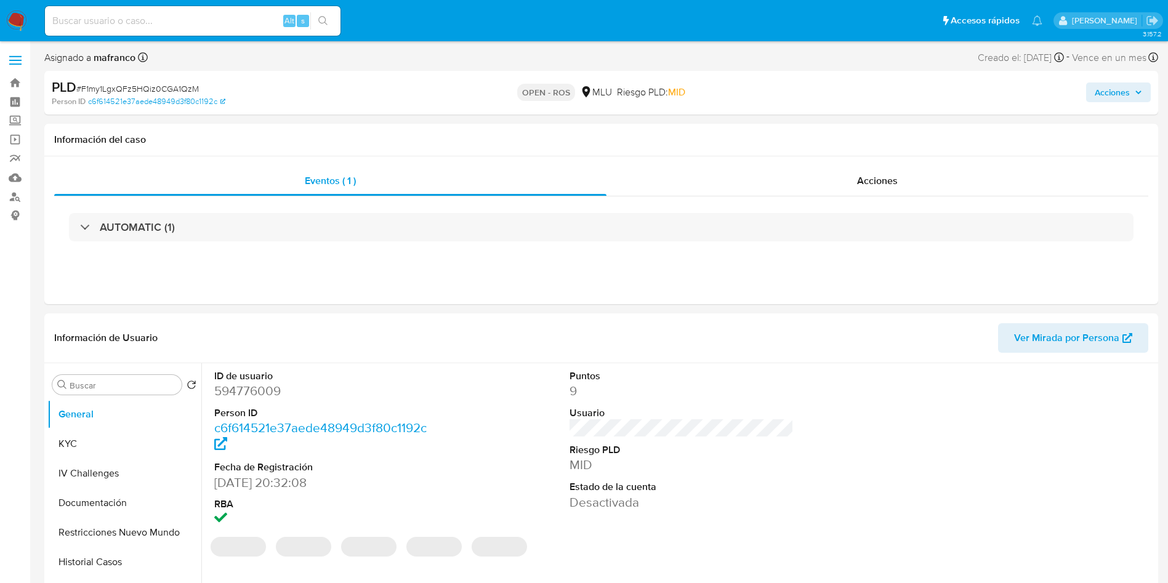
select select "10"
click at [758, 406] on dt "Usuario" at bounding box center [681, 413] width 225 height 14
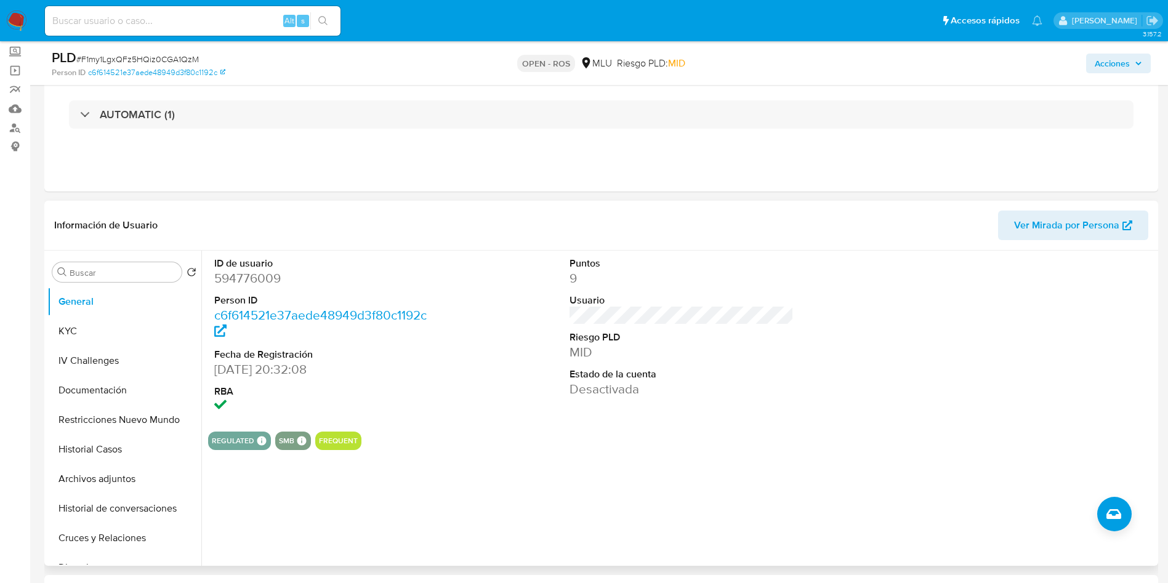
scroll to position [92, 0]
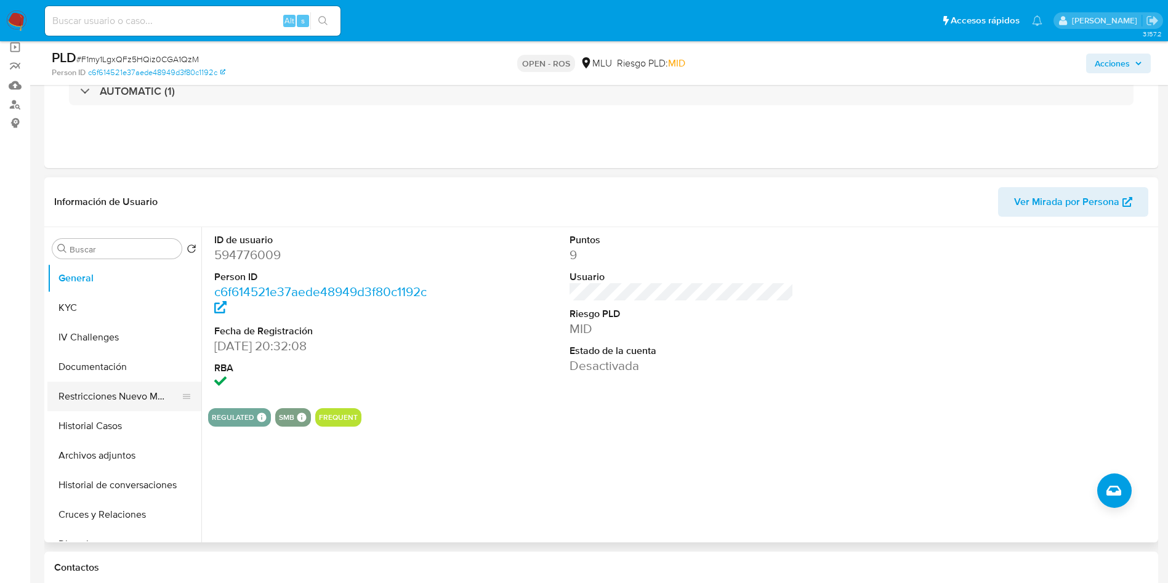
click at [137, 386] on button "Restricciones Nuevo Mundo" at bounding box center [119, 397] width 144 height 30
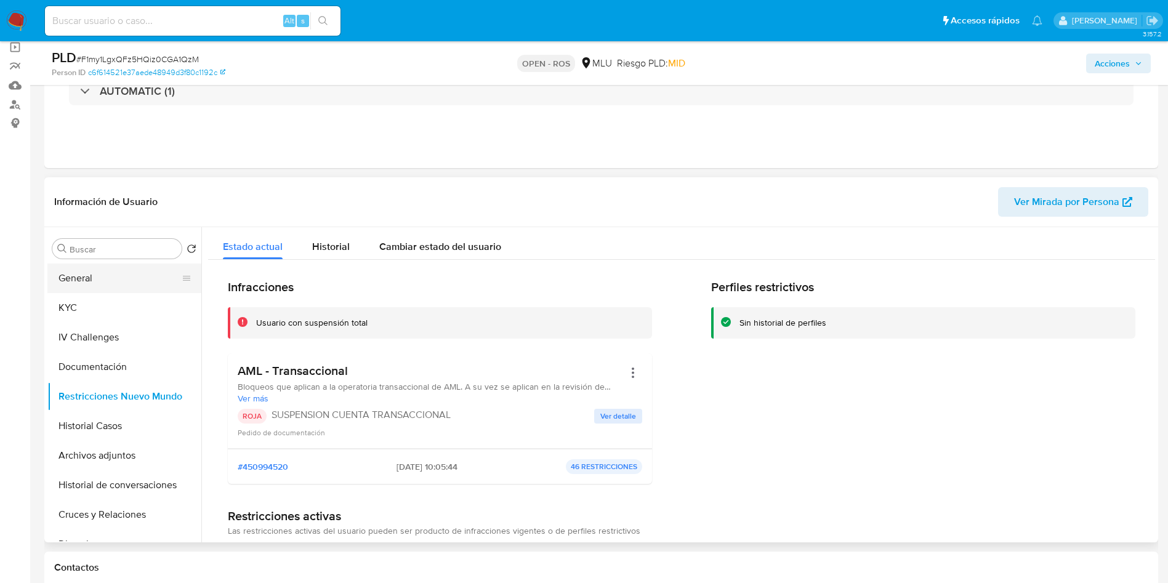
click at [119, 273] on button "General" at bounding box center [119, 278] width 144 height 30
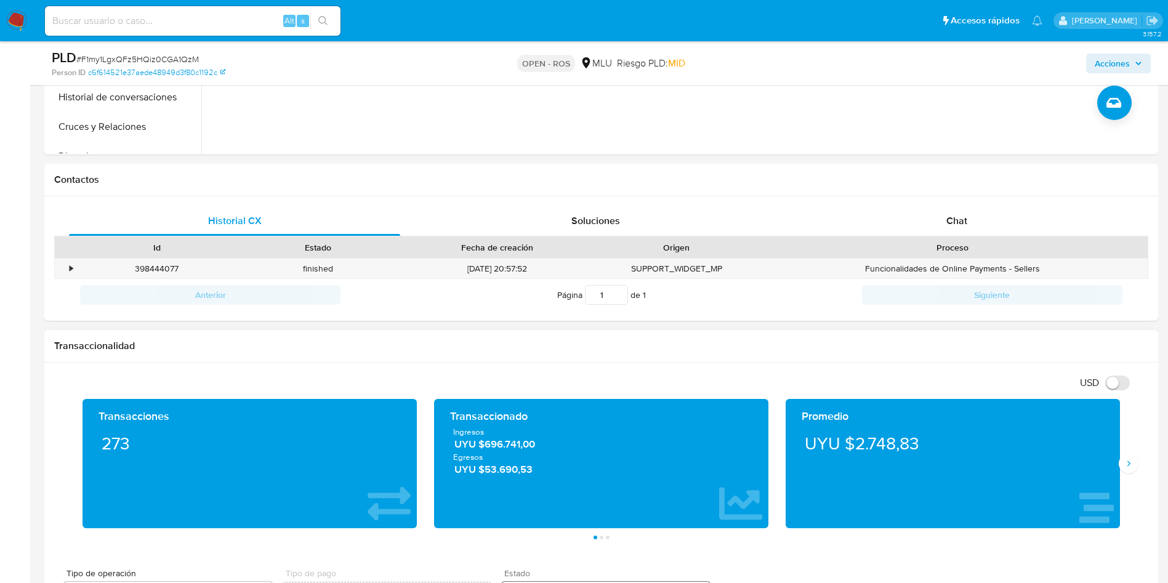
scroll to position [646, 0]
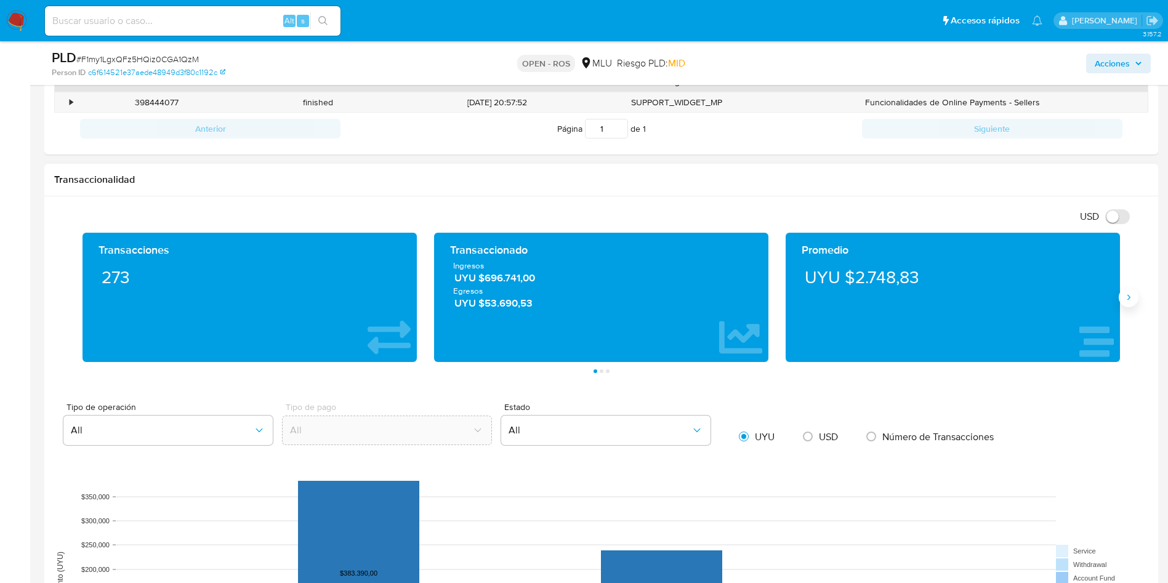
click at [1133, 294] on button "Siguiente" at bounding box center [1128, 297] width 20 height 20
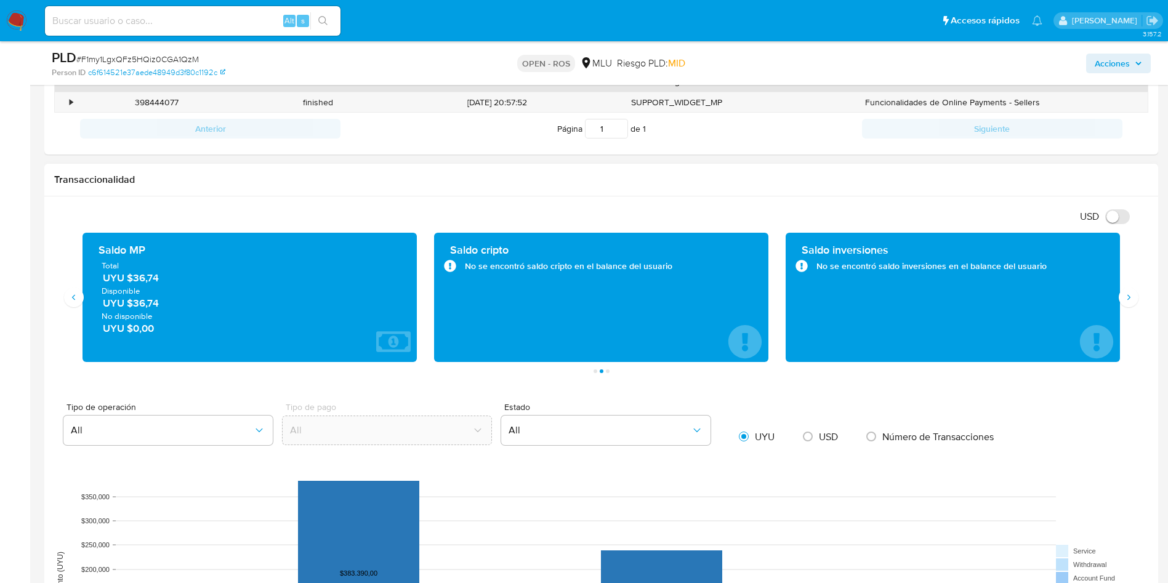
drag, startPoint x: 198, startPoint y: 279, endPoint x: 159, endPoint y: 289, distance: 40.6
click at [136, 277] on span "UYU $36,74" at bounding box center [250, 278] width 295 height 14
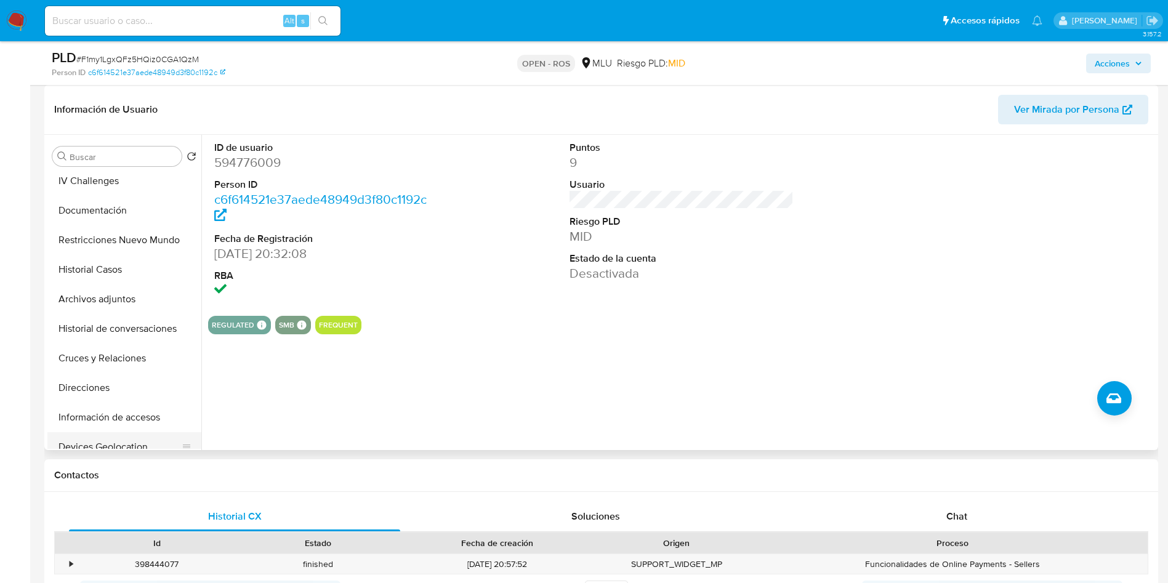
scroll to position [92, 0]
drag, startPoint x: 126, startPoint y: 354, endPoint x: 140, endPoint y: 399, distance: 47.1
click at [126, 354] on button "Direcciones" at bounding box center [124, 360] width 154 height 30
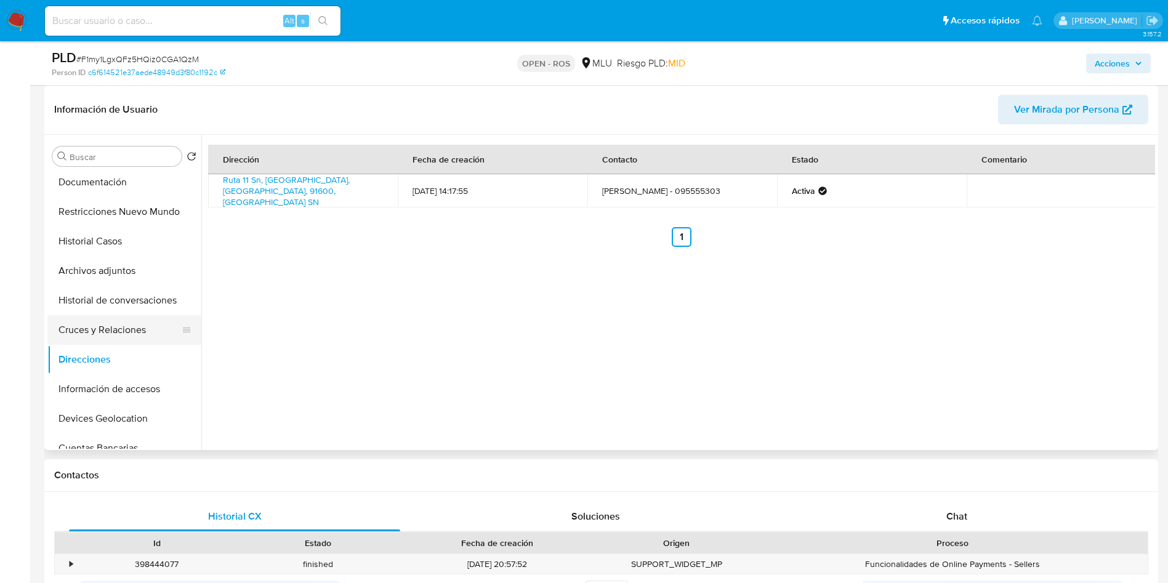
click at [116, 327] on button "Cruces y Relaciones" at bounding box center [119, 330] width 144 height 30
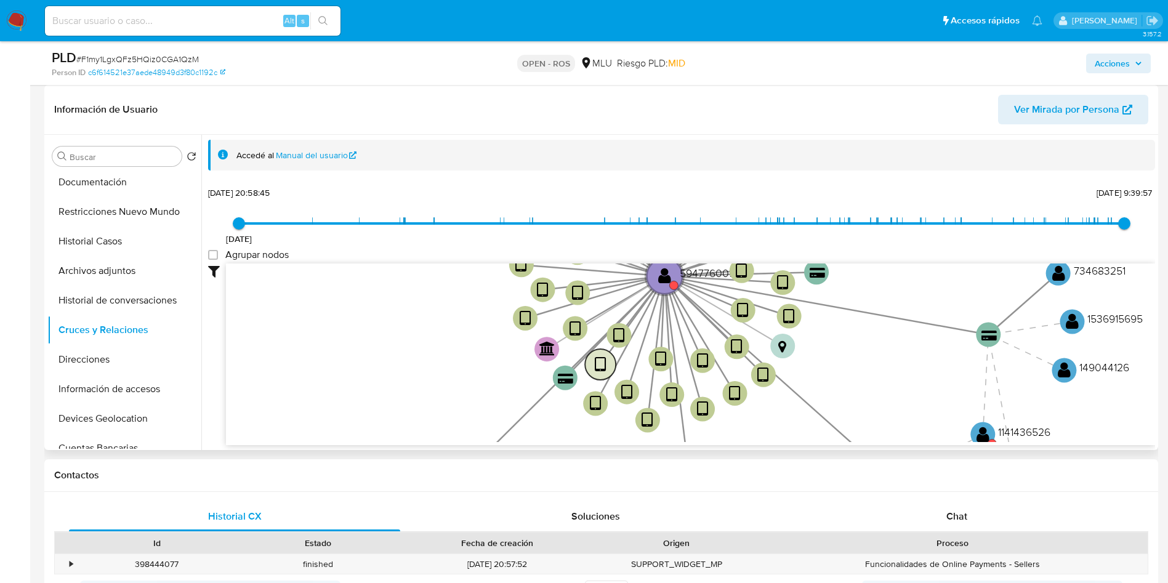
click at [604, 364] on text "" at bounding box center [601, 365] width 12 height 18
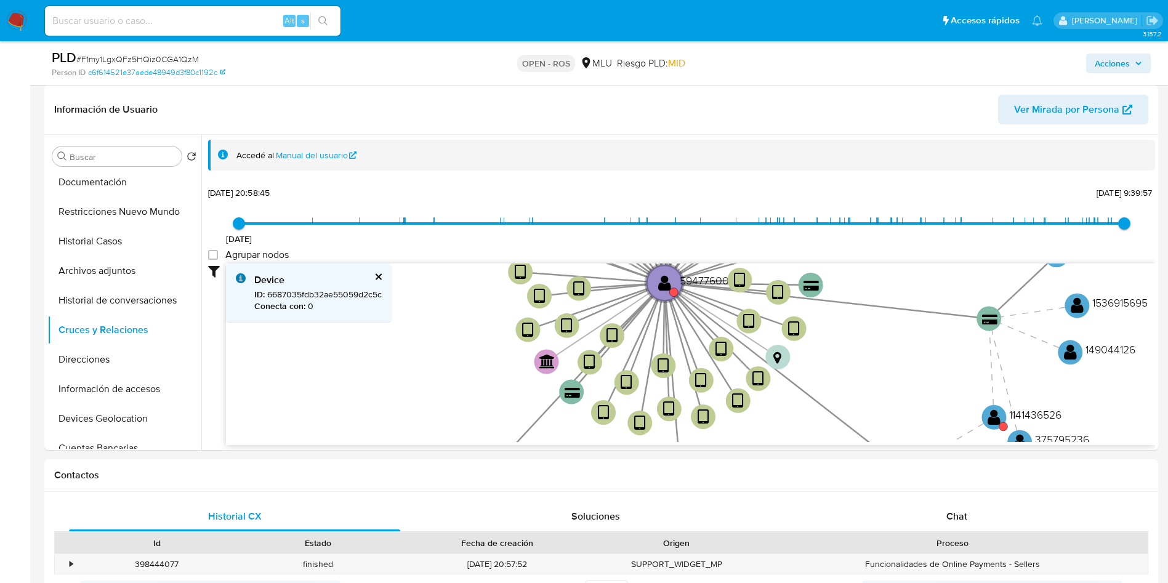
click at [147, 49] on div "PLD # F1my1LgxQFz5HQiz0CGA1QzM" at bounding box center [233, 58] width 362 height 18
click at [152, 53] on span "# F1my1LgxQFz5HQiz0CGA1QzM" at bounding box center [137, 59] width 122 height 12
copy span "F1my1LgxQFz5HQiz0CGA1QzM"
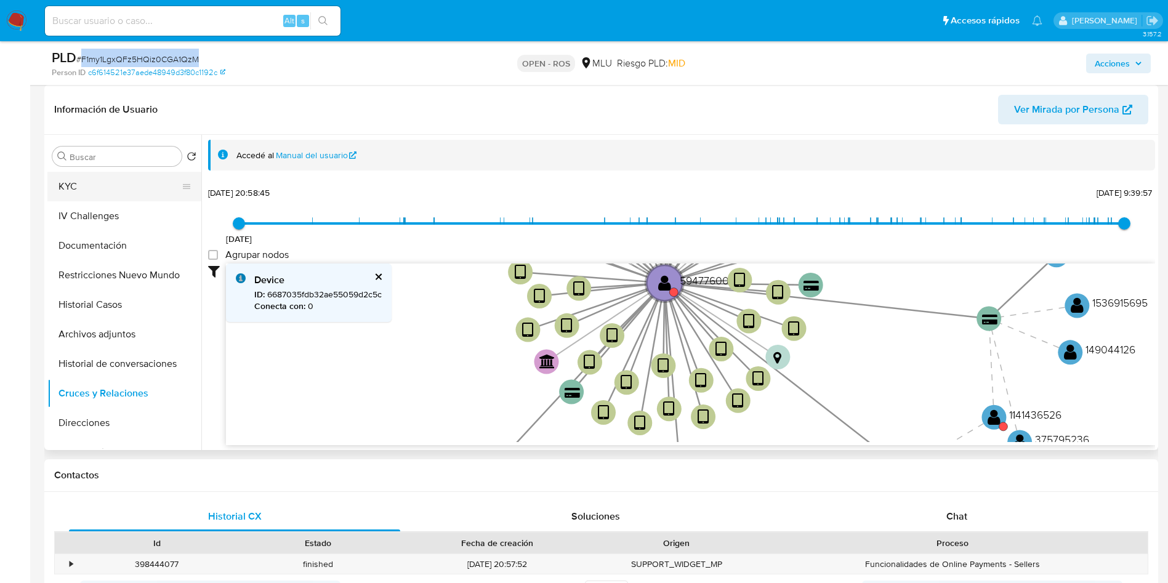
scroll to position [0, 0]
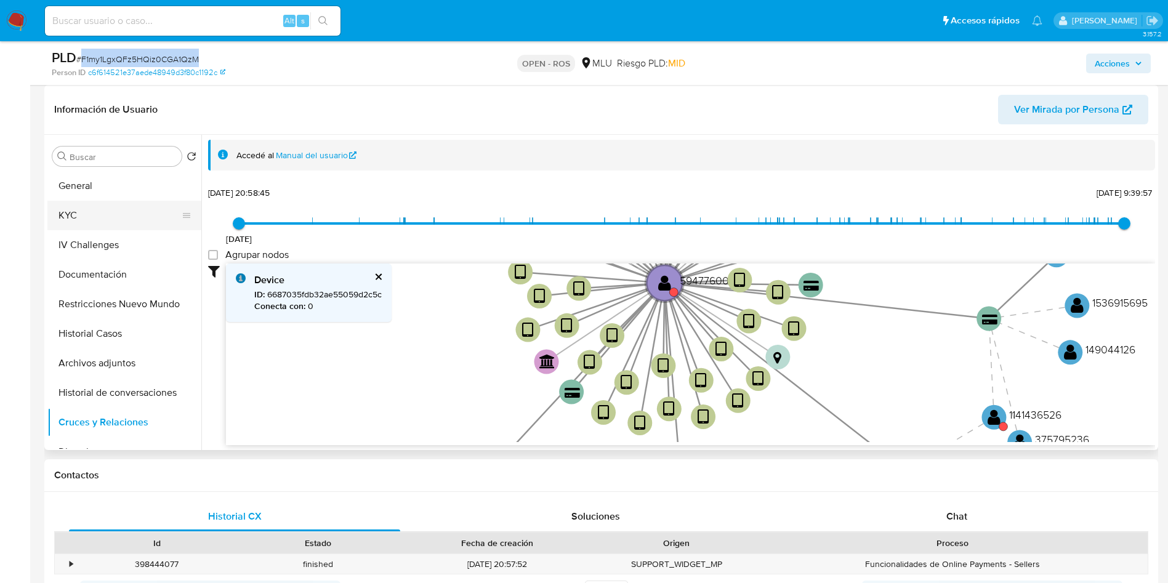
click at [111, 209] on button "KYC" at bounding box center [119, 216] width 144 height 30
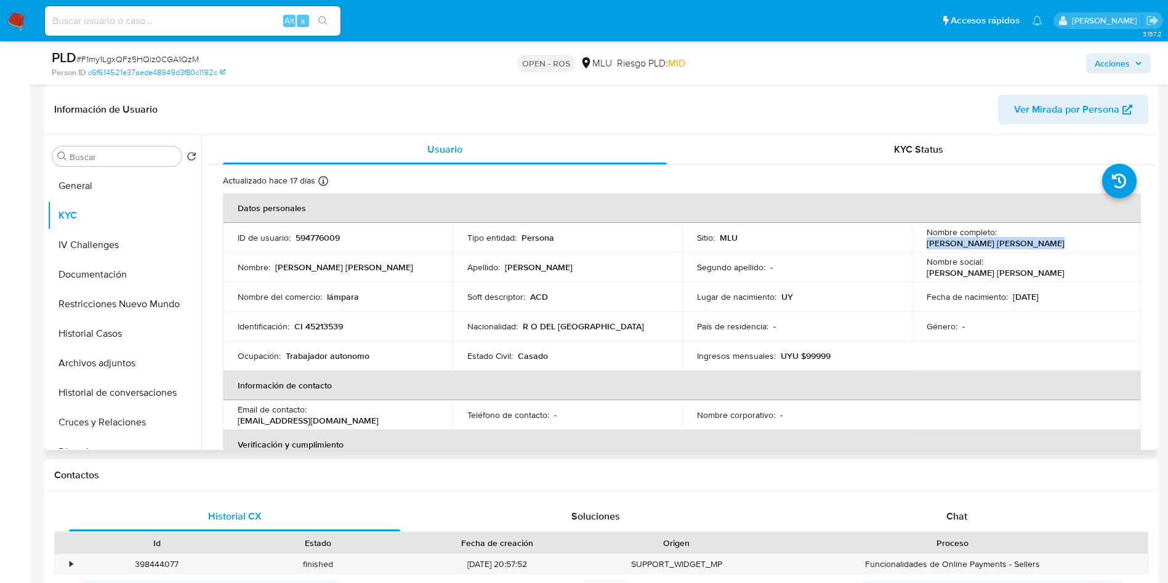
drag, startPoint x: 1000, startPoint y: 237, endPoint x: 1121, endPoint y: 234, distance: 120.7
click at [1121, 234] on div "Nombre completo : Maria Jose Martinez Delgado" at bounding box center [1026, 238] width 200 height 22
copy p "Maria Jose Martinez Delgado"
click at [326, 330] on p "CI 45213539" at bounding box center [318, 326] width 49 height 11
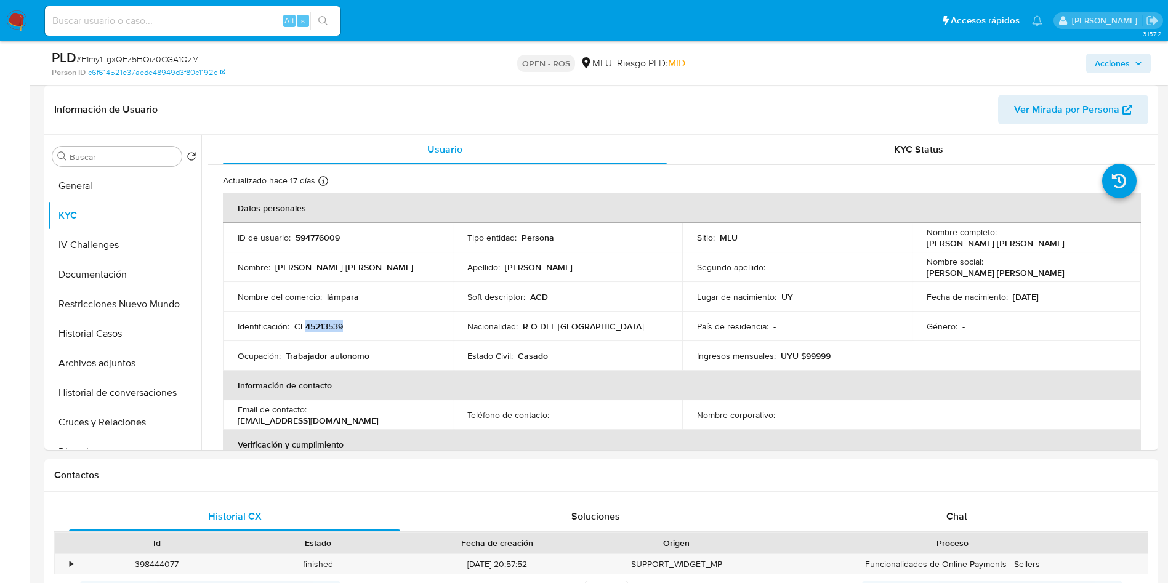
copy p "45213539"
drag, startPoint x: 998, startPoint y: 239, endPoint x: 1133, endPoint y: 239, distance: 134.2
click at [1133, 239] on td "Nombre completo : Maria Jose Martinez Delgado" at bounding box center [1027, 238] width 230 height 30
copy p "Maria Jose Martinez Delgado"
click at [324, 242] on p "594776009" at bounding box center [317, 237] width 44 height 11
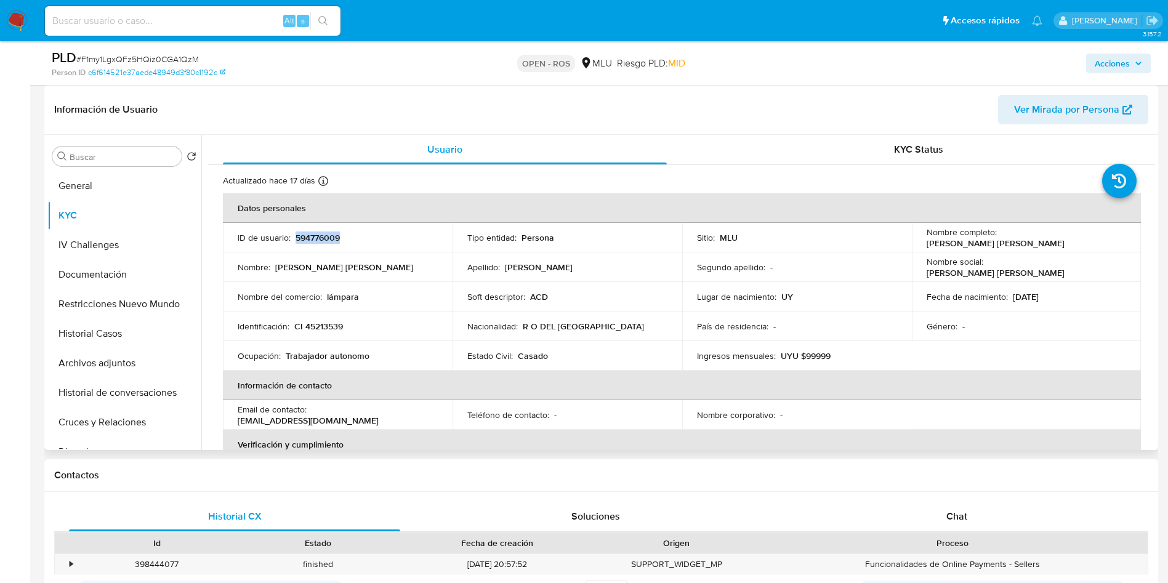
click at [324, 241] on p "594776009" at bounding box center [317, 237] width 44 height 11
copy p "594776009"
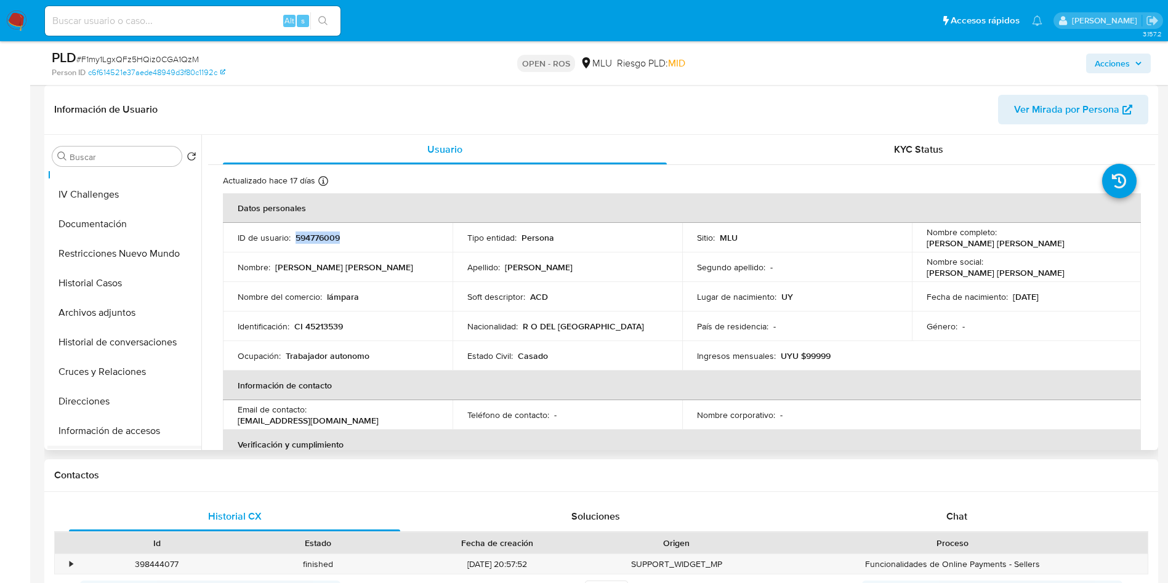
scroll to position [92, 0]
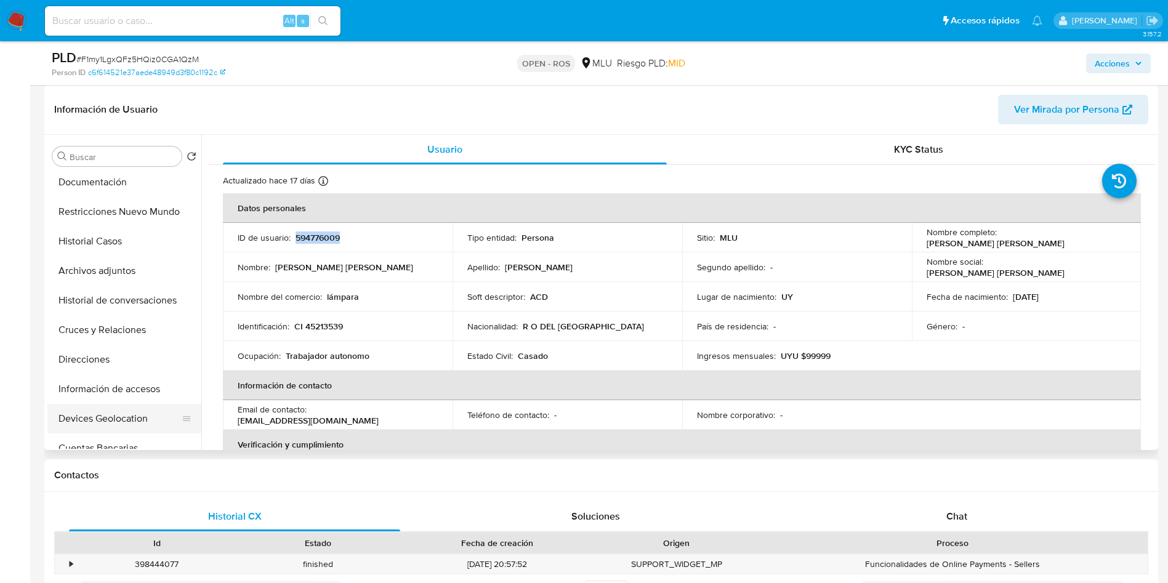
click at [129, 412] on button "Devices Geolocation" at bounding box center [119, 419] width 144 height 30
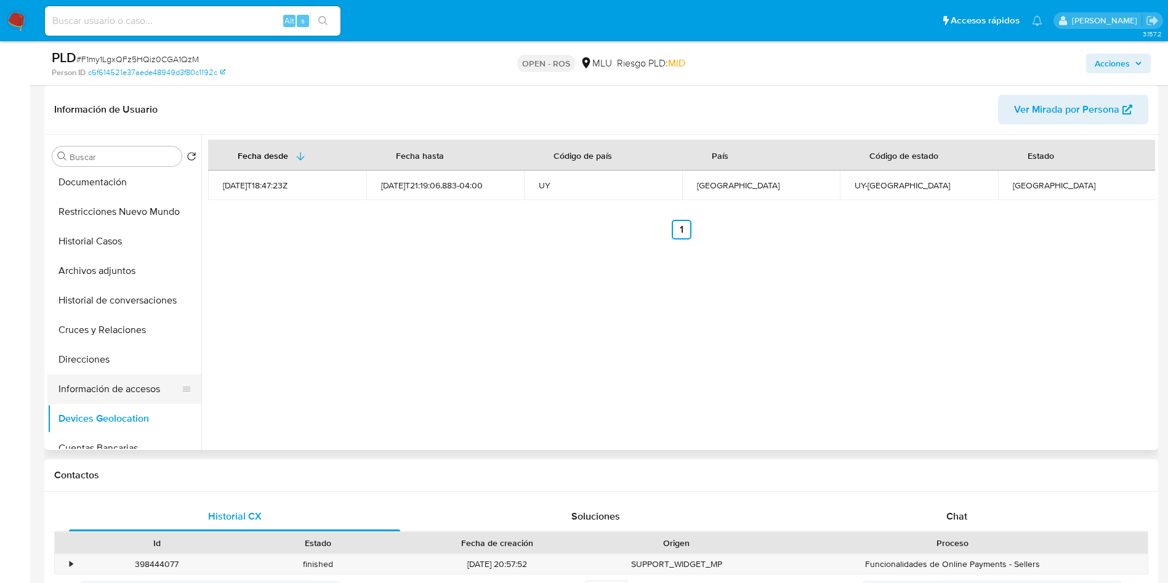
click at [151, 387] on button "Información de accesos" at bounding box center [119, 389] width 144 height 30
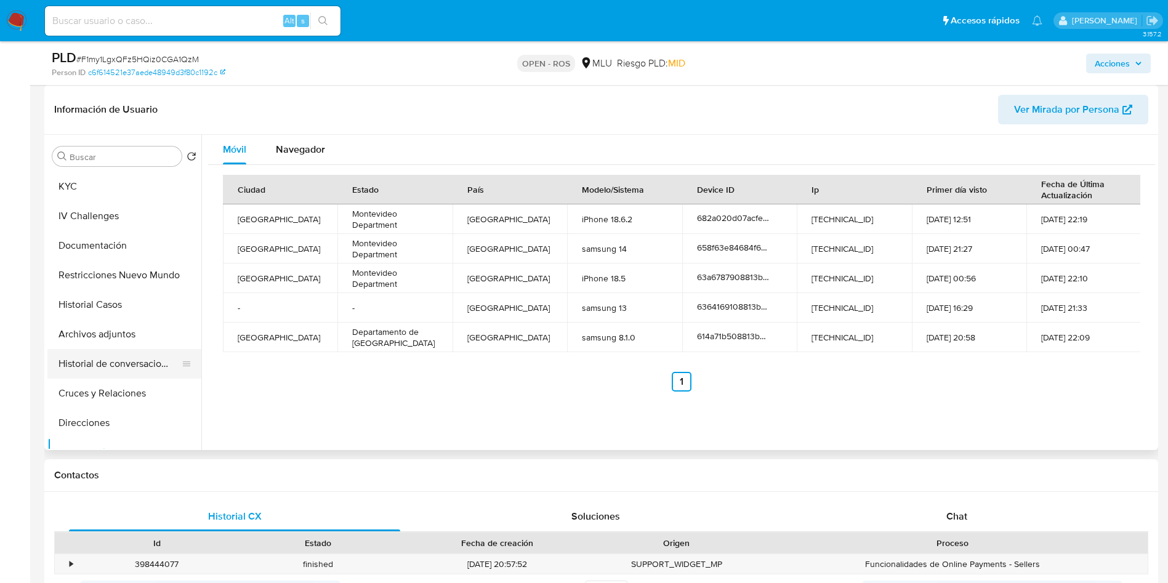
scroll to position [0, 0]
click at [122, 218] on button "KYC" at bounding box center [119, 216] width 144 height 30
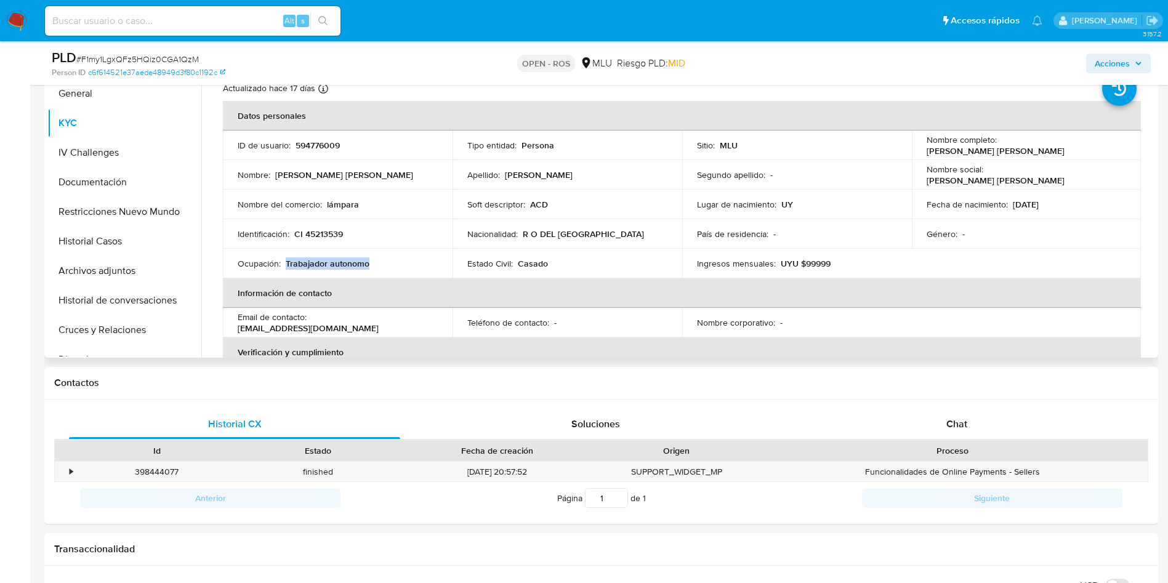
drag, startPoint x: 404, startPoint y: 260, endPoint x: 298, endPoint y: 252, distance: 106.8
click at [298, 252] on td "Ocupación : Trabajador autonomo" at bounding box center [338, 264] width 230 height 30
copy p "Trabajador autonomo"
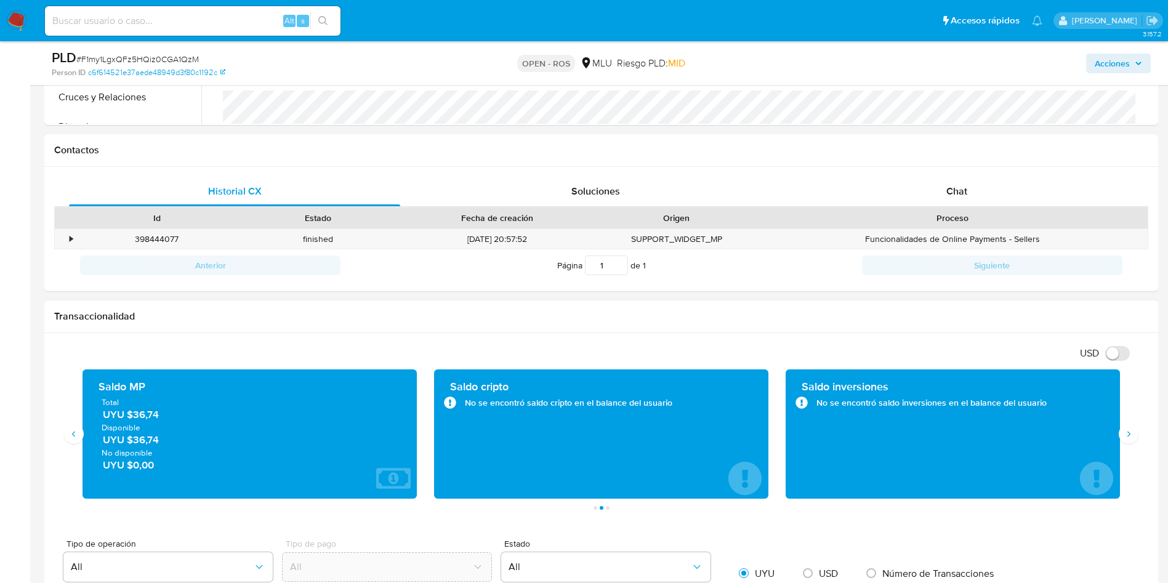
scroll to position [739, 0]
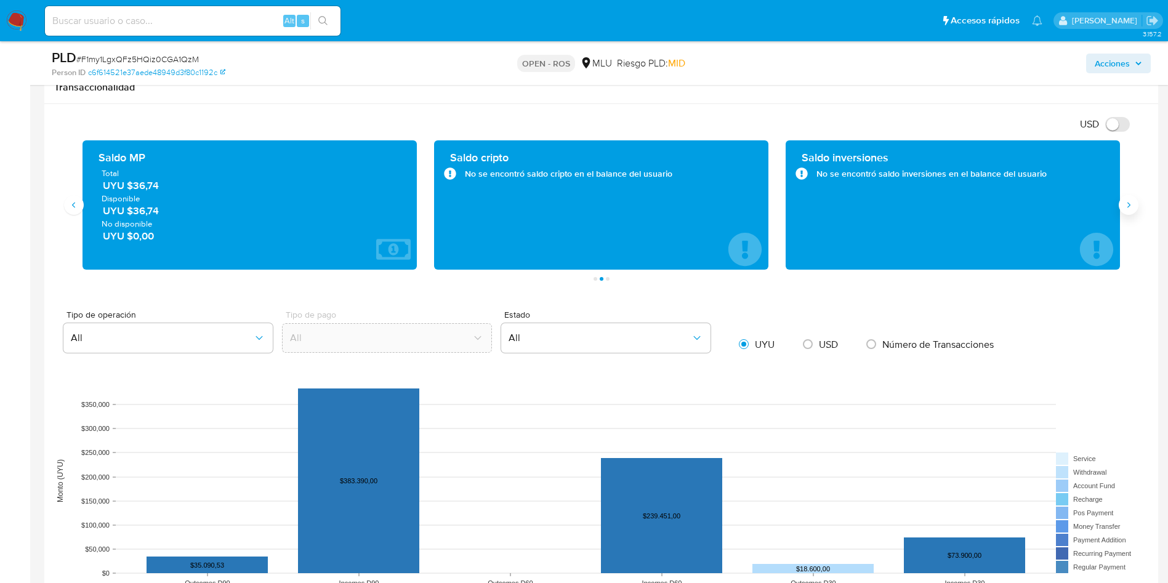
click at [1130, 211] on div "Transacciones 273 Transaccionado Ingresos UYU $696.741,00 Egresos UYU $53.690,5…" at bounding box center [601, 210] width 1094 height 140
click at [1129, 207] on icon "Siguiente" at bounding box center [1128, 205] width 10 height 10
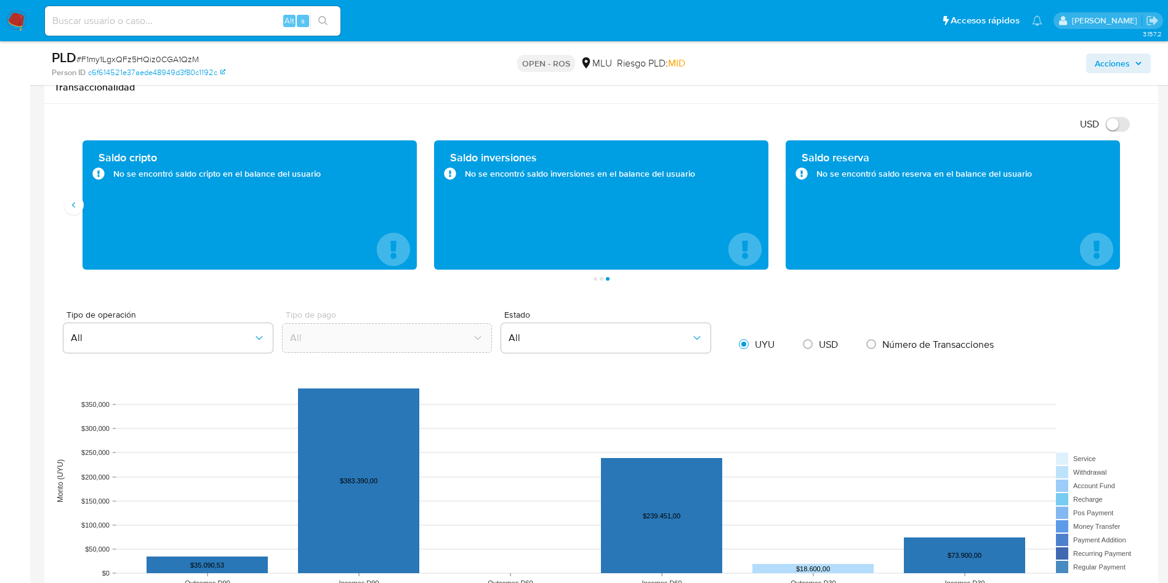
click at [74, 204] on icon "Anterior" at bounding box center [73, 206] width 3 height 6
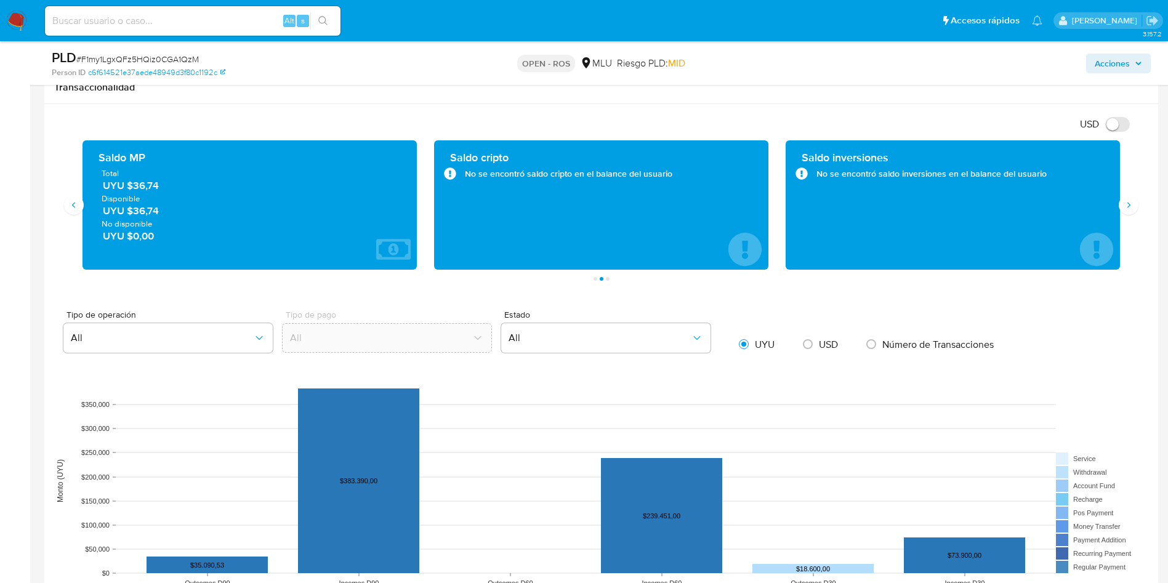
click at [1115, 130] on input "USD" at bounding box center [1117, 124] width 25 height 15
checkbox input "true"
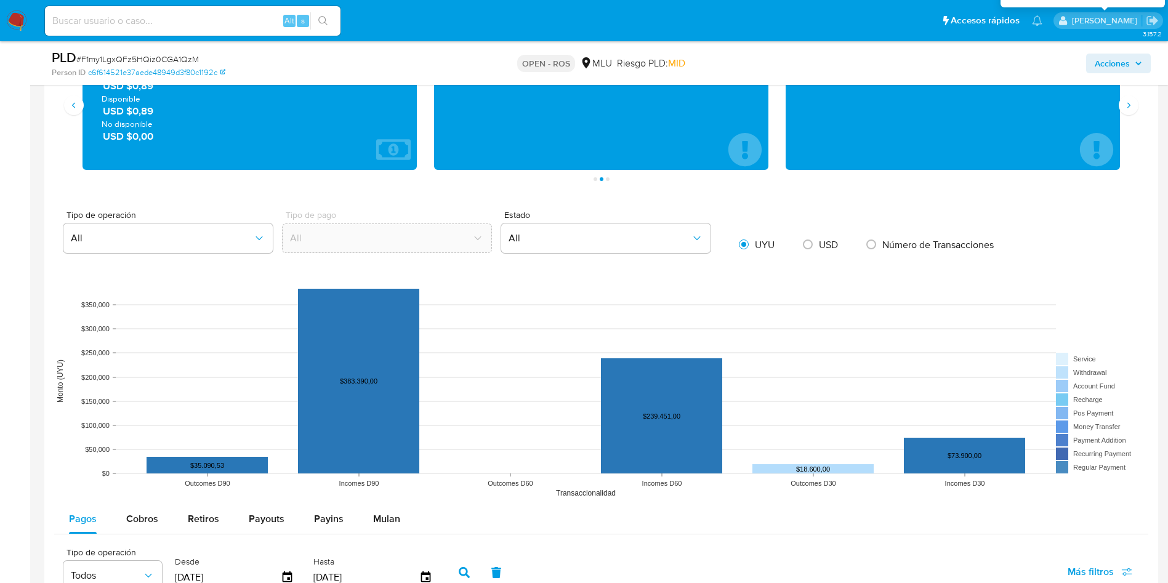
scroll to position [1056, 0]
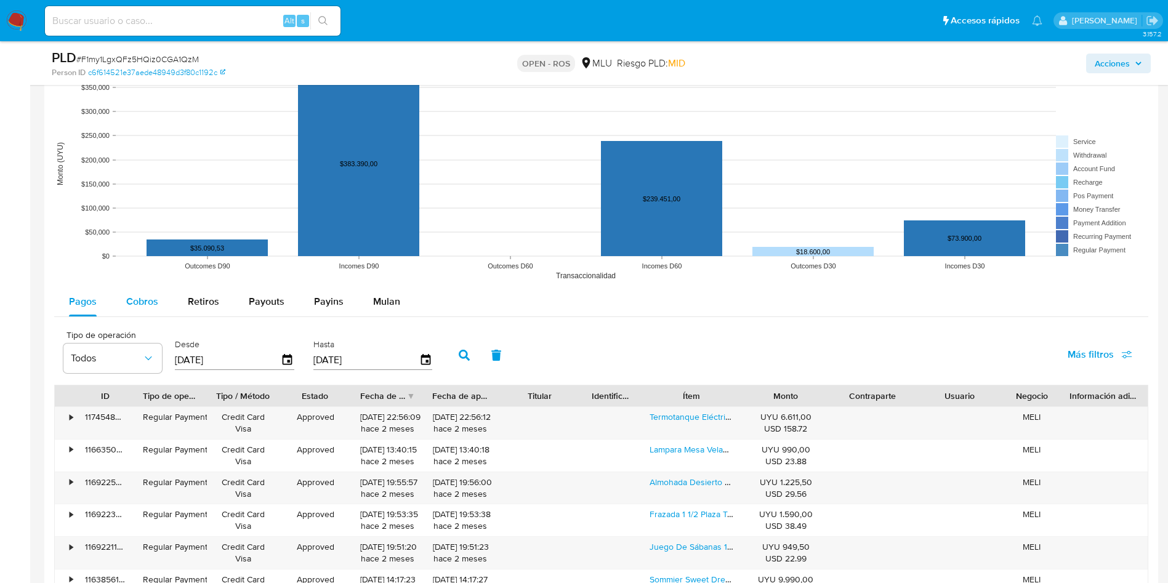
click at [164, 312] on button "Cobros" at bounding box center [142, 302] width 62 height 30
select select "10"
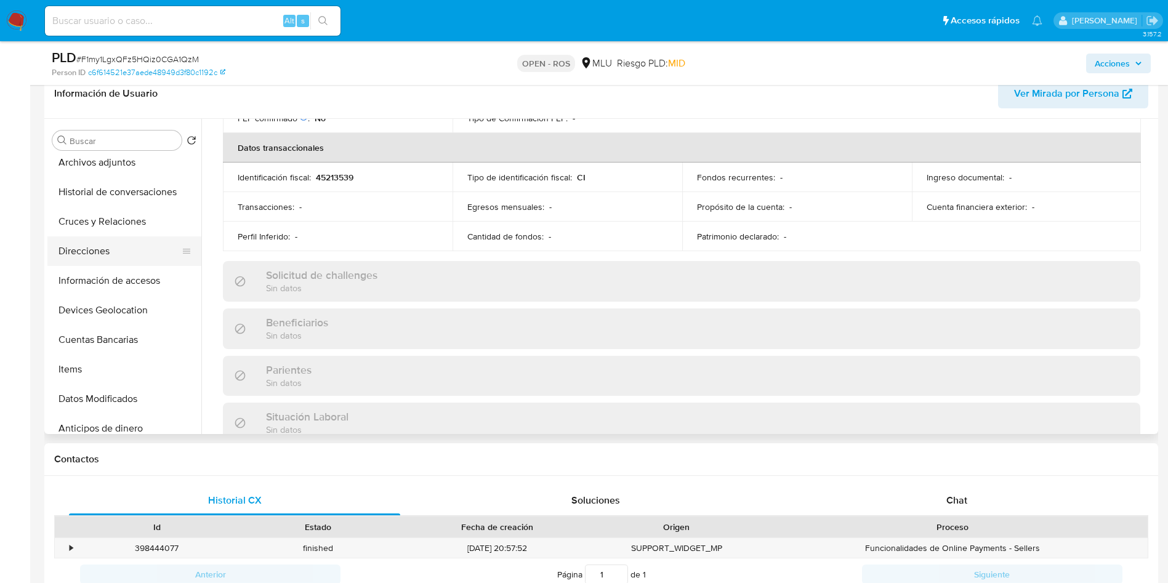
scroll to position [92, 0]
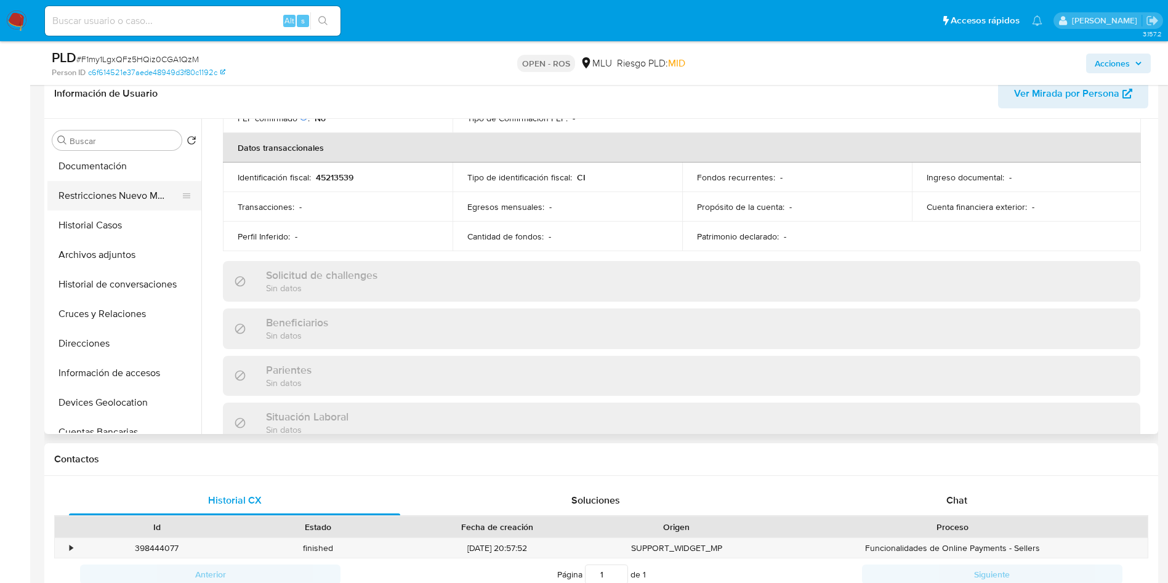
click at [124, 191] on button "Restricciones Nuevo Mundo" at bounding box center [119, 196] width 144 height 30
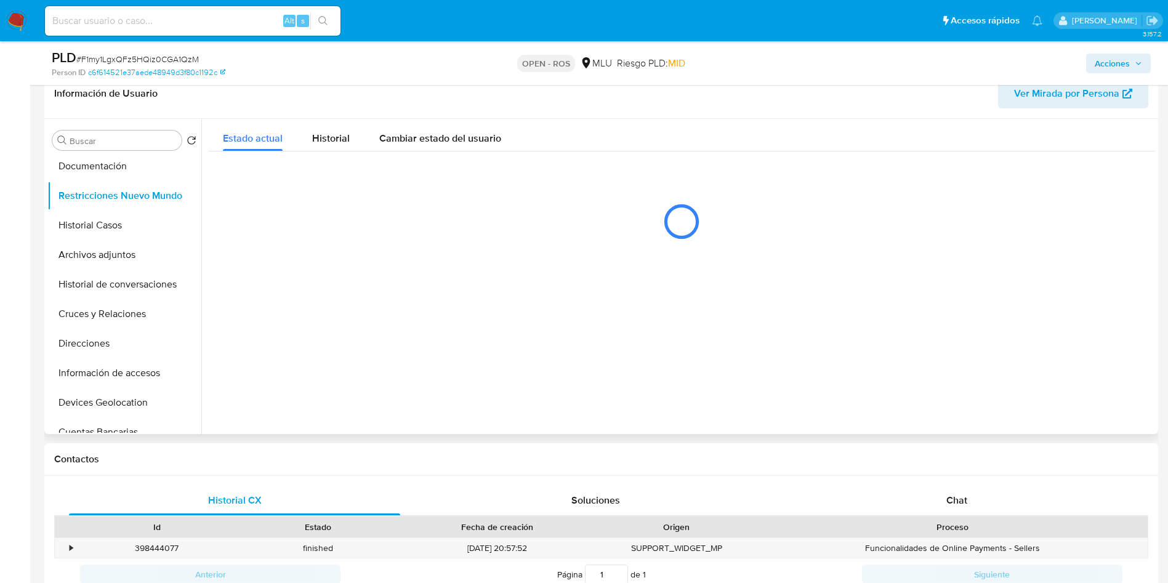
scroll to position [0, 0]
drag, startPoint x: 981, startPoint y: 492, endPoint x: 942, endPoint y: 513, distance: 43.8
click at [979, 492] on div "Chat" at bounding box center [956, 501] width 331 height 30
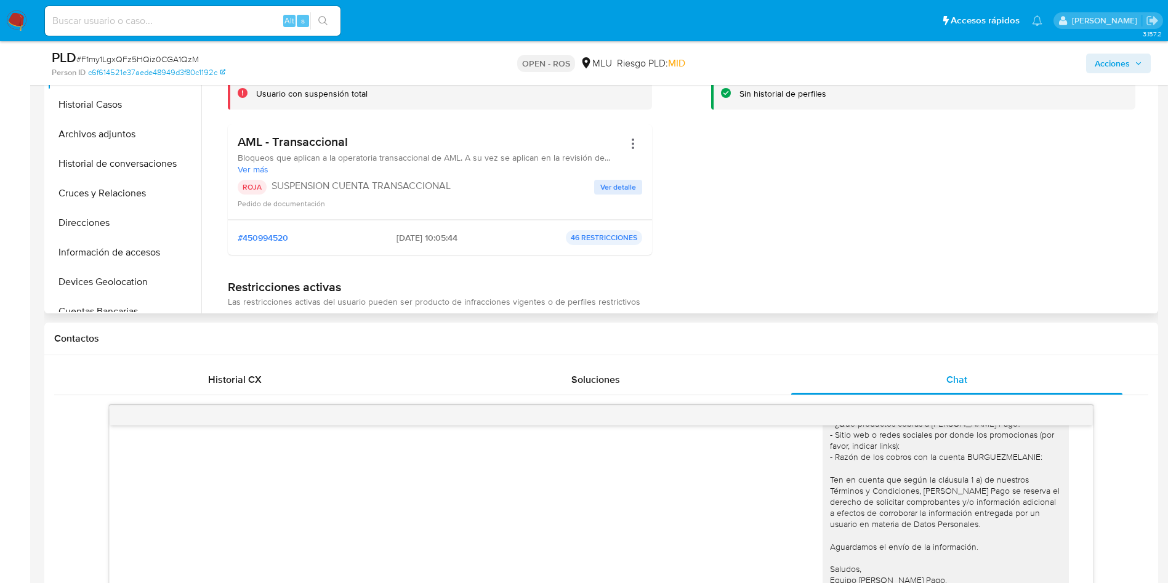
scroll to position [293, 0]
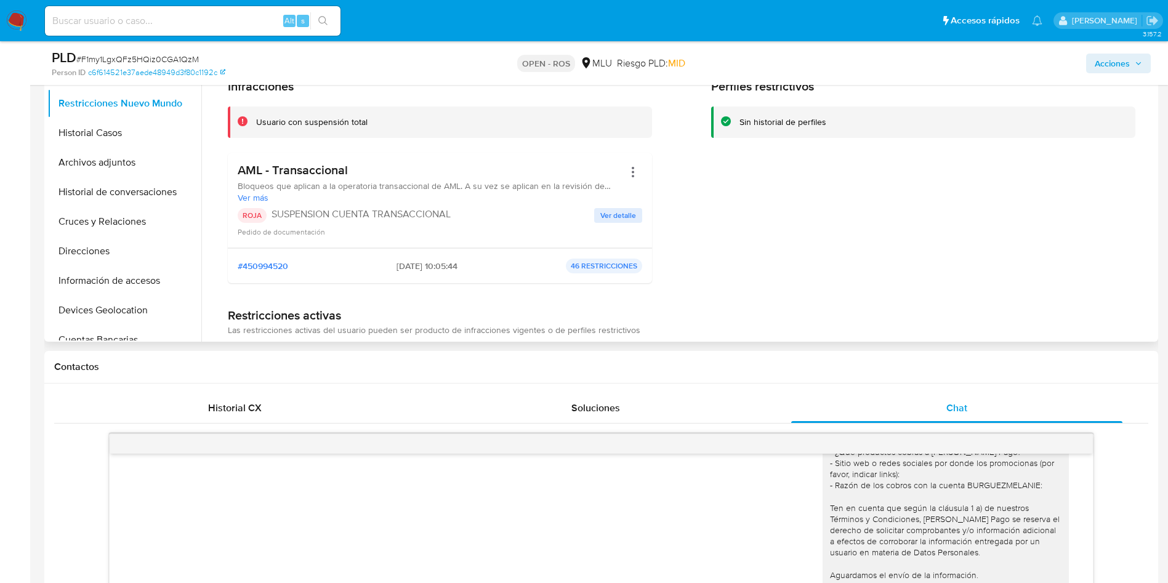
click at [314, 167] on h3 "AML - Transaccional" at bounding box center [431, 170] width 386 height 15
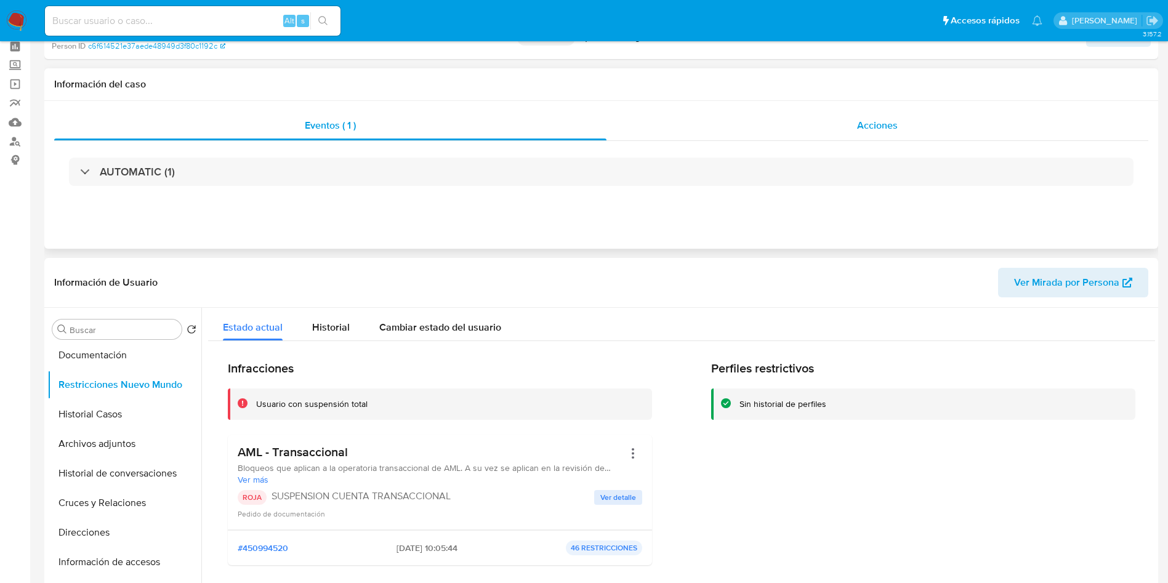
scroll to position [0, 0]
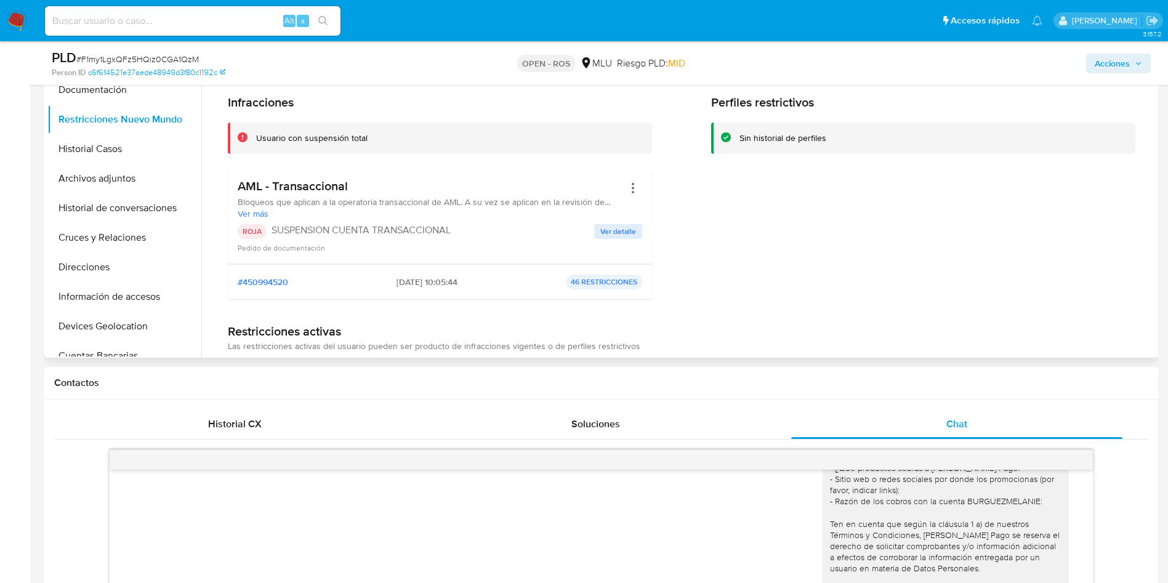
click at [854, 282] on div "Perfiles restrictivos Sin historial de perfiles" at bounding box center [923, 202] width 424 height 214
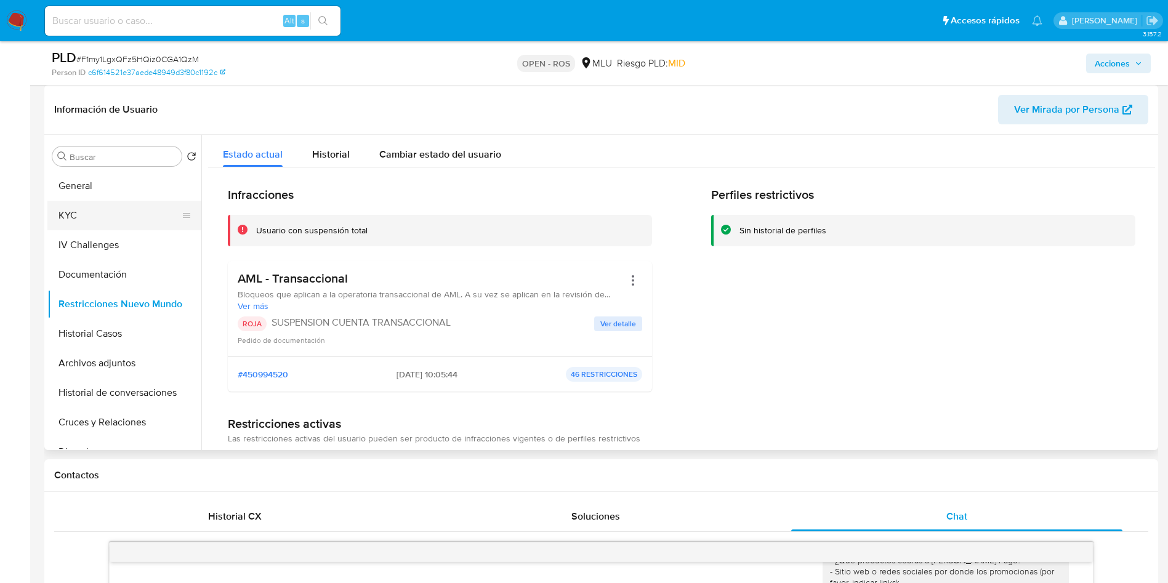
click at [125, 215] on button "KYC" at bounding box center [119, 216] width 144 height 30
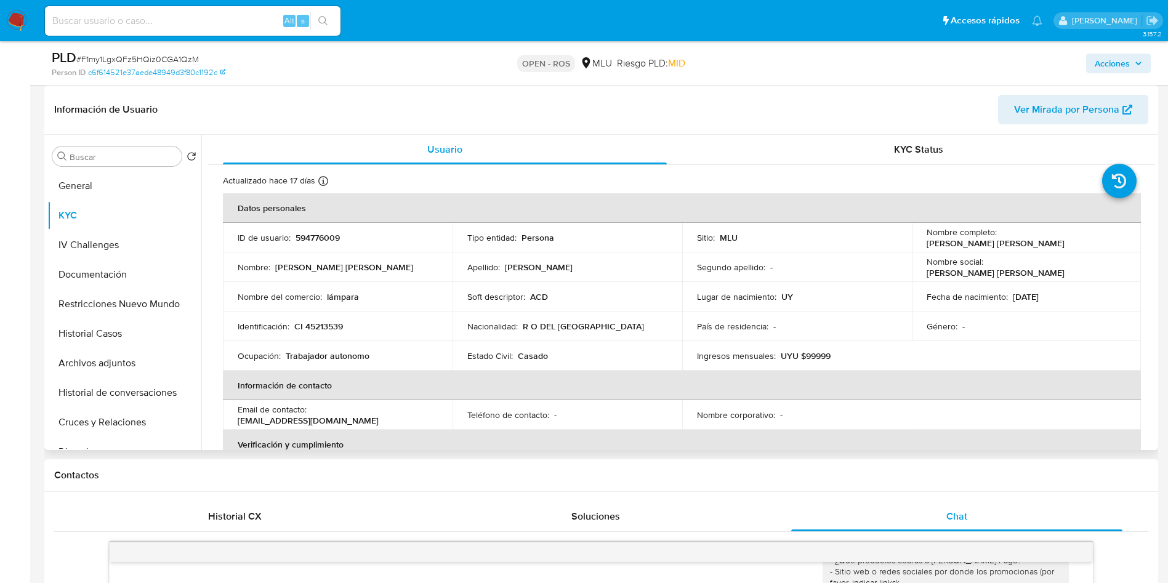
click at [888, 283] on td "Lugar de nacimiento : UY" at bounding box center [797, 297] width 230 height 30
click at [319, 238] on p "594776009" at bounding box center [317, 237] width 44 height 11
copy p "594776009"
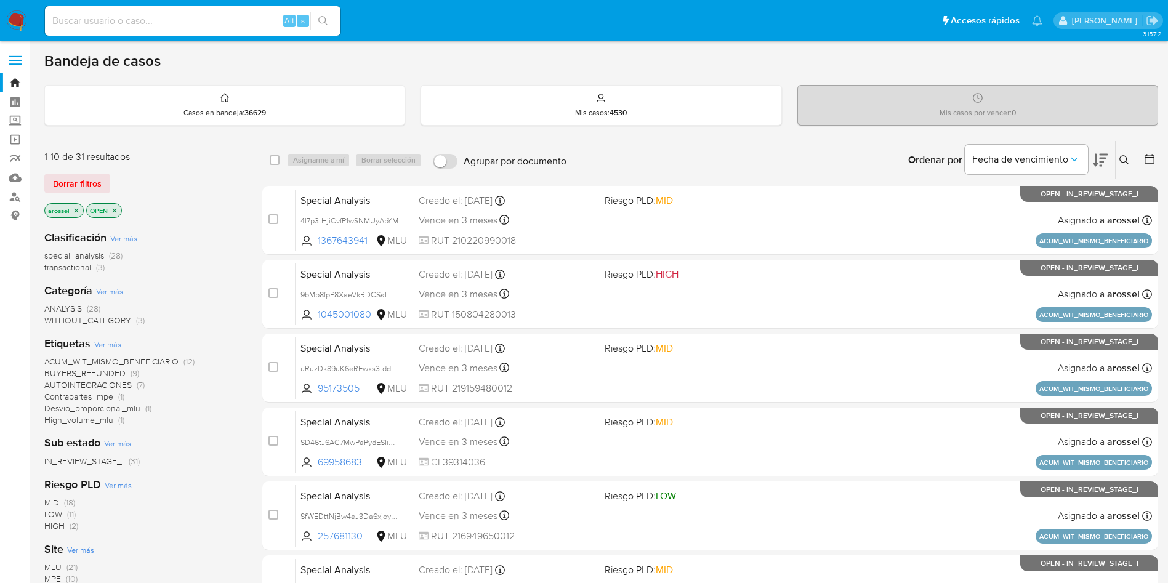
click at [225, 18] on input at bounding box center [192, 21] width 295 height 16
paste input "B0O3tEQKcJtcqkmIWHGzL88j"
type input "B0O3tEQKcJtcqkmIWHGzL88j"
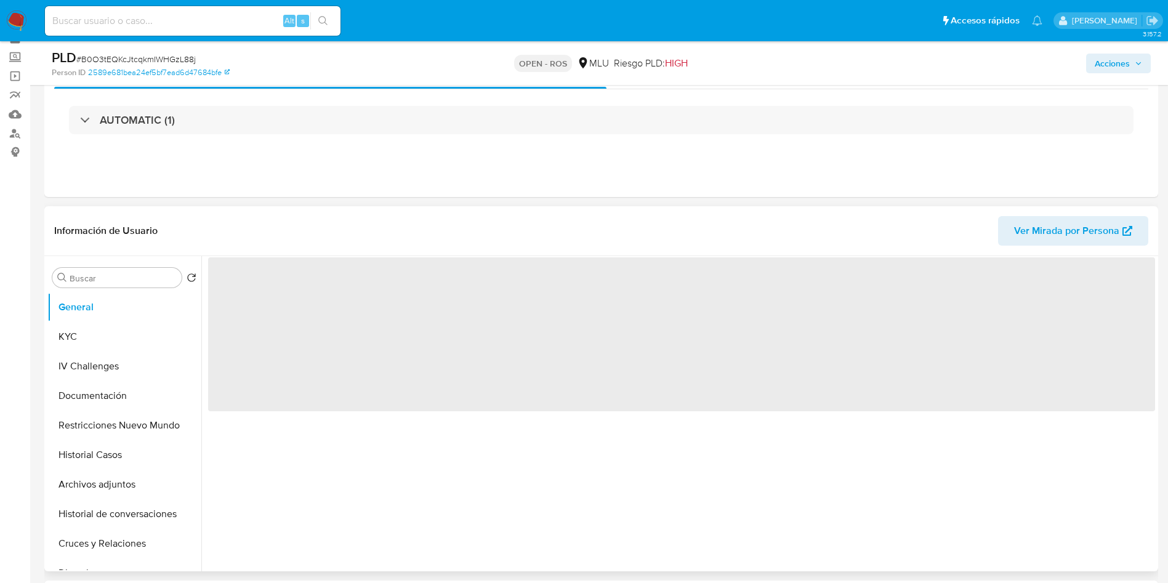
scroll to position [92, 0]
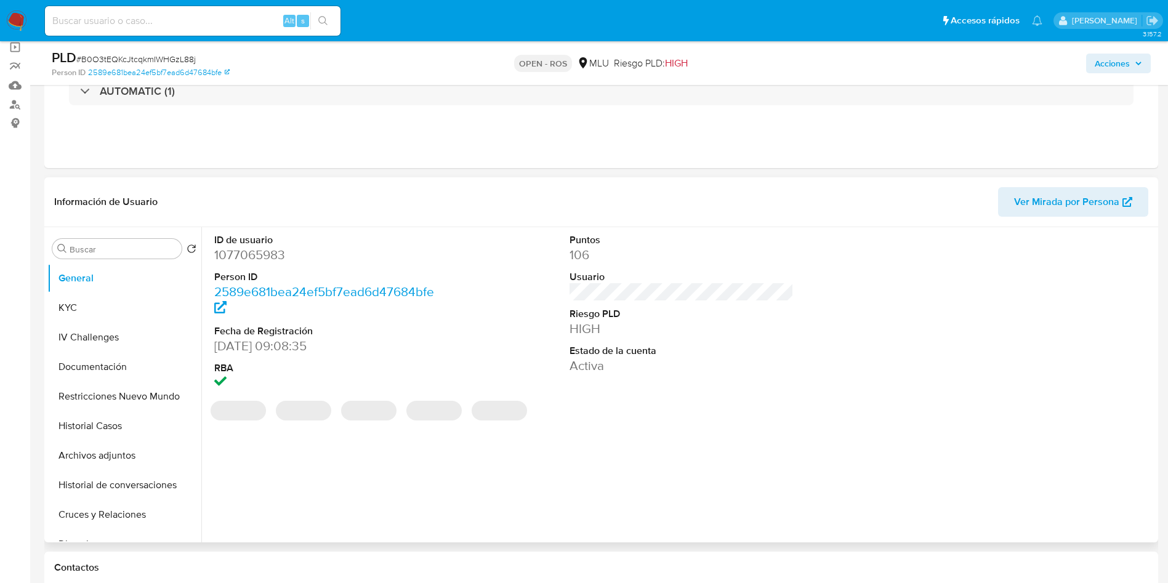
click at [287, 257] on dd "1077065983" at bounding box center [326, 254] width 225 height 17
click at [270, 252] on dd "1077065983" at bounding box center [326, 254] width 225 height 17
select select "10"
click at [270, 252] on dd "1077065983" at bounding box center [326, 254] width 225 height 17
copy dd "1077065983"
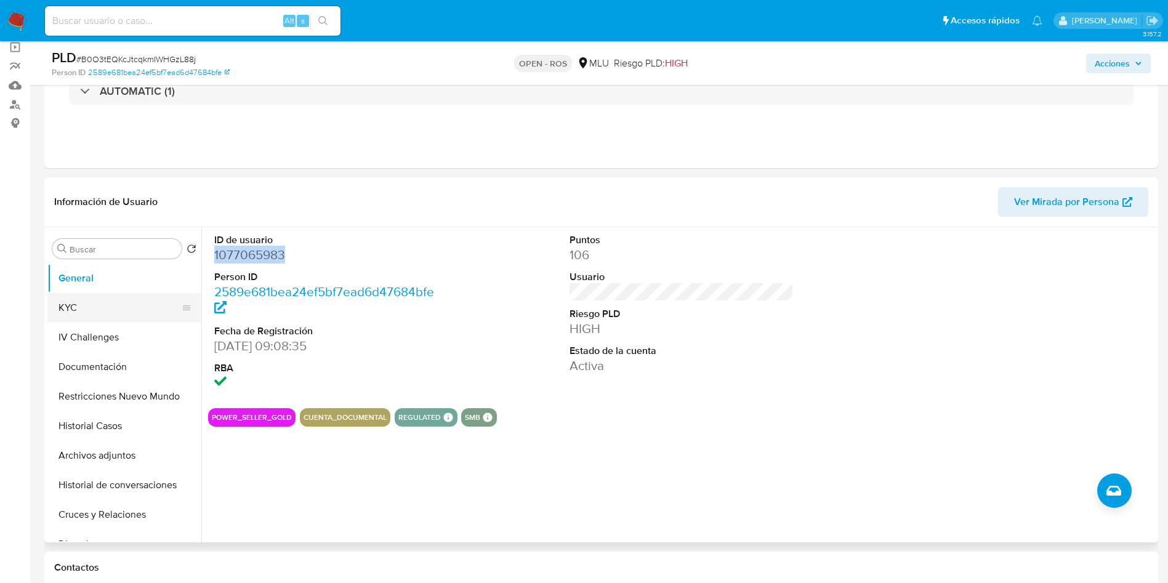
click at [90, 303] on button "KYC" at bounding box center [119, 308] width 144 height 30
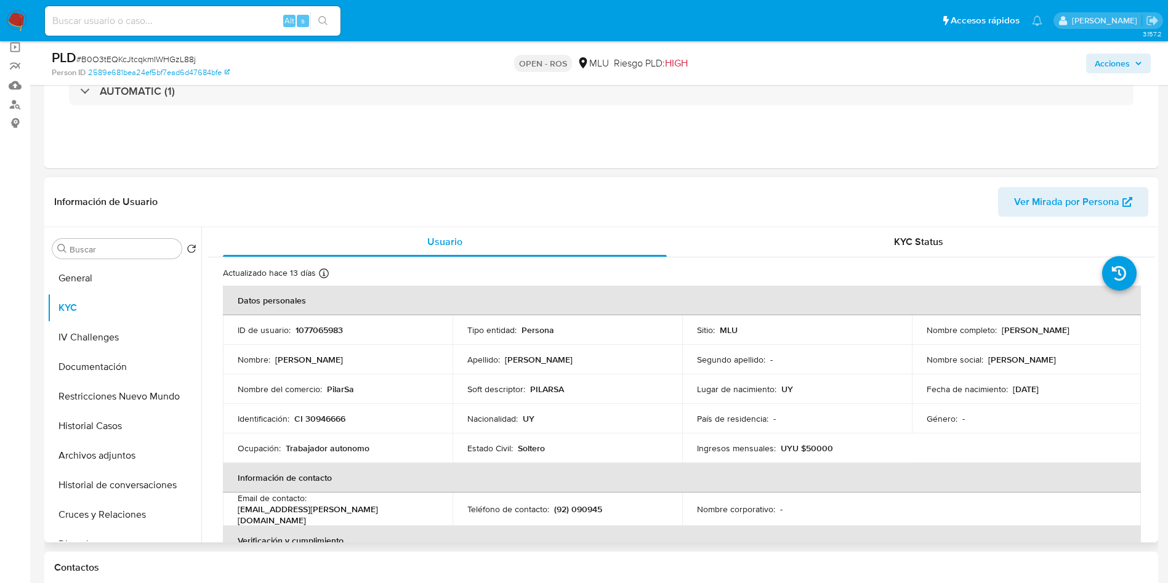
drag, startPoint x: 999, startPoint y: 329, endPoint x: 1094, endPoint y: 332, distance: 95.5
click at [1094, 332] on div "Nombre completo : [PERSON_NAME]" at bounding box center [1026, 329] width 200 height 11
copy p "[PERSON_NAME]"
click at [326, 420] on p "CI 30946666" at bounding box center [319, 418] width 51 height 11
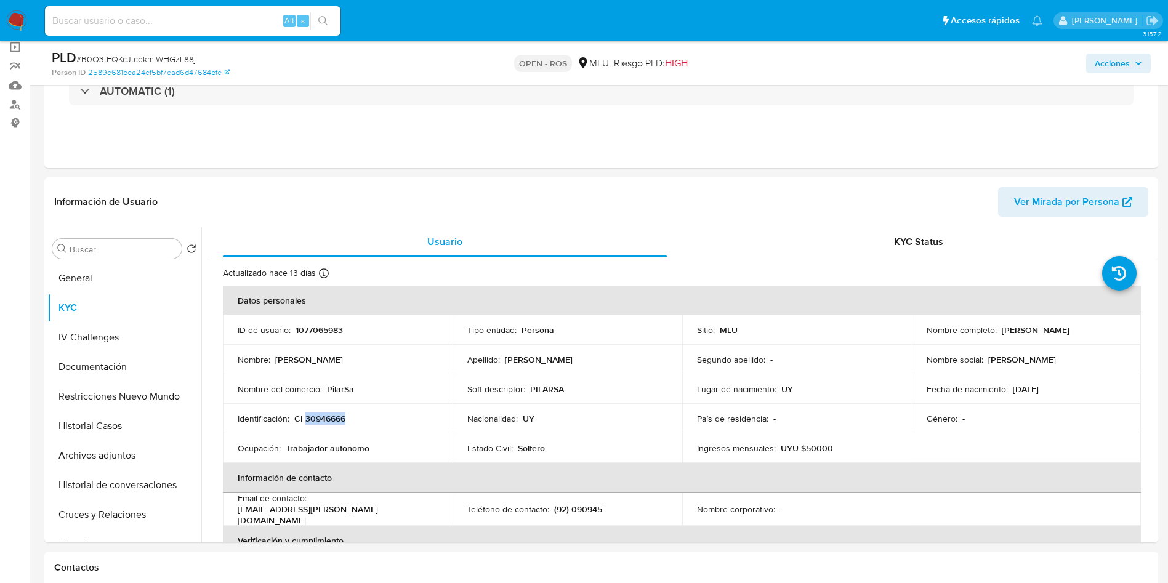
copy p "30946666"
click at [117, 374] on button "Documentación" at bounding box center [119, 367] width 144 height 30
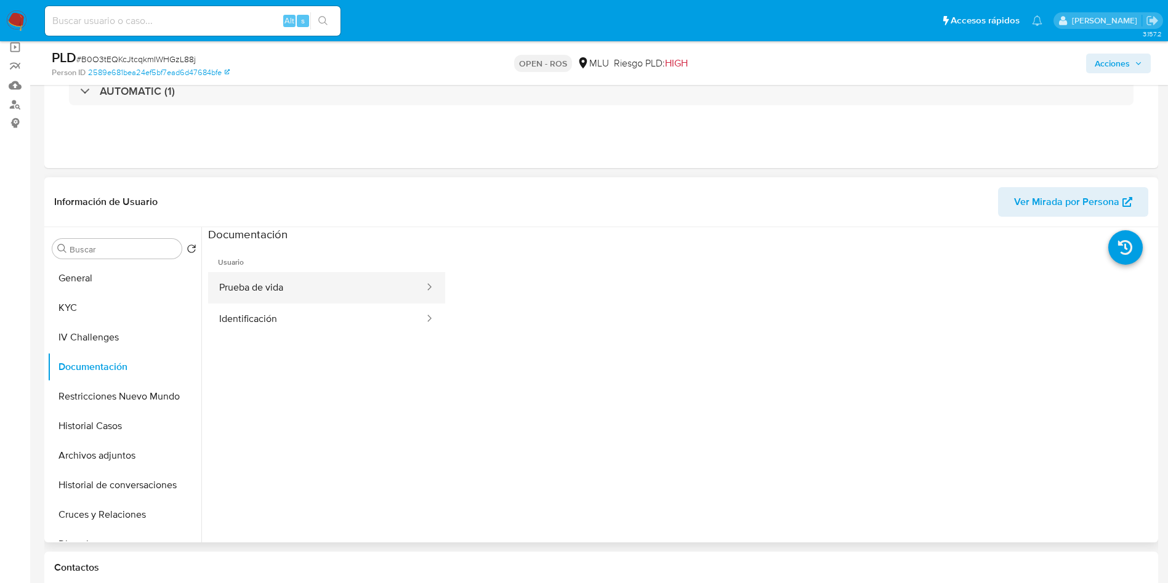
click at [337, 292] on button "Prueba de vida" at bounding box center [316, 287] width 217 height 31
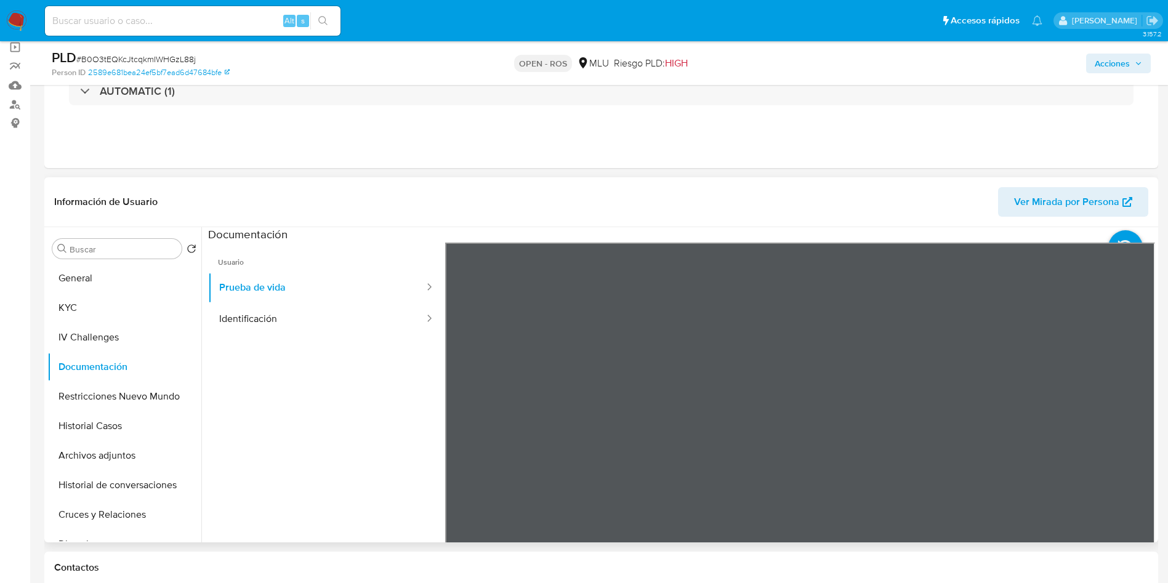
drag, startPoint x: 324, startPoint y: 301, endPoint x: 346, endPoint y: 350, distance: 53.4
click at [324, 300] on button "Prueba de vida" at bounding box center [316, 287] width 217 height 31
click at [308, 336] on ul "Usuario Prueba de vida Identificación" at bounding box center [326, 420] width 237 height 355
click at [265, 306] on button "Identificación" at bounding box center [316, 318] width 217 height 31
click at [1138, 435] on icon at bounding box center [1139, 442] width 25 height 25
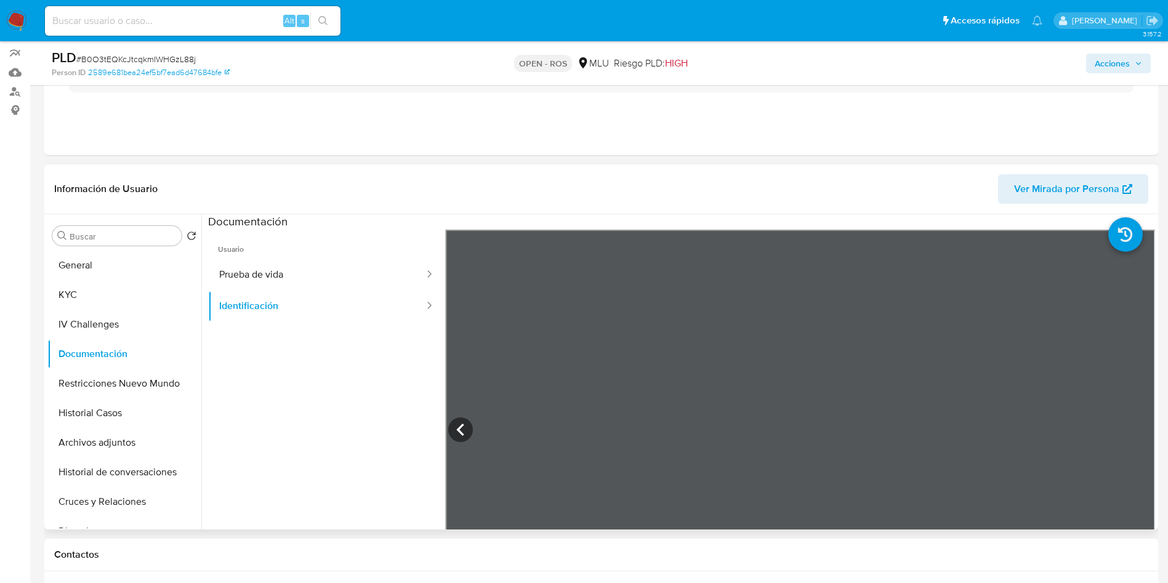
scroll to position [185, 0]
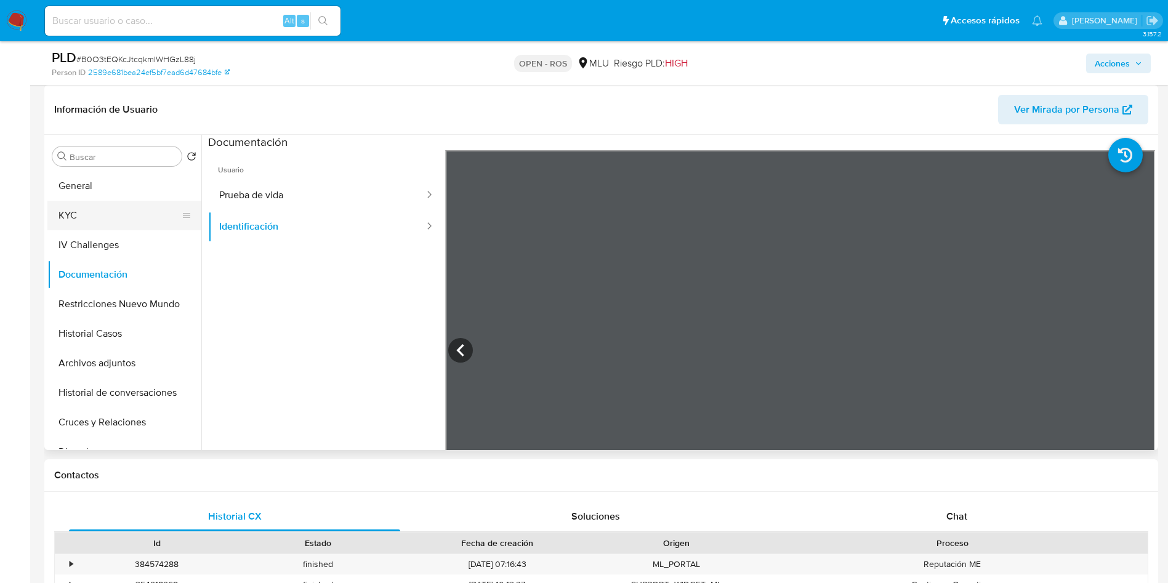
click at [106, 217] on button "KYC" at bounding box center [119, 216] width 144 height 30
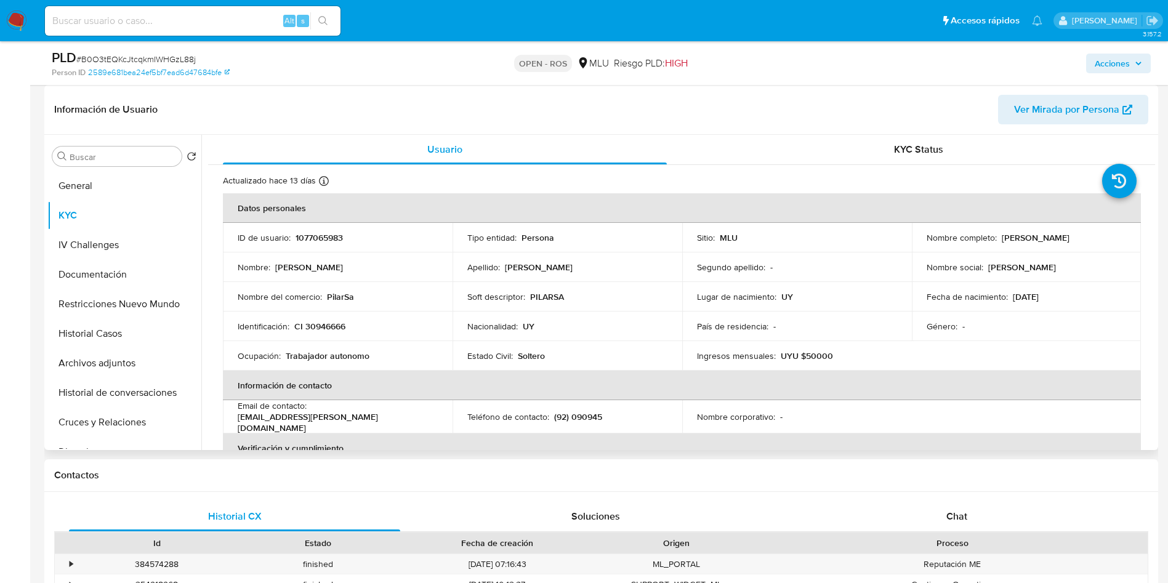
click at [1002, 239] on p "[PERSON_NAME]" at bounding box center [1036, 237] width 68 height 11
drag, startPoint x: 999, startPoint y: 240, endPoint x: 1098, endPoint y: 238, distance: 99.1
click at [1098, 238] on div "Nombre completo : [PERSON_NAME]" at bounding box center [1026, 237] width 200 height 11
copy p "[PERSON_NAME]"
click at [327, 331] on p "CI 30946666" at bounding box center [319, 326] width 51 height 11
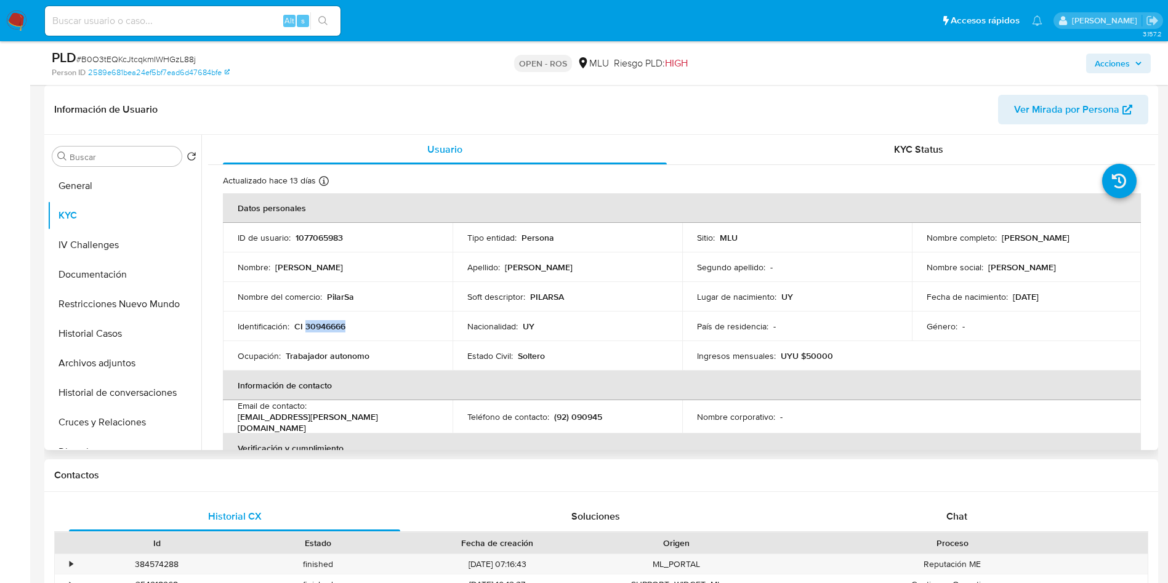
click at [327, 331] on p "CI 30946666" at bounding box center [319, 326] width 51 height 11
copy p "30946666"
drag, startPoint x: 998, startPoint y: 238, endPoint x: 1112, endPoint y: 230, distance: 114.2
click at [1112, 230] on td "Nombre completo : [PERSON_NAME]" at bounding box center [1027, 238] width 230 height 30
copy p "[PERSON_NAME]"
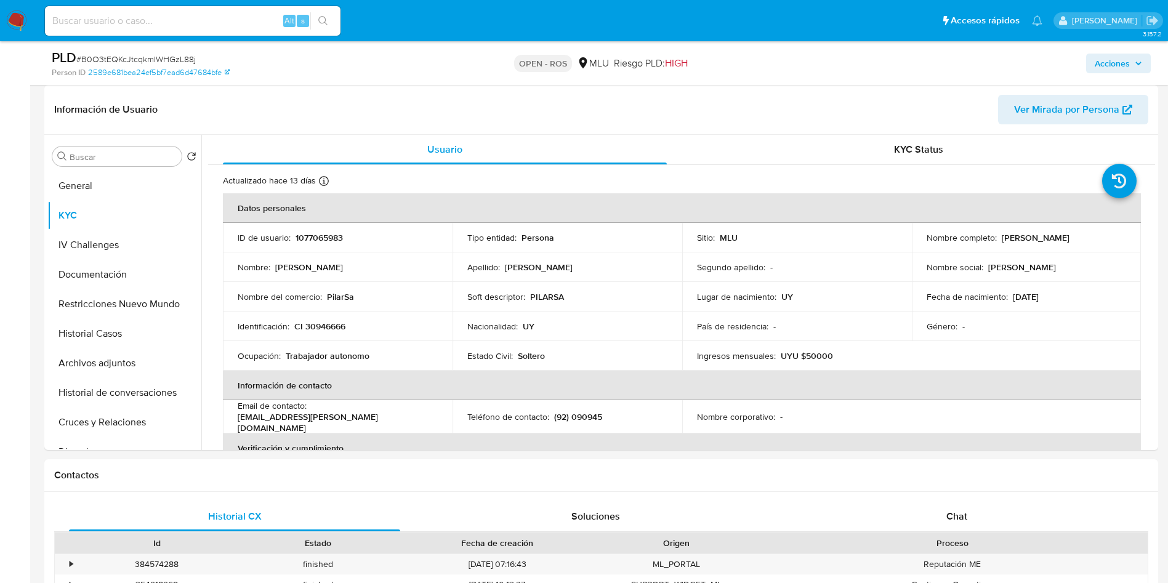
click at [152, 33] on div "Alt s" at bounding box center [192, 21] width 295 height 30
click at [151, 23] on input at bounding box center [192, 21] width 295 height 16
paste input "629493880"
type input "629493880"
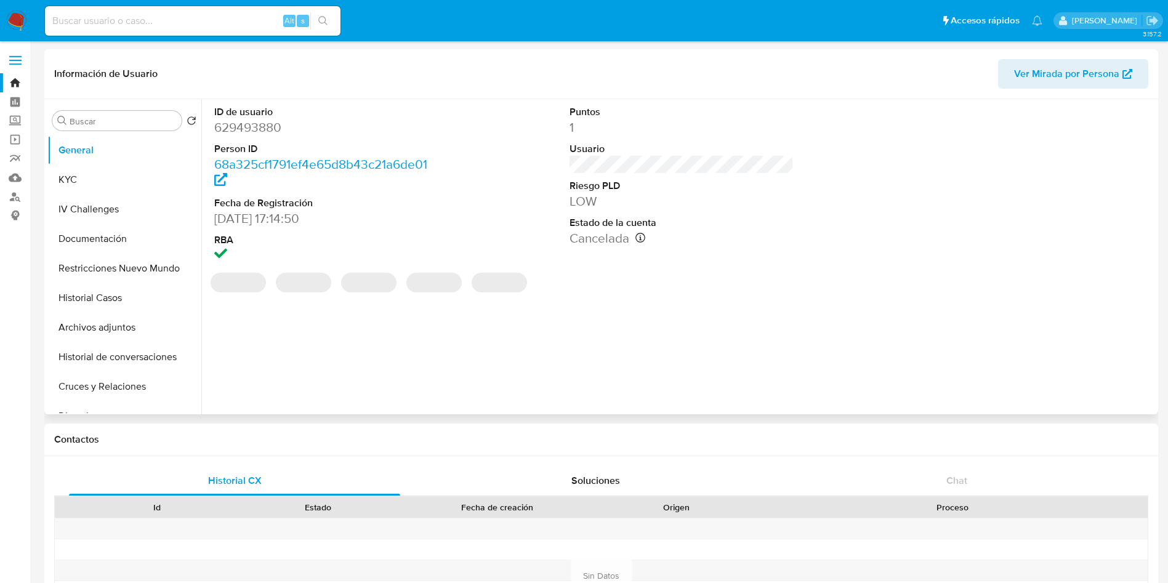
select select "10"
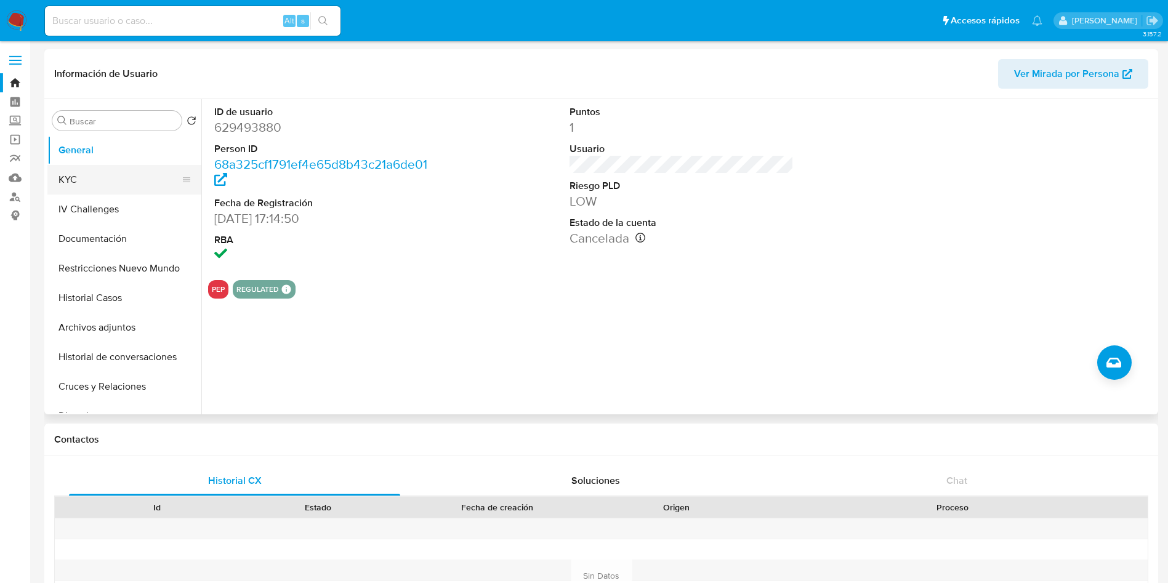
click at [134, 171] on button "KYC" at bounding box center [119, 180] width 144 height 30
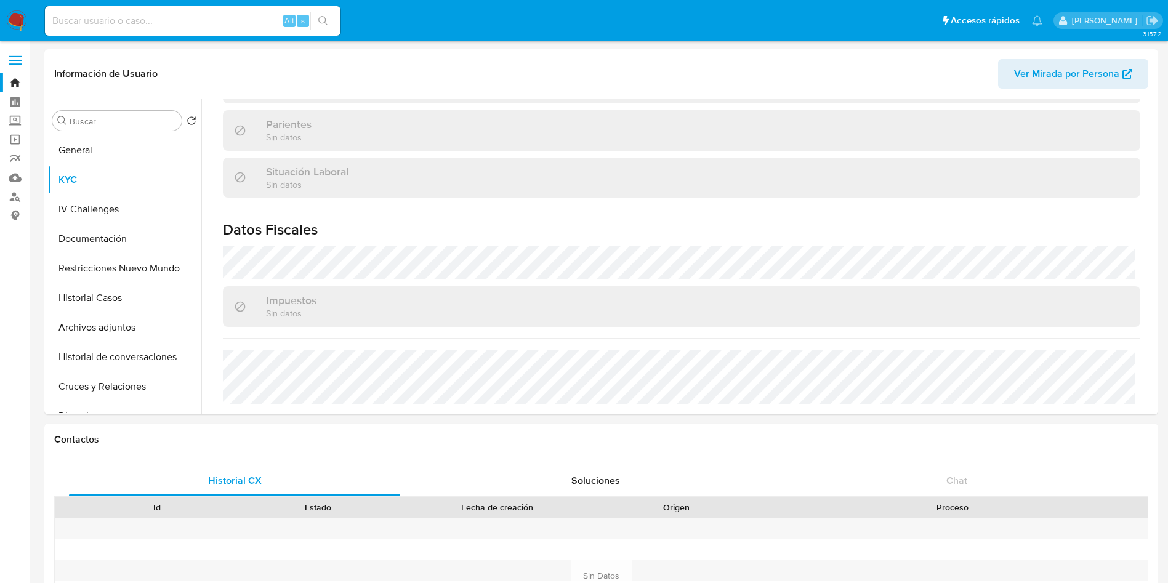
click at [215, 21] on input at bounding box center [192, 21] width 295 height 16
paste input "629493880"
type input "629493880"
click at [135, 22] on input "629493880" at bounding box center [192, 21] width 295 height 16
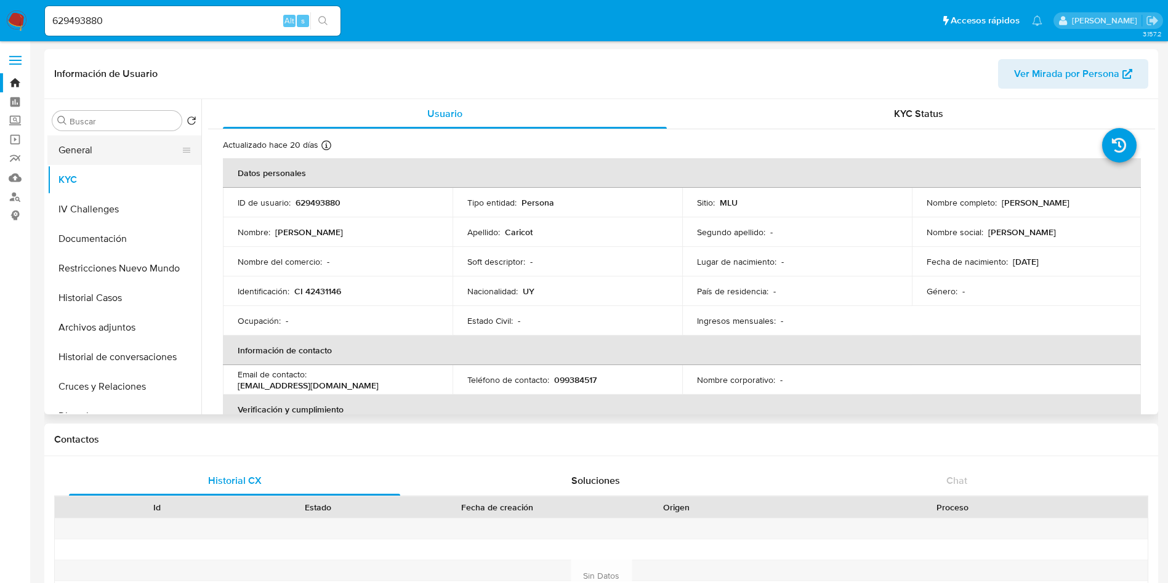
click at [113, 156] on button "General" at bounding box center [119, 150] width 144 height 30
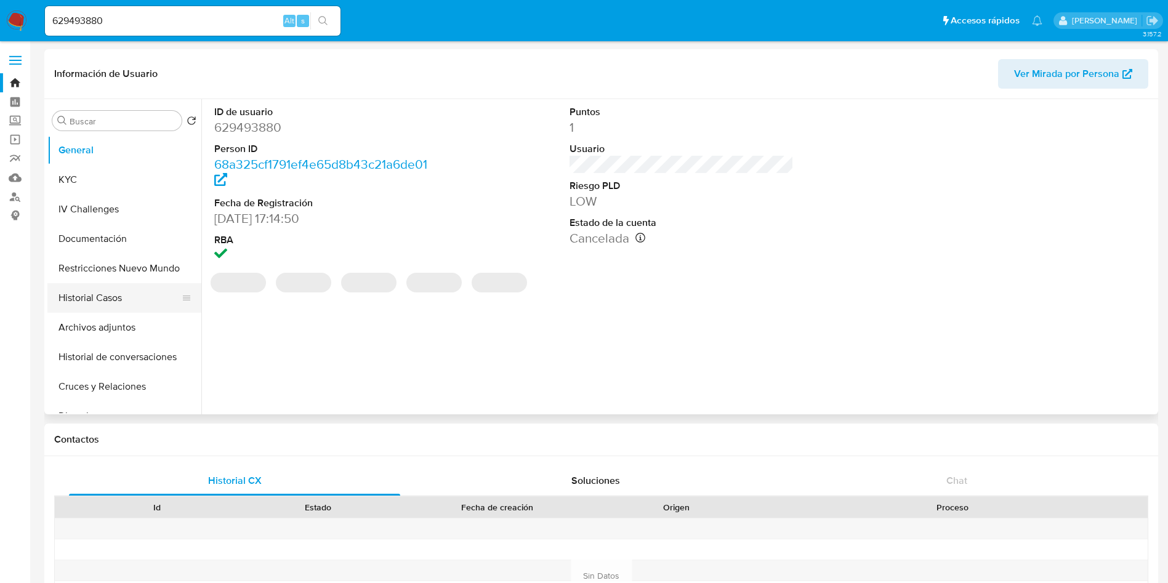
drag, startPoint x: 96, startPoint y: 289, endPoint x: 103, endPoint y: 285, distance: 8.0
click at [95, 289] on button "Historial Casos" at bounding box center [119, 298] width 144 height 30
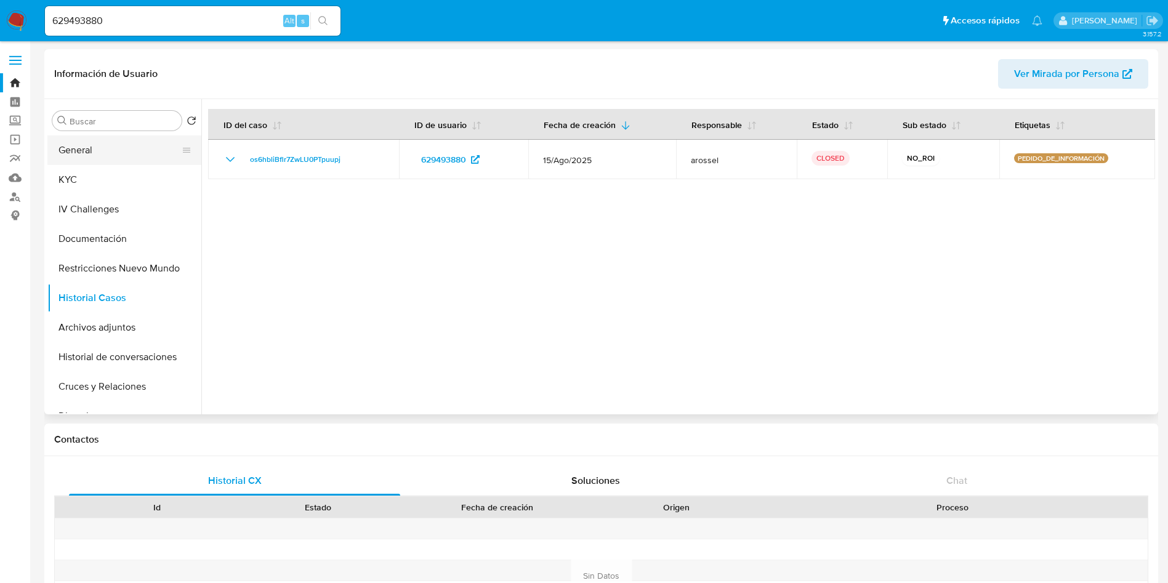
click at [96, 157] on button "General" at bounding box center [119, 150] width 144 height 30
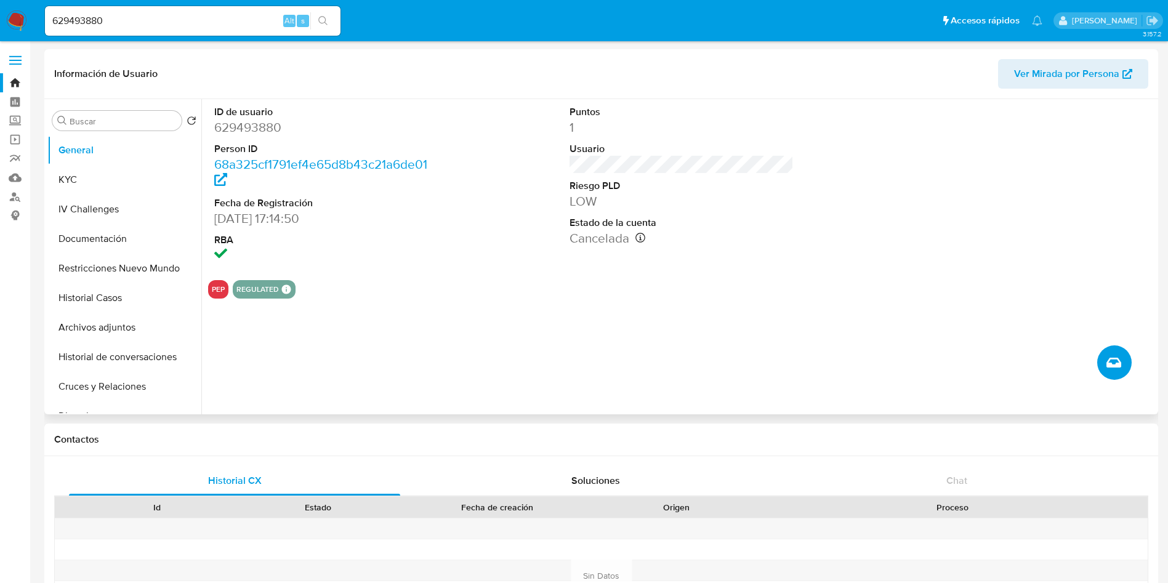
click at [1123, 372] on button "Crear caso manual" at bounding box center [1114, 362] width 34 height 34
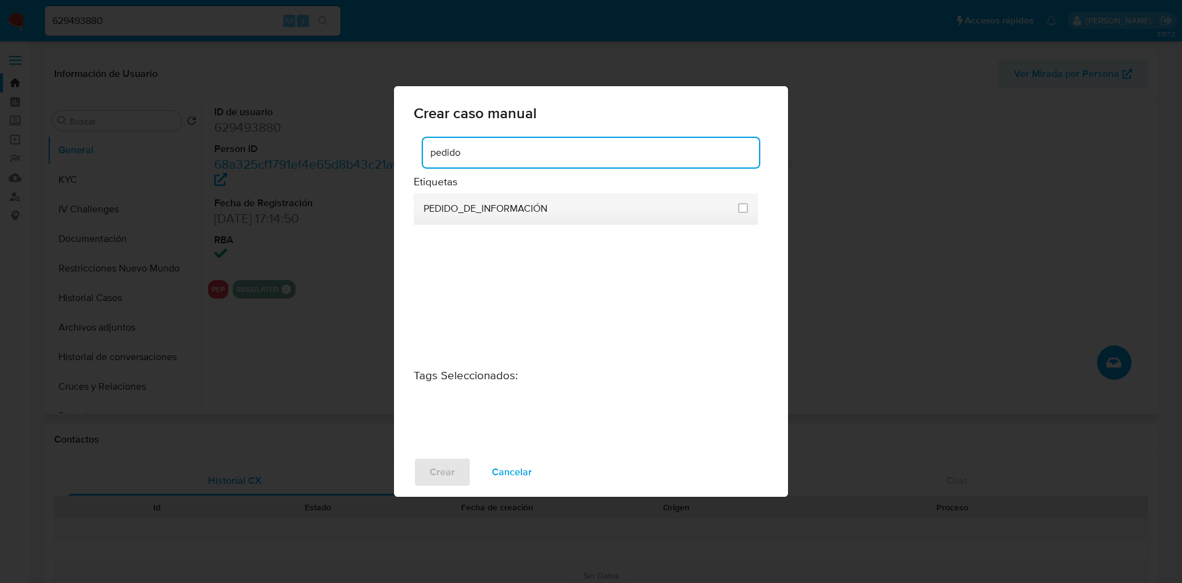
type input "pedido"
click at [748, 206] on li "PEDIDO_DE_INFORMACIÓN" at bounding box center [586, 208] width 344 height 31
click at [742, 206] on input "3234" at bounding box center [743, 208] width 10 height 10
checkbox input "true"
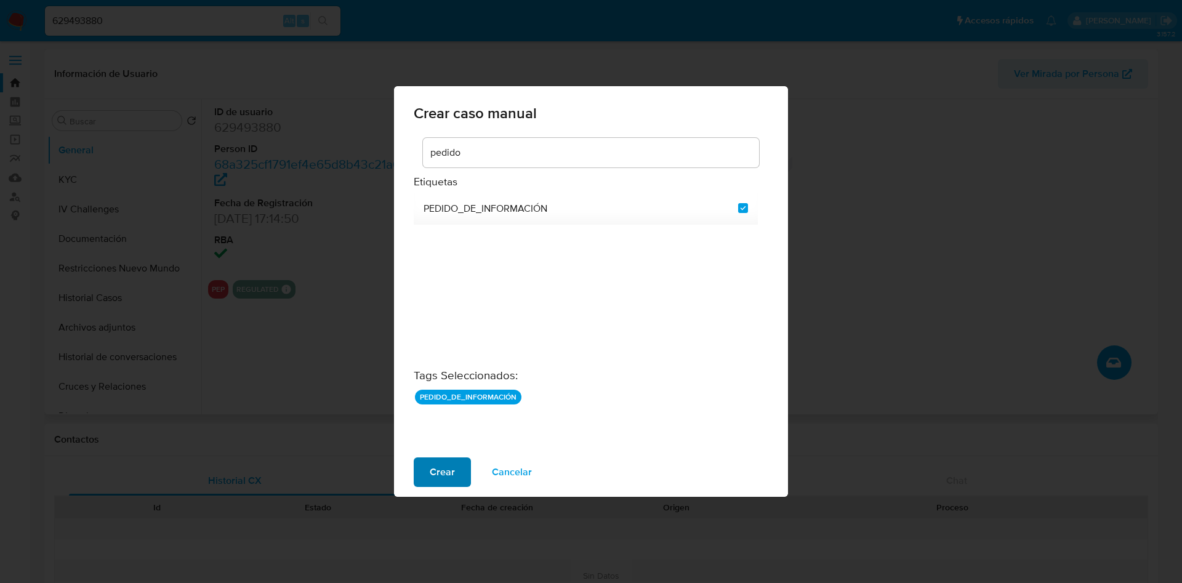
click at [443, 471] on span "Crear" at bounding box center [442, 472] width 25 height 27
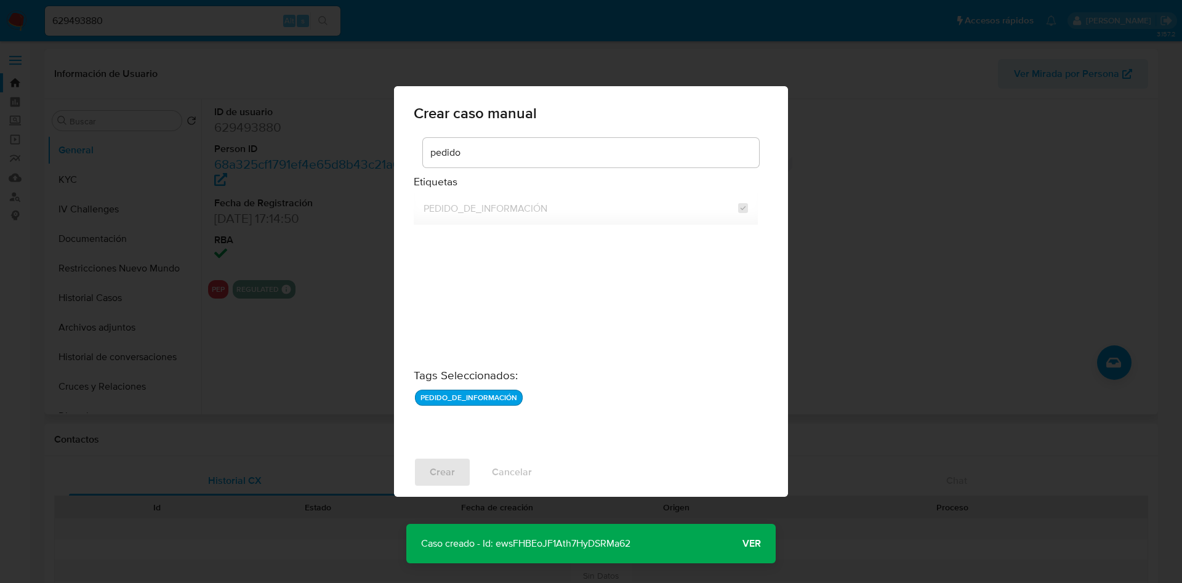
click at [615, 534] on p "Caso creado - Id: ewsFHBEoJF1Ath7HyDSRMa62" at bounding box center [525, 543] width 239 height 39
click at [221, 31] on div "Crear caso manual pedido Etiquetas PEDIDO_DE_INFORMACIÓN Tags Seleccionados : P…" at bounding box center [591, 291] width 1182 height 583
click at [219, 21] on div "Crear caso manual pedido Etiquetas PEDIDO_DE_INFORMACIÓN Tags Seleccionados : P…" at bounding box center [591, 291] width 1182 height 583
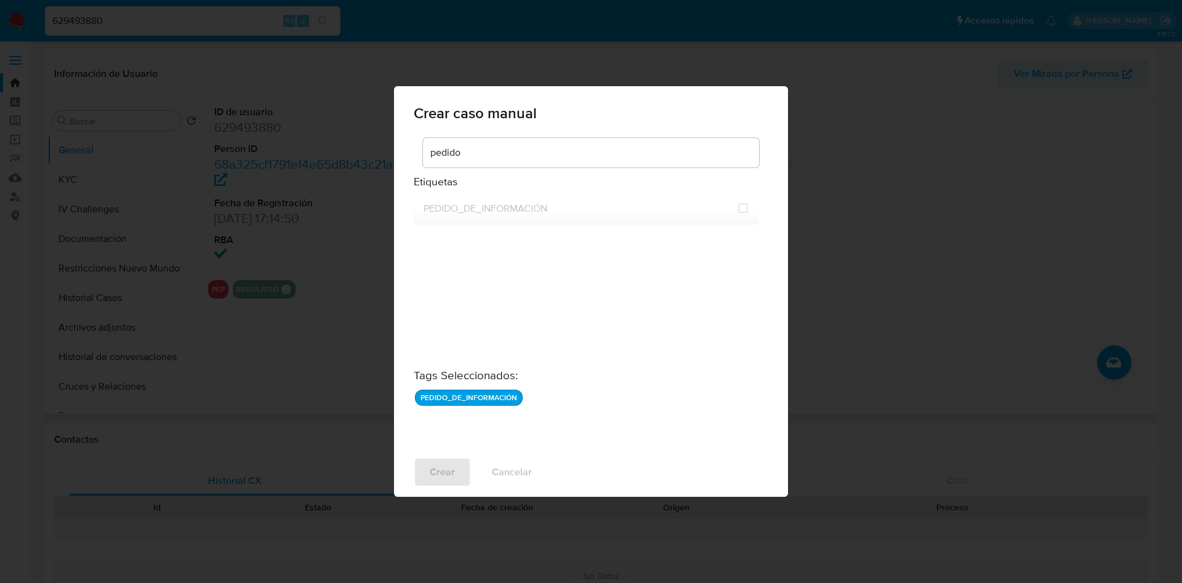
checkbox input "false"
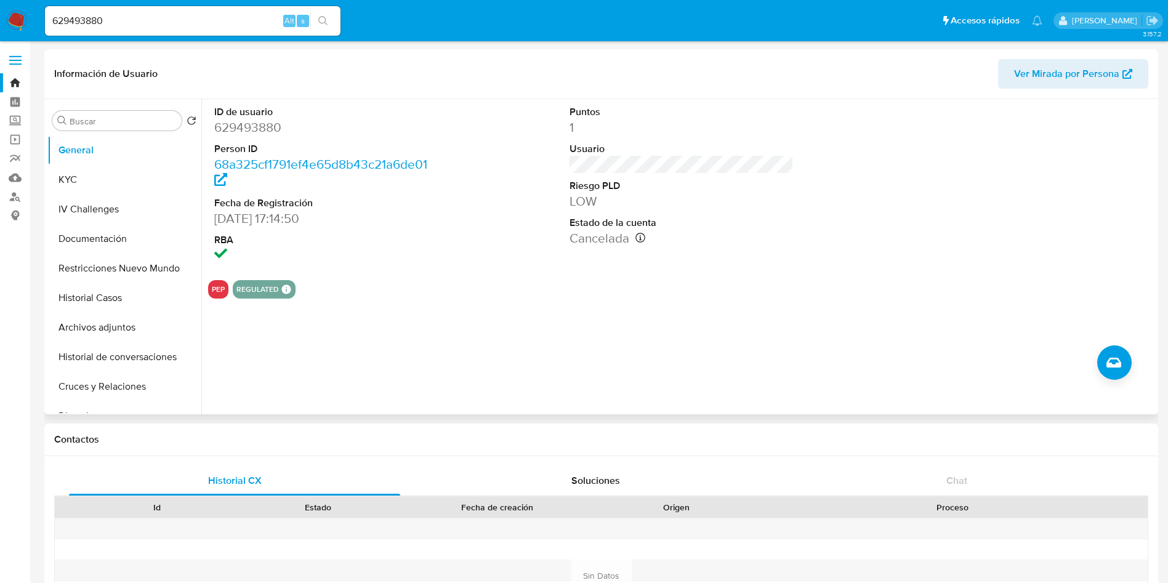
click at [209, 17] on input "629493880" at bounding box center [192, 21] width 295 height 16
paste input "ewsFHBEoJF1Ath7HyDSRMa62"
type input "ewsFHBEoJF1Ath7HyDSRMa62"
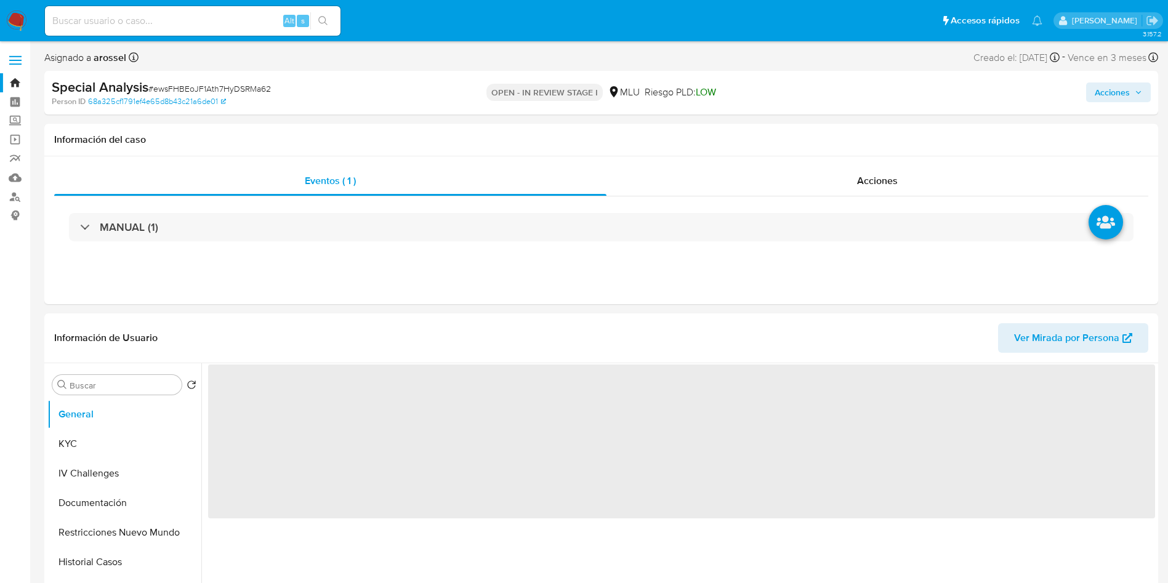
select select "10"
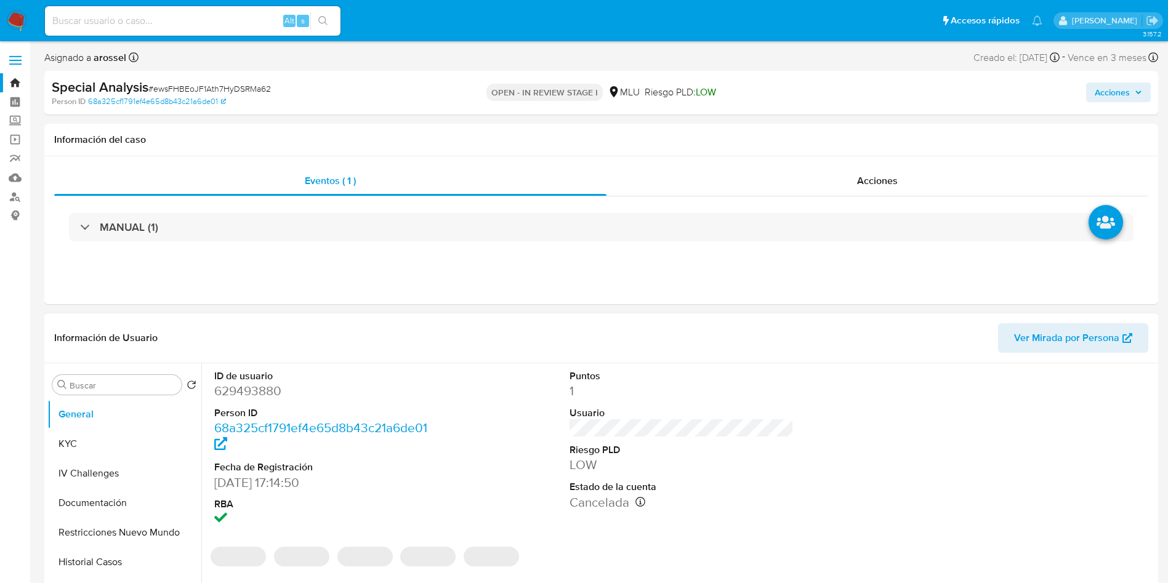
click at [242, 388] on dd "629493880" at bounding box center [326, 390] width 225 height 17
copy dd "629493880"
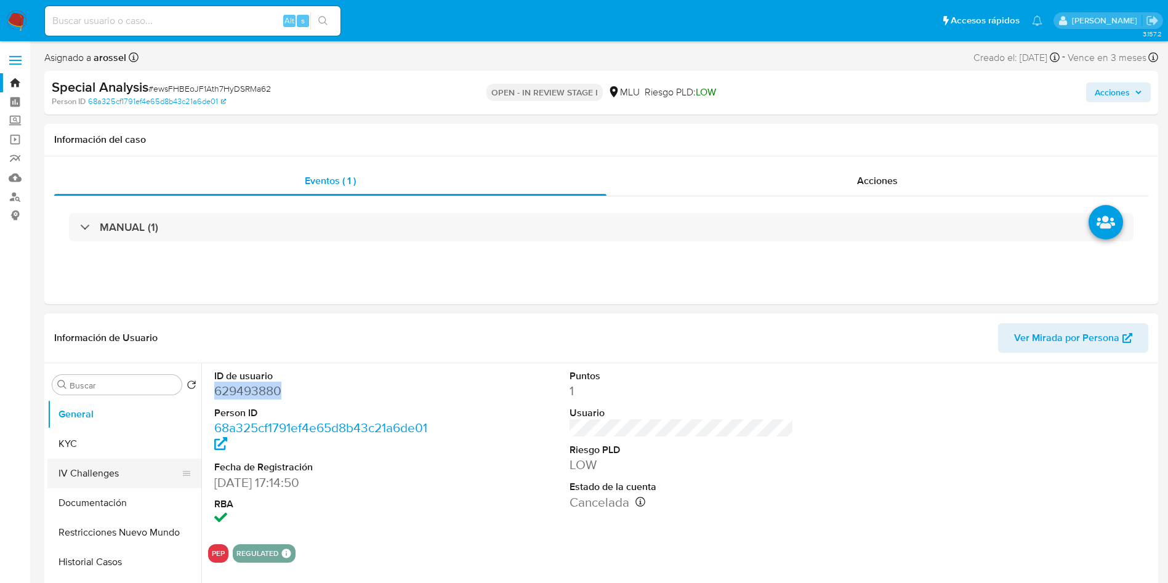
drag, startPoint x: 116, startPoint y: 448, endPoint x: 134, endPoint y: 482, distance: 38.8
click at [114, 444] on button "KYC" at bounding box center [124, 444] width 154 height 30
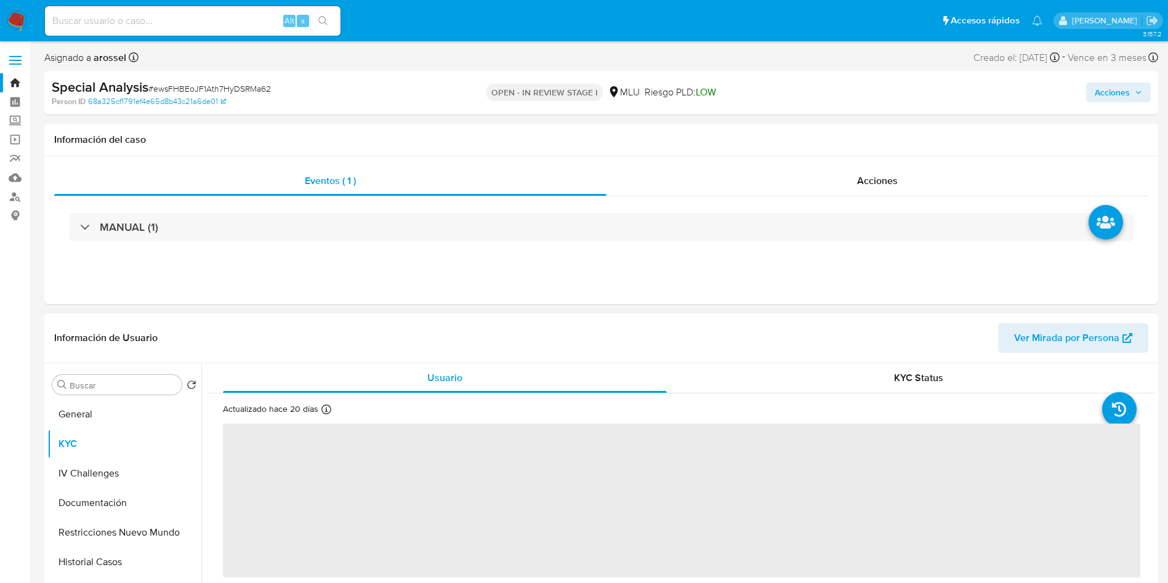
scroll to position [92, 0]
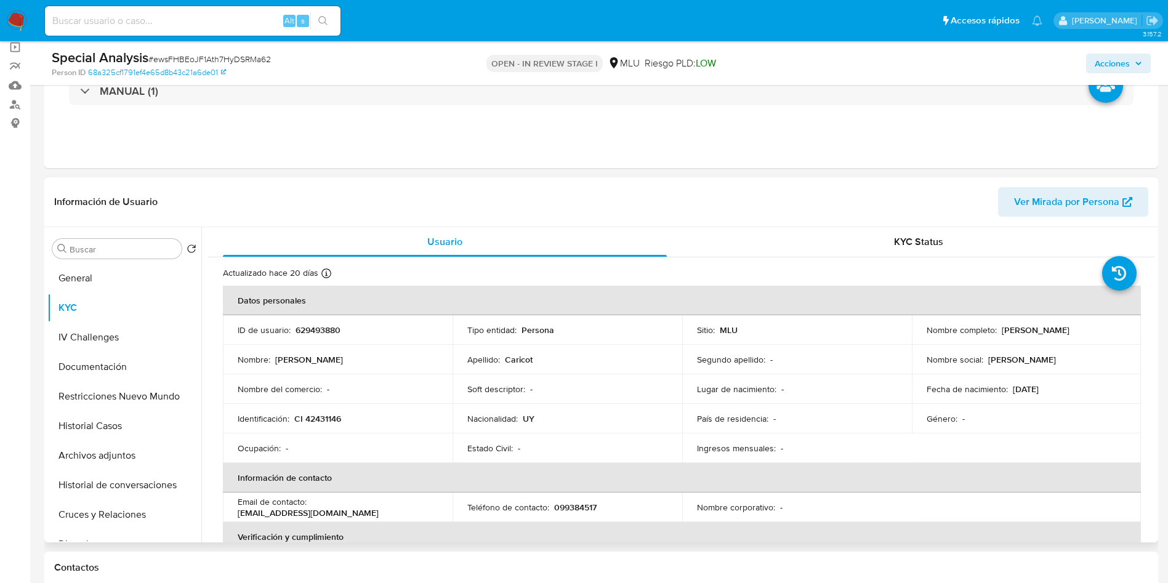
drag, startPoint x: 999, startPoint y: 327, endPoint x: 1101, endPoint y: 330, distance: 101.6
click at [1101, 330] on div "Nombre completo : [PERSON_NAME]" at bounding box center [1026, 329] width 200 height 11
copy p "[PERSON_NAME]"
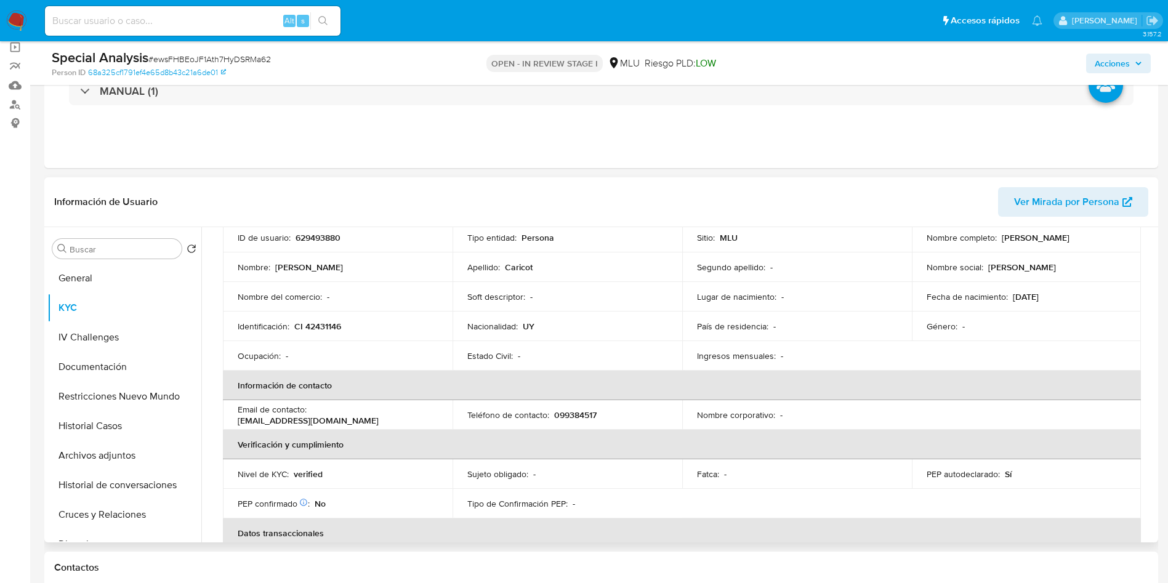
click at [326, 331] on p "CI 42431146" at bounding box center [317, 326] width 47 height 11
copy p "42431146"
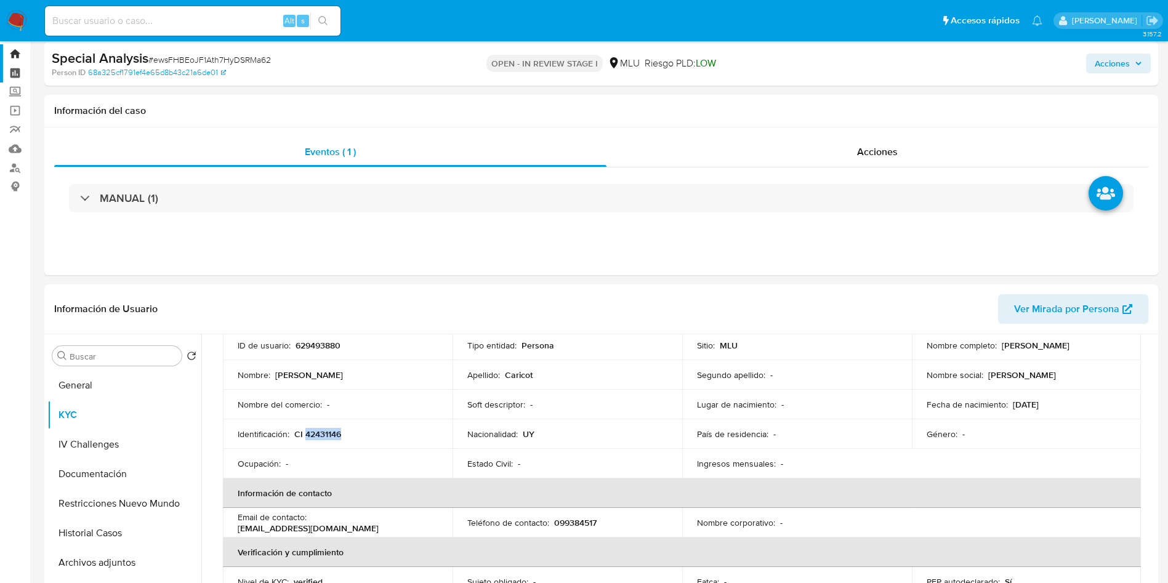
scroll to position [0, 0]
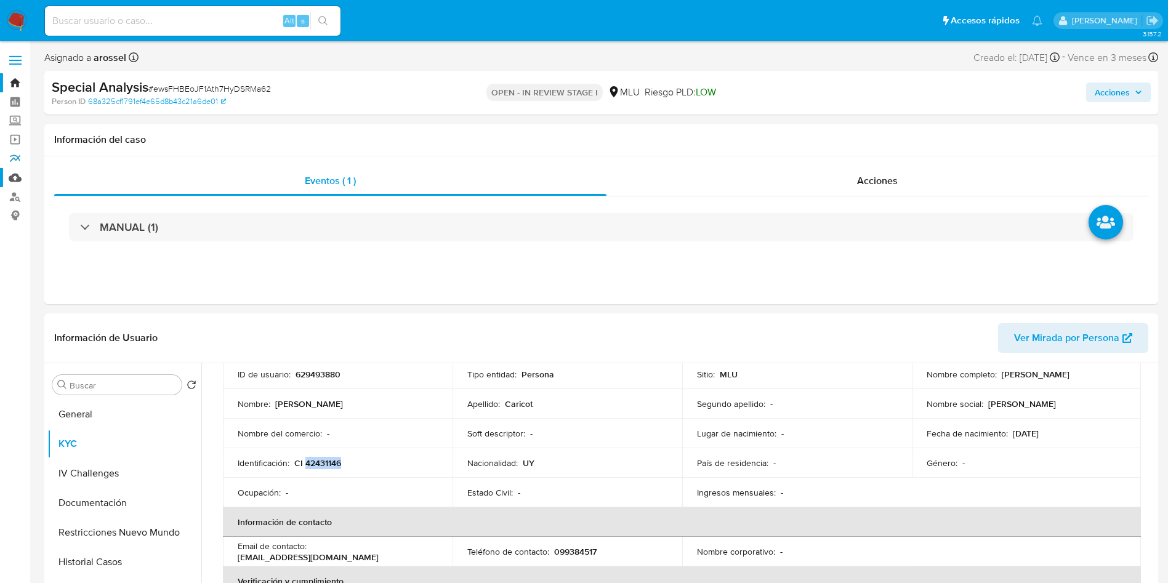
drag, startPoint x: 15, startPoint y: 156, endPoint x: 22, endPoint y: 171, distance: 16.3
click at [16, 156] on link "Reportes" at bounding box center [73, 158] width 147 height 19
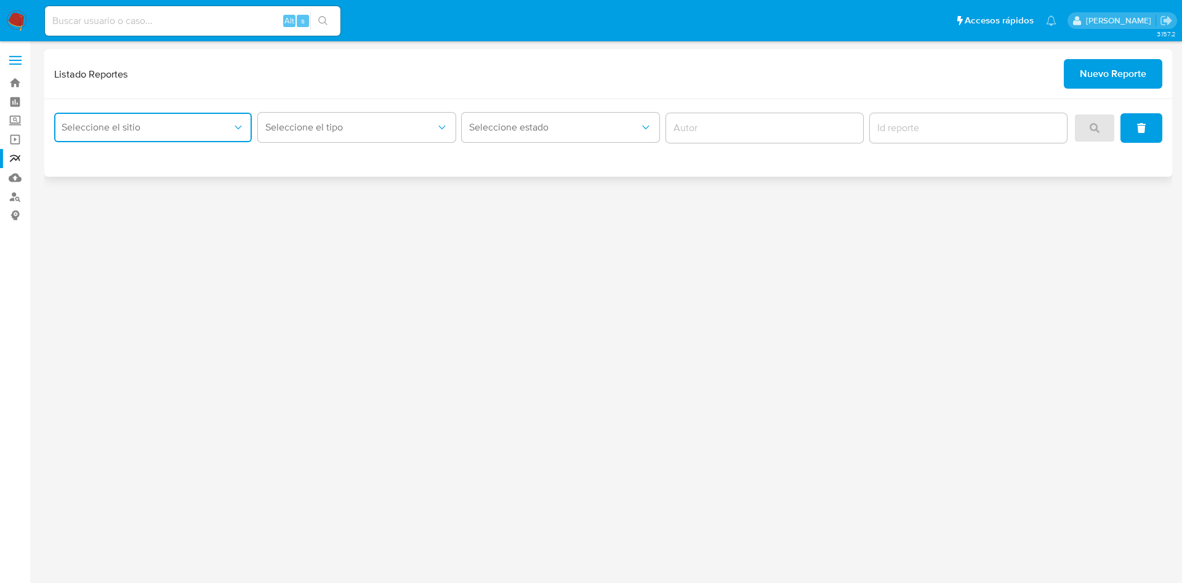
click at [208, 123] on span "Seleccione el sitio" at bounding box center [147, 127] width 171 height 12
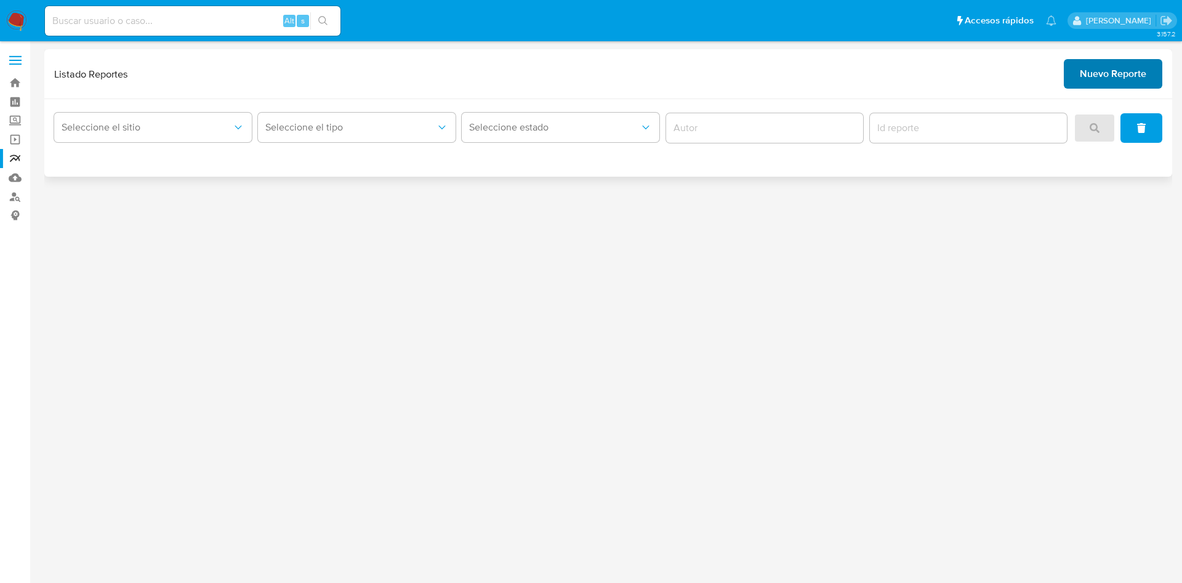
click at [1138, 74] on span "Nuevo Reporte" at bounding box center [1113, 73] width 66 height 27
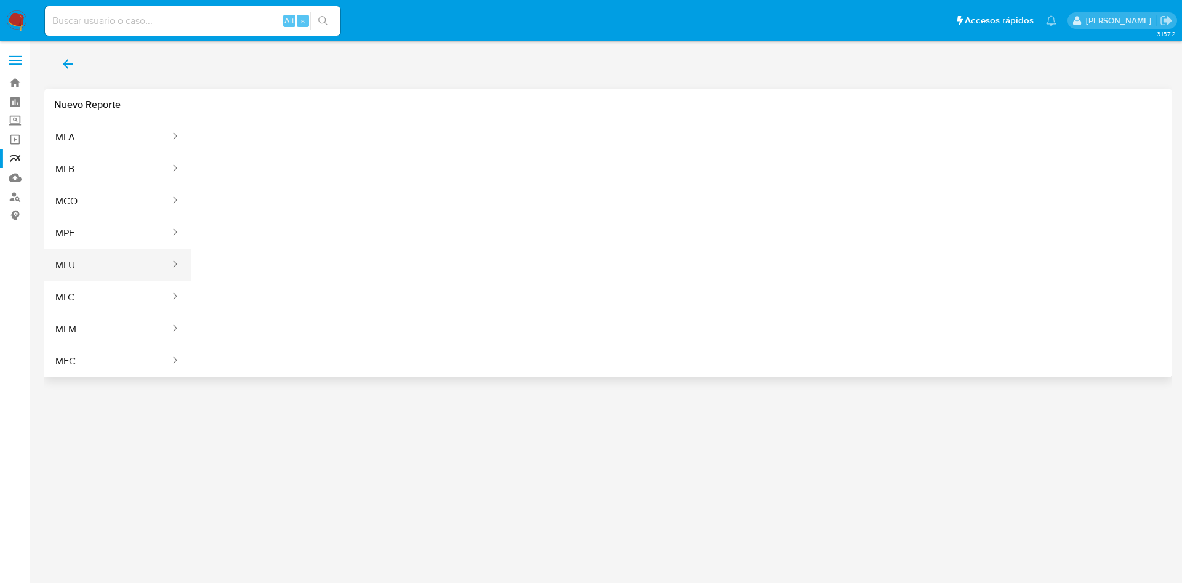
click at [96, 257] on button "MLU" at bounding box center [107, 266] width 127 height 30
click at [299, 151] on span "Seleccione una opcion" at bounding box center [263, 154] width 108 height 12
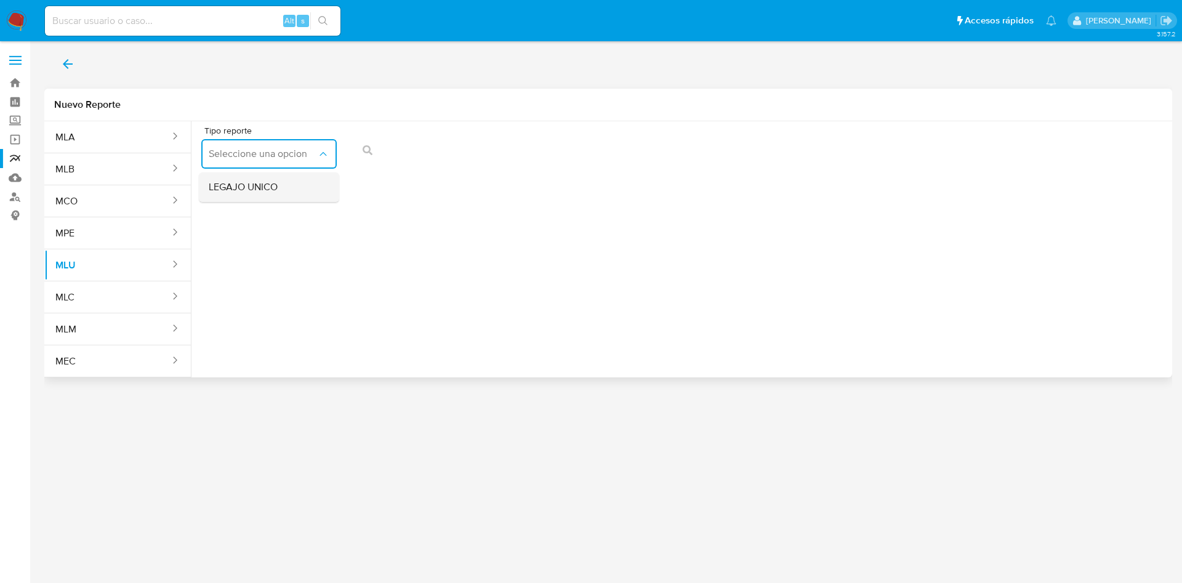
click at [300, 183] on div "LEGAJO UNICO" at bounding box center [265, 187] width 113 height 30
click at [399, 148] on span "CI" at bounding box center [408, 154] width 108 height 12
click at [644, 151] on icon "action-search" at bounding box center [643, 150] width 10 height 10
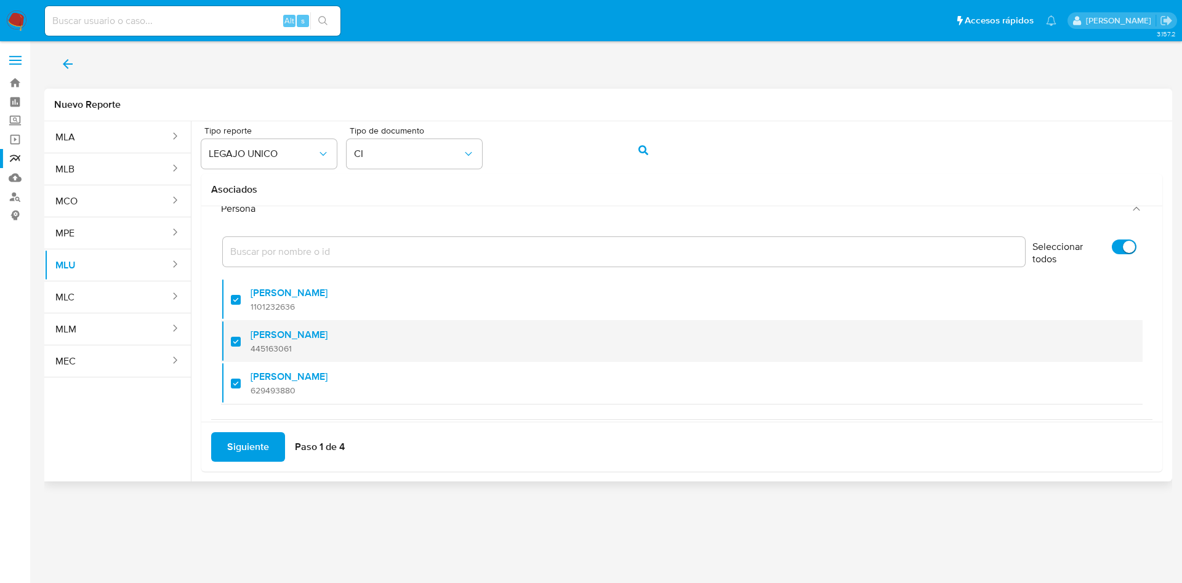
scroll to position [50, 0]
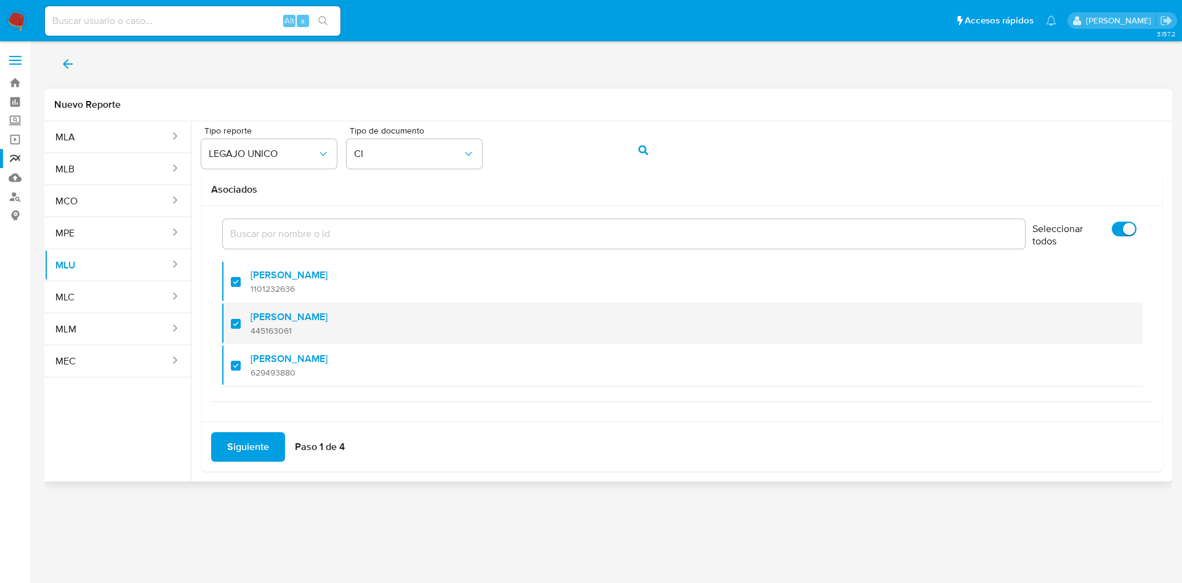
drag, startPoint x: 235, startPoint y: 328, endPoint x: 234, endPoint y: 321, distance: 6.8
click at [235, 326] on div at bounding box center [241, 323] width 20 height 29
checkbox input "false"
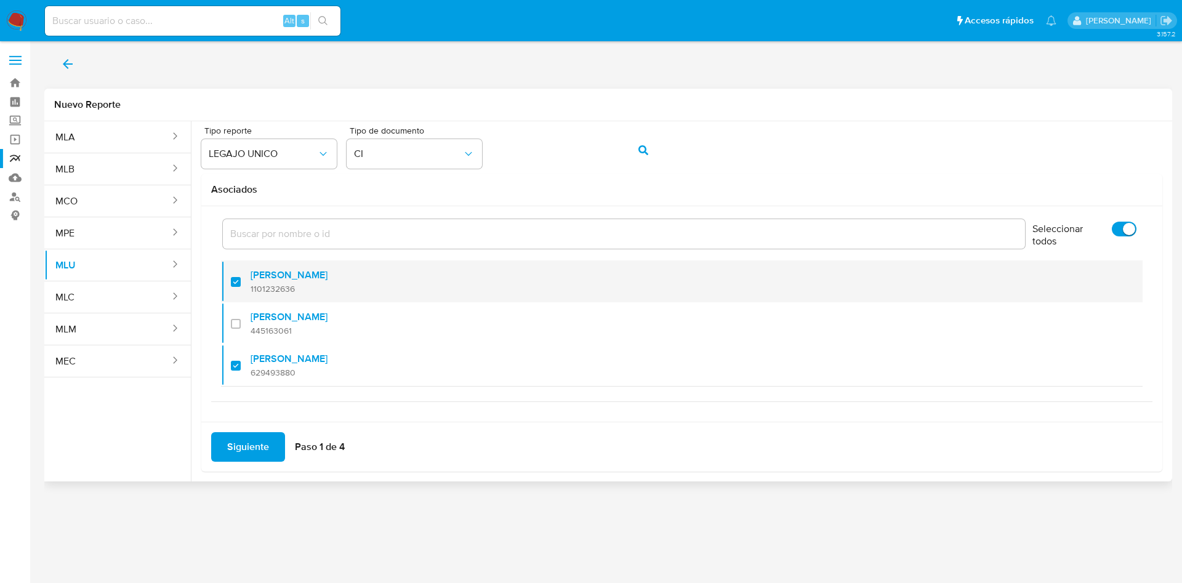
click at [236, 282] on div at bounding box center [241, 281] width 20 height 29
checkbox input "false"
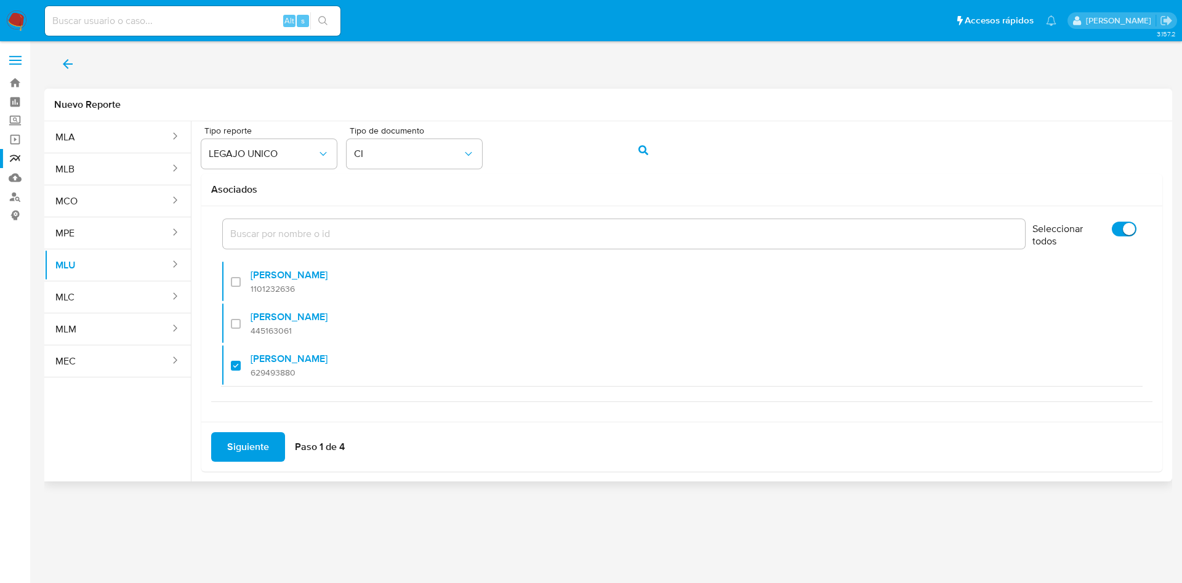
click at [265, 451] on span "Siguiente" at bounding box center [248, 446] width 42 height 27
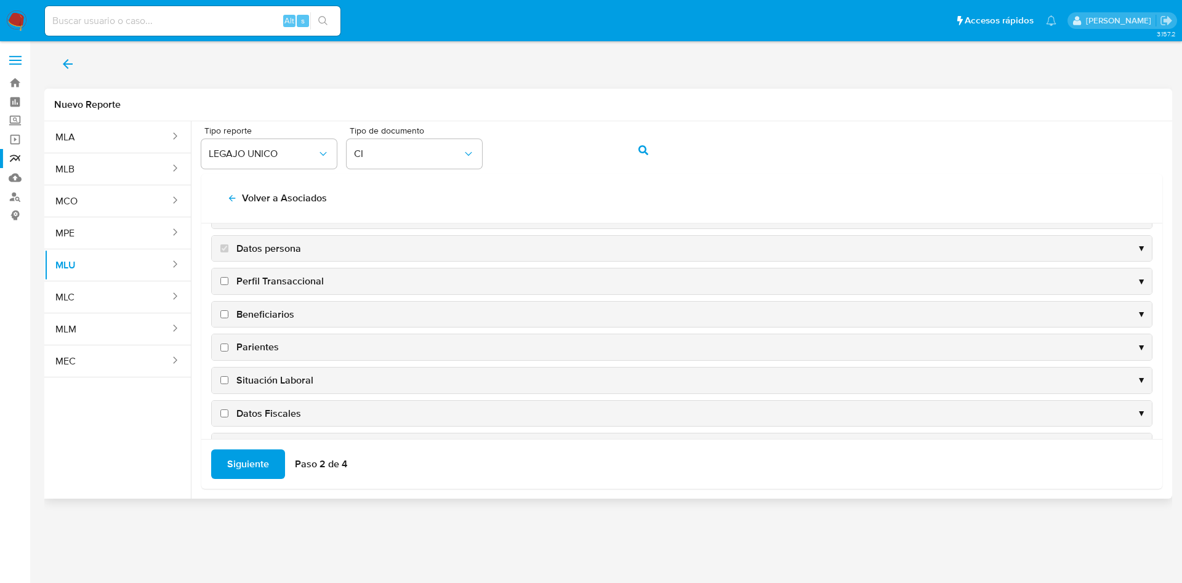
click at [226, 280] on input "Perfil Transaccional" at bounding box center [224, 281] width 8 height 8
checkbox input "true"
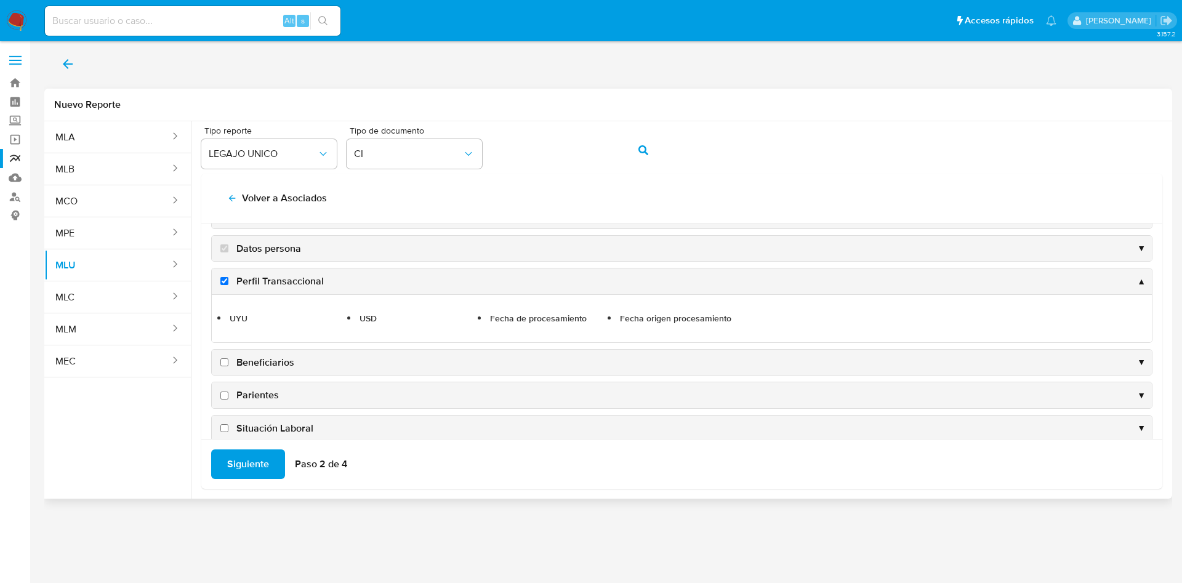
scroll to position [142, 0]
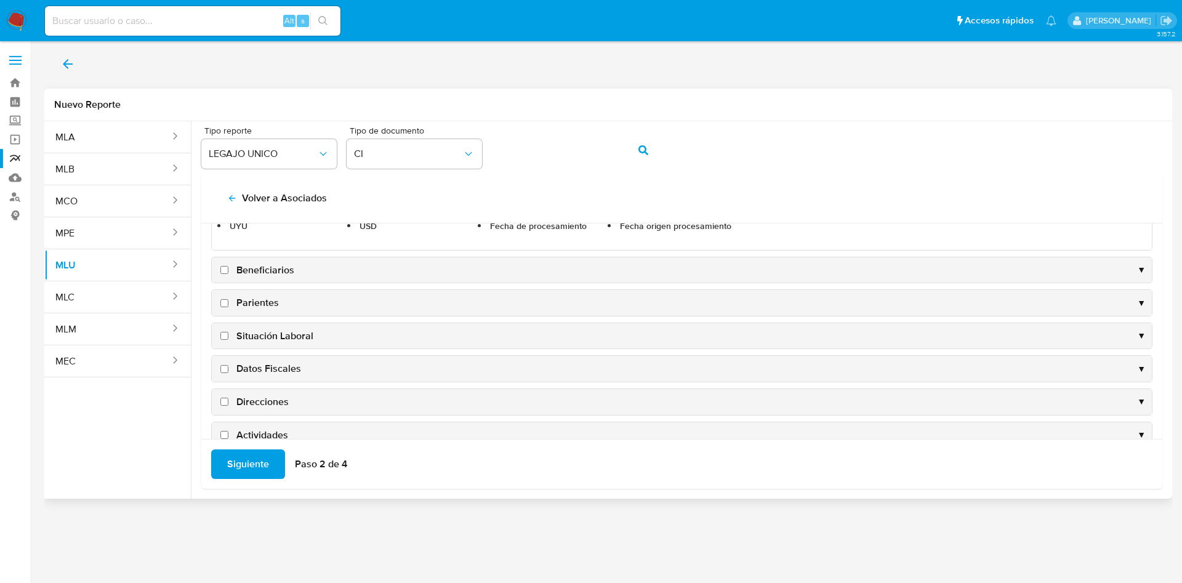
click at [225, 402] on input "Direcciones" at bounding box center [224, 402] width 8 height 8
checkbox input "true"
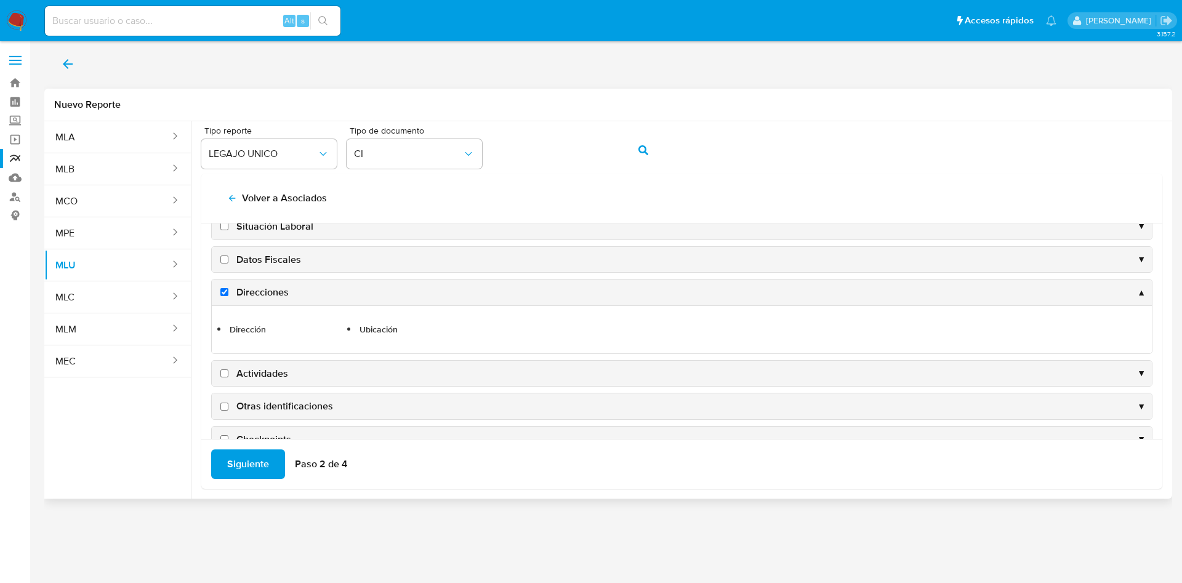
scroll to position [233, 0]
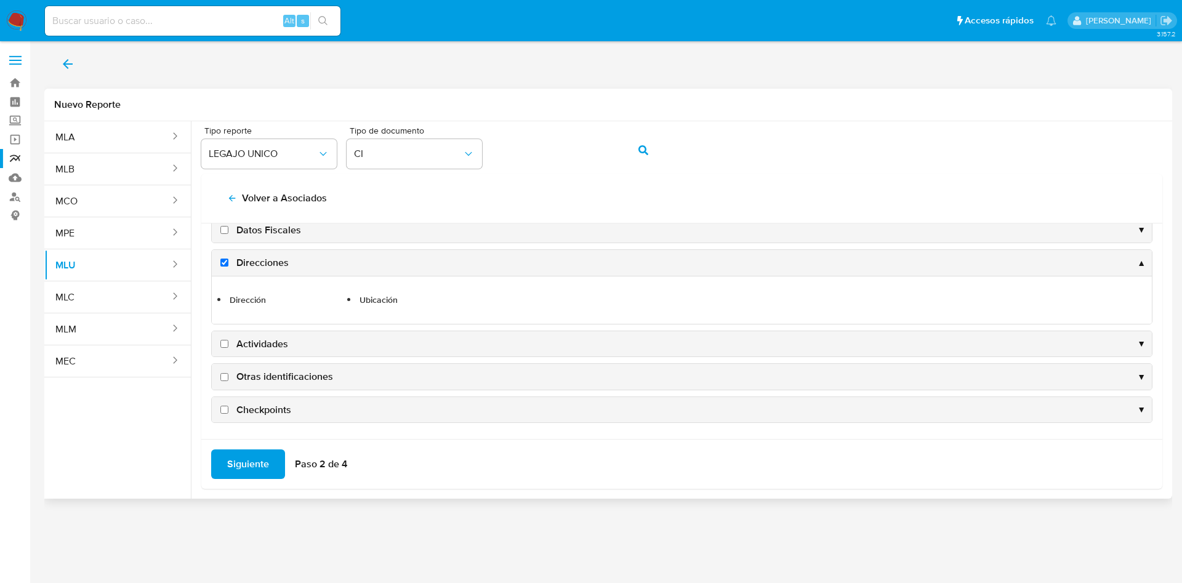
click at [225, 345] on input "Actividades" at bounding box center [224, 344] width 8 height 8
checkbox input "true"
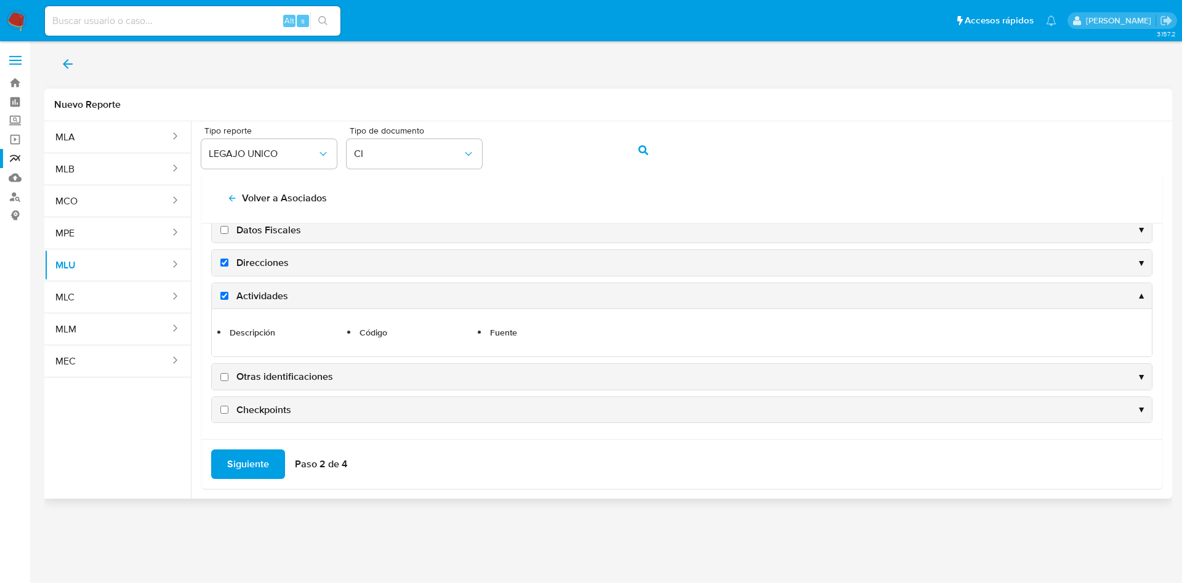
click at [223, 377] on input "Otras identificaciones" at bounding box center [224, 377] width 8 height 8
checkbox input "true"
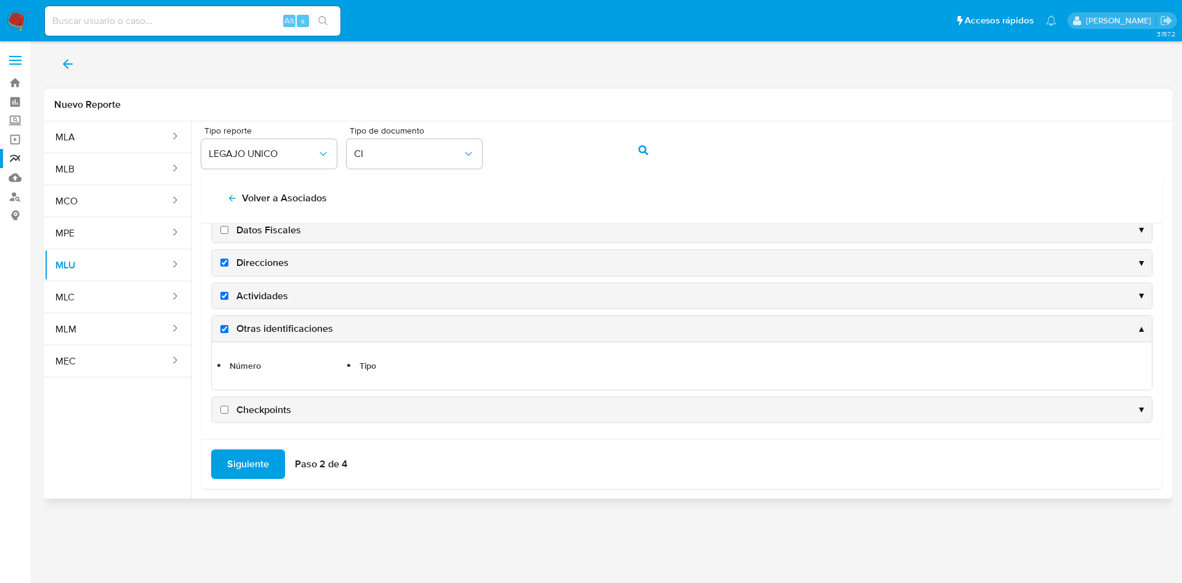
click at [225, 408] on input "Checkpoints" at bounding box center [224, 410] width 8 height 8
checkbox input "true"
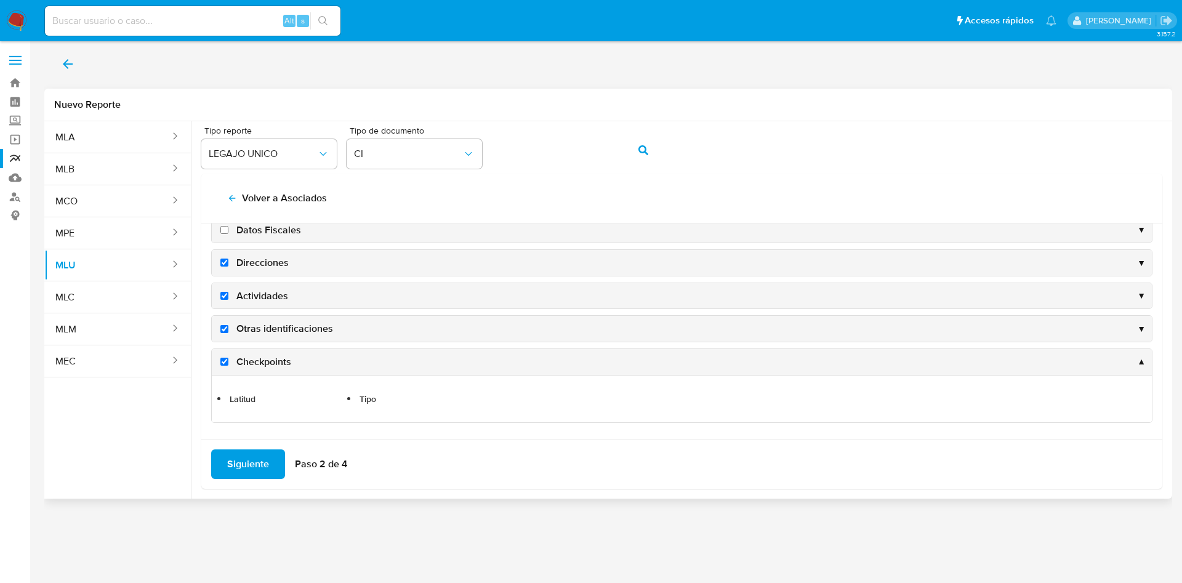
click at [255, 459] on span "Siguiente" at bounding box center [248, 464] width 42 height 27
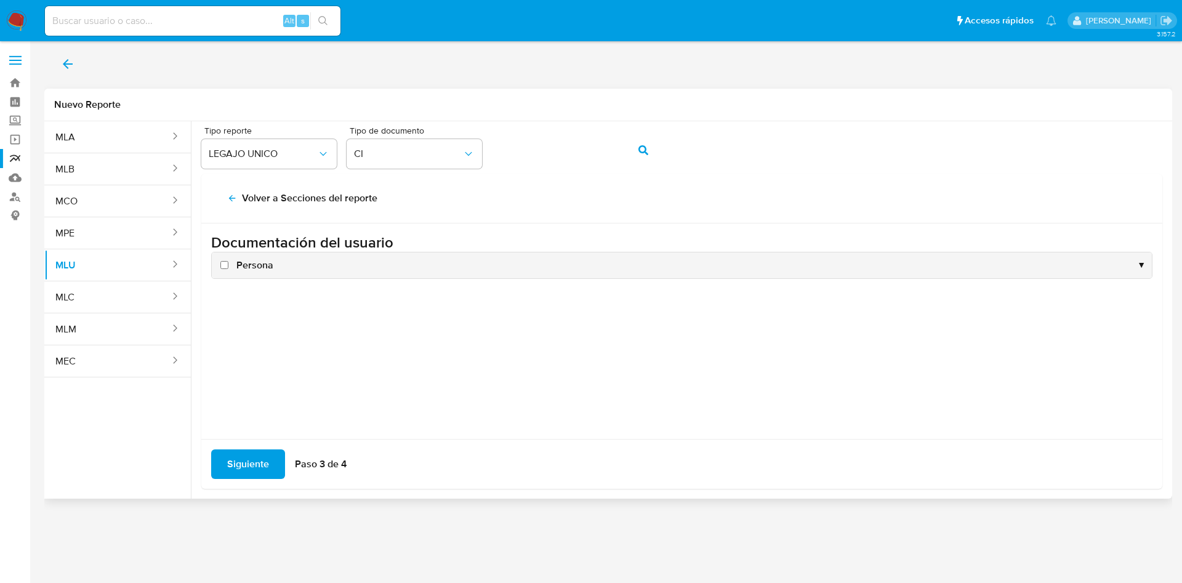
click at [221, 264] on input "Persona" at bounding box center [224, 265] width 8 height 8
checkbox input "true"
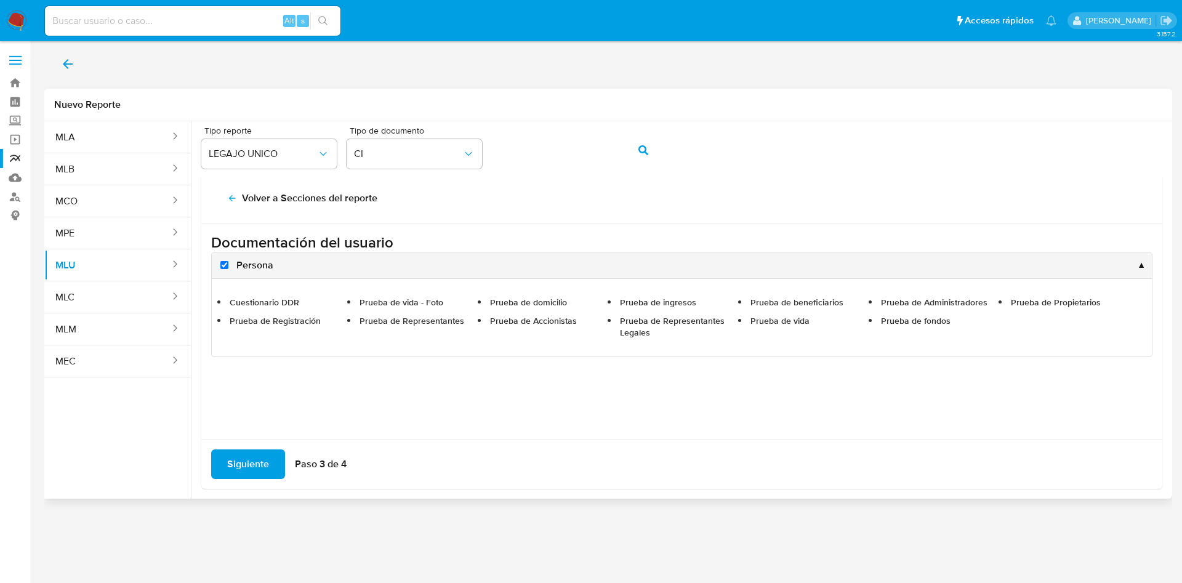
click at [231, 463] on span "Siguiente" at bounding box center [248, 464] width 42 height 27
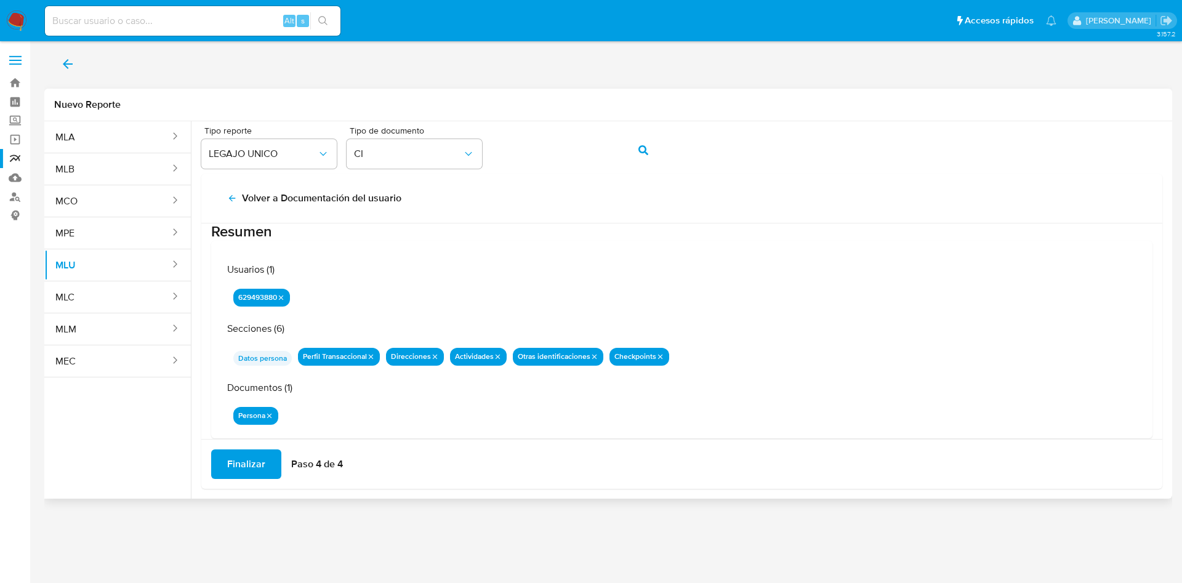
scroll to position [40, 0]
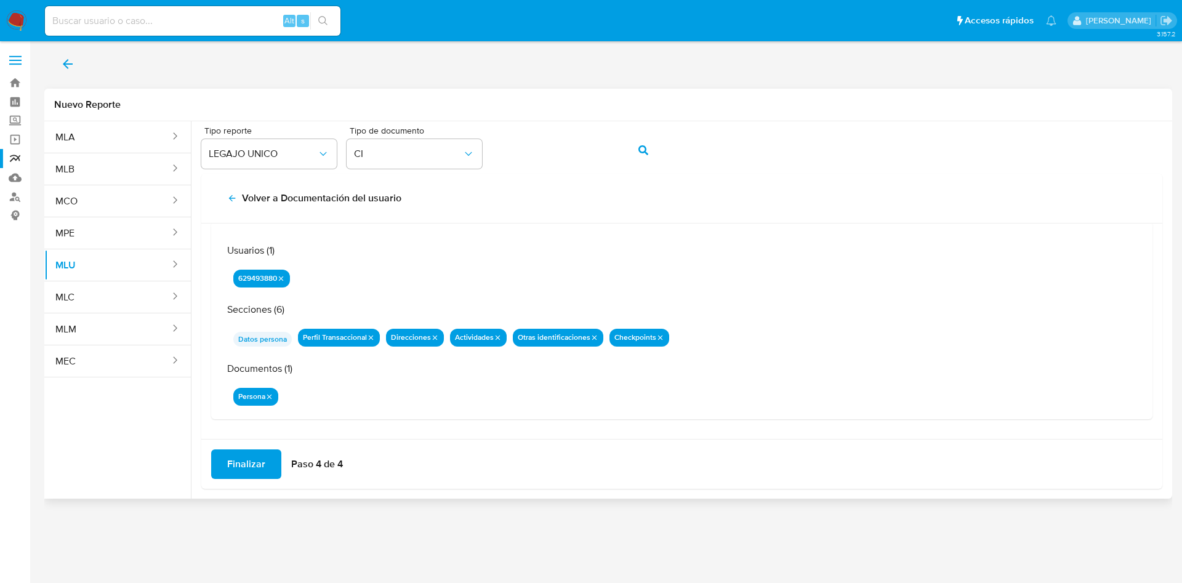
click at [258, 461] on span "Finalizar" at bounding box center [246, 464] width 38 height 27
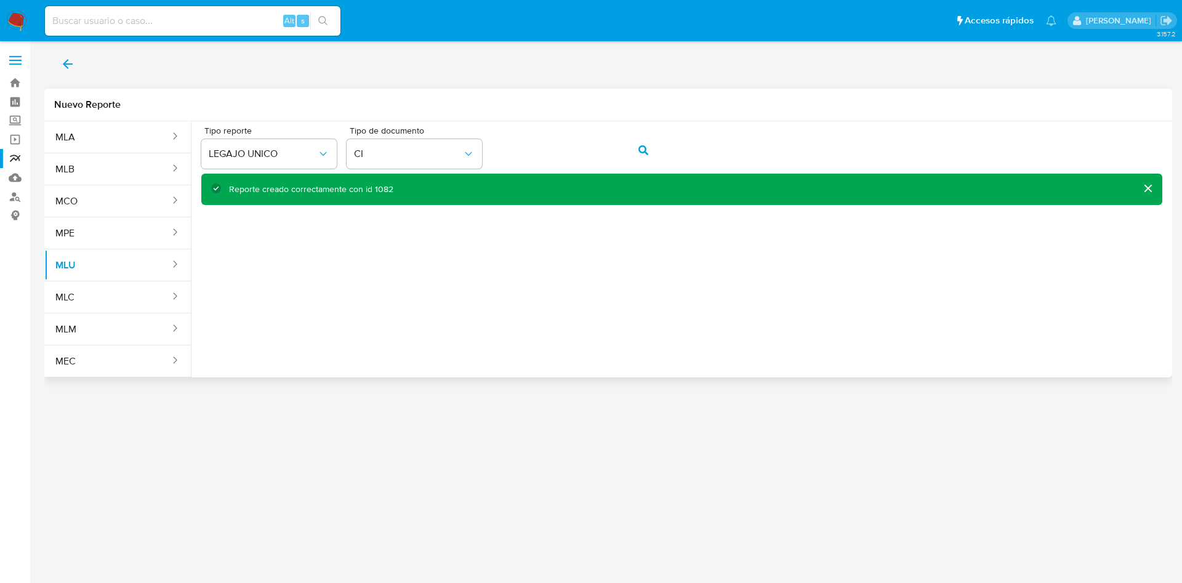
click at [380, 188] on div "Reporte creado correctamente con id 1082" at bounding box center [311, 189] width 164 height 12
click at [11, 159] on link "Reportes" at bounding box center [73, 158] width 147 height 19
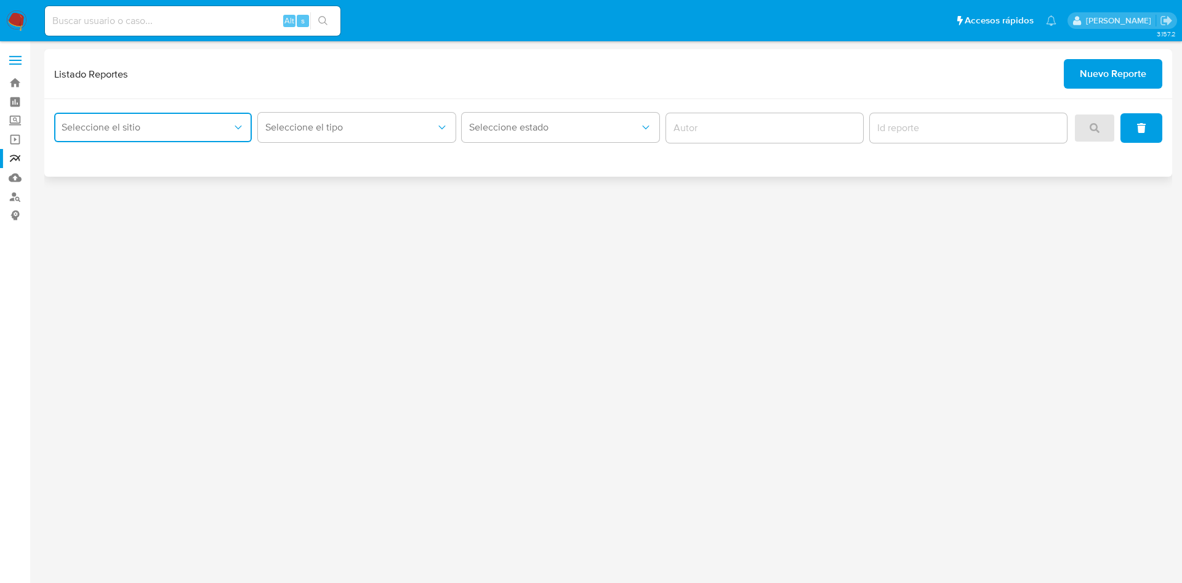
click at [188, 135] on button "Seleccione el sitio" at bounding box center [153, 128] width 198 height 30
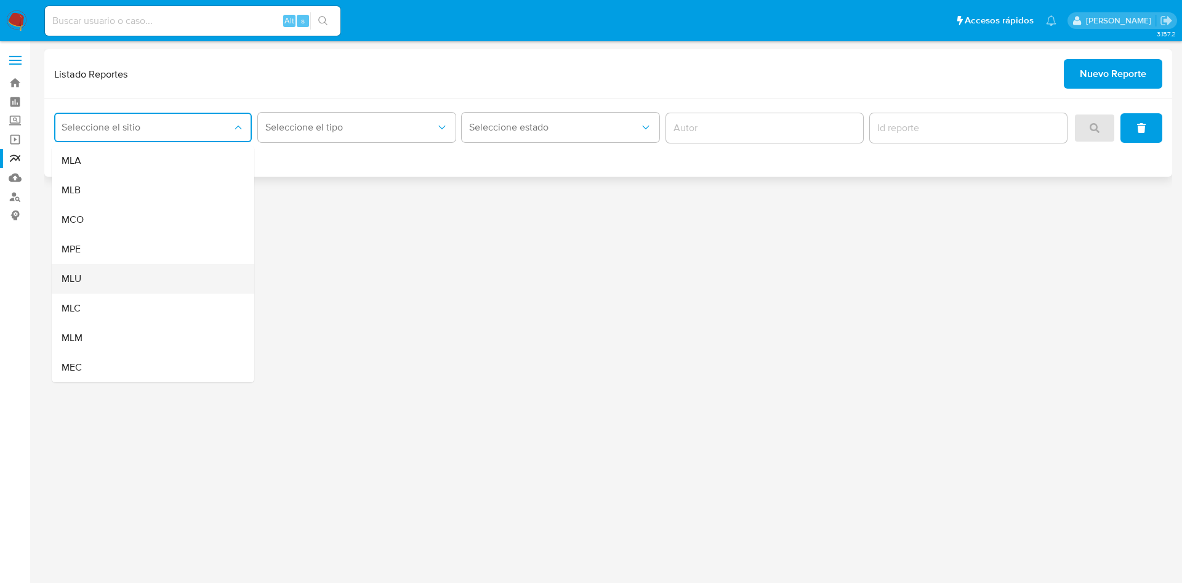
click at [141, 281] on div "MLU" at bounding box center [149, 279] width 175 height 30
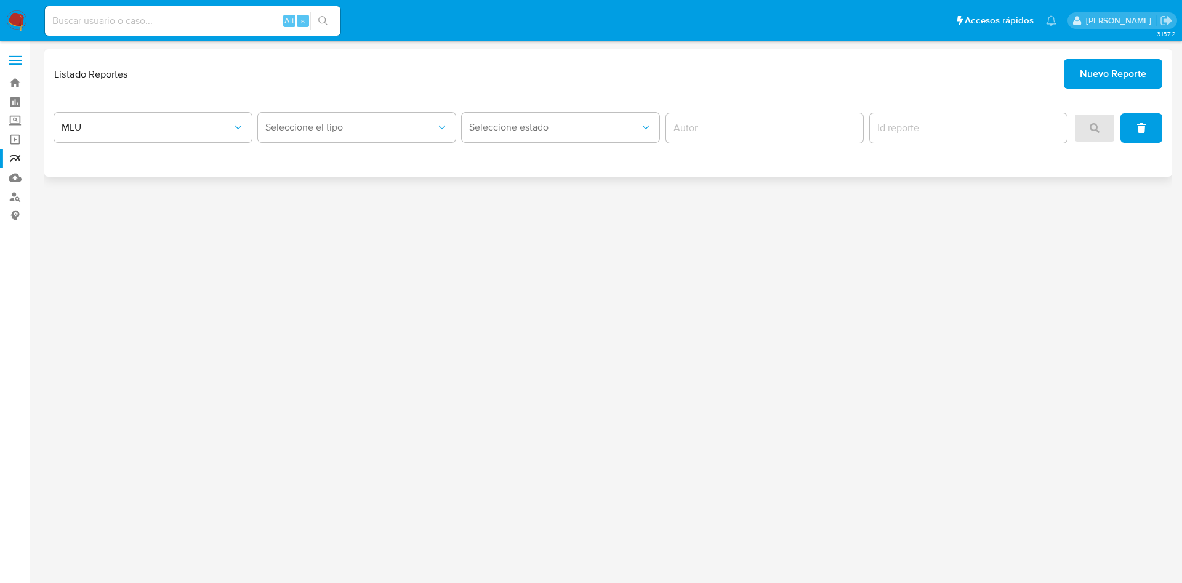
click at [395, 146] on div "Seleccione el tipo" at bounding box center [357, 128] width 198 height 38
click at [388, 128] on span "Seleccione el tipo" at bounding box center [350, 127] width 171 height 12
click at [359, 175] on div "LEGAJO UNICO" at bounding box center [352, 190] width 175 height 30
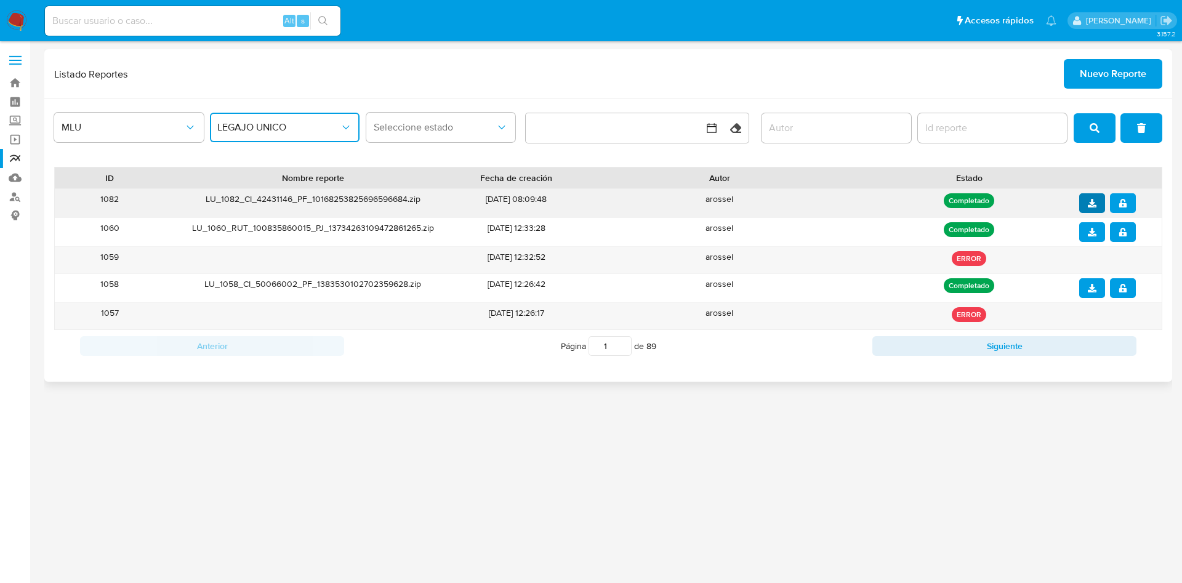
click at [1090, 205] on icon "download" at bounding box center [1092, 203] width 9 height 9
click at [1129, 203] on button "notify_security" at bounding box center [1123, 203] width 26 height 20
click at [179, 21] on input at bounding box center [192, 21] width 295 height 16
paste input "ewsFHBEoJF1Ath7HyDSRMa62"
type input "ewsFHBEoJF1Ath7HyDSRMa62"
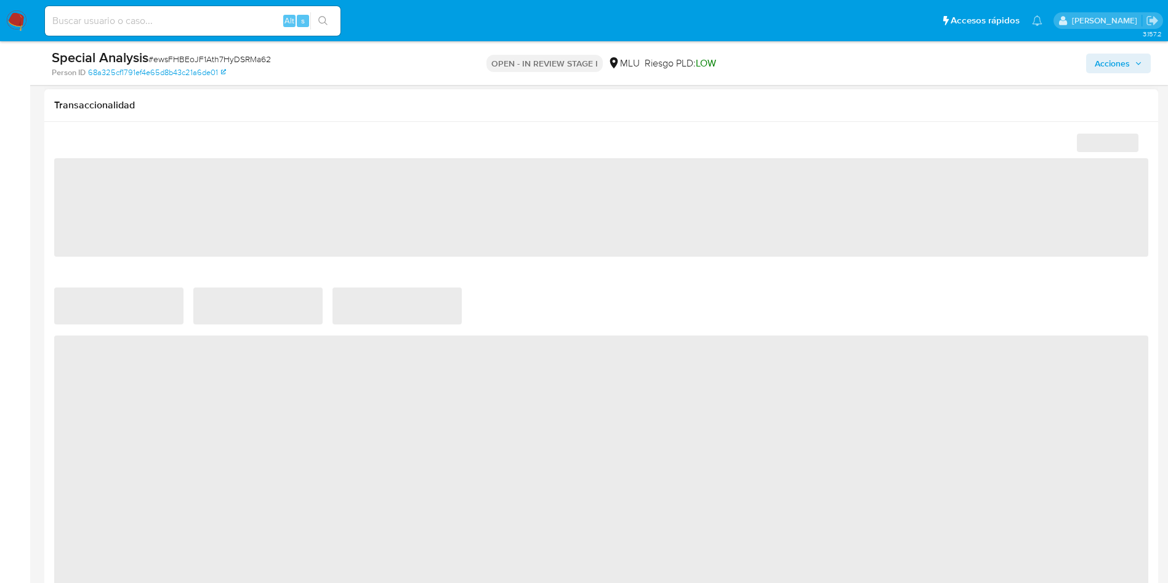
scroll to position [923, 0]
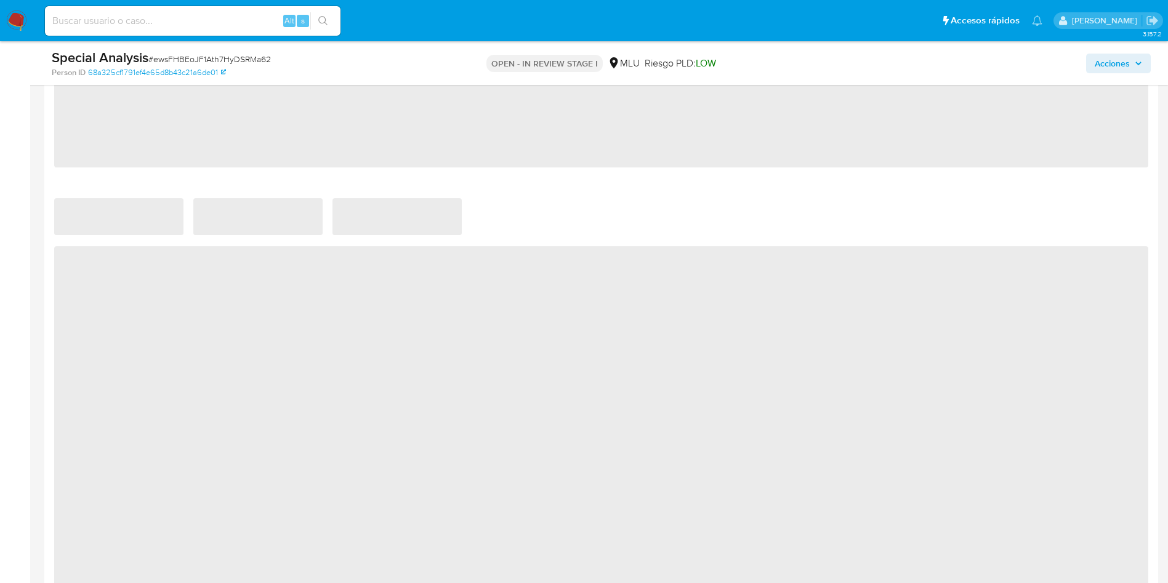
select select "10"
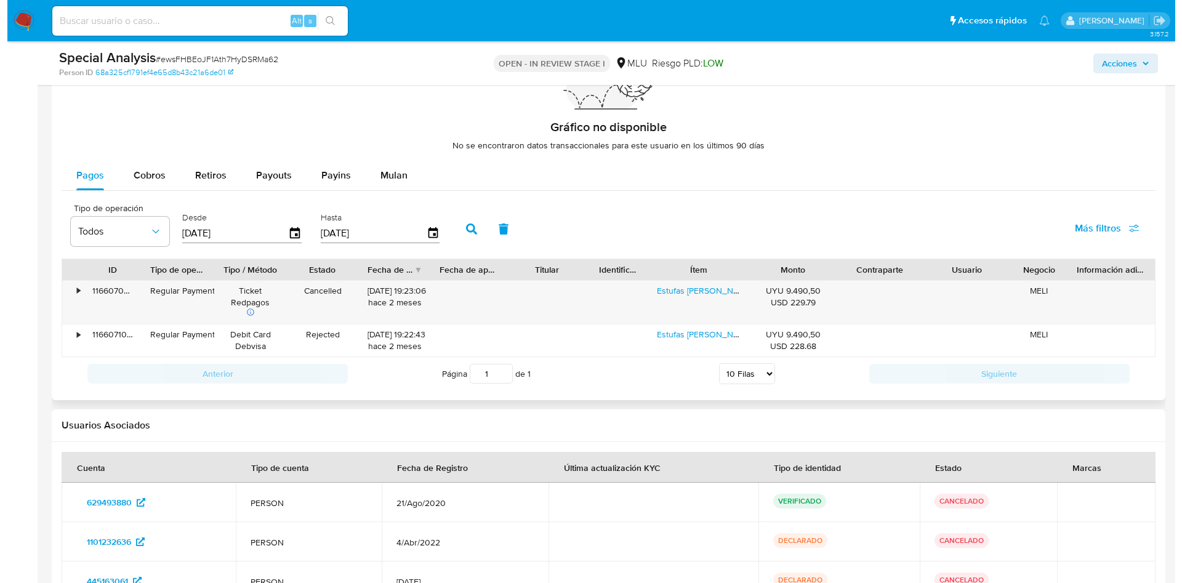
scroll to position [1108, 0]
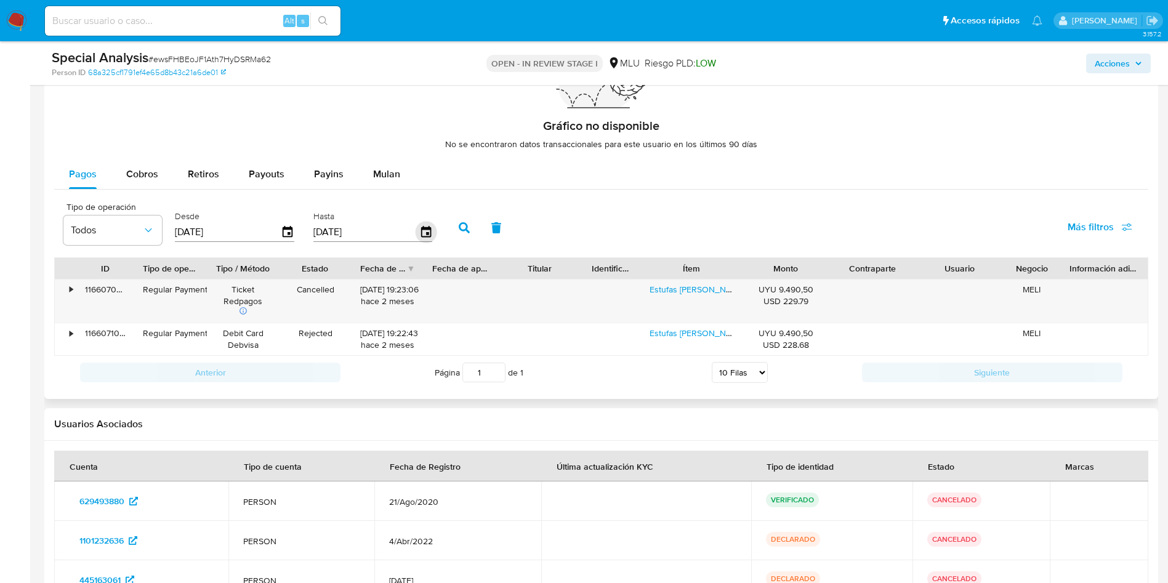
click at [424, 233] on icon "button" at bounding box center [426, 233] width 22 height 22
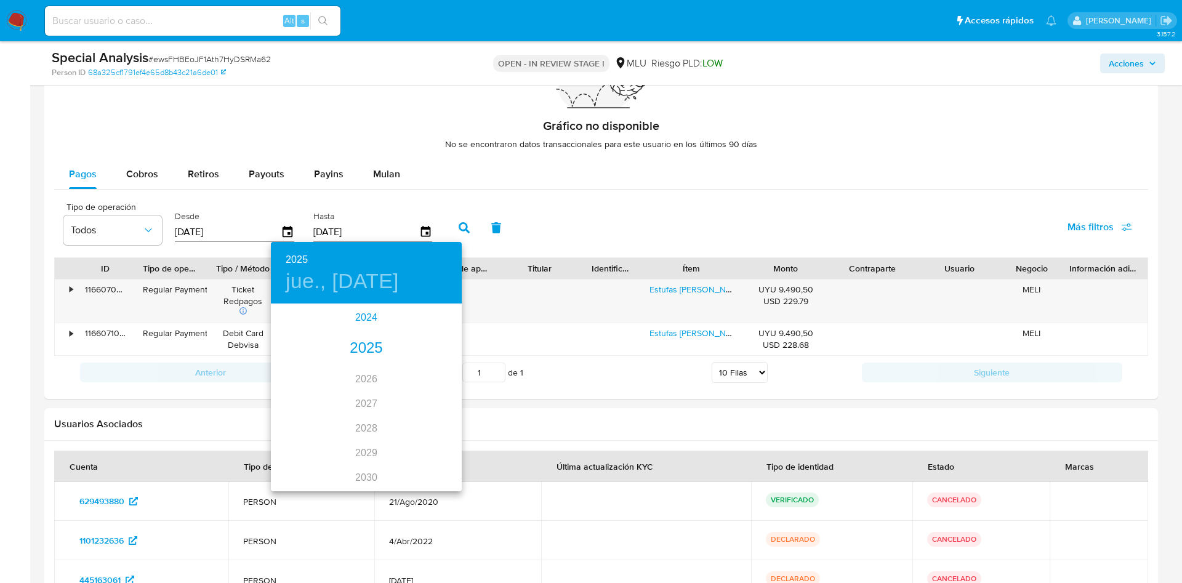
click at [363, 319] on div "2024" at bounding box center [366, 317] width 191 height 25
click at [305, 468] on div "oct." at bounding box center [302, 467] width 63 height 46
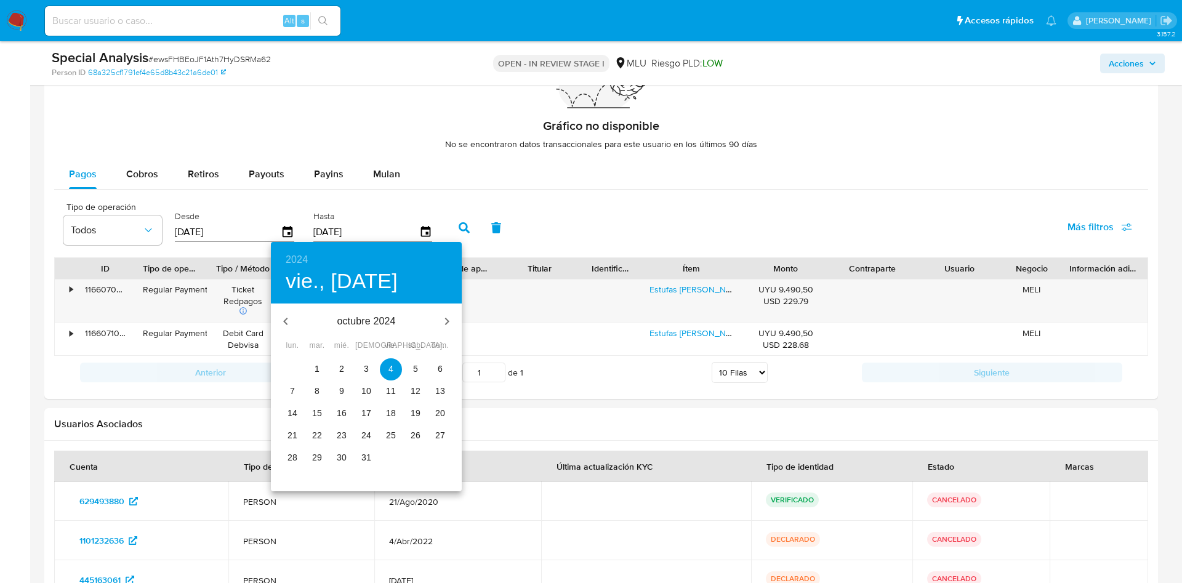
click at [294, 255] on h6 "2024" at bounding box center [297, 259] width 22 height 17
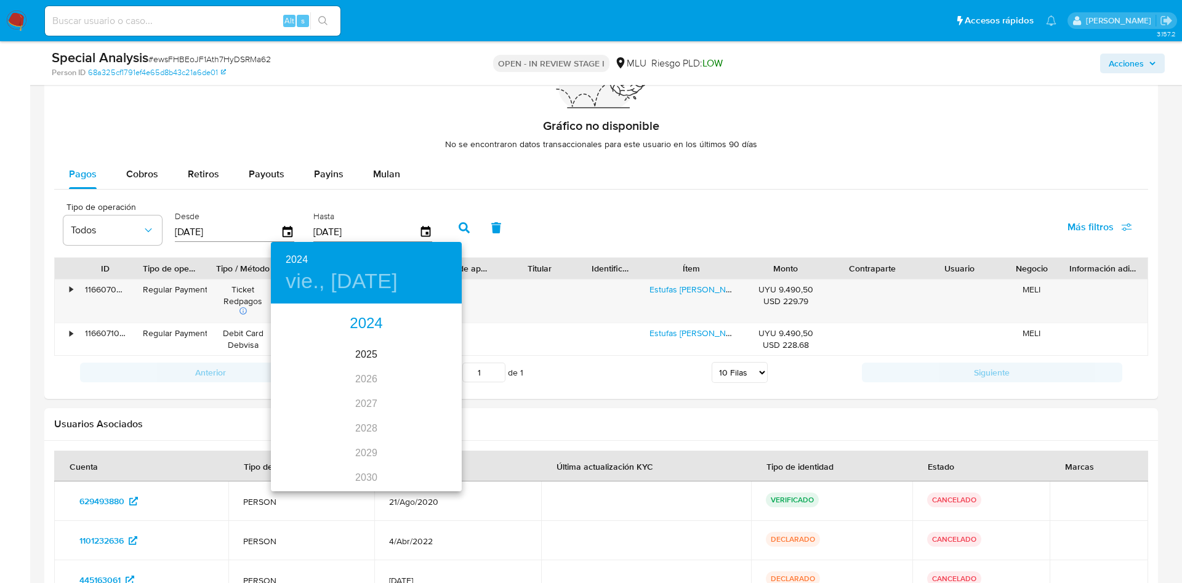
click at [365, 322] on div "2024" at bounding box center [366, 323] width 191 height 25
click at [424, 426] on div "sep." at bounding box center [429, 421] width 63 height 46
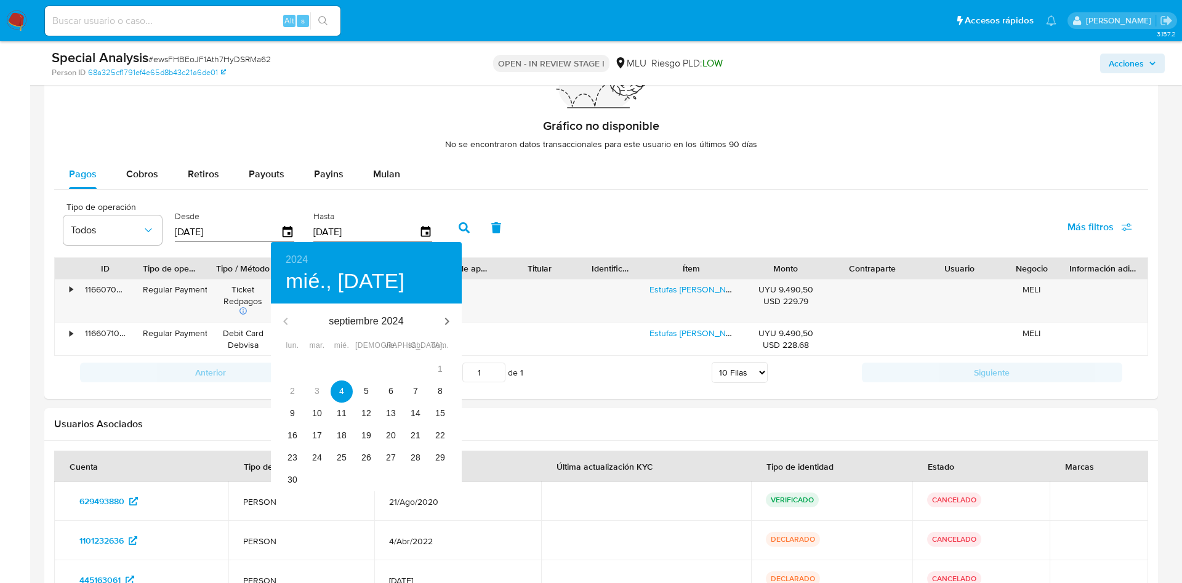
type input "04/09/2024"
click at [345, 396] on span "4" at bounding box center [342, 391] width 22 height 12
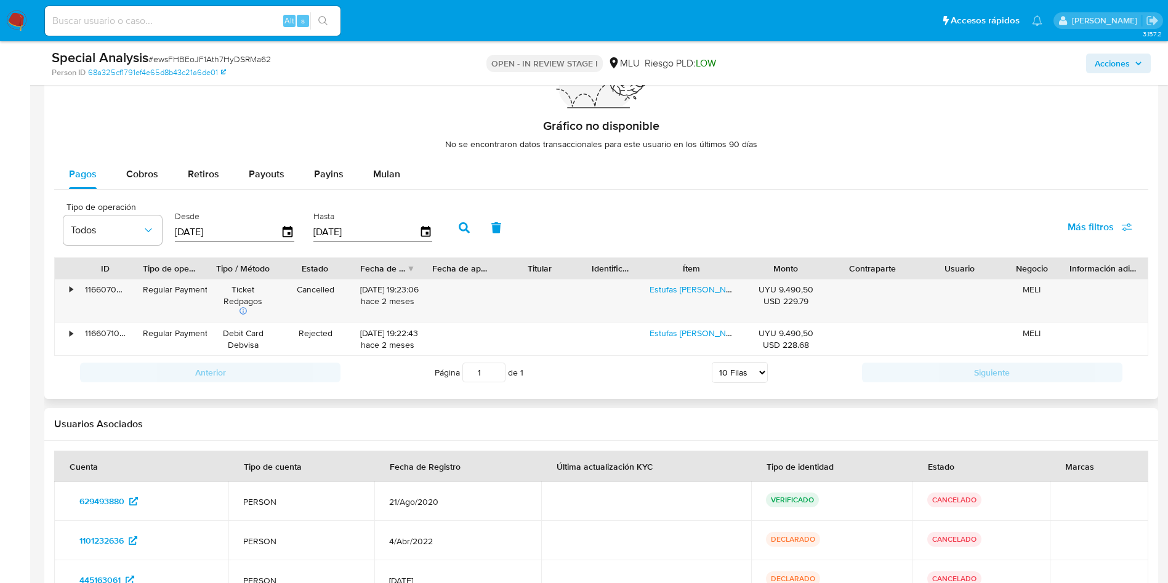
click at [466, 235] on button "button" at bounding box center [464, 228] width 32 height 30
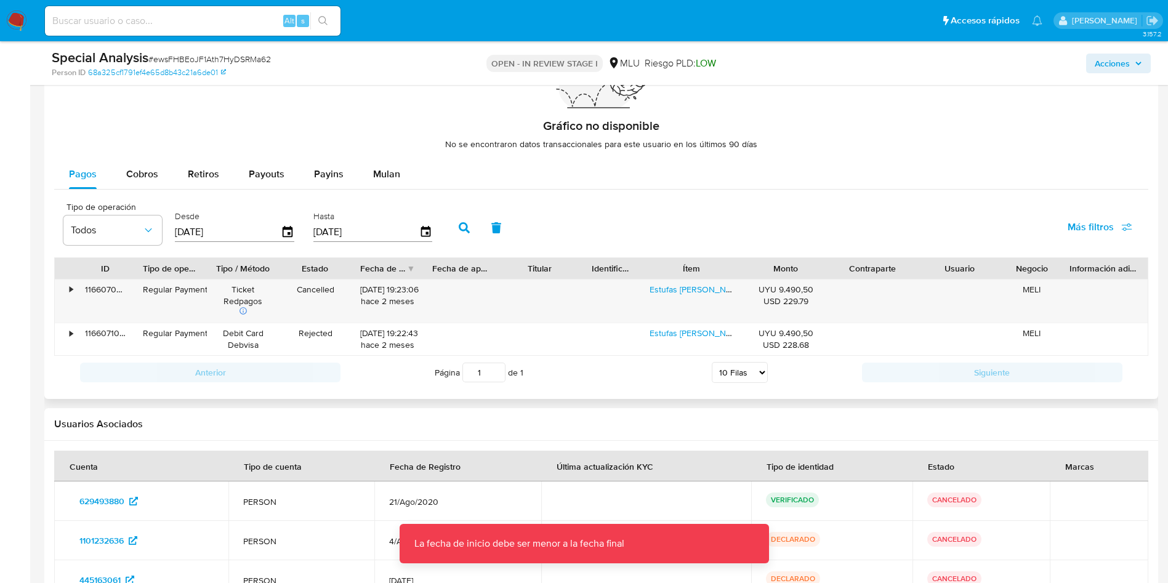
click at [466, 228] on icon "button" at bounding box center [464, 227] width 11 height 11
click at [281, 228] on icon "button" at bounding box center [288, 233] width 22 height 22
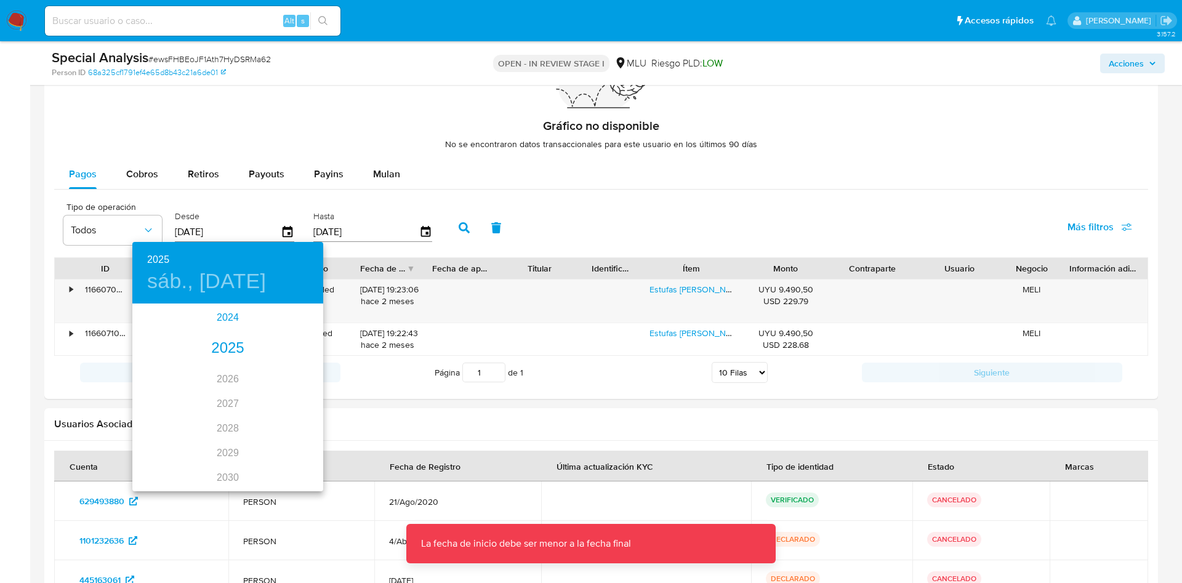
click at [216, 324] on div "2024" at bounding box center [227, 317] width 191 height 25
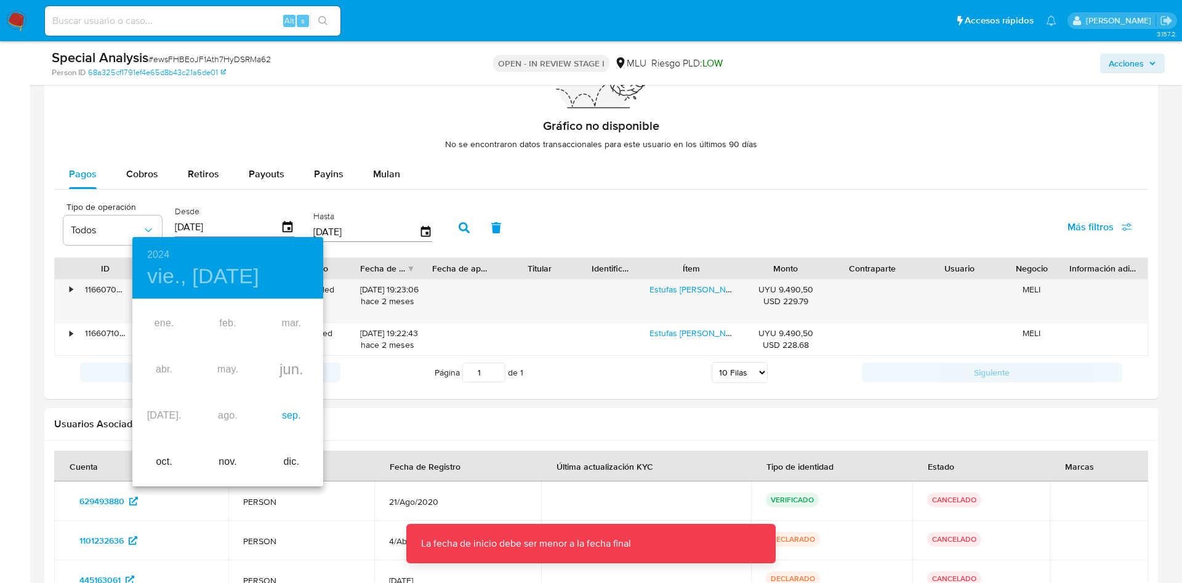
click at [293, 420] on div "sep." at bounding box center [291, 416] width 63 height 46
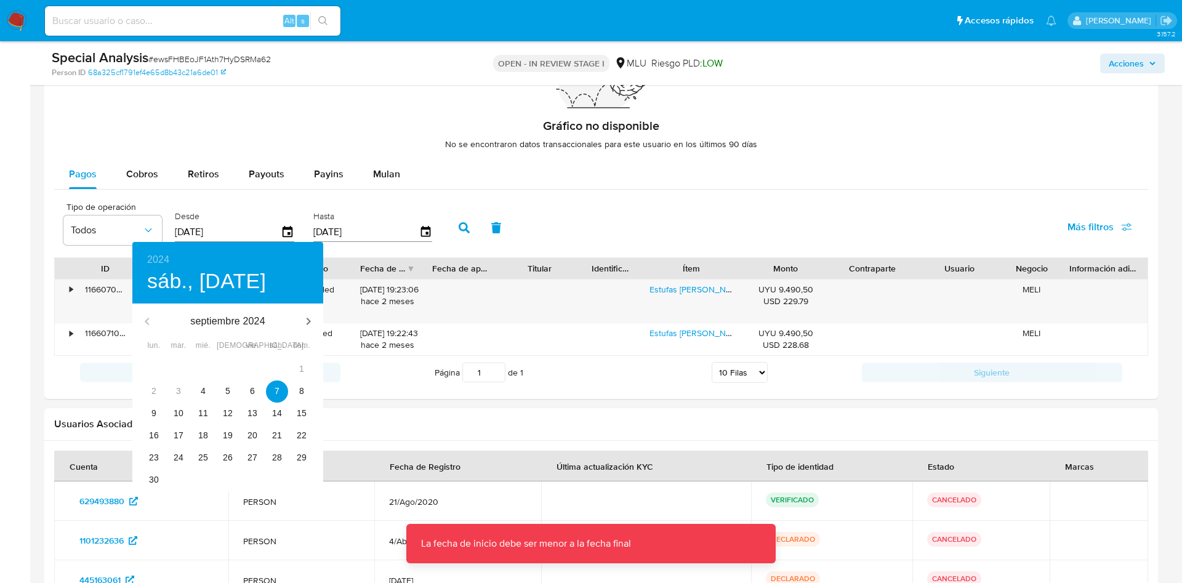
type input "07/09/2024"
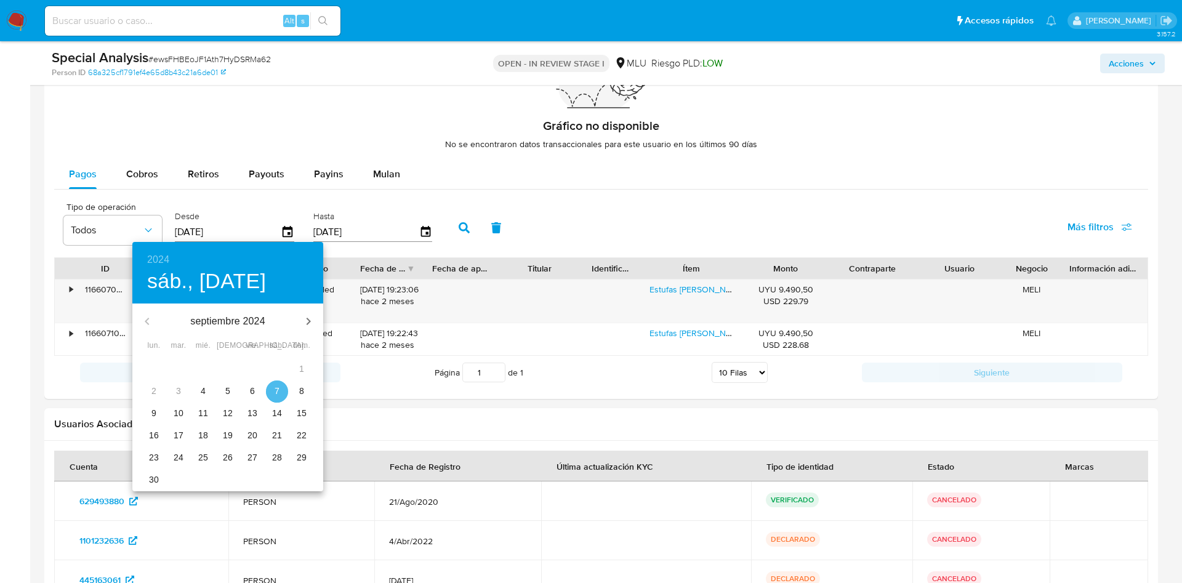
click at [281, 391] on span "7" at bounding box center [277, 391] width 22 height 12
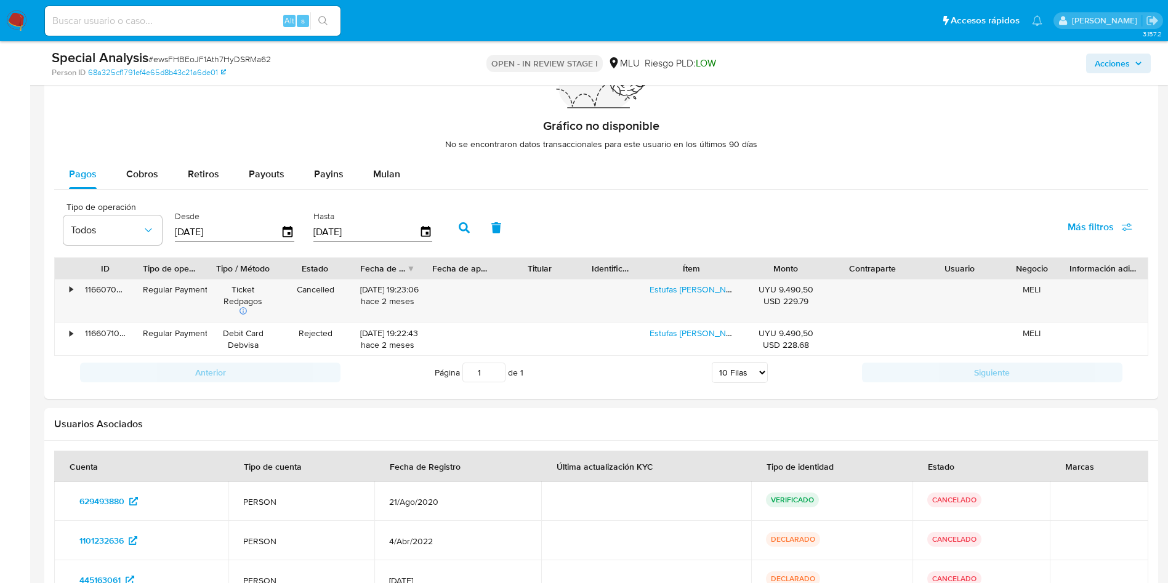
click at [466, 222] on button "button" at bounding box center [464, 228] width 32 height 30
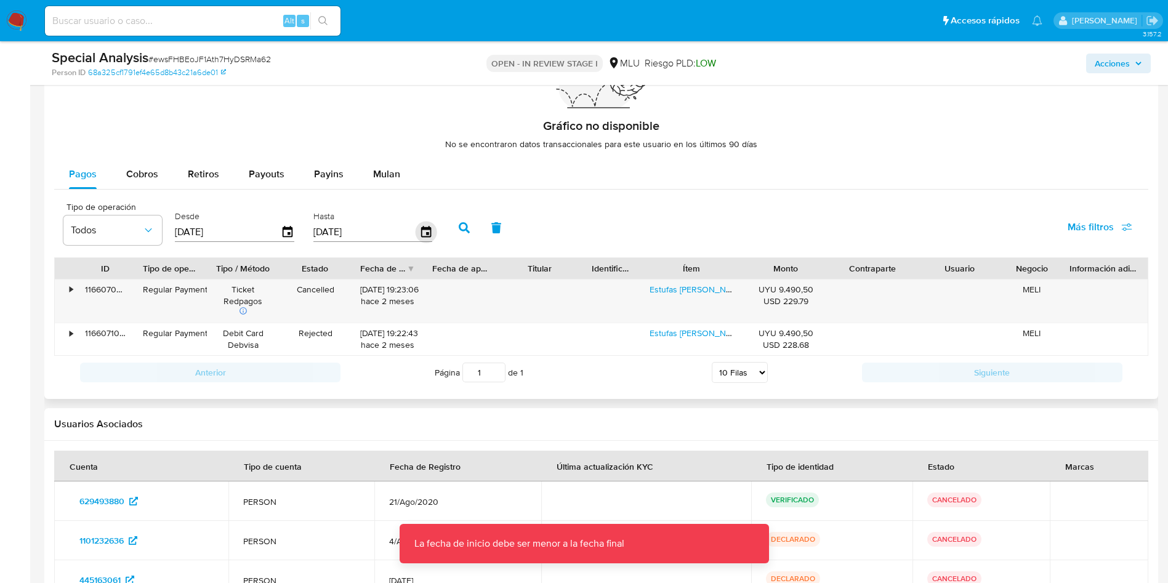
click at [426, 226] on icon "button" at bounding box center [426, 233] width 22 height 22
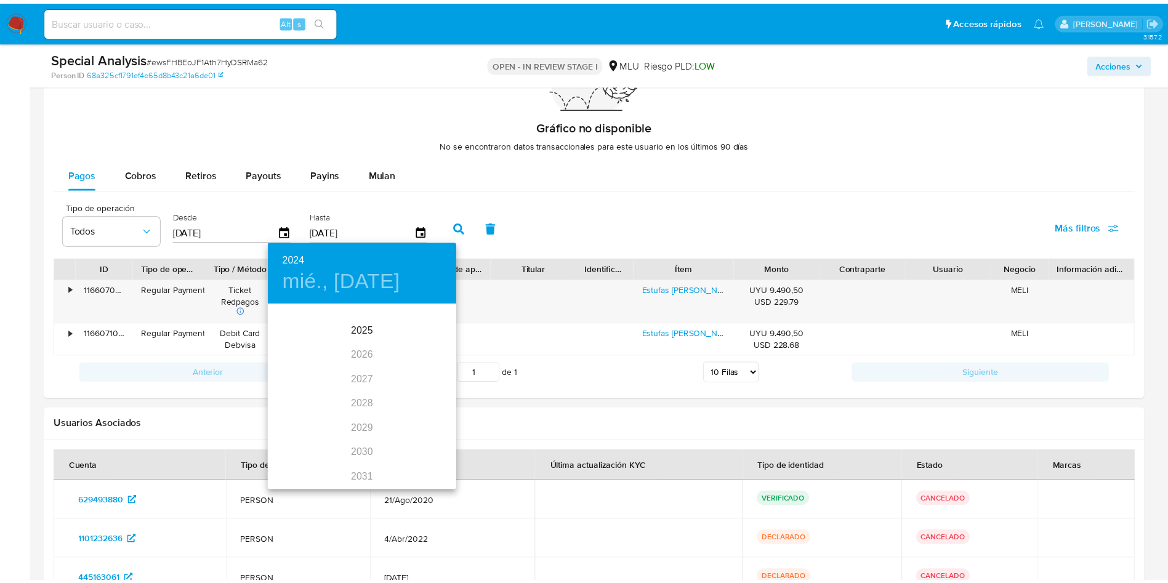
scroll to position [0, 0]
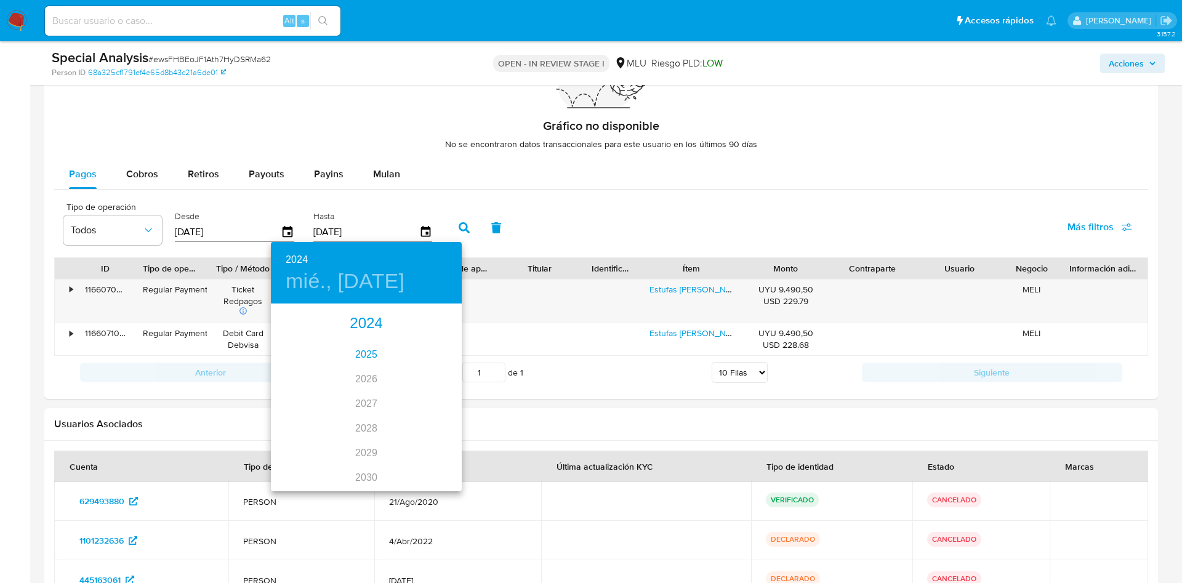
click at [356, 351] on div "2025" at bounding box center [366, 354] width 191 height 25
type input "04/09/2025"
click at [424, 420] on div "sep." at bounding box center [429, 421] width 63 height 46
click at [371, 364] on span "4" at bounding box center [366, 369] width 22 height 12
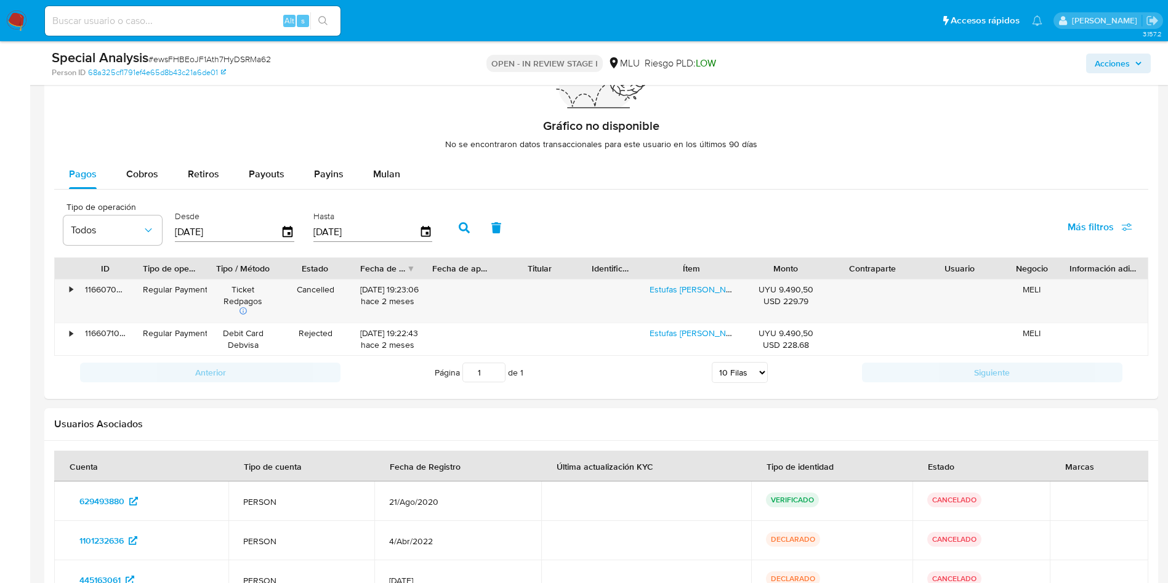
click at [473, 227] on button "button" at bounding box center [464, 228] width 32 height 30
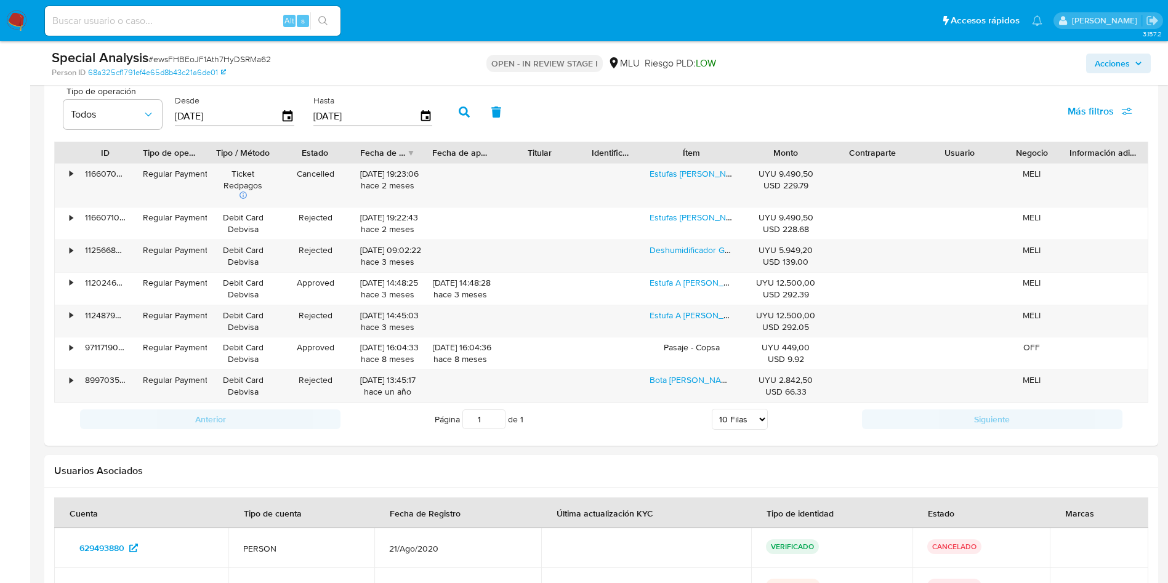
scroll to position [1200, 0]
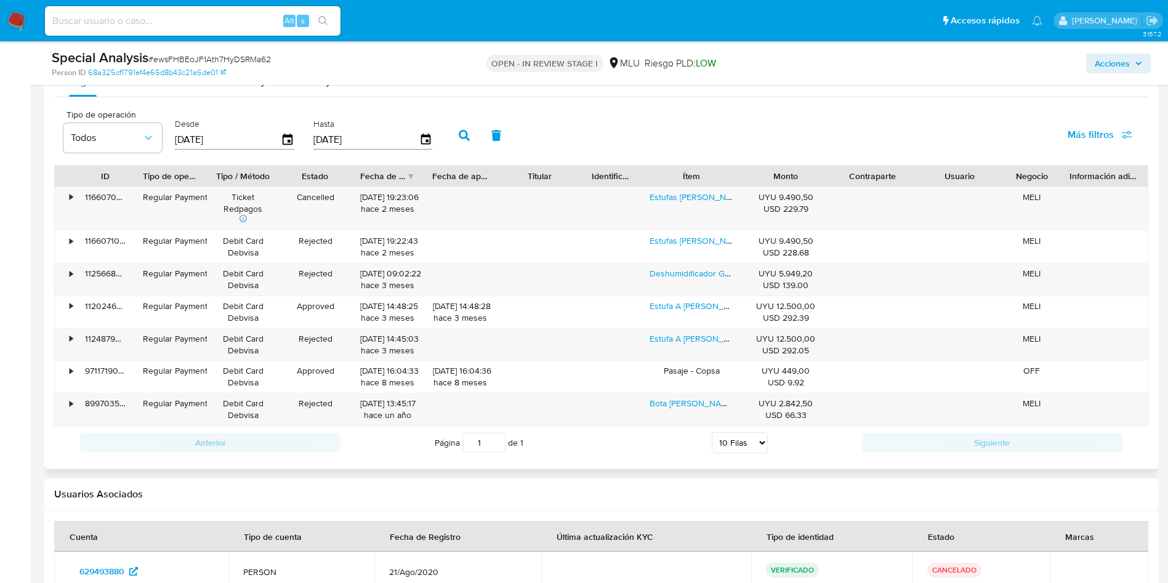
click at [1106, 137] on span "Más filtros" at bounding box center [1090, 135] width 46 height 30
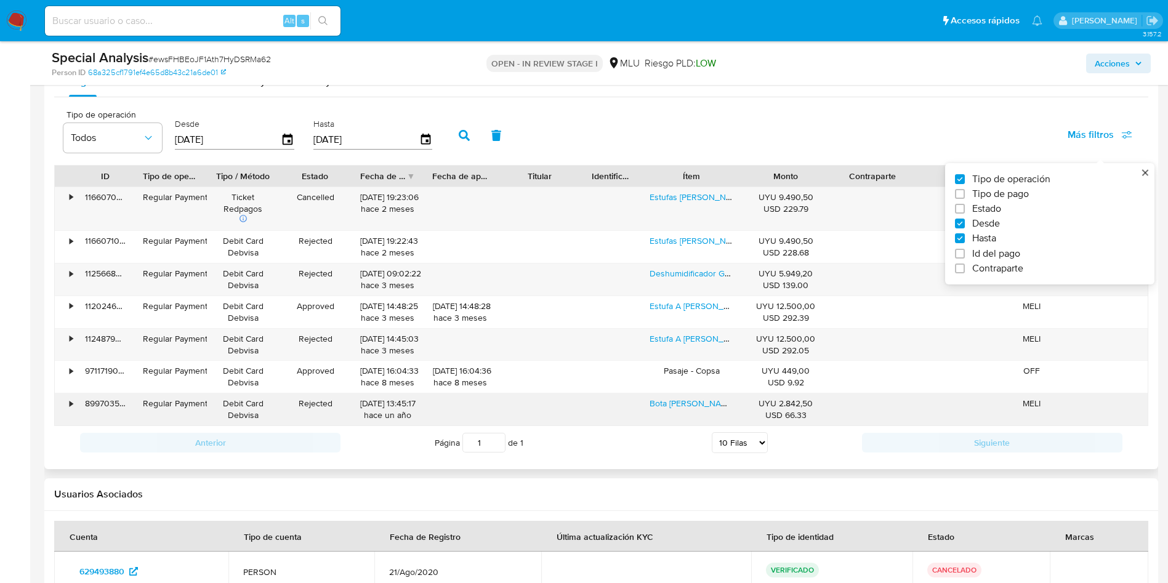
click at [454, 406] on div at bounding box center [460, 404] width 55 height 12
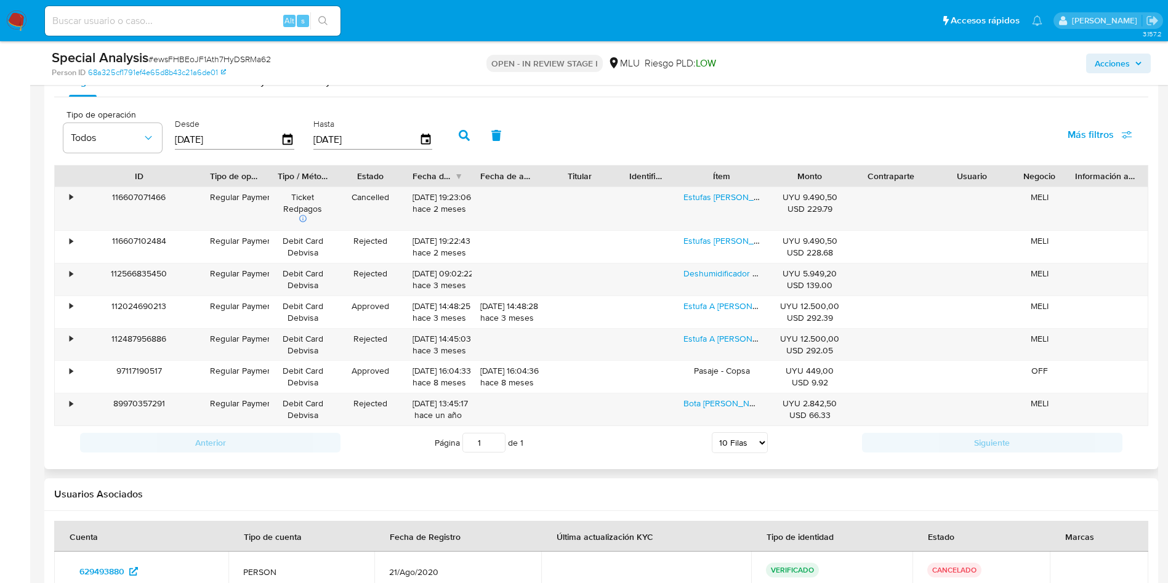
drag, startPoint x: 134, startPoint y: 170, endPoint x: 200, endPoint y: 182, distance: 67.0
click at [202, 181] on div at bounding box center [201, 176] width 22 height 21
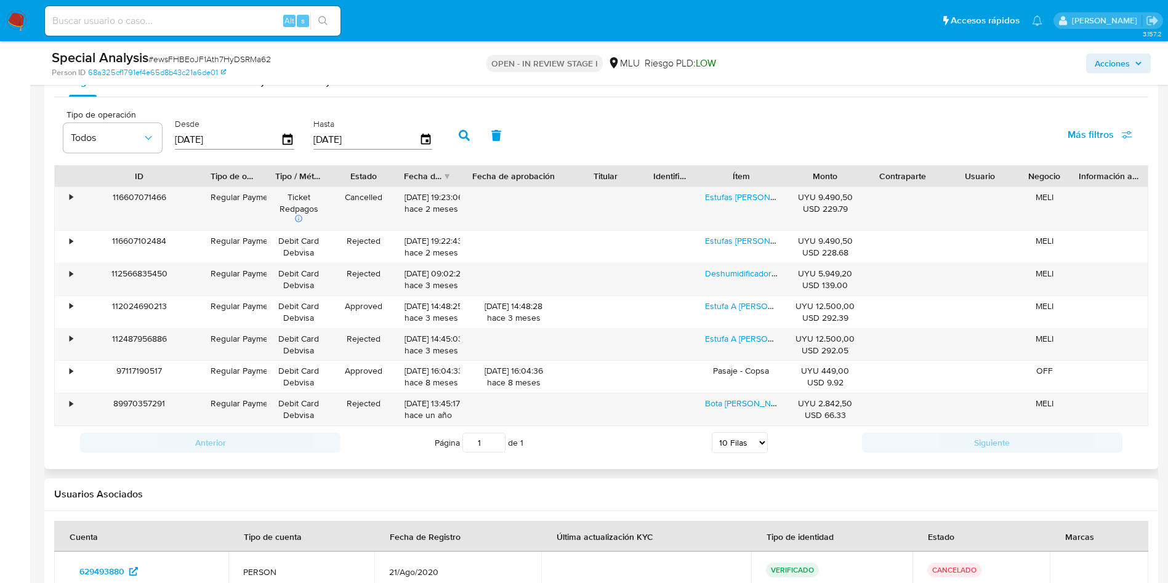
drag, startPoint x: 549, startPoint y: 173, endPoint x: 588, endPoint y: 172, distance: 39.4
click at [588, 172] on div "ID Tipo de operación Tipo / Método Estado Fecha de creación Fecha de aprobación…" at bounding box center [601, 176] width 1093 height 21
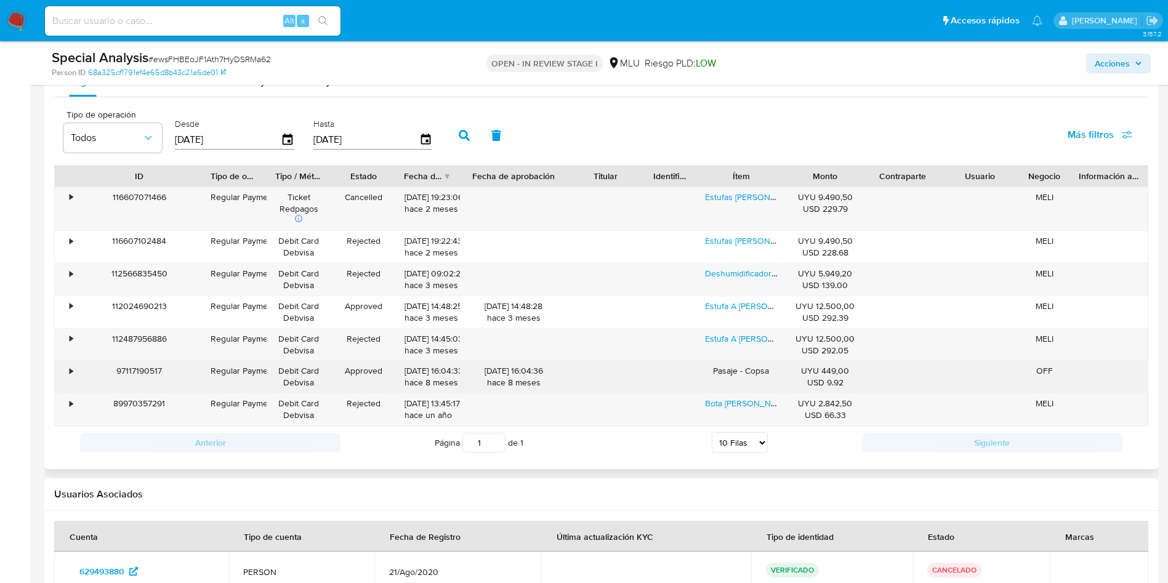
drag, startPoint x: 520, startPoint y: 368, endPoint x: 553, endPoint y: 367, distance: 33.2
click at [553, 367] on div "25/12/2024 16:04:36 hace 8 meses" at bounding box center [513, 376] width 90 height 23
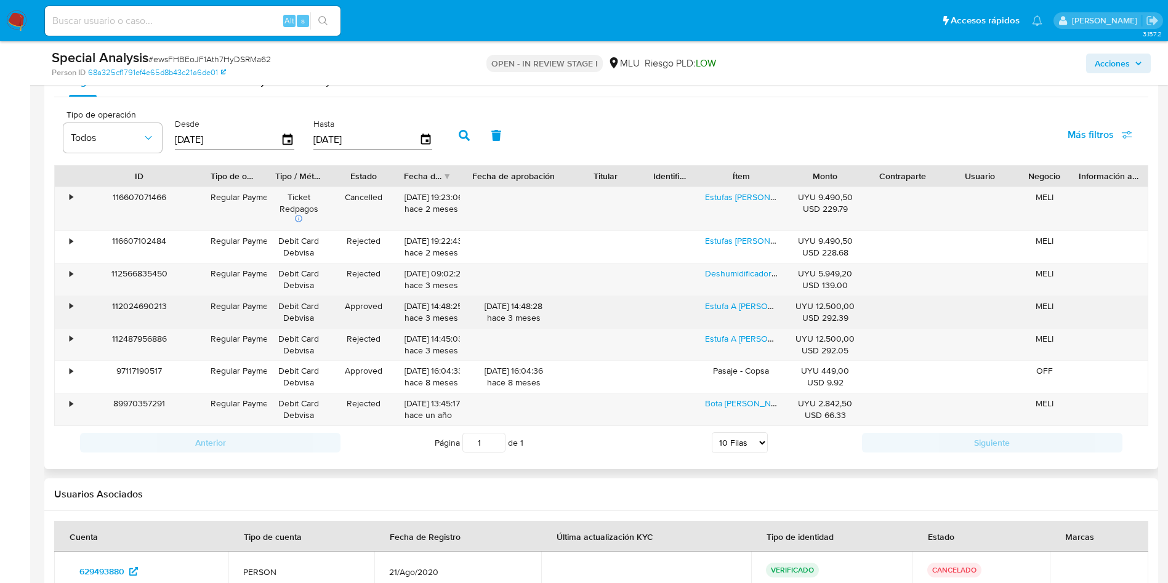
drag, startPoint x: 520, startPoint y: 303, endPoint x: 553, endPoint y: 302, distance: 32.6
click at [553, 302] on div "22/05/2025 14:48:28 hace 3 meses" at bounding box center [513, 311] width 90 height 23
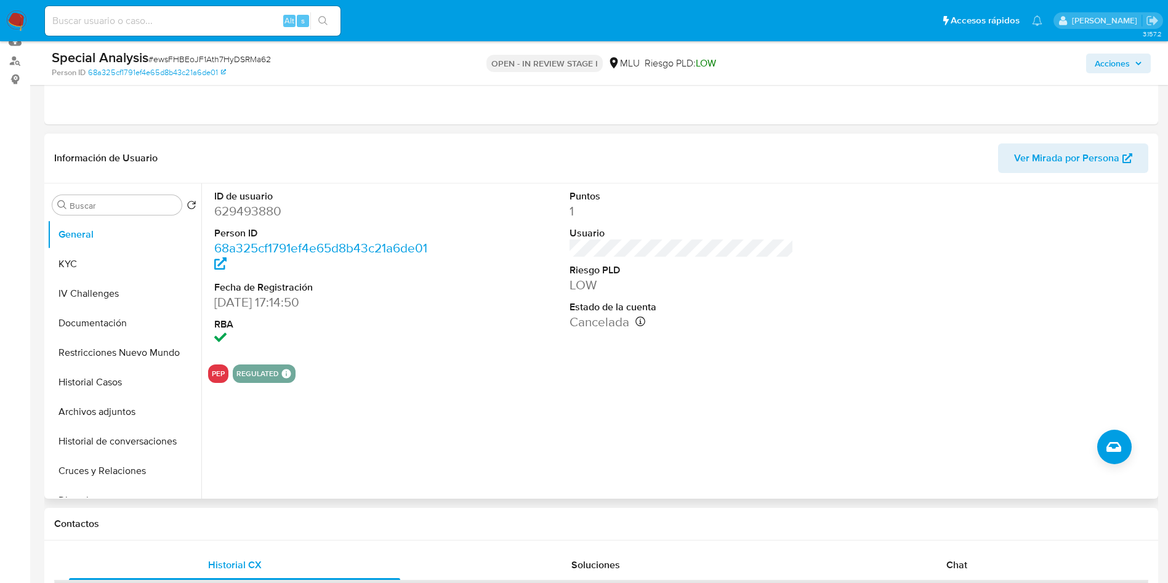
scroll to position [92, 0]
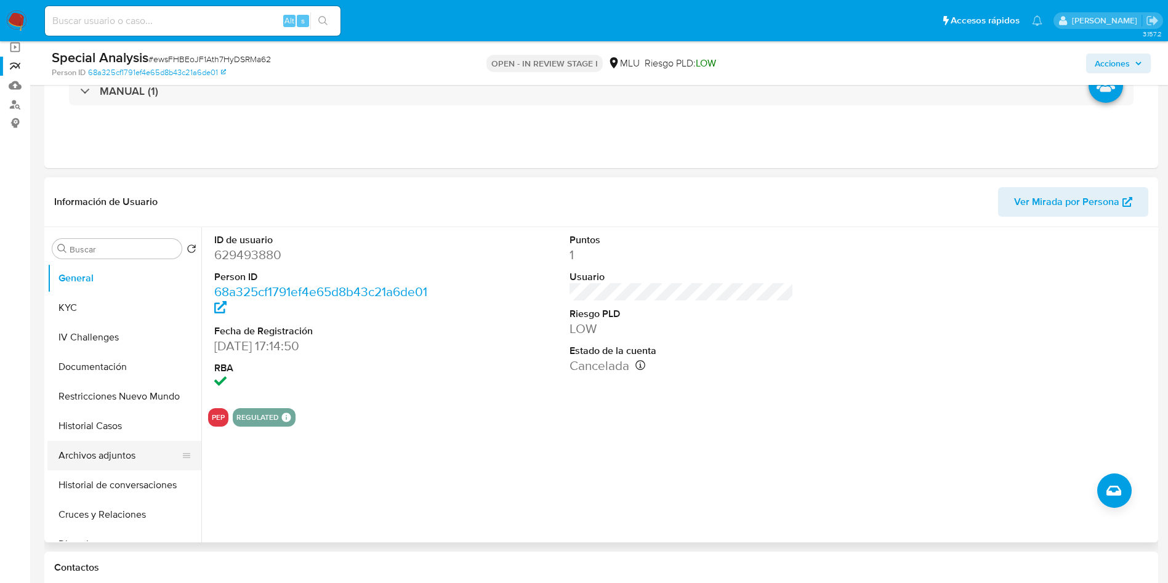
click at [114, 462] on button "Archivos adjuntos" at bounding box center [119, 456] width 144 height 30
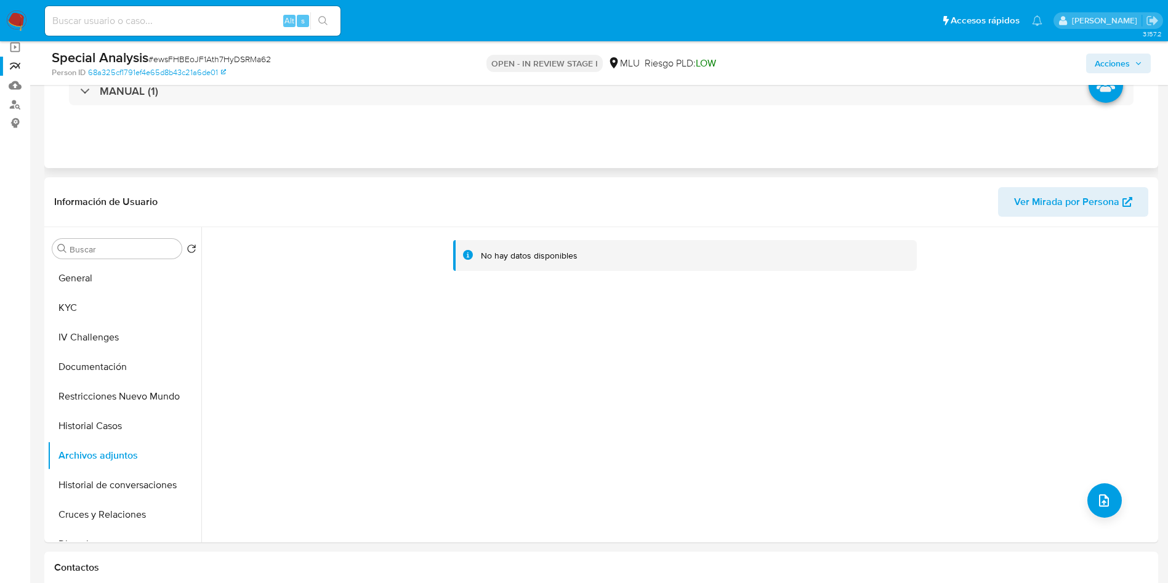
click at [219, 112] on div "MANUAL (1)" at bounding box center [601, 91] width 1094 height 62
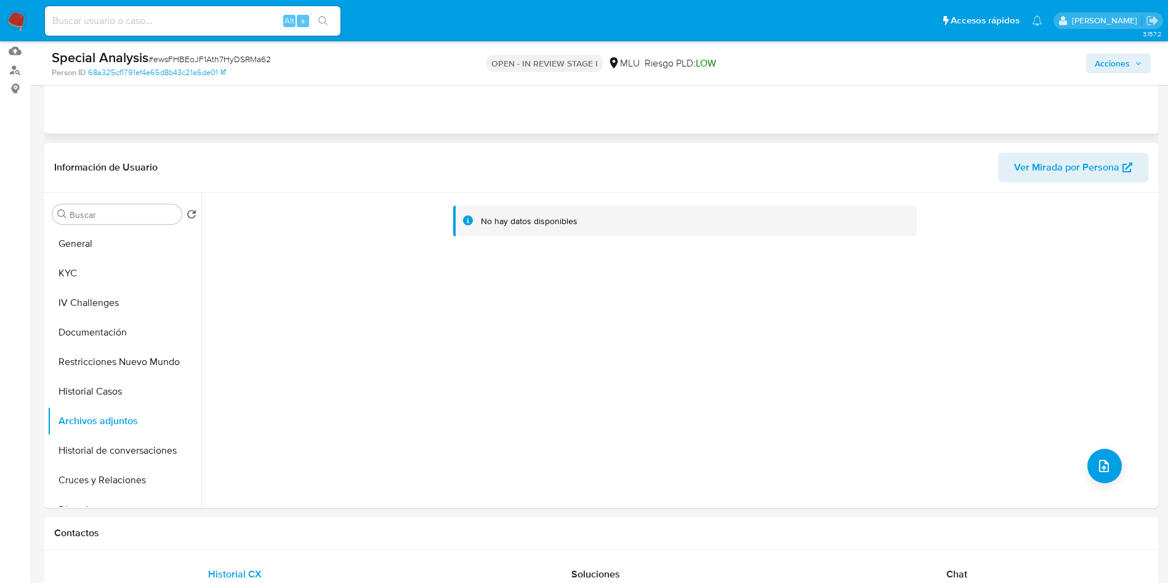
scroll to position [0, 0]
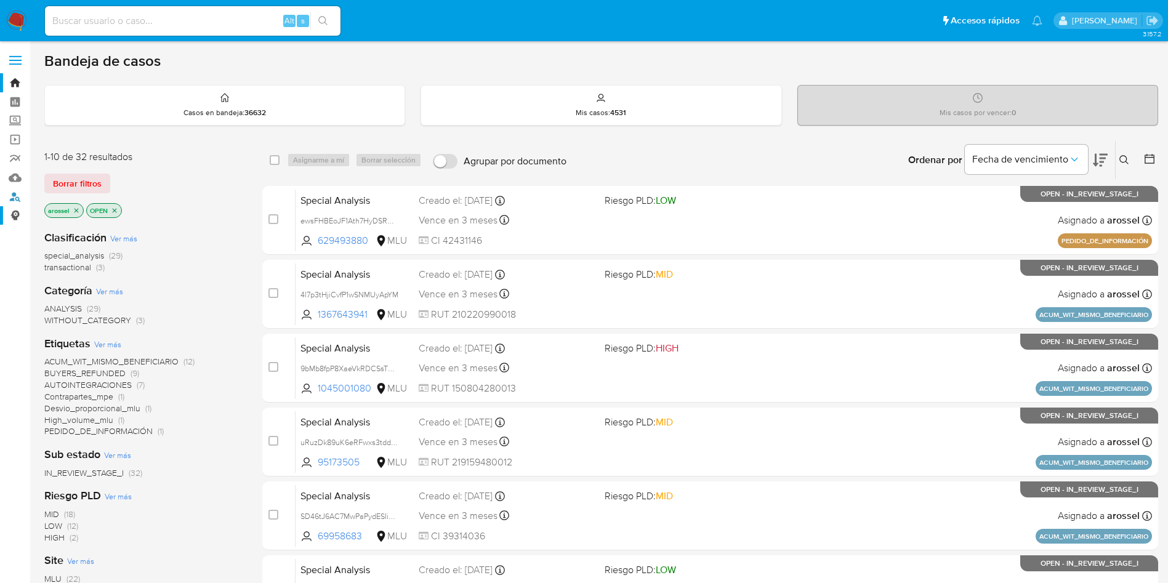
drag, startPoint x: 24, startPoint y: 195, endPoint x: 30, endPoint y: 206, distance: 12.4
click at [24, 195] on link "Buscador de personas" at bounding box center [73, 196] width 147 height 19
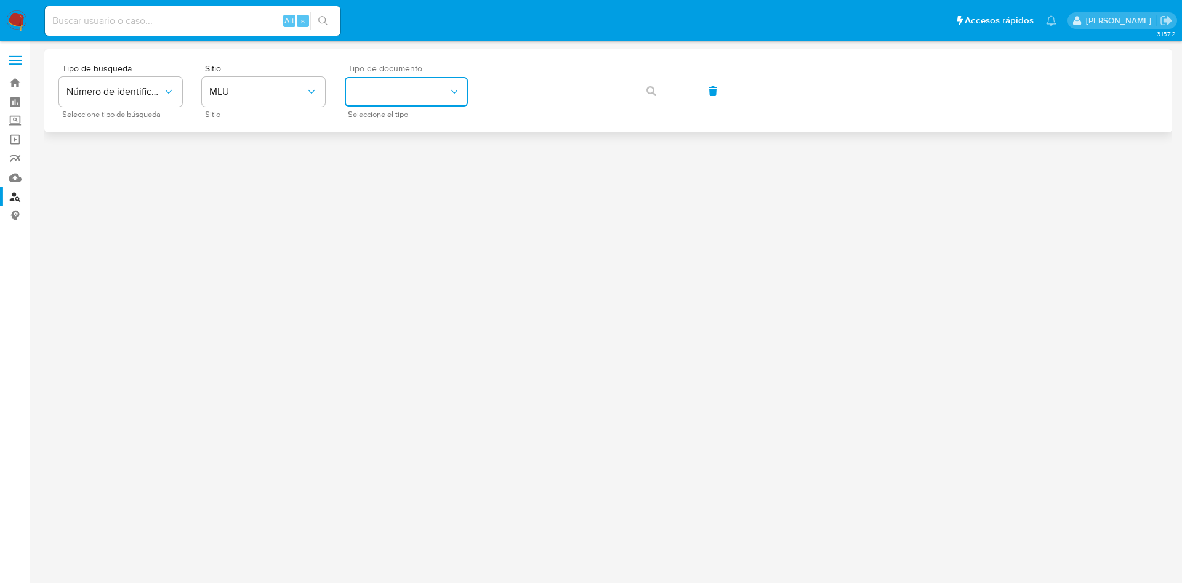
click at [360, 95] on button "identificationType" at bounding box center [406, 92] width 123 height 30
click at [419, 123] on div "CI CI" at bounding box center [402, 131] width 101 height 42
click at [666, 92] on button "button" at bounding box center [651, 91] width 42 height 30
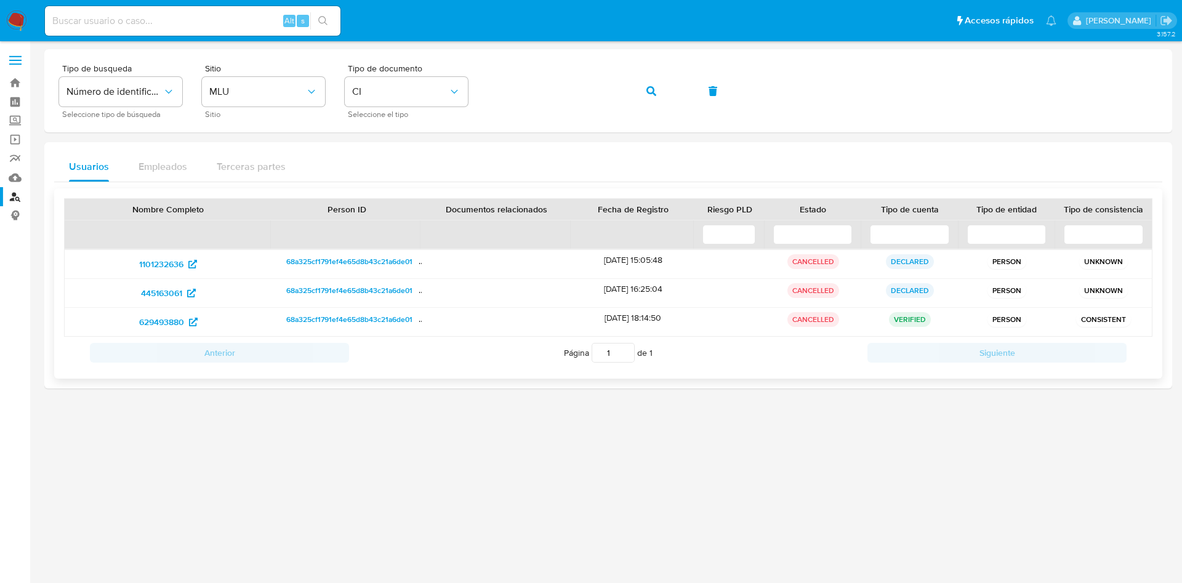
click at [155, 197] on div "Nombre Completo Person ID Documentos relacionados Fecha de Registro Riesgo PLD …" at bounding box center [608, 283] width 1108 height 190
click at [360, 252] on div "68a325cf1791ef4e65d8b43c21a6de01" at bounding box center [346, 264] width 150 height 28
click at [360, 255] on span "68a325cf1791ef4e65d8b43c21a6de01" at bounding box center [349, 261] width 126 height 15
